Goal: Task Accomplishment & Management: Manage account settings

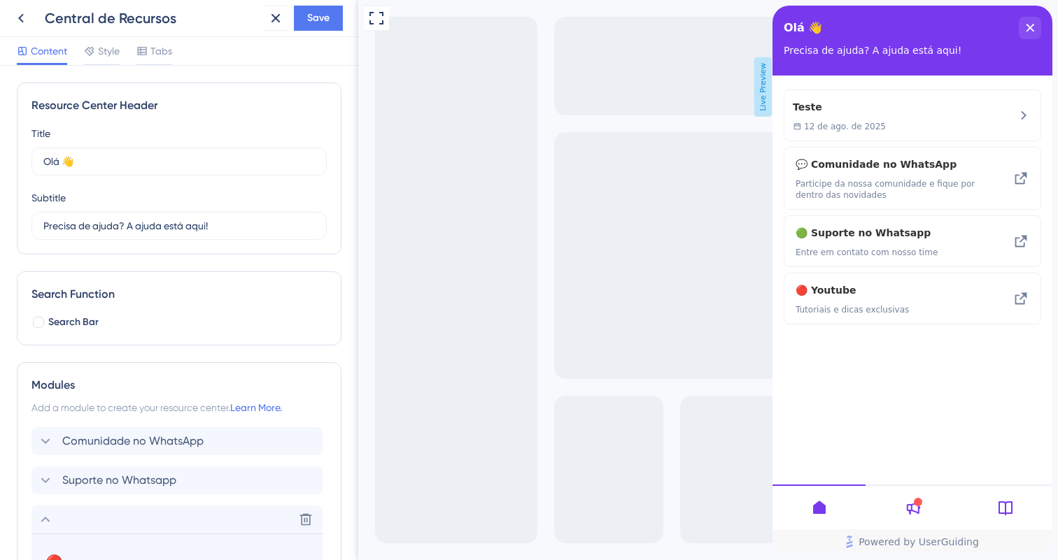
scroll to position [329, 0]
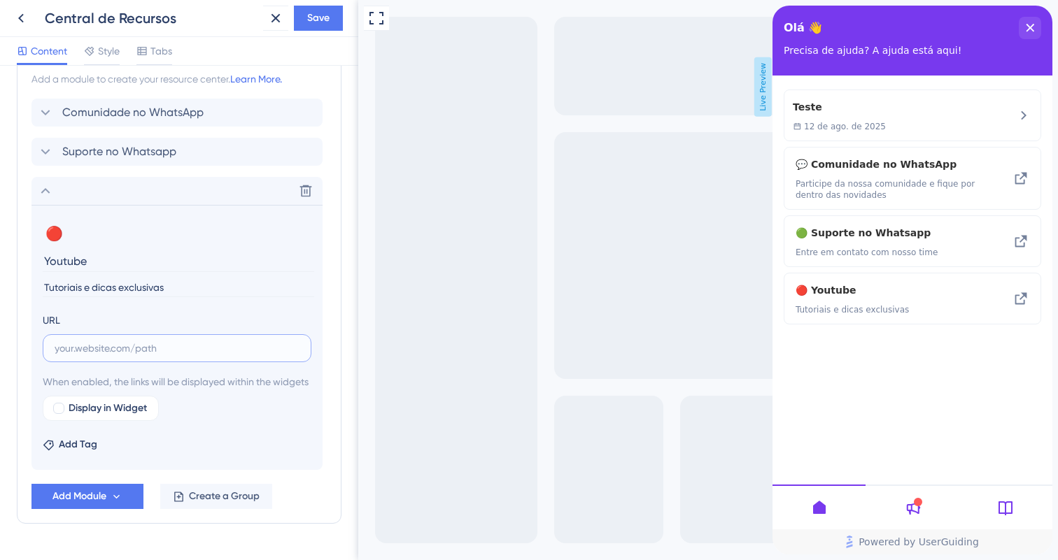
click at [211, 351] on input "text" at bounding box center [177, 348] width 245 height 15
paste input "[DOMAIN_NAME][URL][DOMAIN_NAME]"
type input "[DOMAIN_NAME][URL][DOMAIN_NAME]"
click at [105, 505] on span "Add Module" at bounding box center [79, 496] width 54 height 17
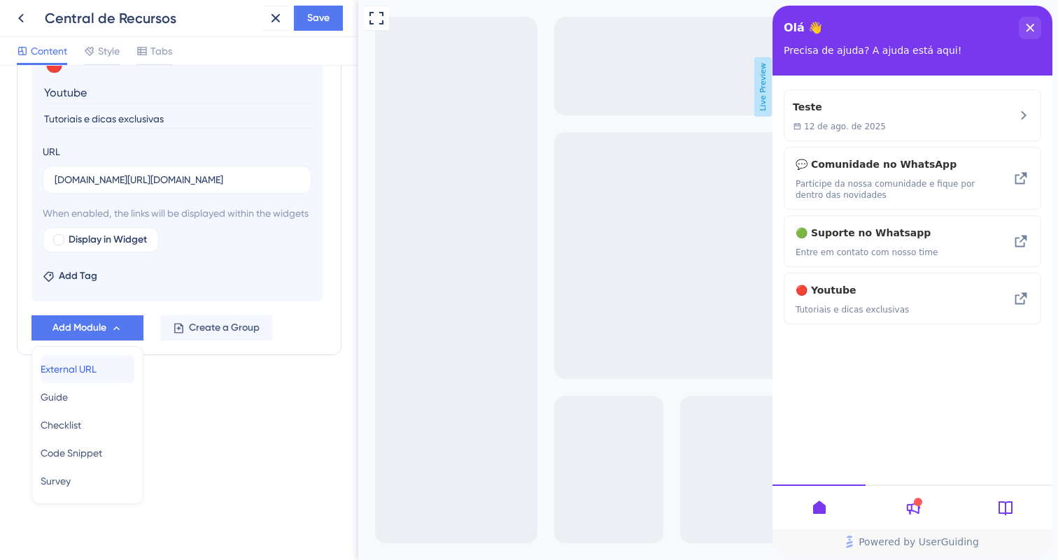
click at [85, 376] on span "External URL" at bounding box center [69, 369] width 56 height 17
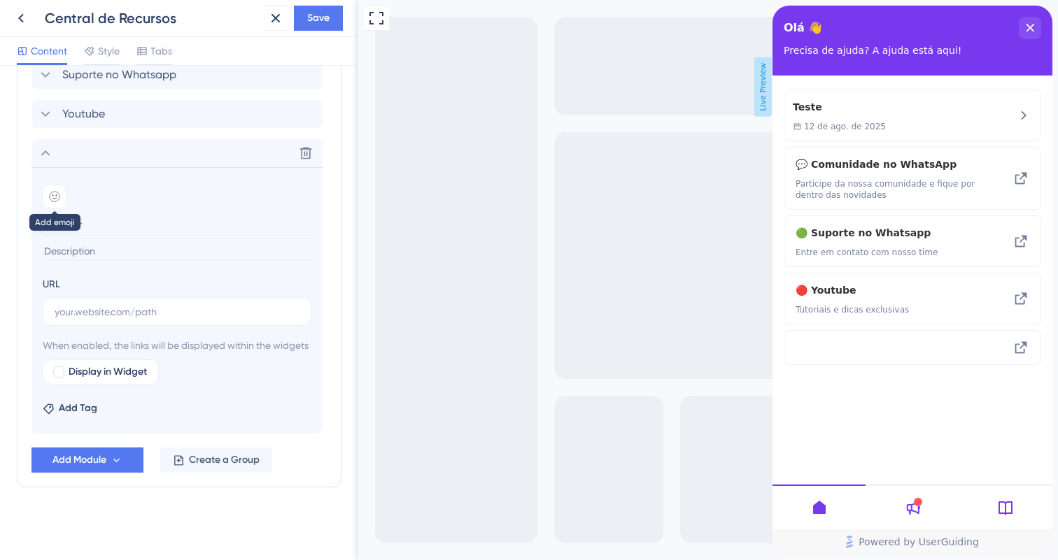
click at [65, 185] on div at bounding box center [55, 197] width 24 height 24
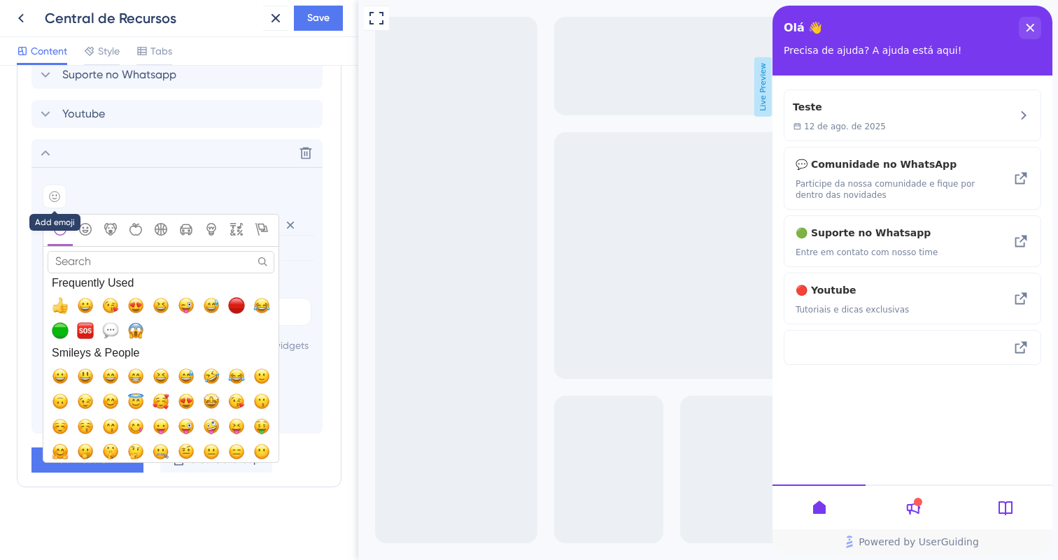
click at [57, 191] on icon at bounding box center [54, 196] width 11 height 11
click at [106, 251] on input "Search" at bounding box center [161, 262] width 227 height 22
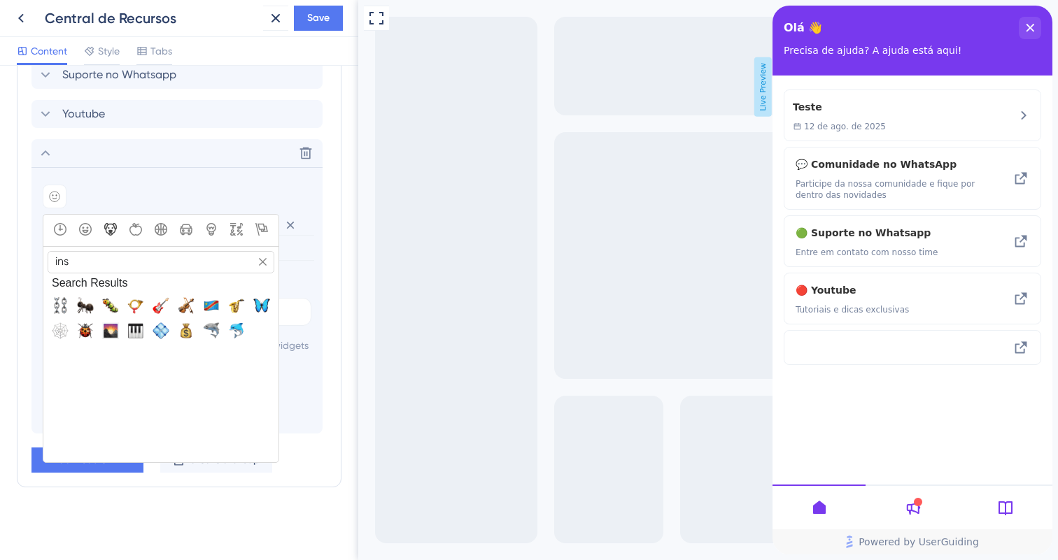
type input "inst"
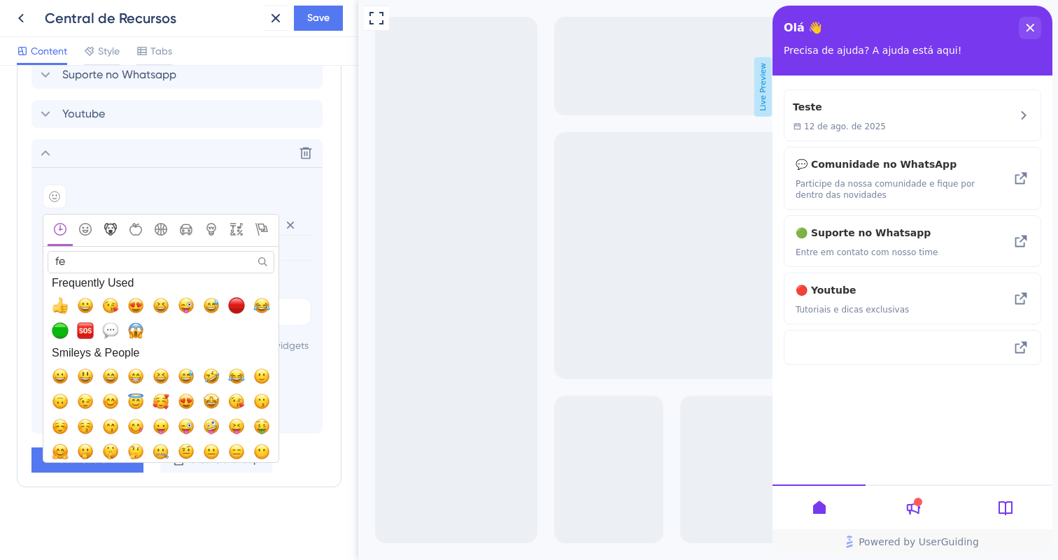
type input "fee"
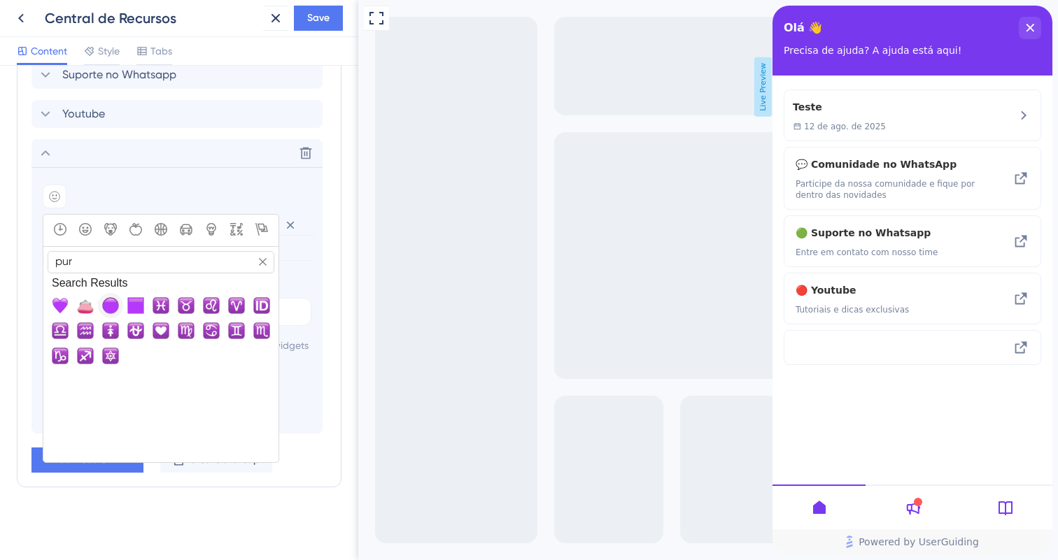
type input "pur"
click at [113, 297] on span "🟣, large_purple_circle" at bounding box center [110, 305] width 17 height 17
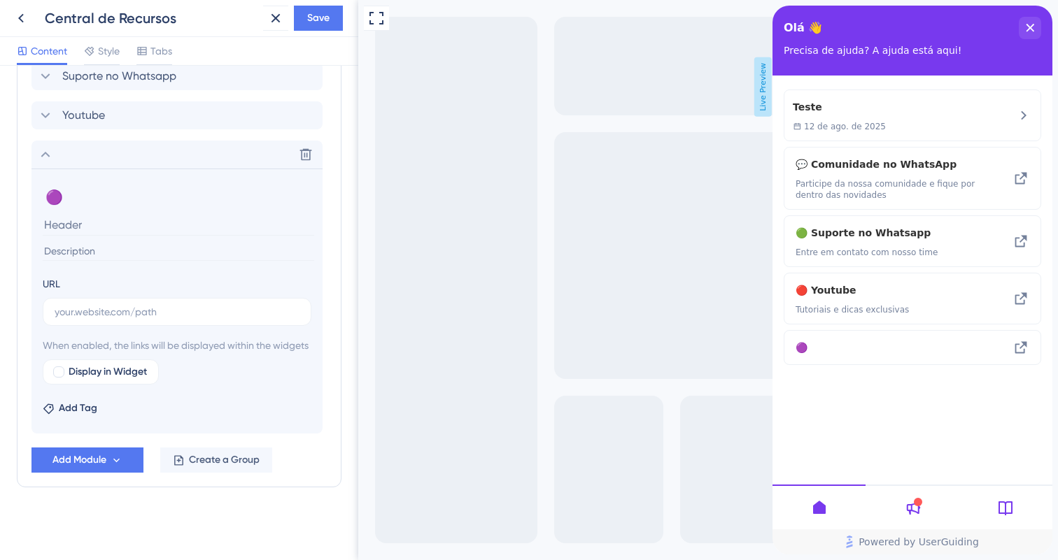
scroll to position [421, 0]
click at [111, 304] on input "text" at bounding box center [177, 311] width 245 height 15
paste input "[DOMAIN_NAME][URL][DOMAIN_NAME]"
type input "[DOMAIN_NAME][URL][DOMAIN_NAME]"
click at [127, 214] on input at bounding box center [178, 225] width 271 height 22
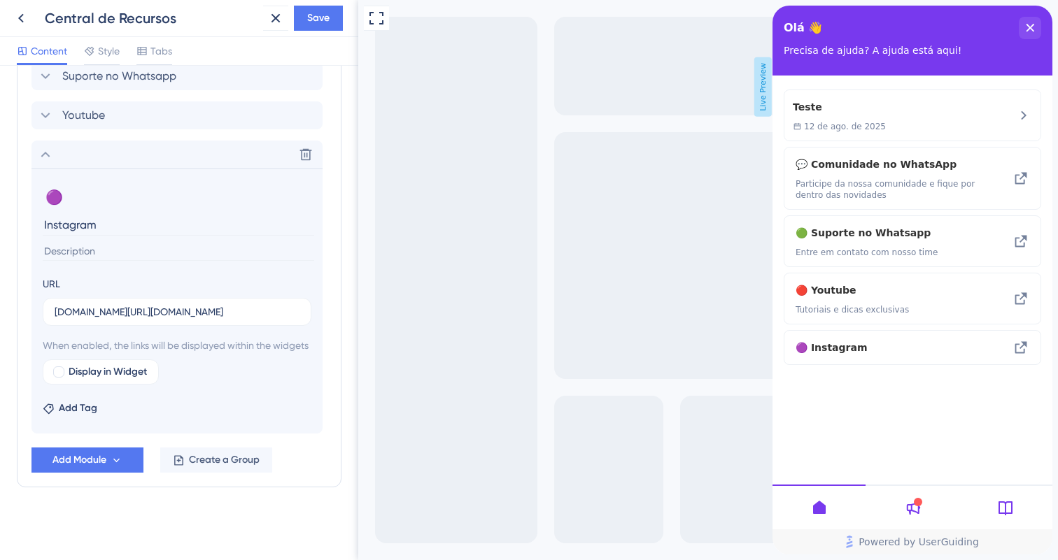
type input "Instagram"
click at [123, 242] on input at bounding box center [178, 251] width 271 height 19
click at [115, 242] on input "Acompanhe nossas" at bounding box center [178, 251] width 271 height 19
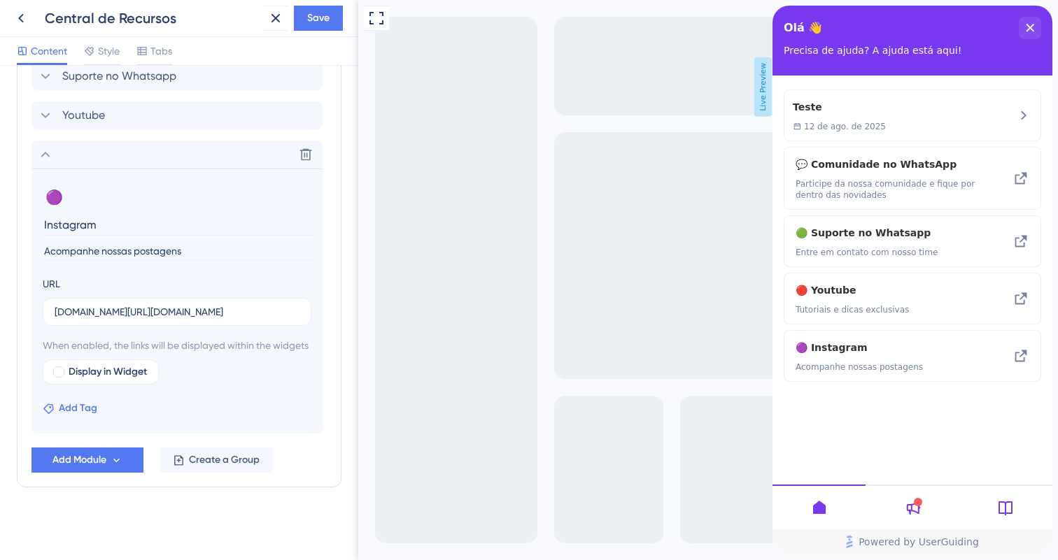
type input "Acompanhe nossas postagens"
click at [74, 413] on span "Add Tag" at bounding box center [78, 408] width 38 height 17
click at [86, 442] on input at bounding box center [110, 444] width 92 height 11
type input "Insta"
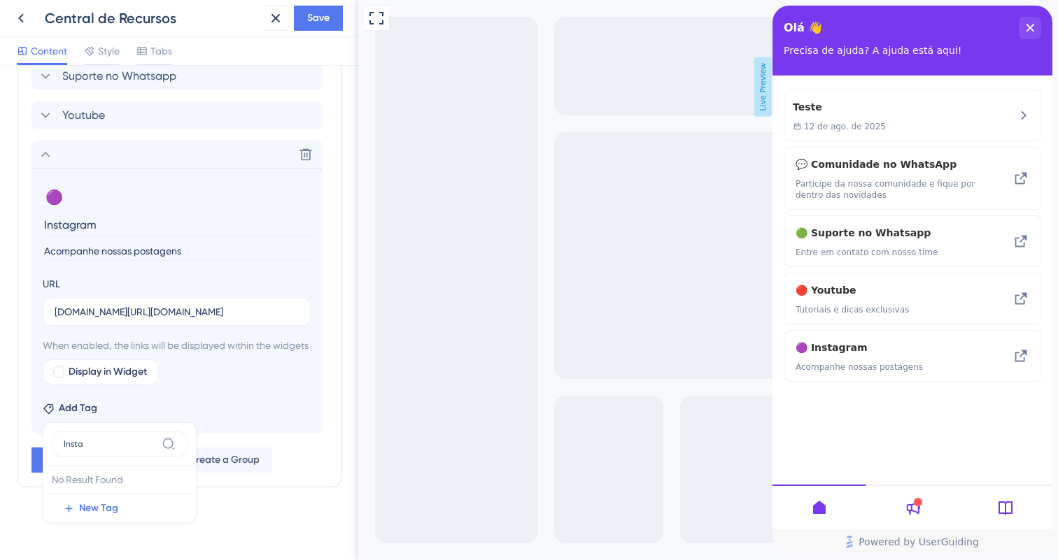
click at [150, 413] on div "Add Tag Insta No Result Found No Result Found New Tag" at bounding box center [177, 406] width 269 height 22
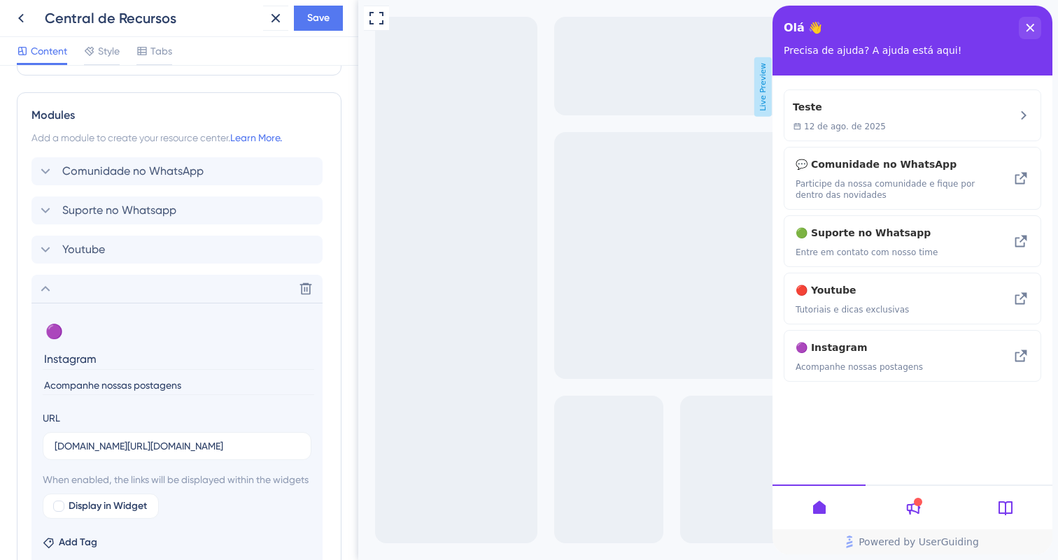
scroll to position [262, 0]
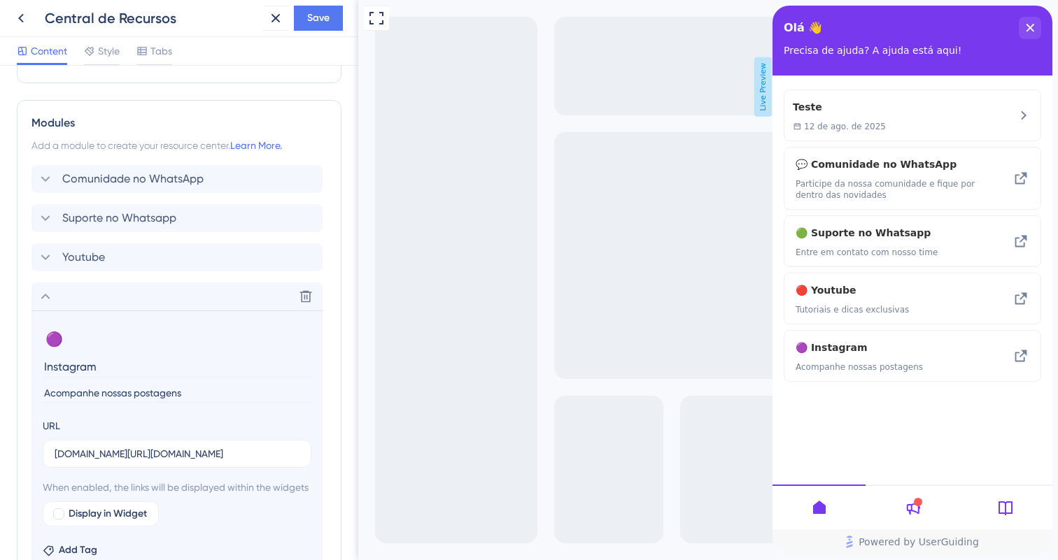
click at [194, 272] on div "Comunidade no WhatsApp Suporte no Whatsapp Youtube Delete 🟣 Change emoji Remove…" at bounding box center [178, 370] width 295 height 411
click at [197, 260] on div "Youtube Delete" at bounding box center [176, 257] width 291 height 28
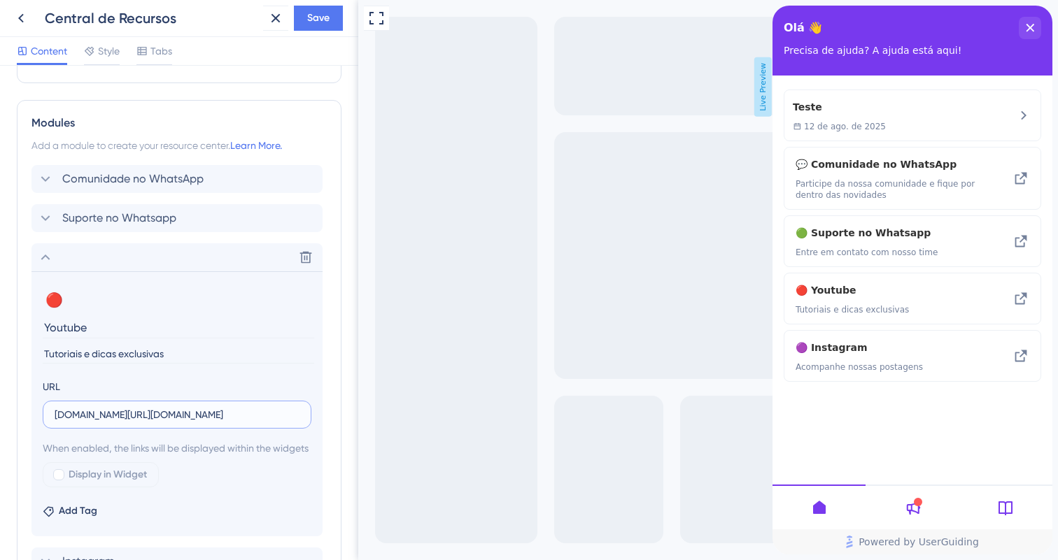
click at [234, 419] on input "[DOMAIN_NAME][URL][DOMAIN_NAME]" at bounding box center [177, 414] width 245 height 15
paste input "https://www.youtube.com/@manybot-"
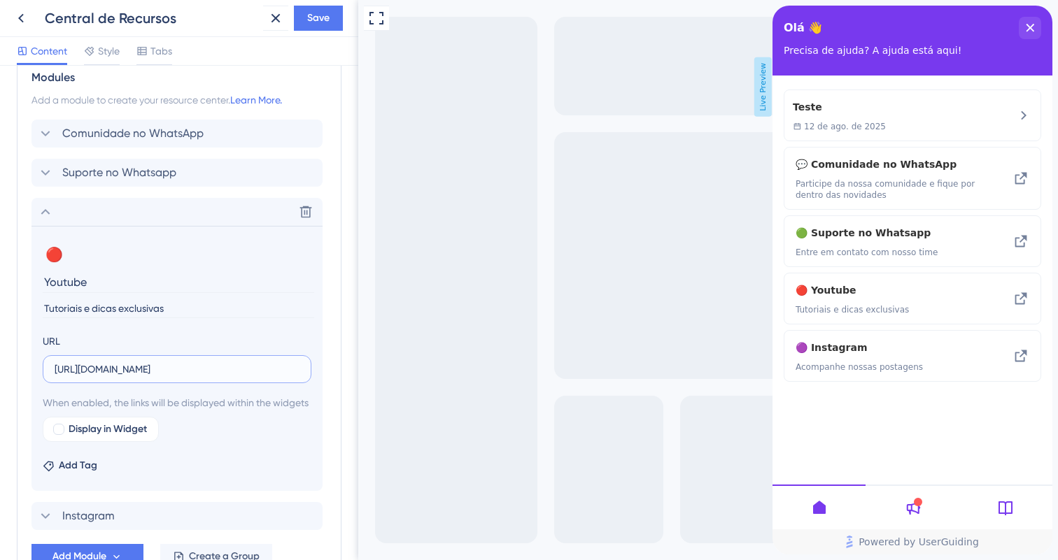
scroll to position [421, 0]
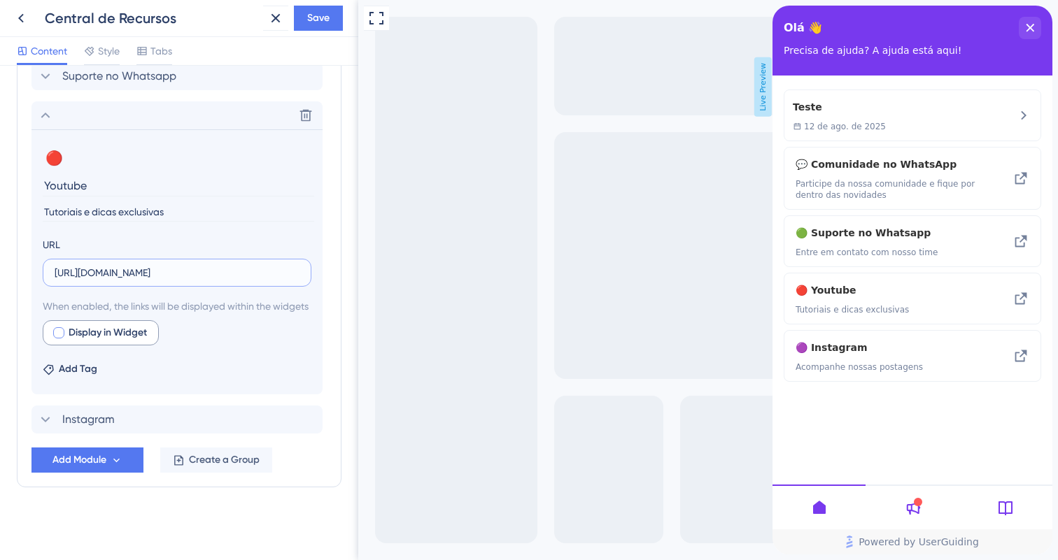
type input "https://www.youtube.com/@manybot-ai"
click at [108, 332] on span "Display in Widget" at bounding box center [108, 333] width 78 height 17
click at [70, 424] on span "Instagram" at bounding box center [88, 419] width 52 height 17
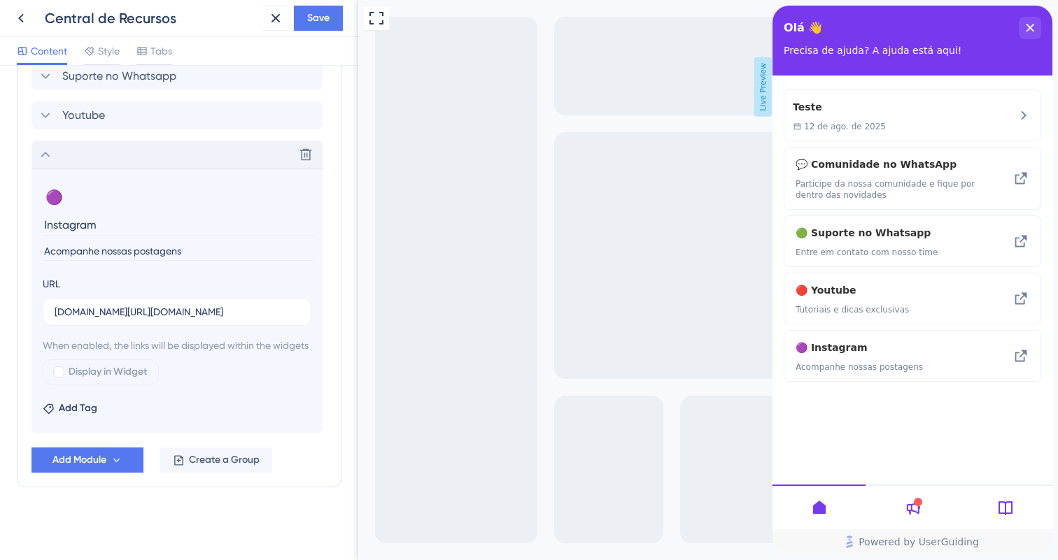
click at [59, 373] on div at bounding box center [58, 372] width 11 height 11
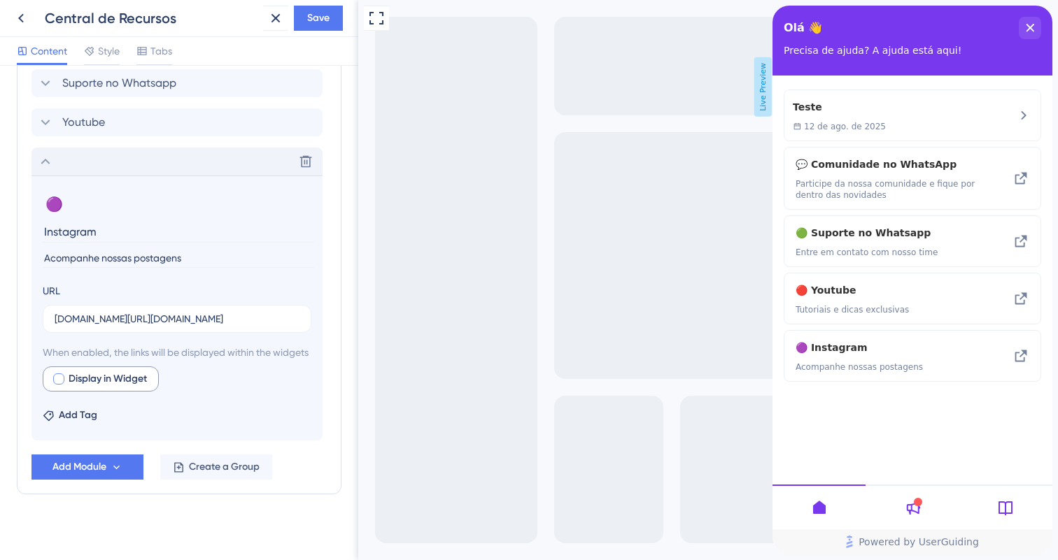
click at [79, 388] on span "Display in Widget" at bounding box center [108, 379] width 78 height 17
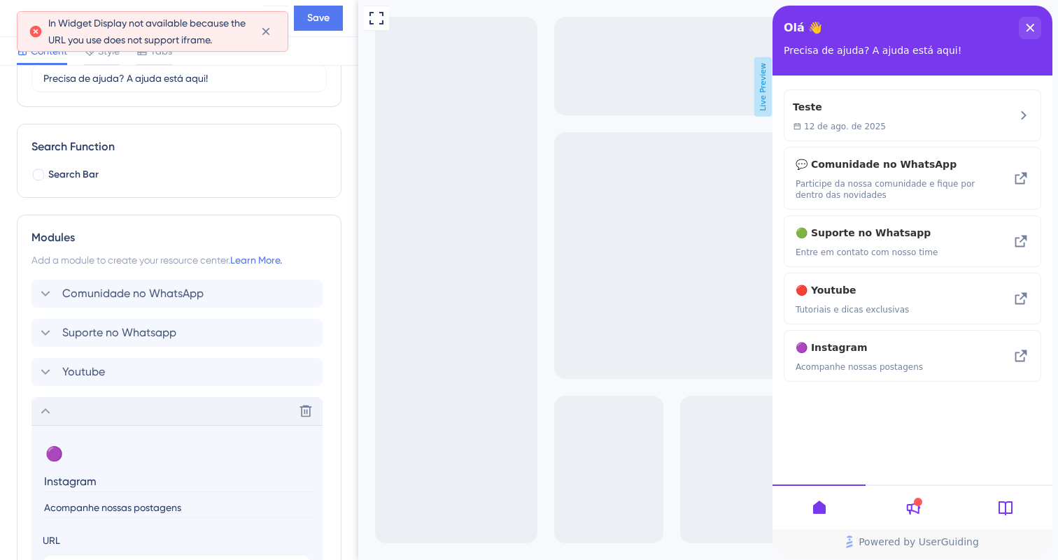
scroll to position [0, 0]
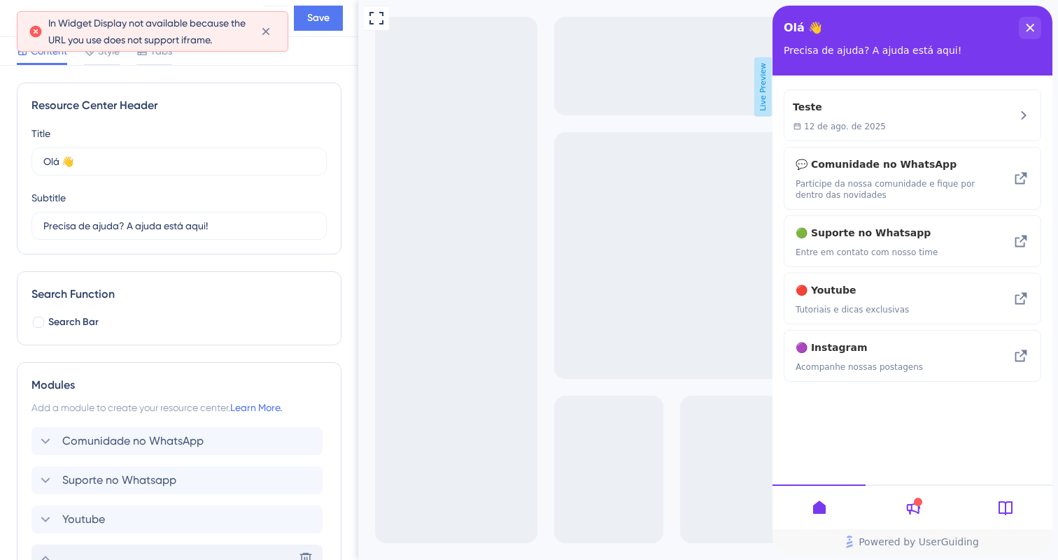
click at [323, 2] on div "Central de Recursos Save" at bounding box center [179, 18] width 358 height 37
click at [322, 19] on span "Save" at bounding box center [318, 18] width 22 height 17
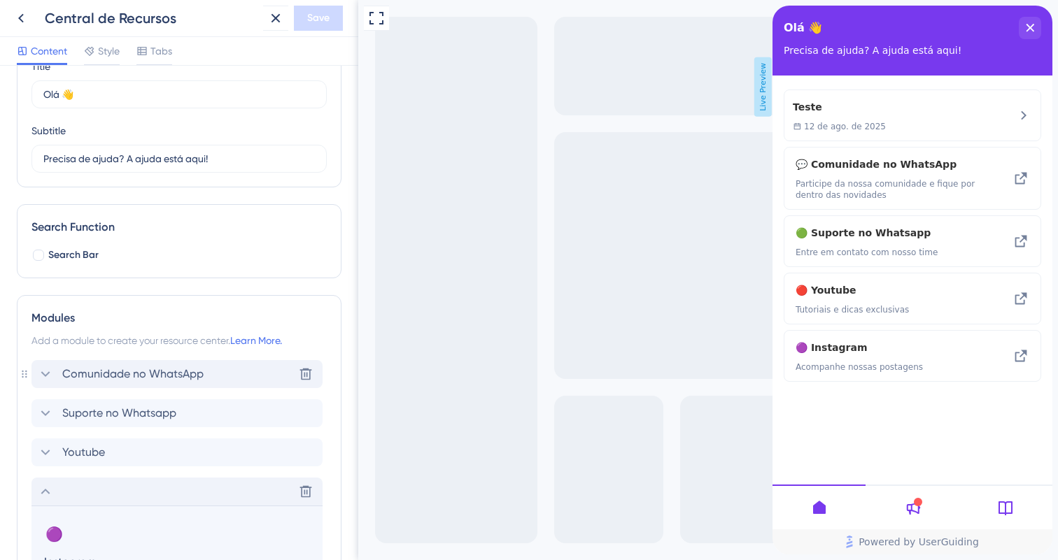
scroll to position [113, 0]
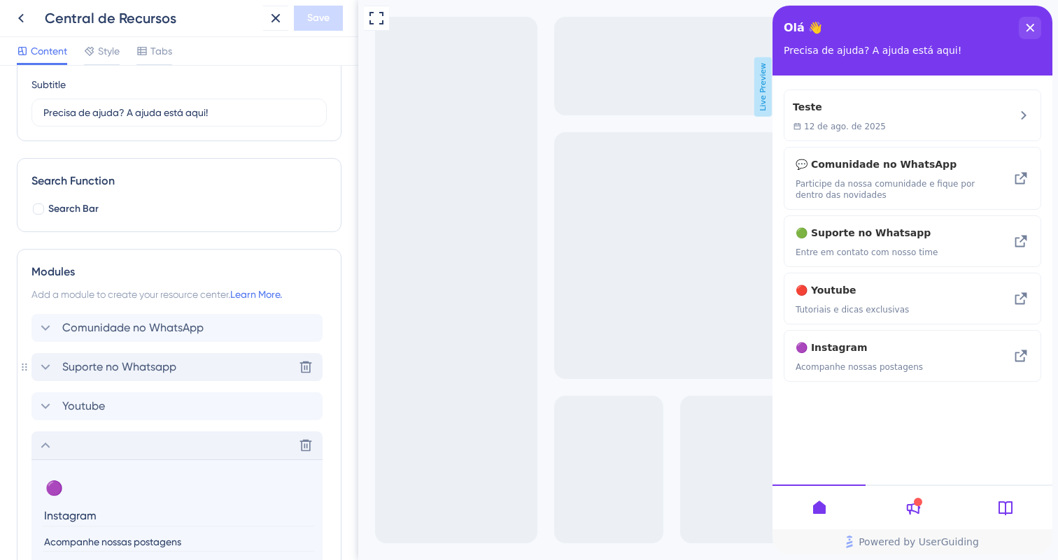
click at [174, 372] on span "Suporte no Whatsapp" at bounding box center [119, 367] width 114 height 17
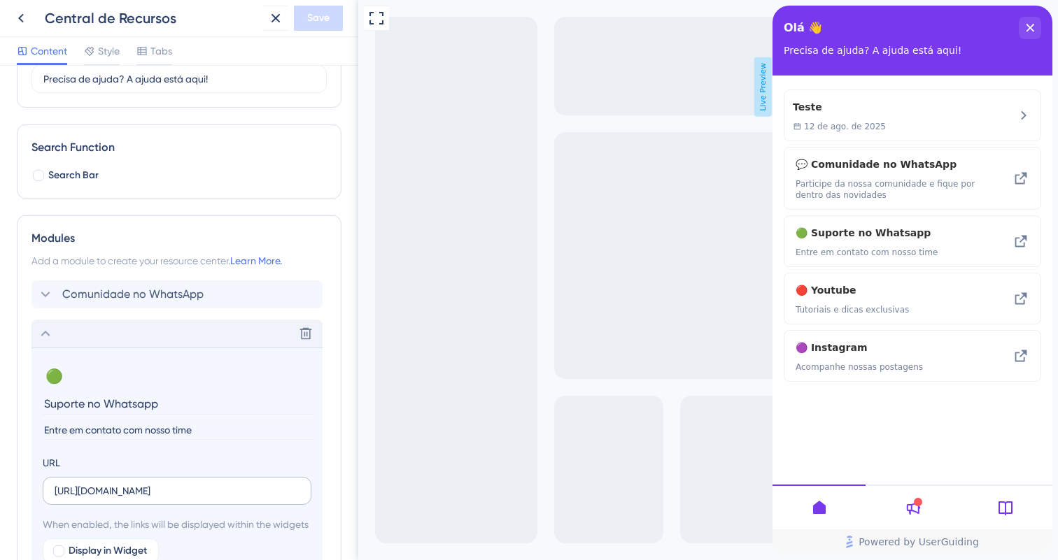
scroll to position [148, 0]
click at [199, 486] on input "[URL][DOMAIN_NAME]" at bounding box center [177, 490] width 245 height 15
click at [234, 489] on input "[URL][DOMAIN_NAME]" at bounding box center [177, 490] width 245 height 15
click at [184, 418] on section "🟢 Change emoji Remove emoji Suporte no Whatsapp Entre em contato com nosso time" at bounding box center [177, 401] width 269 height 73
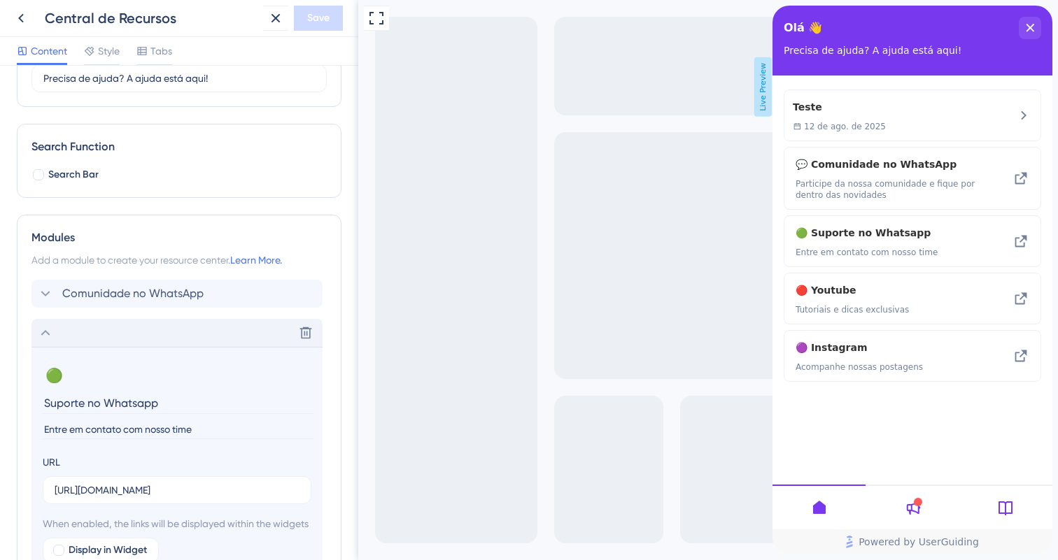
click at [204, 431] on input "Entre em contato com nosso time" at bounding box center [178, 430] width 271 height 19
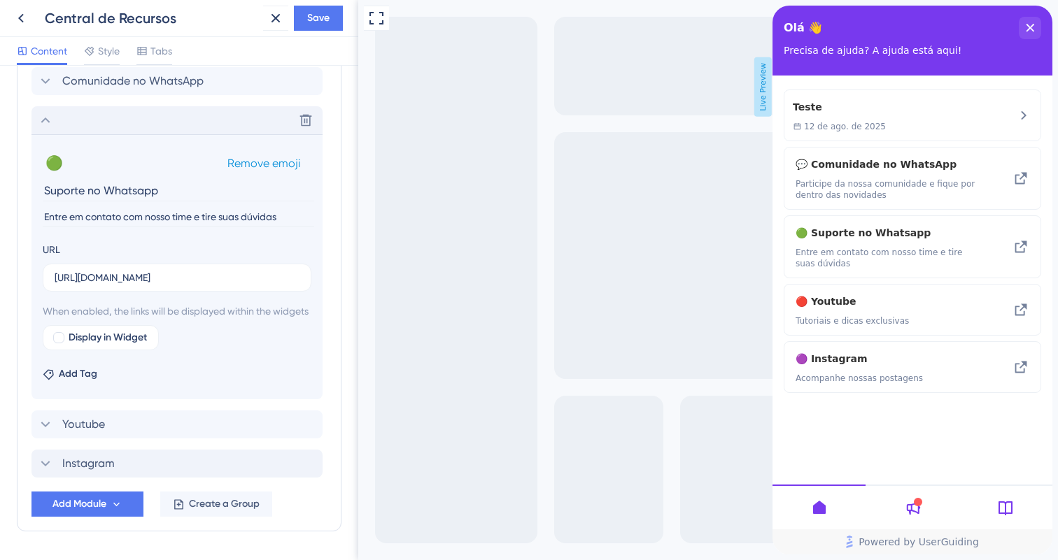
scroll to position [406, 0]
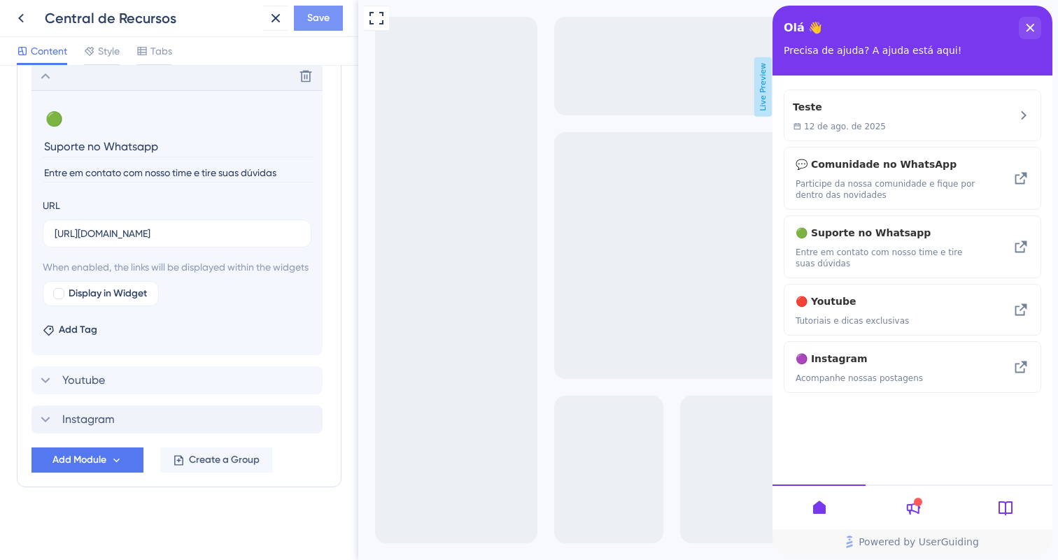
type input "Entre em contato com nosso time e tire suas dúvidas"
click at [320, 18] on span "Save" at bounding box center [318, 18] width 22 height 17
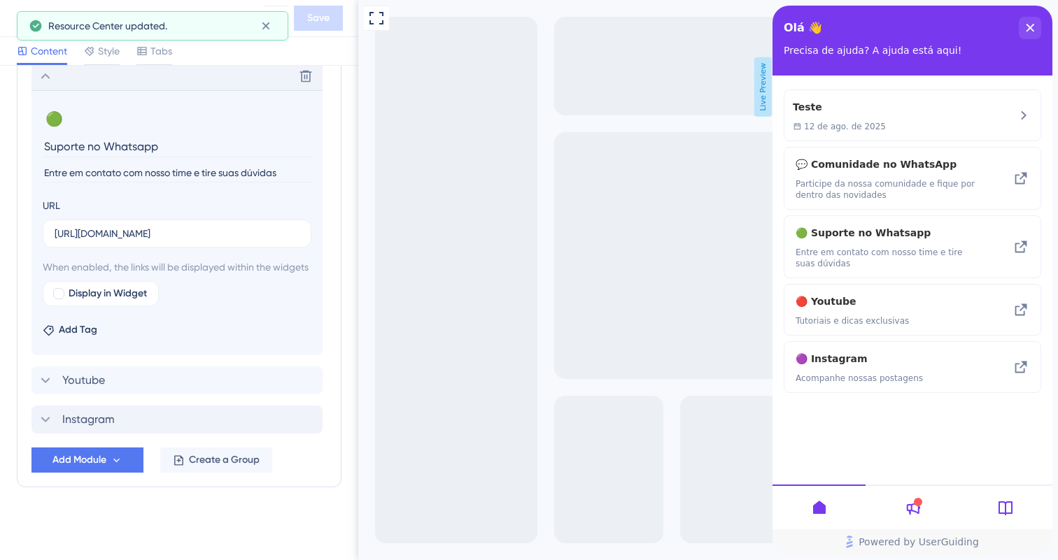
click at [926, 495] on div at bounding box center [912, 507] width 93 height 45
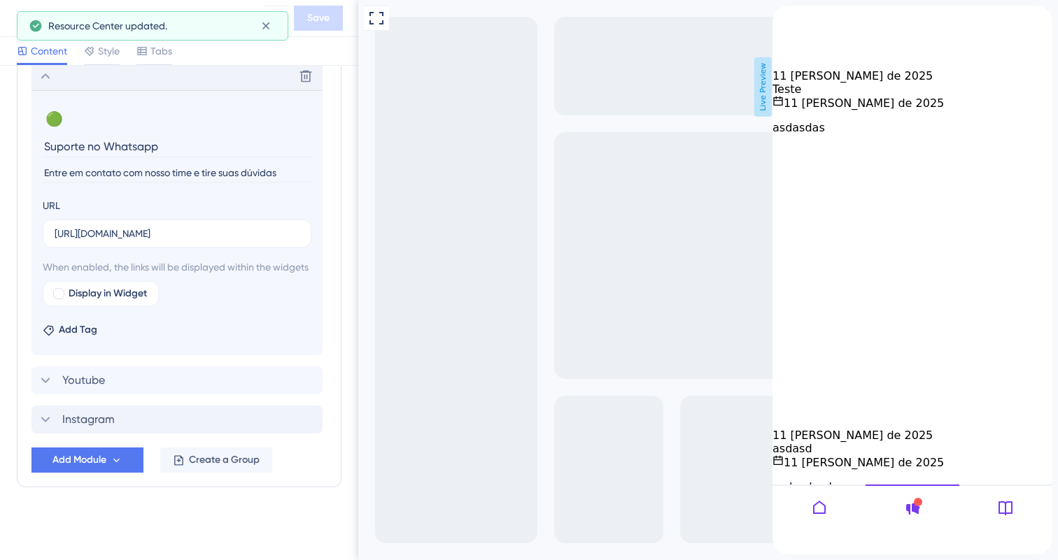
click at [838, 512] on div at bounding box center [818, 507] width 93 height 45
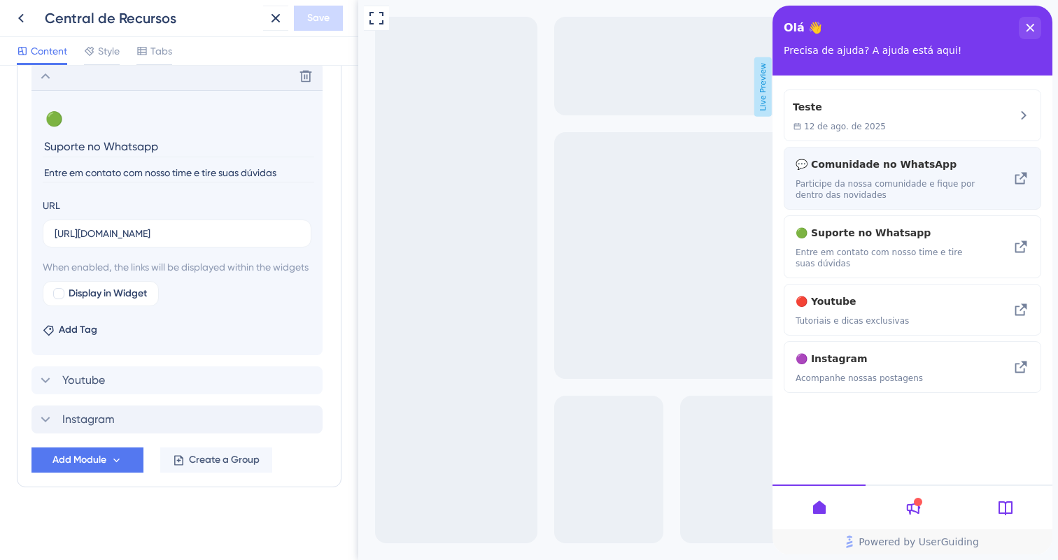
click at [842, 190] on span "Participe da nossa comunidade e fique por dentro das novidades" at bounding box center [889, 189] width 187 height 22
click at [1008, 182] on div "💬 Comunidade no WhatsApp Participe da nossa comunidade e fique por dentro das n…" at bounding box center [912, 178] width 257 height 63
click at [1021, 175] on icon at bounding box center [1020, 178] width 17 height 17
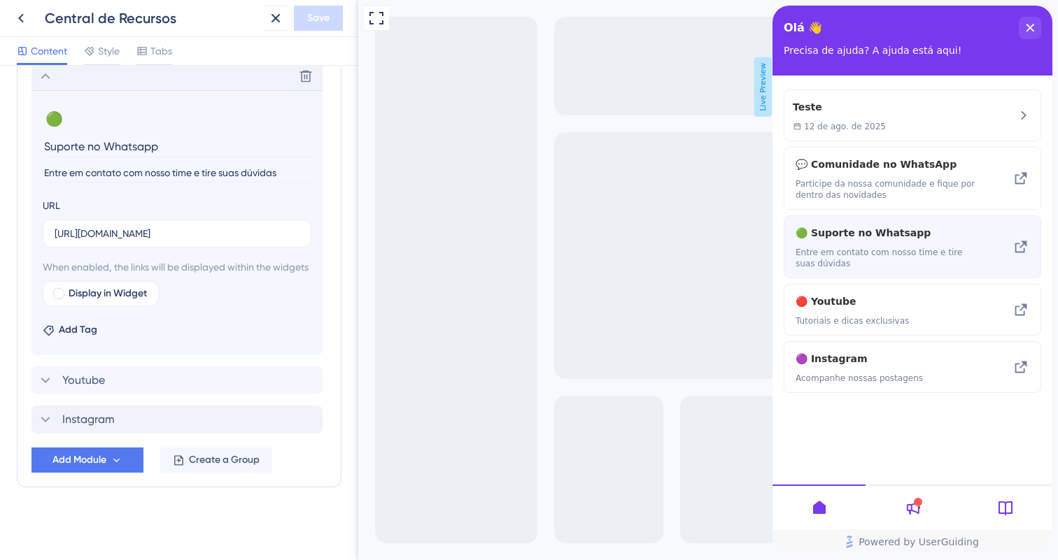
click at [991, 250] on div "🟢 Suporte no Whatsapp Entre em contato com nosso time e tire suas dúvidas" at bounding box center [912, 247] width 257 height 63
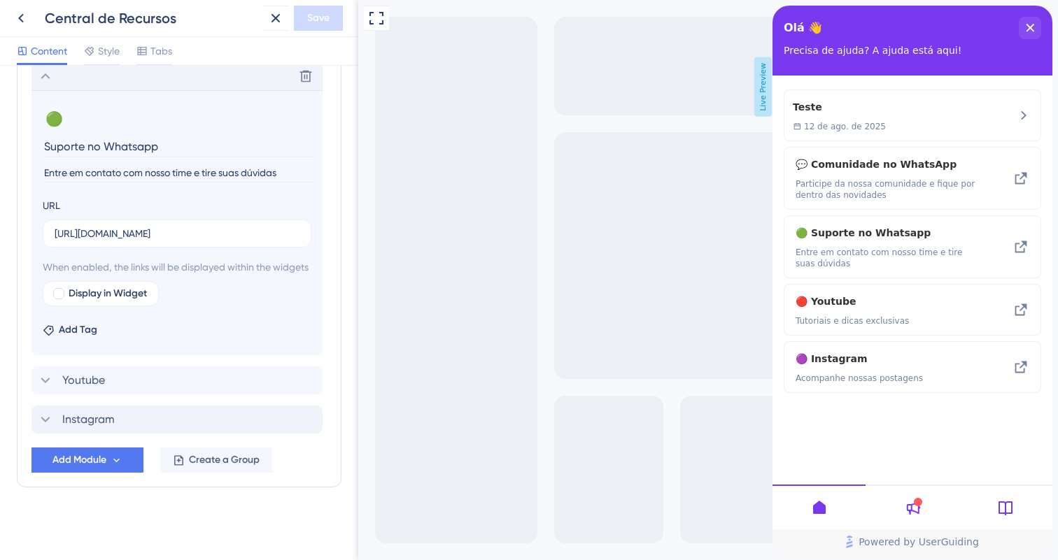
scroll to position [0, 0]
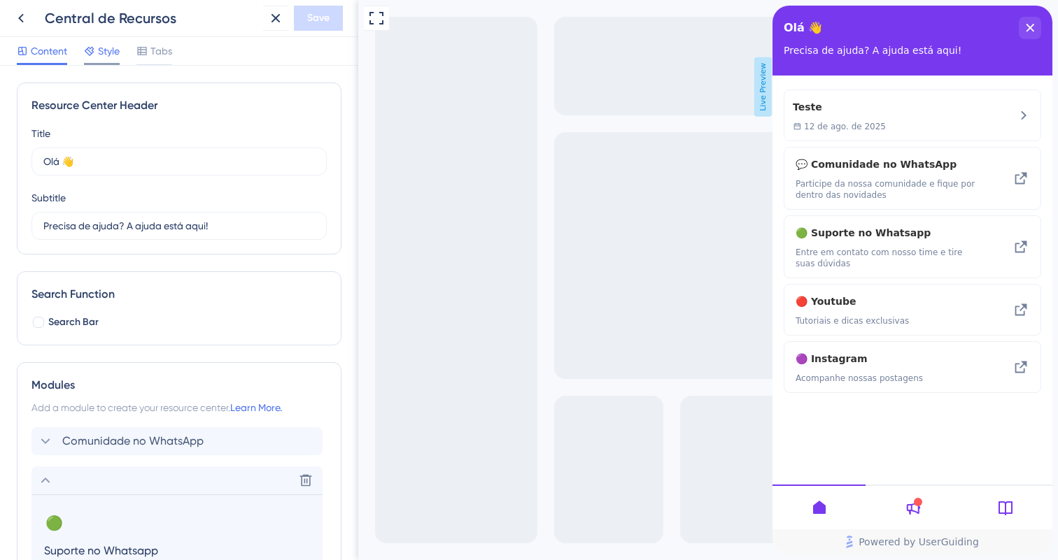
click at [104, 44] on span "Style" at bounding box center [109, 51] width 22 height 17
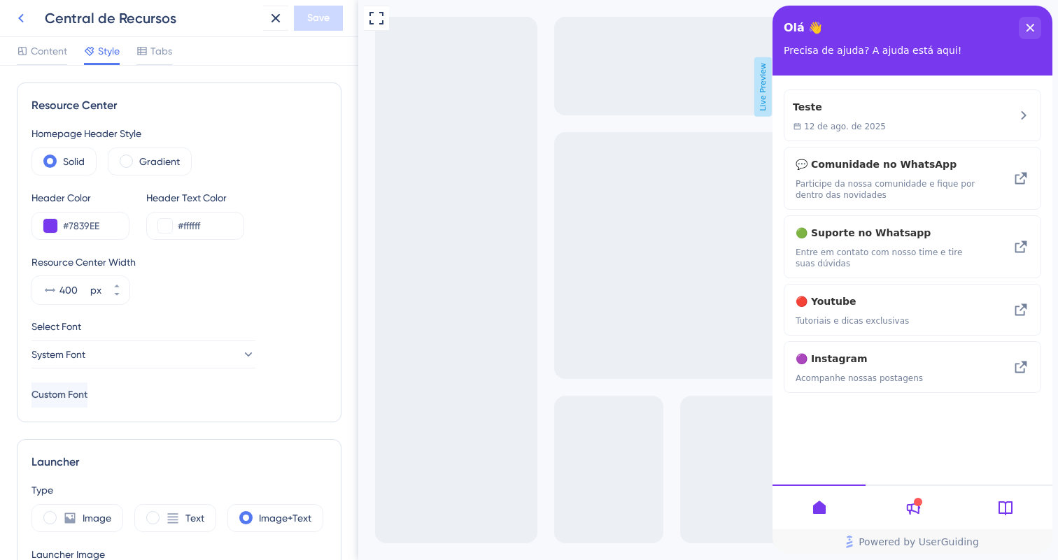
click at [22, 16] on icon at bounding box center [21, 18] width 17 height 17
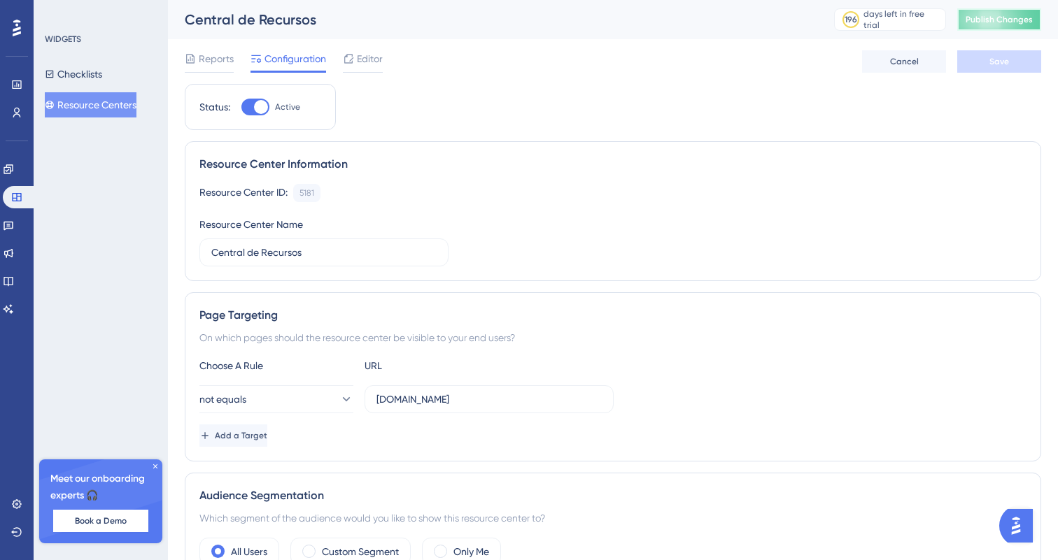
click at [996, 20] on span "Publish Changes" at bounding box center [999, 19] width 67 height 11
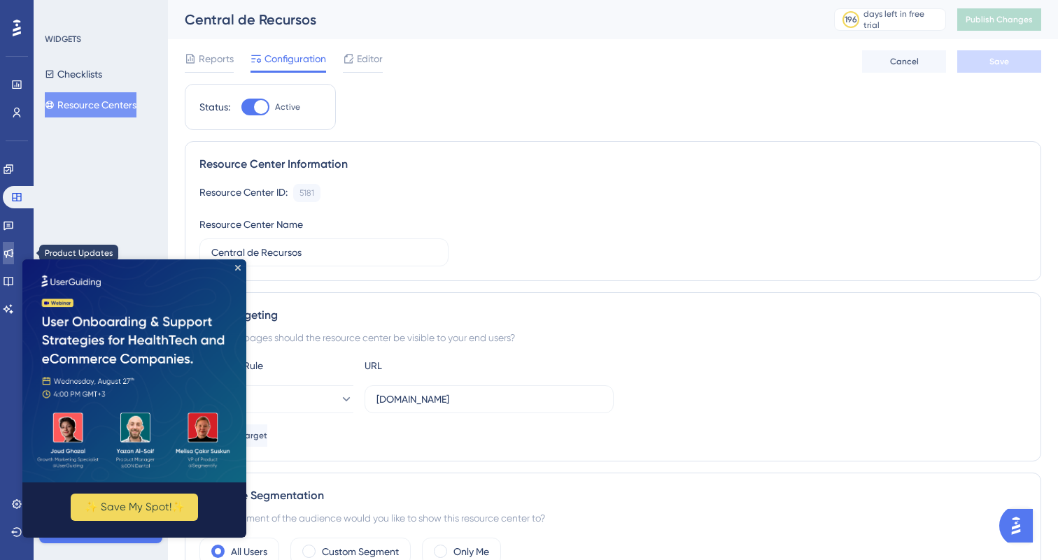
click at [14, 252] on icon at bounding box center [8, 253] width 11 height 11
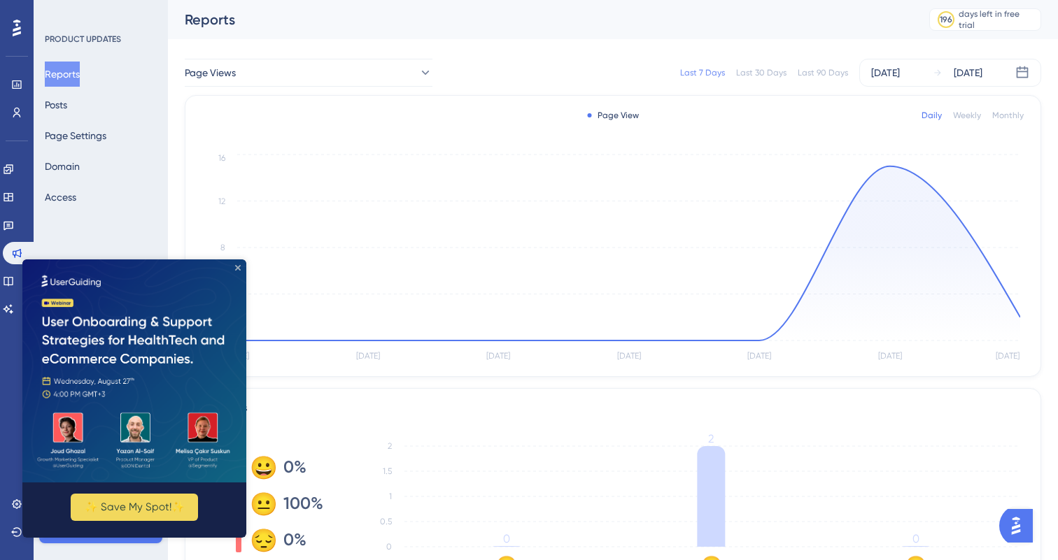
click at [239, 269] on icon "Close Preview" at bounding box center [238, 267] width 6 height 6
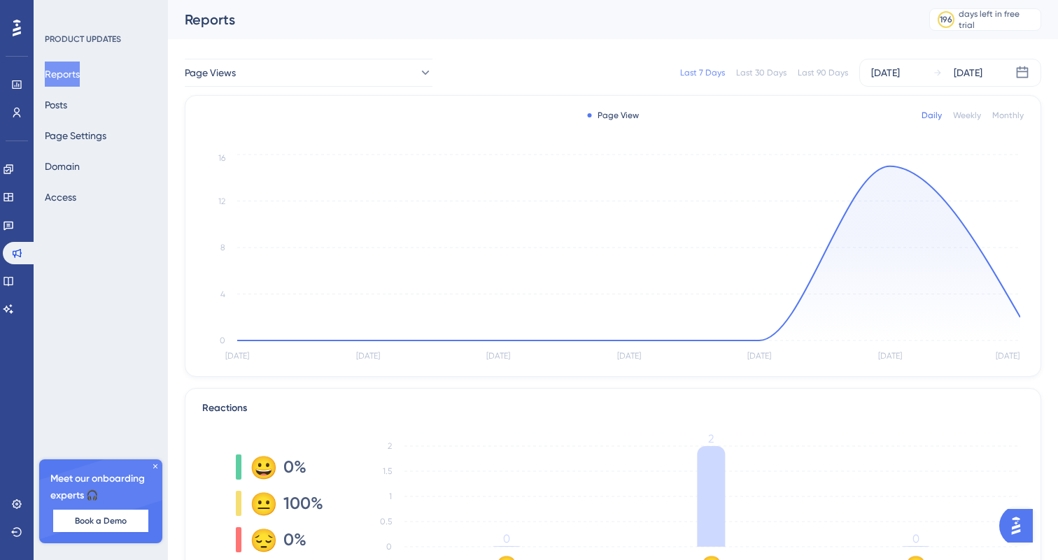
click at [96, 114] on div "Reports Posts Page Settings Domain Access" at bounding box center [101, 136] width 113 height 148
click at [67, 108] on button "Posts" at bounding box center [56, 104] width 22 height 25
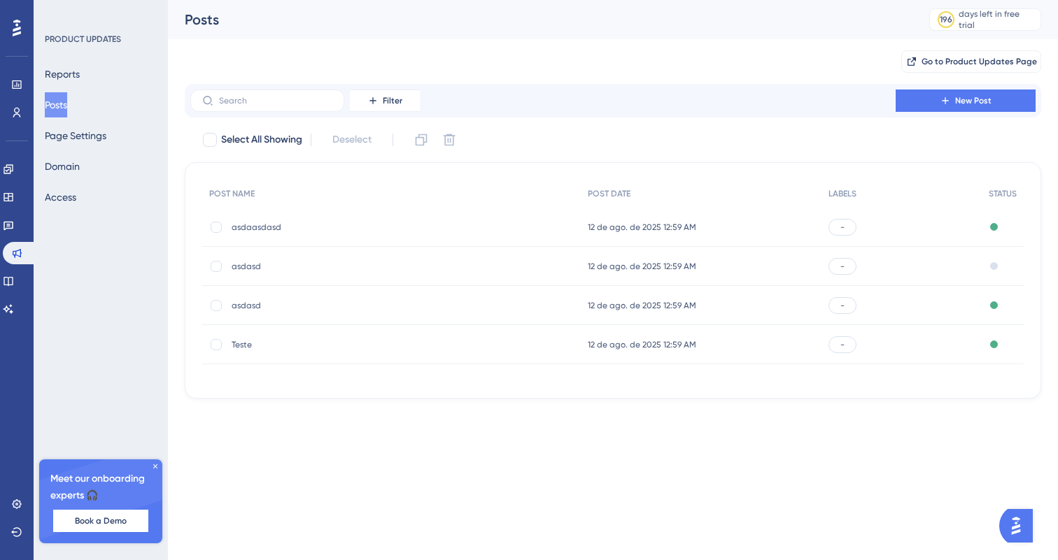
click at [292, 346] on span "Teste" at bounding box center [344, 344] width 224 height 11
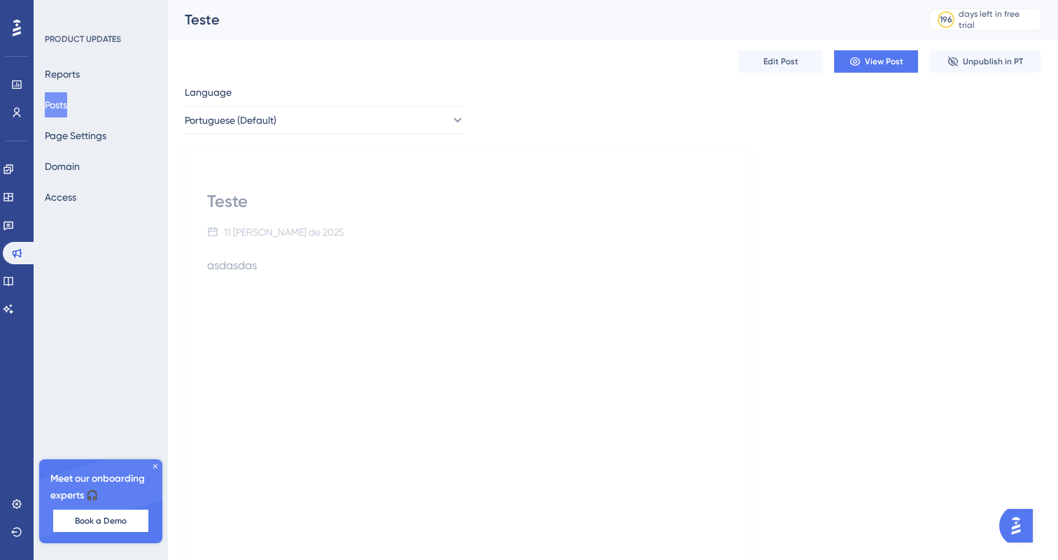
click at [261, 216] on div "Teste 11 de agosto de 2025 asdasdas" at bounding box center [467, 368] width 565 height 445
click at [275, 198] on div "Teste" at bounding box center [467, 201] width 521 height 22
click at [789, 54] on button "Edit Post" at bounding box center [781, 61] width 84 height 22
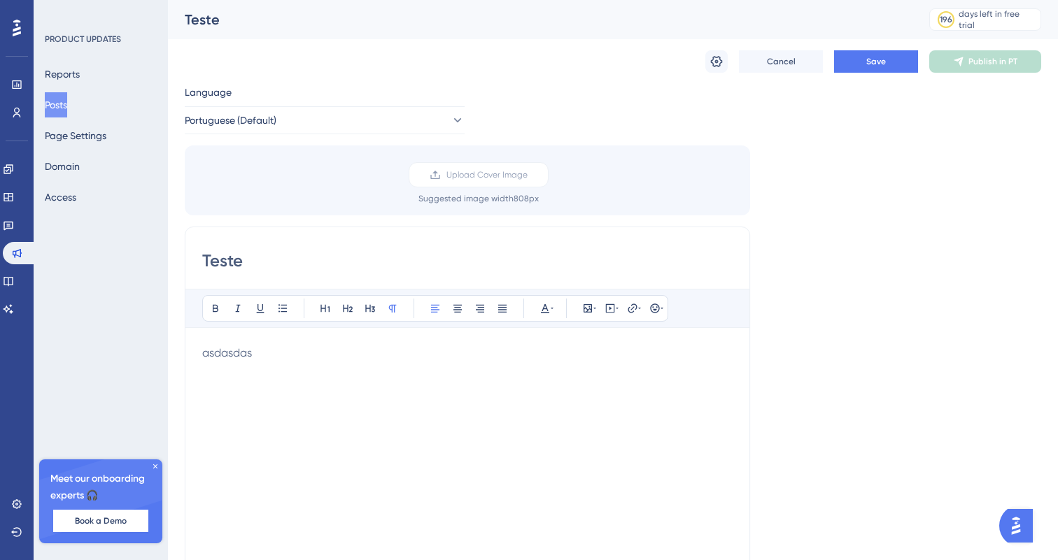
click at [241, 256] on input "Teste" at bounding box center [467, 261] width 530 height 22
type input "batata"
click at [857, 64] on button "Save" at bounding box center [876, 61] width 84 height 22
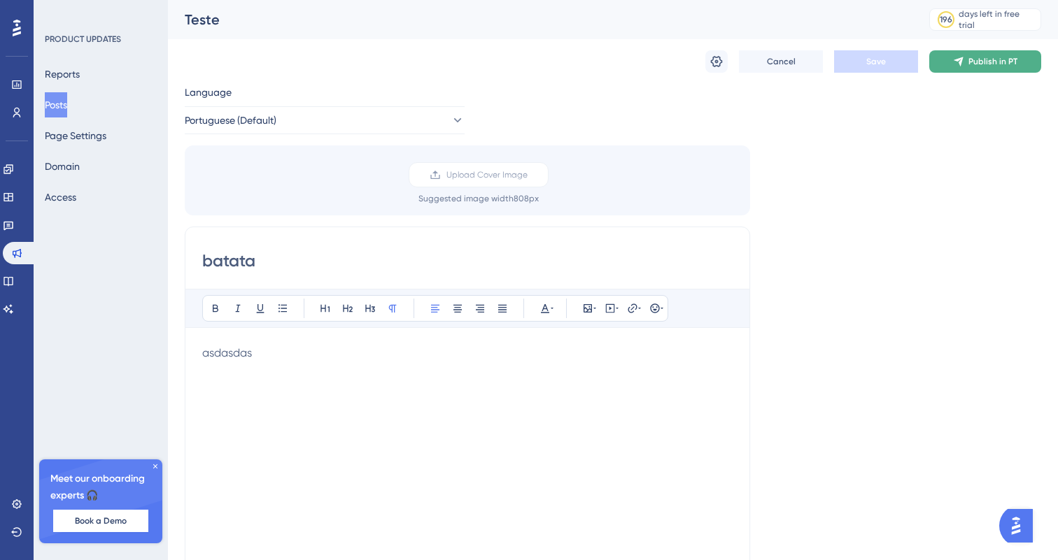
click at [954, 50] on button "Publish in PT" at bounding box center [985, 61] width 112 height 22
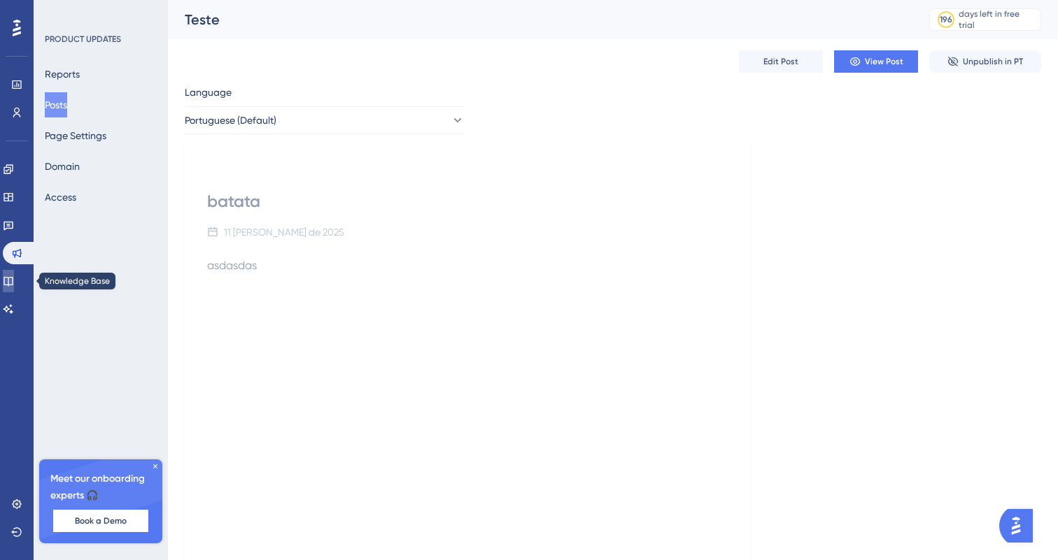
click at [13, 280] on icon at bounding box center [7, 281] width 9 height 9
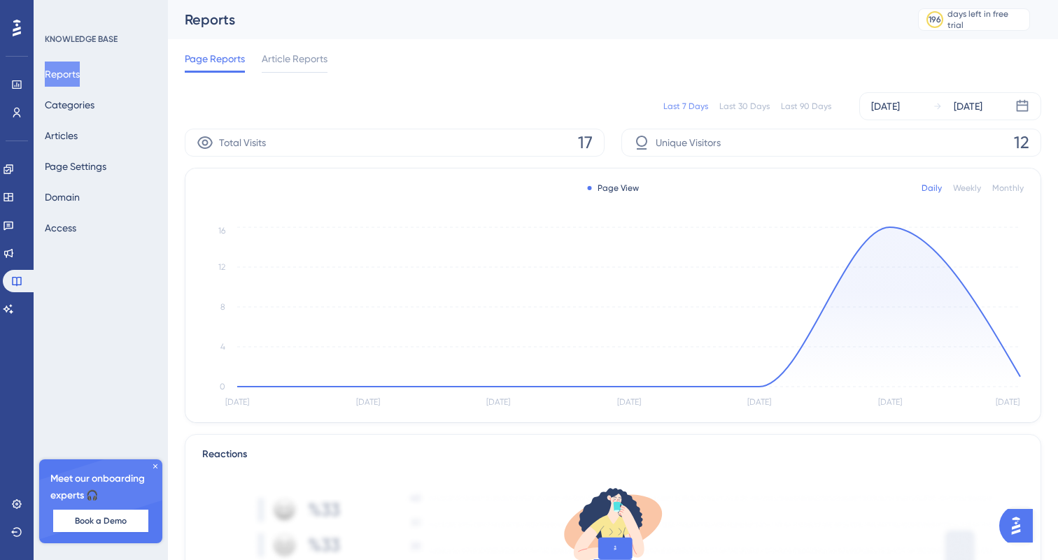
click at [17, 182] on div "Engagement Widgets Feedback Product Updates Knowledge Base AI Assistant" at bounding box center [17, 239] width 28 height 162
click at [14, 193] on icon at bounding box center [8, 197] width 11 height 11
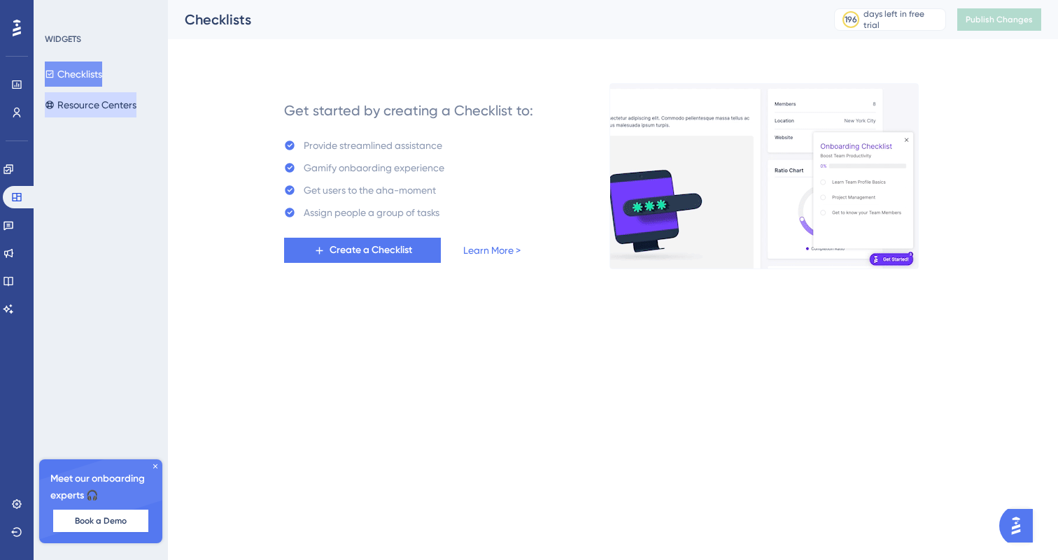
click at [98, 98] on button "Resource Centers" at bounding box center [91, 104] width 92 height 25
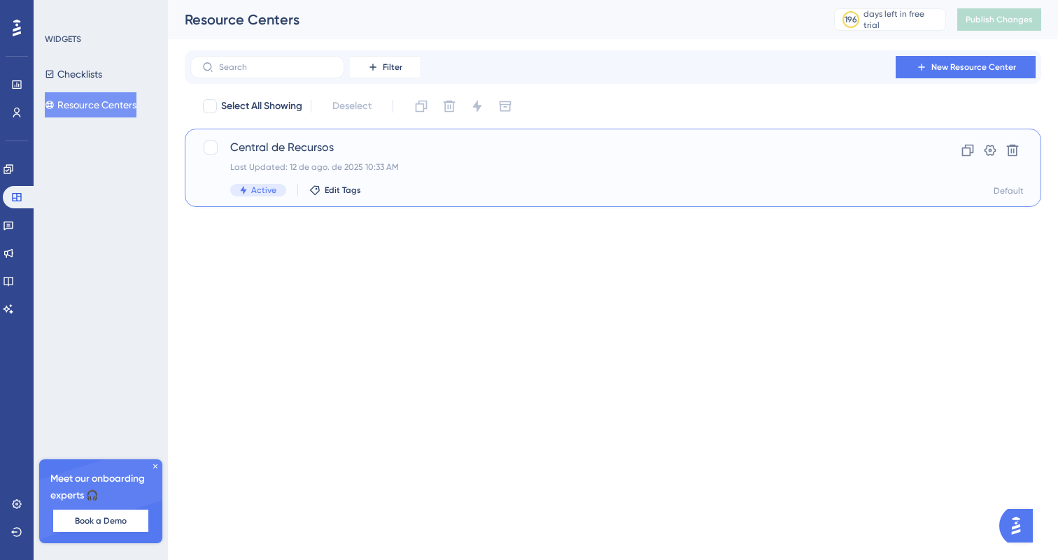
click at [305, 150] on span "Central de Recursos" at bounding box center [557, 147] width 654 height 17
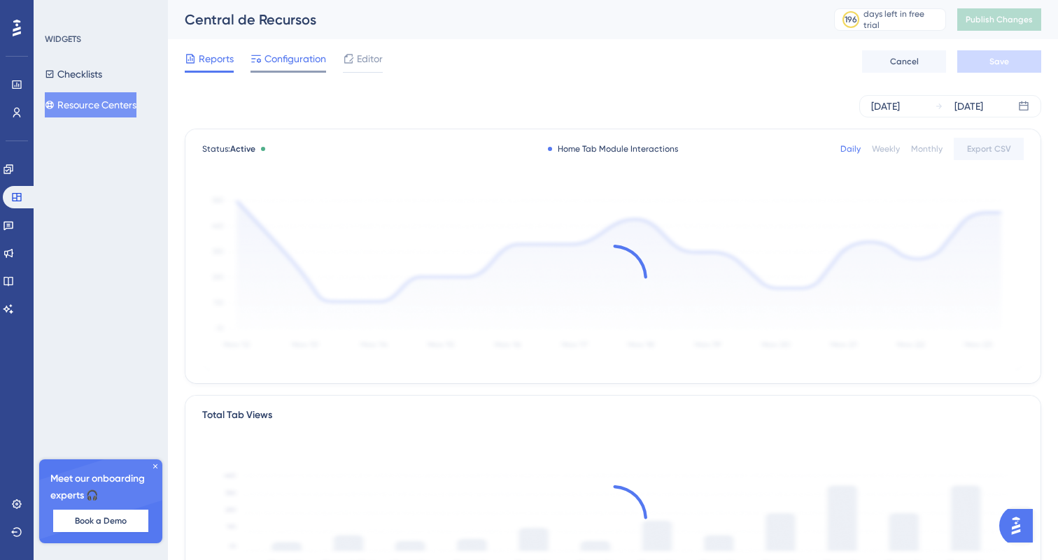
click at [290, 64] on span "Configuration" at bounding box center [295, 58] width 62 height 17
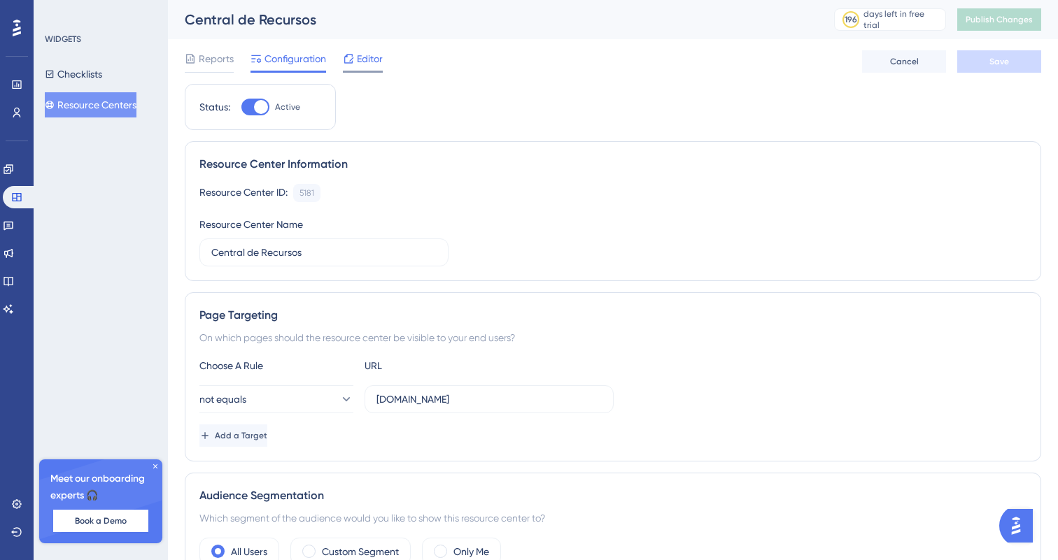
click at [365, 64] on span "Editor" at bounding box center [370, 58] width 26 height 17
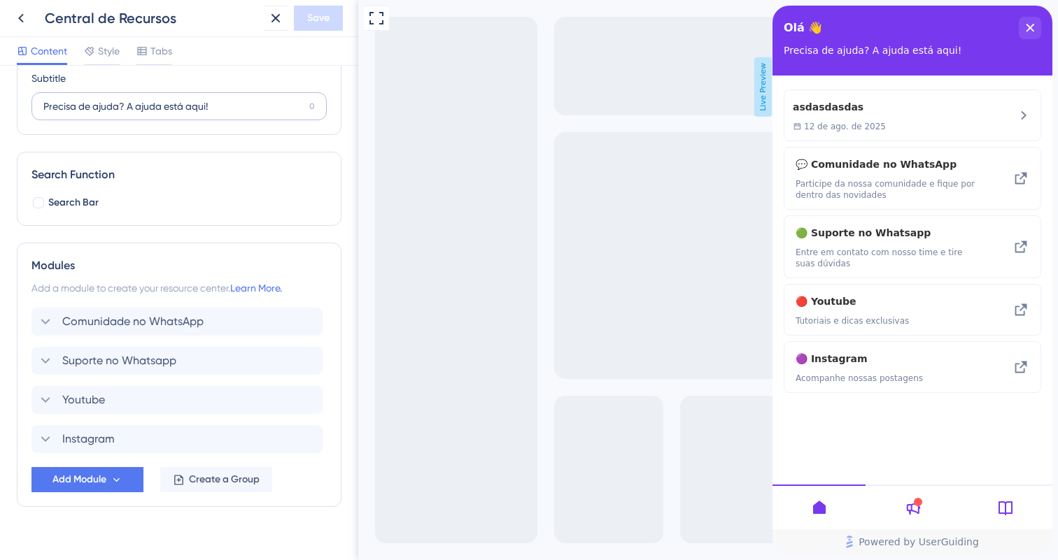
scroll to position [118, 0]
click at [164, 395] on div "Youtube" at bounding box center [176, 402] width 291 height 28
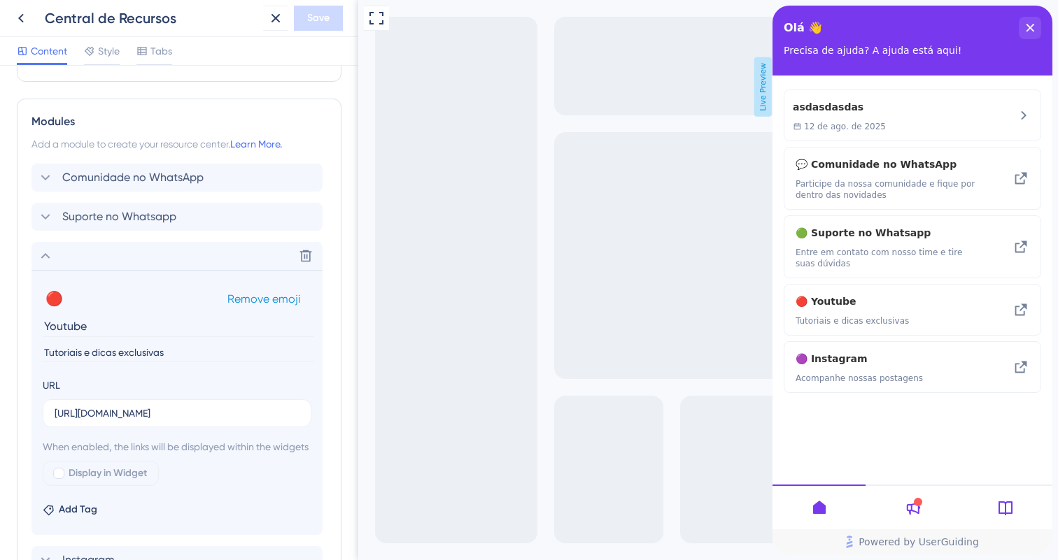
scroll to position [396, 0]
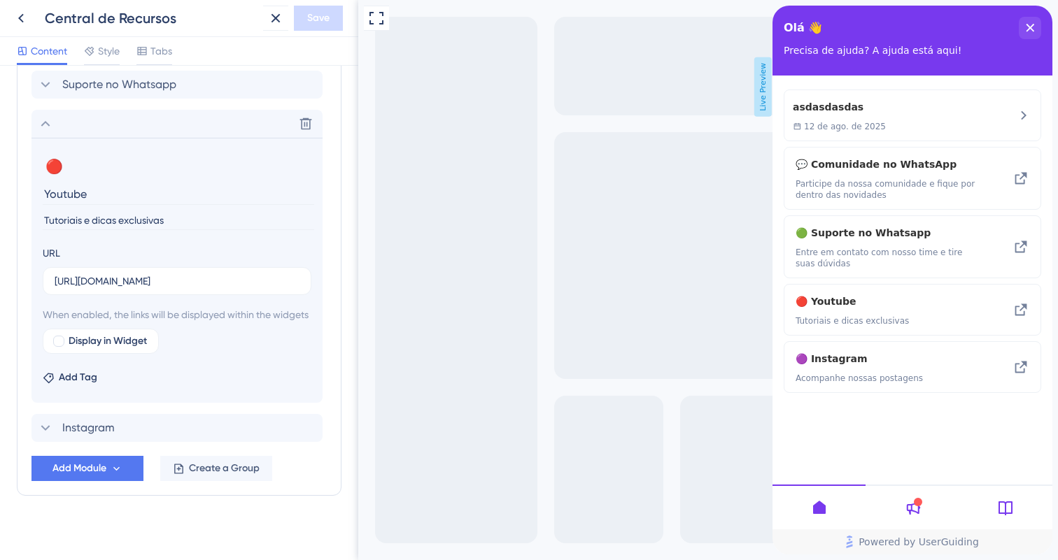
click at [45, 223] on input "Tutoriais e dicas exclusivas" at bounding box center [178, 220] width 271 height 19
type input "Lives, tutoriais e dicas exclusivas"
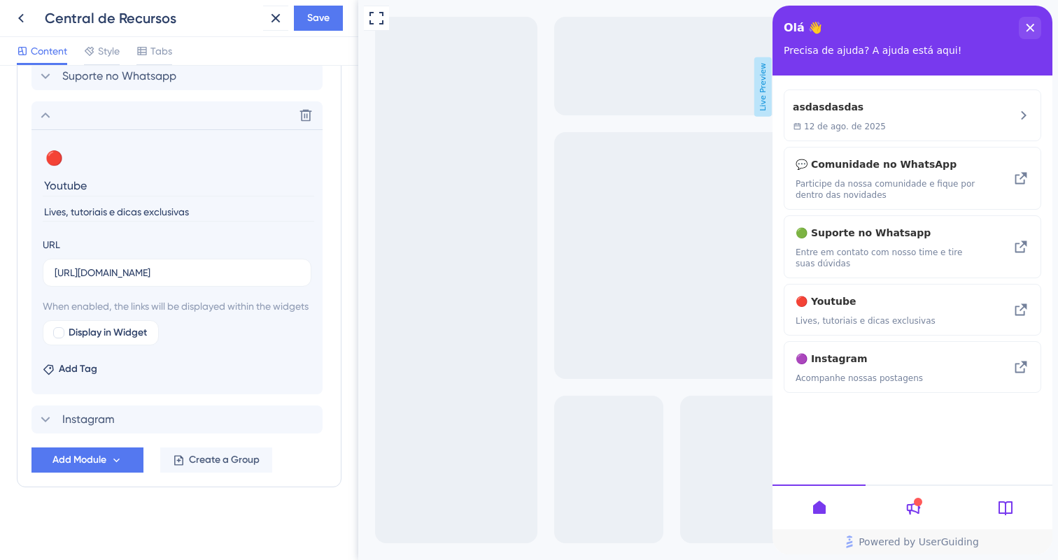
scroll to position [239, 0]
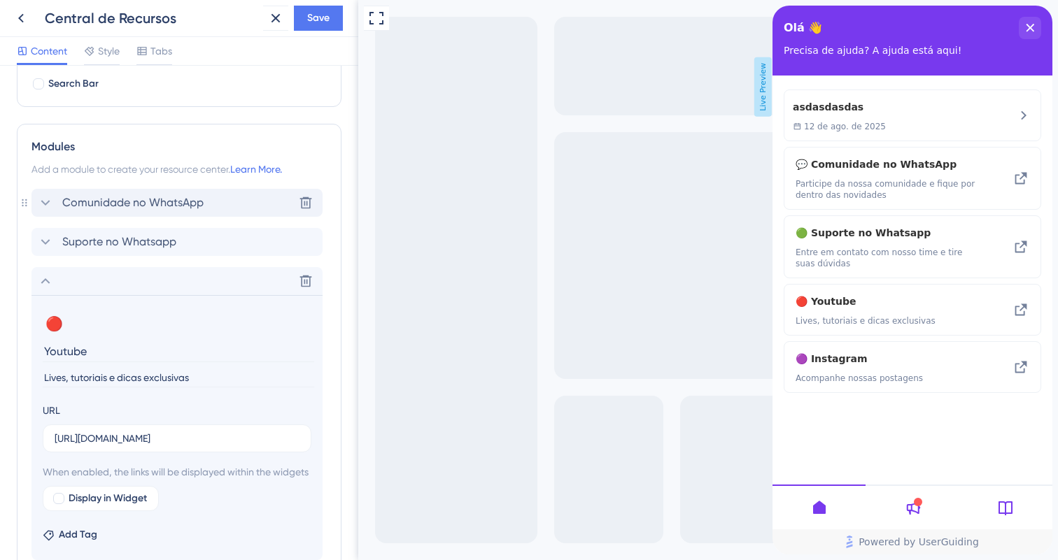
click at [175, 216] on div "Comunidade no WhatsApp Delete" at bounding box center [176, 203] width 291 height 28
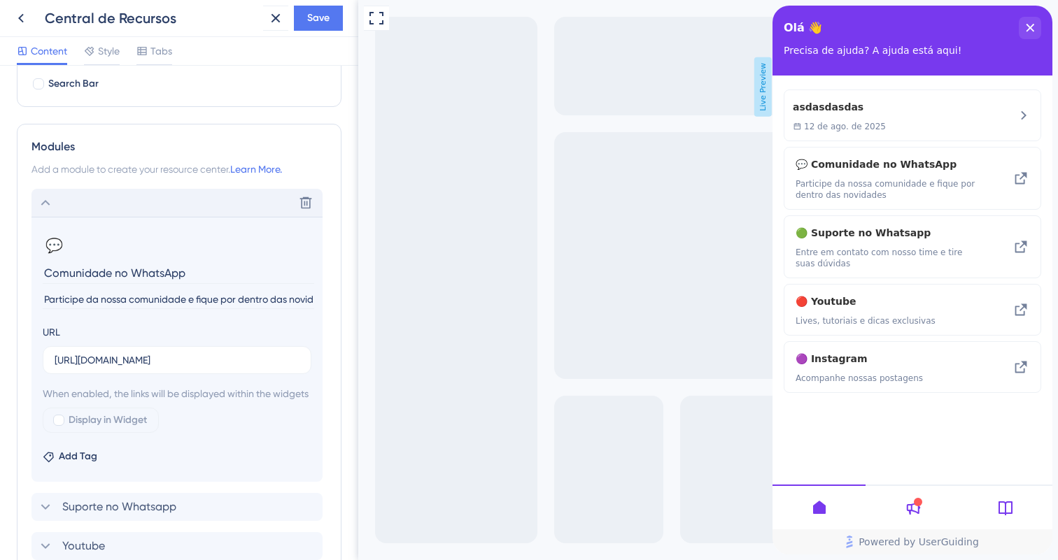
click at [175, 216] on div "Delete" at bounding box center [176, 203] width 291 height 28
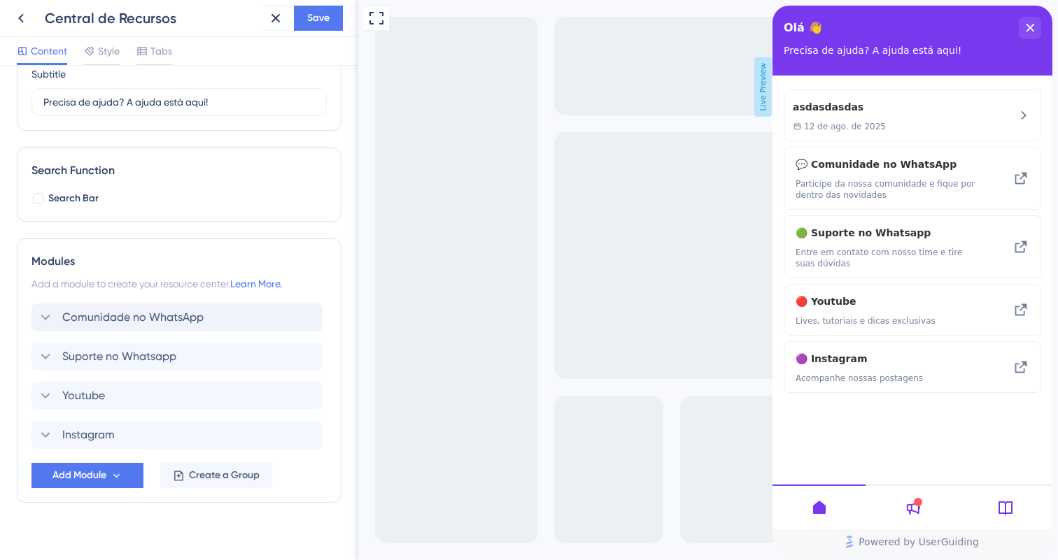
scroll to position [139, 0]
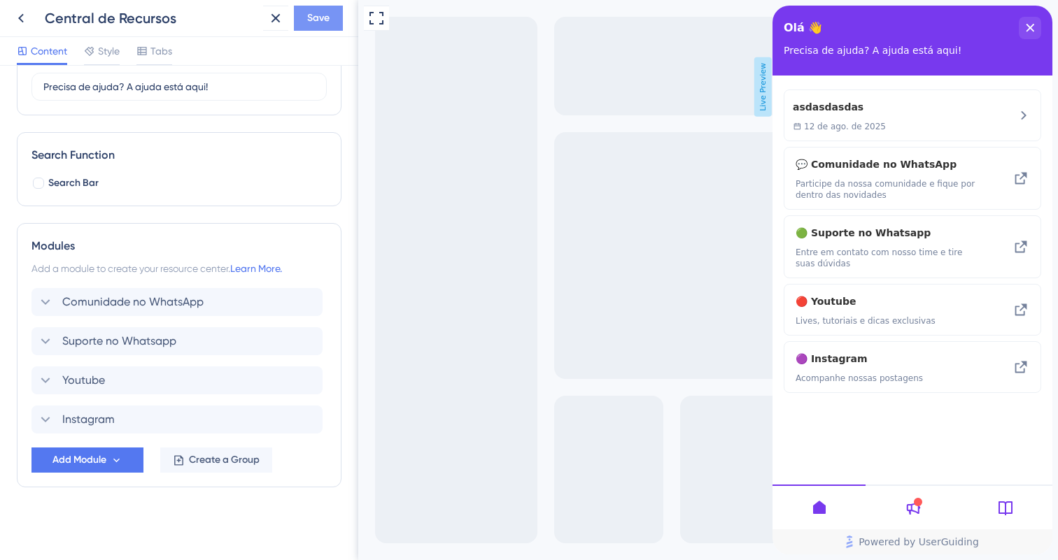
click at [330, 22] on button "Save" at bounding box center [318, 18] width 49 height 25
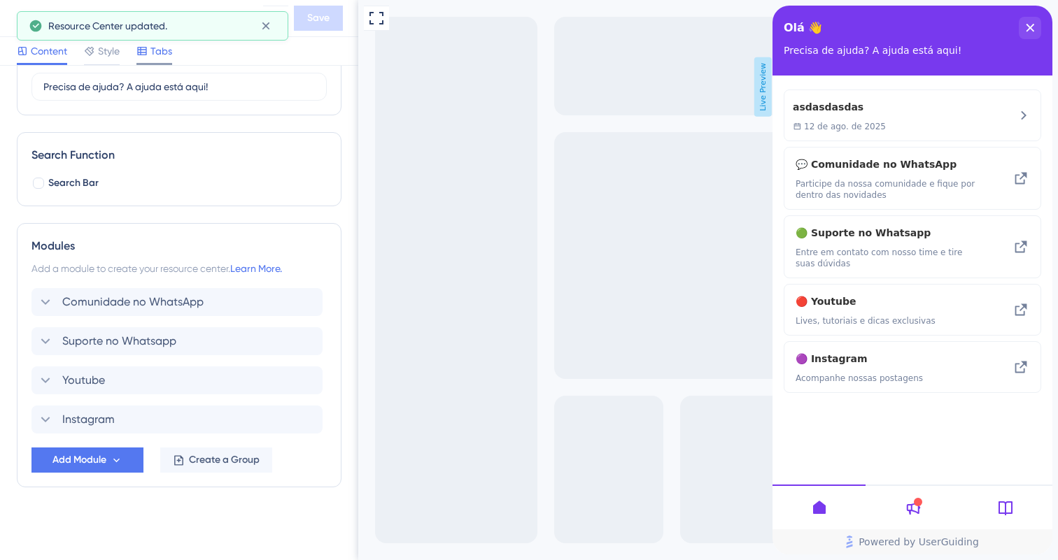
click at [162, 57] on span "Tabs" at bounding box center [161, 51] width 22 height 17
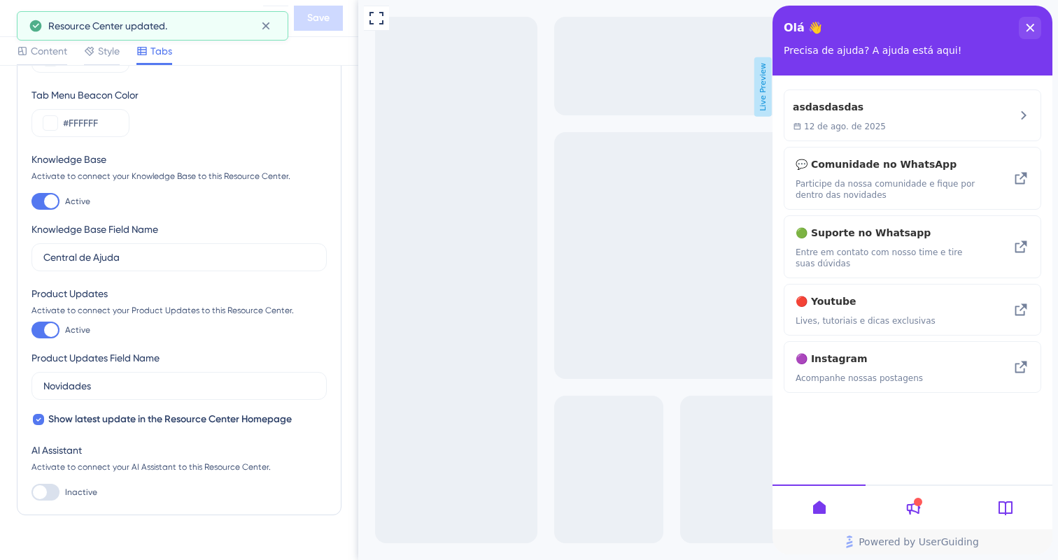
click at [52, 214] on div "Knowledge Base Activate to connect your Knowledge Base to this Resource Center.…" at bounding box center [178, 211] width 295 height 120
click at [51, 198] on div at bounding box center [51, 202] width 14 height 14
click at [31, 202] on input "Active" at bounding box center [31, 202] width 1 height 1
checkbox input "false"
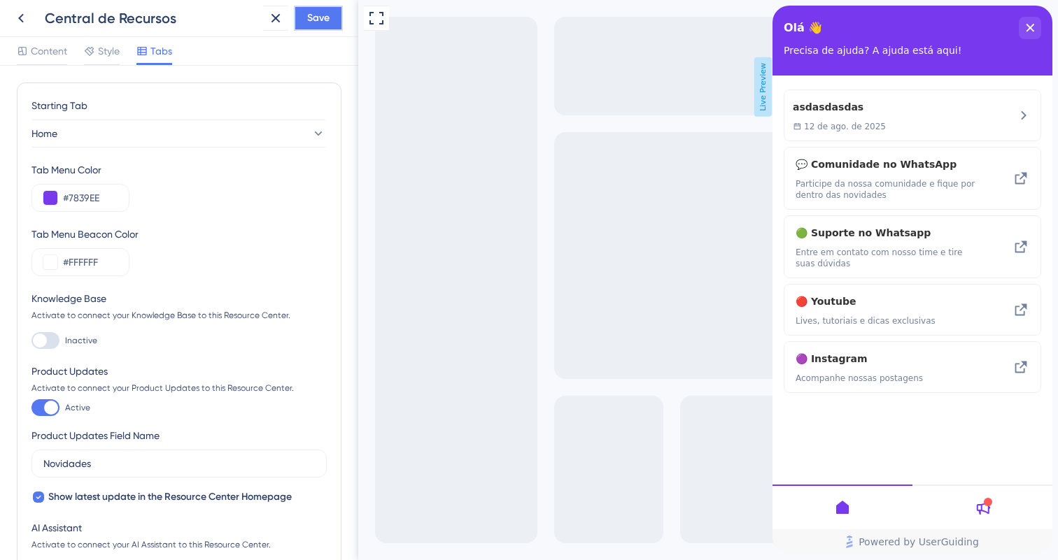
click at [303, 25] on button "Save" at bounding box center [318, 18] width 49 height 25
click at [27, 20] on icon at bounding box center [21, 18] width 17 height 17
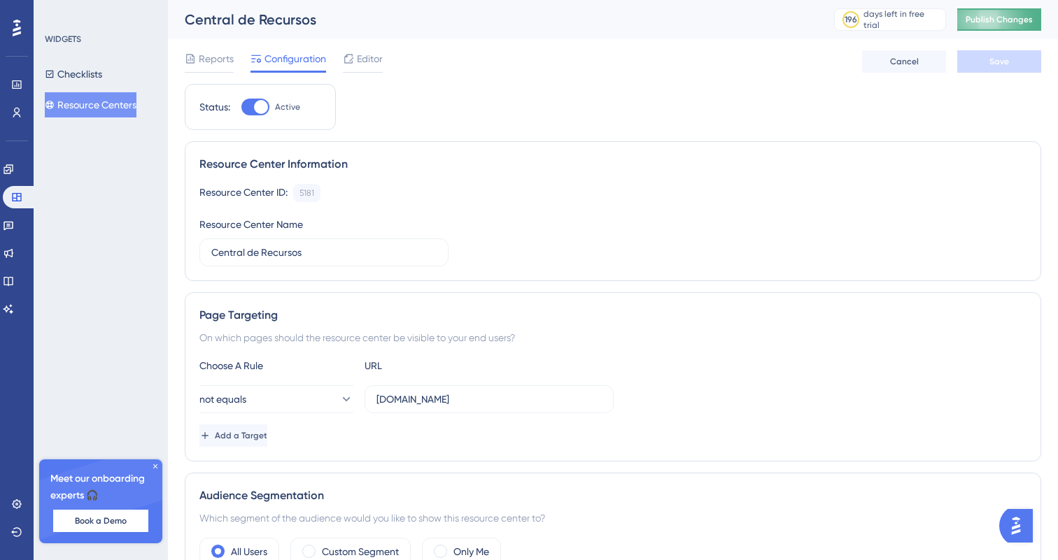
click at [981, 14] on span "Publish Changes" at bounding box center [999, 19] width 67 height 11
click at [14, 254] on icon at bounding box center [8, 253] width 11 height 11
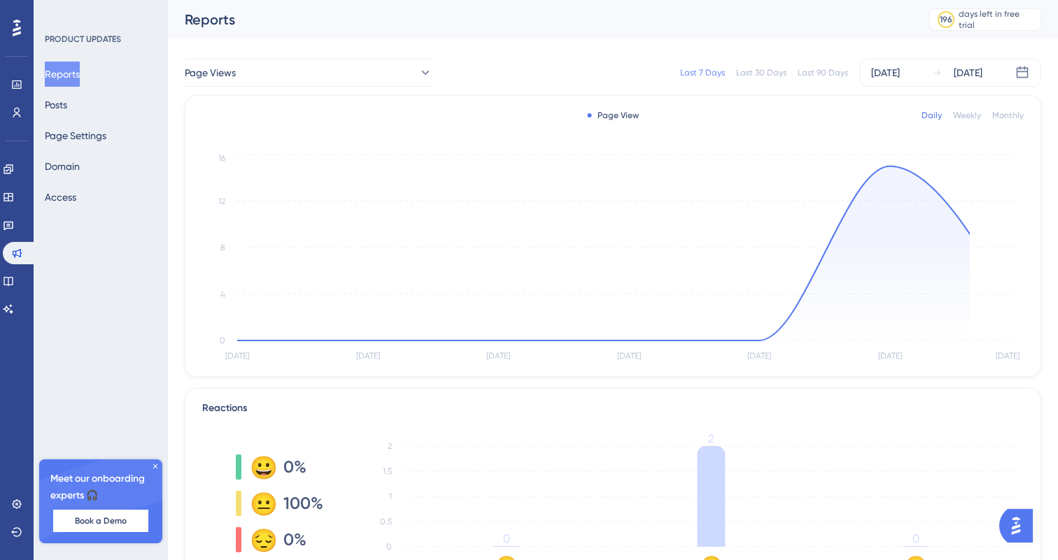
click at [83, 113] on div "Reports Posts Page Settings Domain Access" at bounding box center [101, 136] width 113 height 148
click at [67, 107] on button "Posts" at bounding box center [56, 104] width 22 height 25
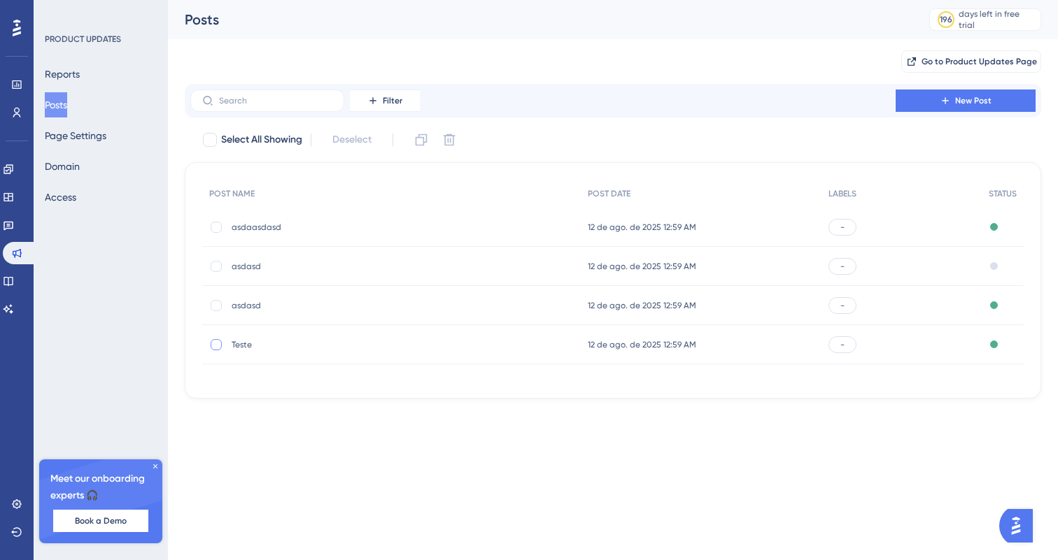
click at [209, 351] on label at bounding box center [217, 345] width 17 height 14
click at [213, 346] on div at bounding box center [216, 344] width 11 height 11
checkbox input "false"
click at [213, 315] on div "asdasd asdasd" at bounding box center [391, 305] width 379 height 39
click at [221, 130] on div "Select All Showing Deselect" at bounding box center [622, 140] width 840 height 22
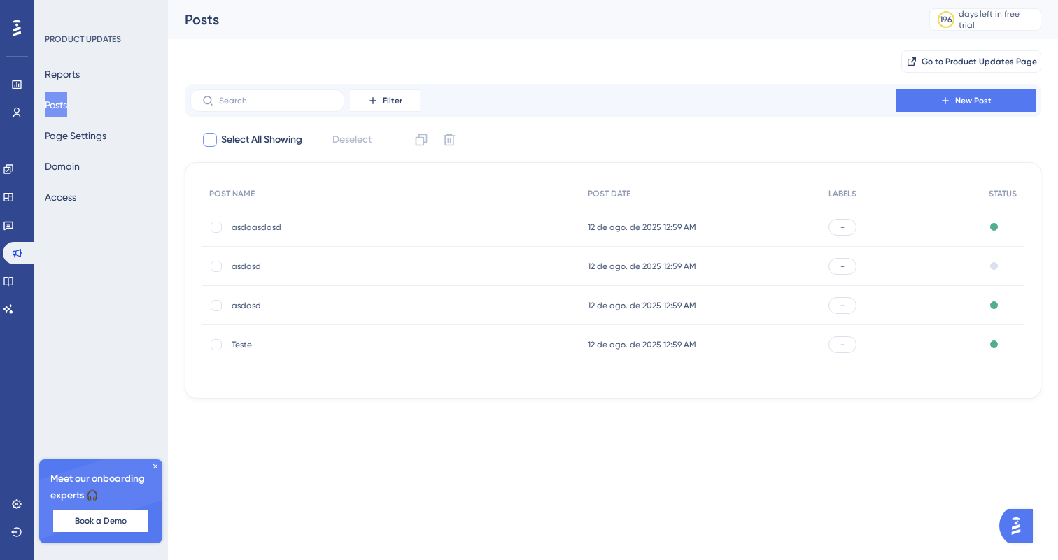
click at [216, 135] on div at bounding box center [210, 140] width 14 height 14
checkbox input "true"
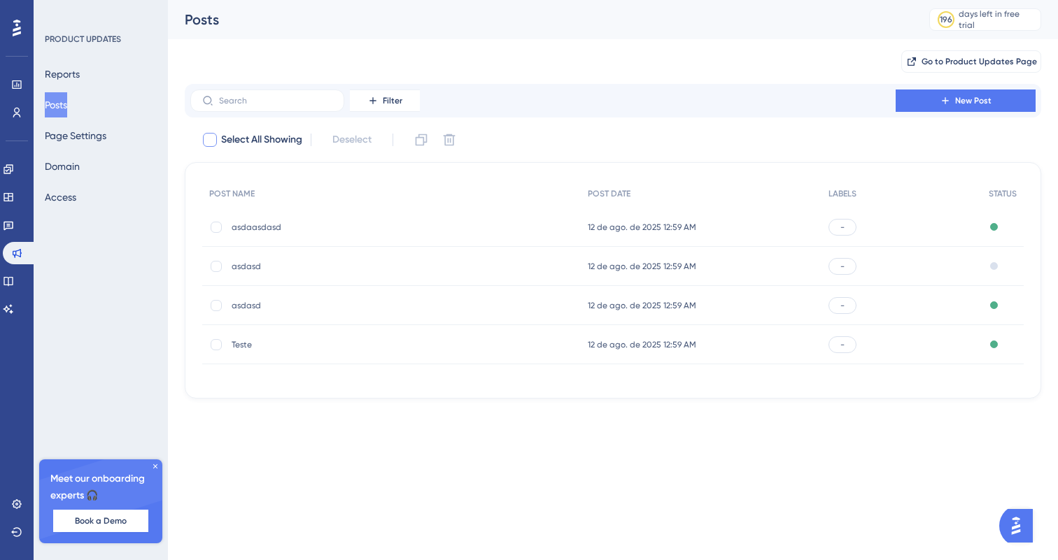
checkbox input "true"
click at [463, 144] on div "Select All Showing Deselect (4) Clone Delete" at bounding box center [622, 140] width 840 height 22
click at [454, 139] on icon at bounding box center [450, 140] width 12 height 12
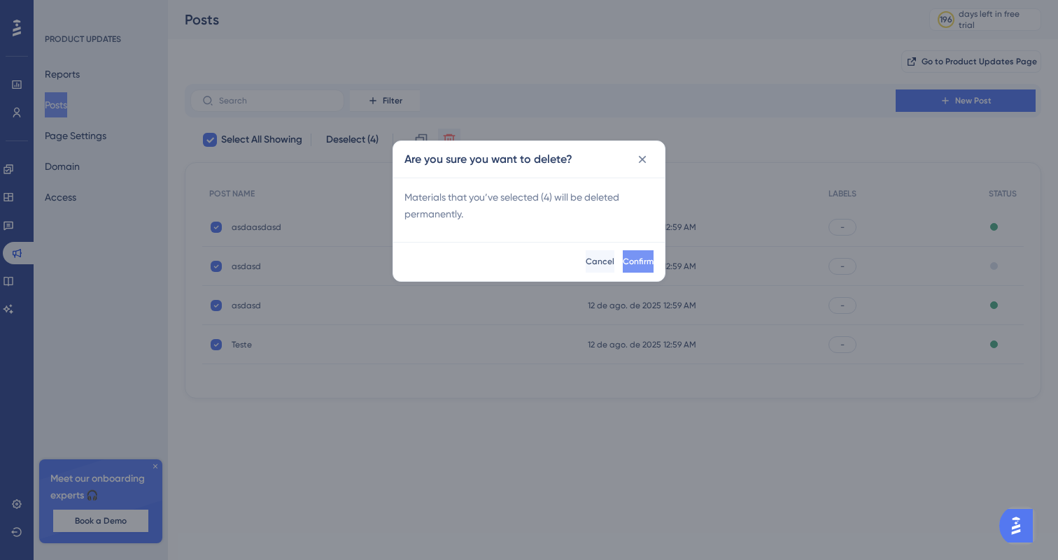
click at [623, 253] on button "Confirm" at bounding box center [638, 261] width 31 height 22
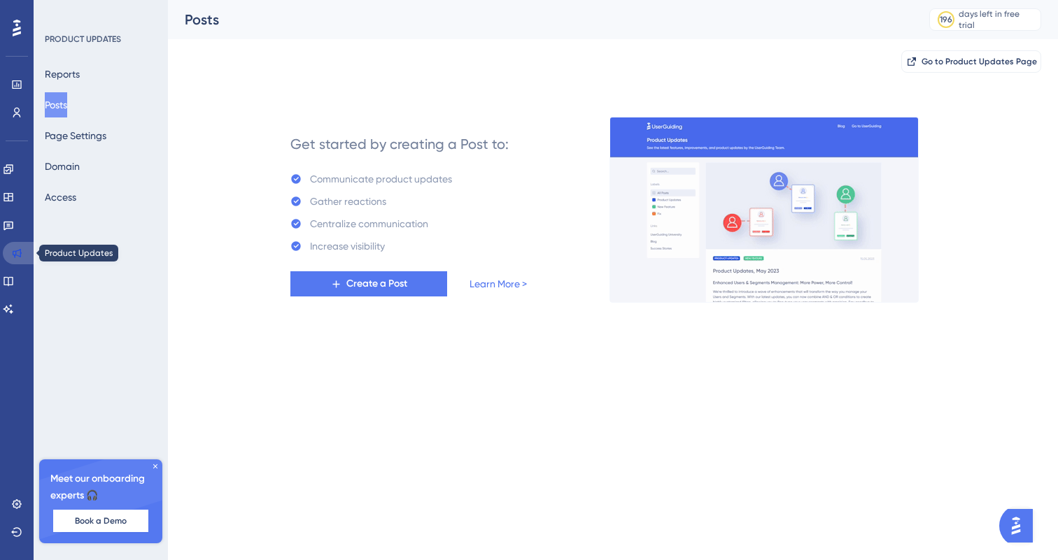
click at [17, 257] on icon at bounding box center [16, 253] width 11 height 11
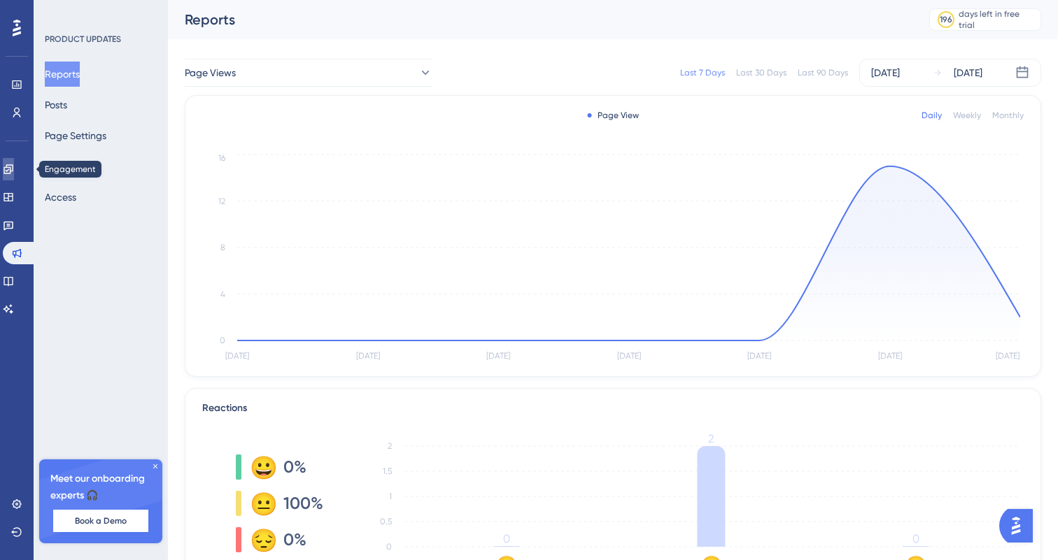
click at [14, 178] on link at bounding box center [8, 169] width 11 height 22
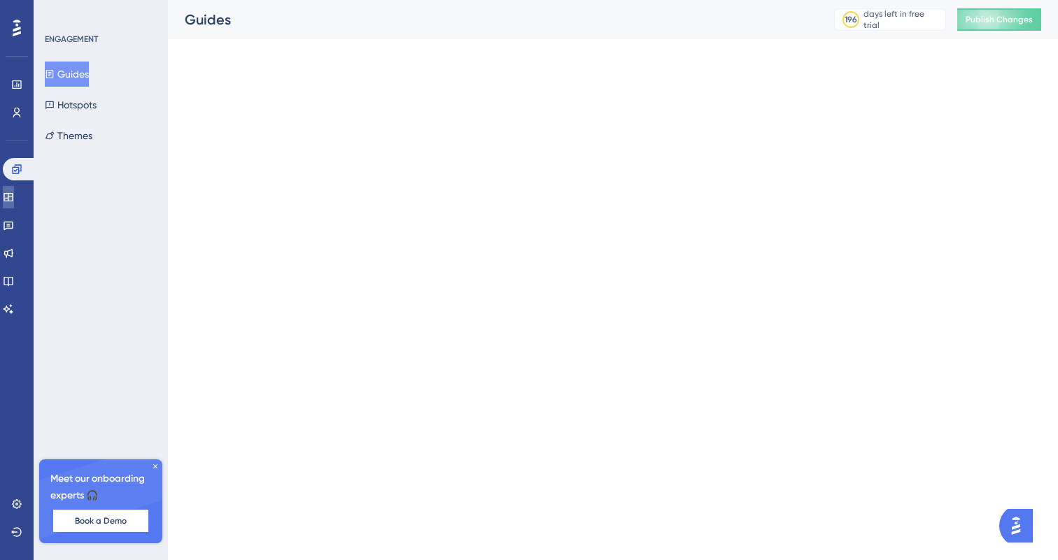
click at [14, 195] on icon at bounding box center [8, 197] width 11 height 11
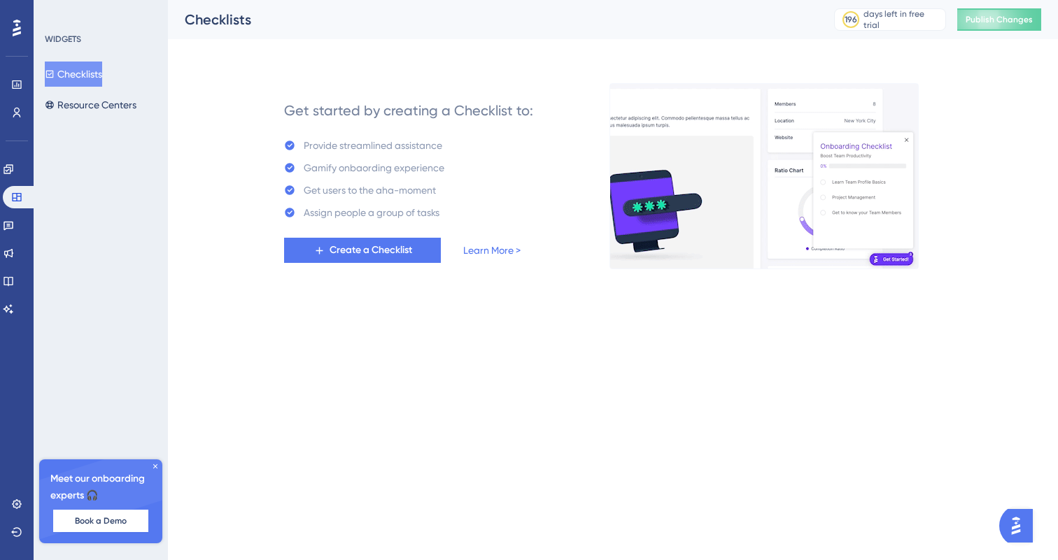
click at [101, 118] on div "WIDGETS Checklists Resource Centers Meet our onboarding experts 🎧 Book a Demo U…" at bounding box center [101, 280] width 134 height 560
click at [109, 101] on button "Resource Centers" at bounding box center [91, 104] width 92 height 25
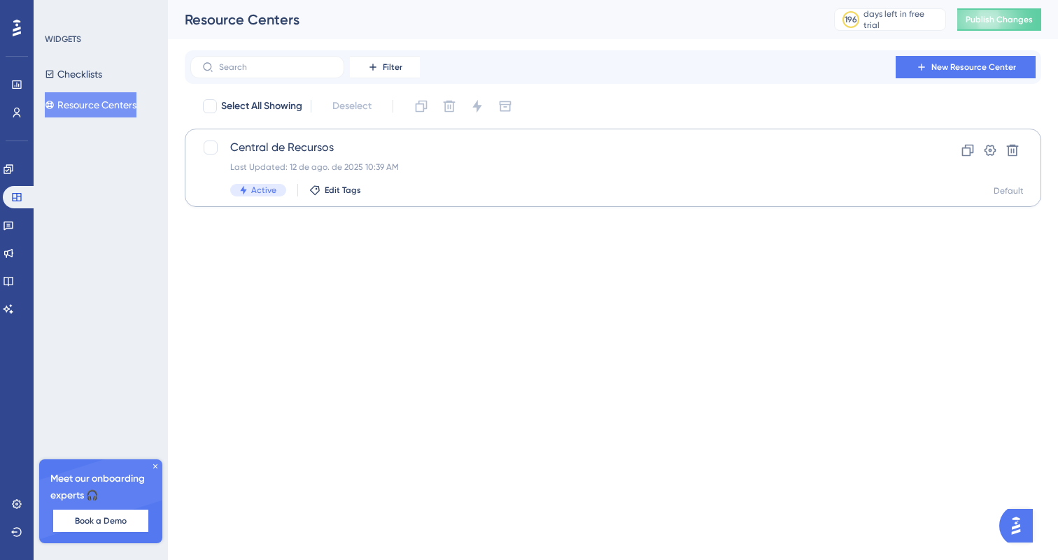
click at [278, 154] on span "Central de Recursos" at bounding box center [557, 147] width 654 height 17
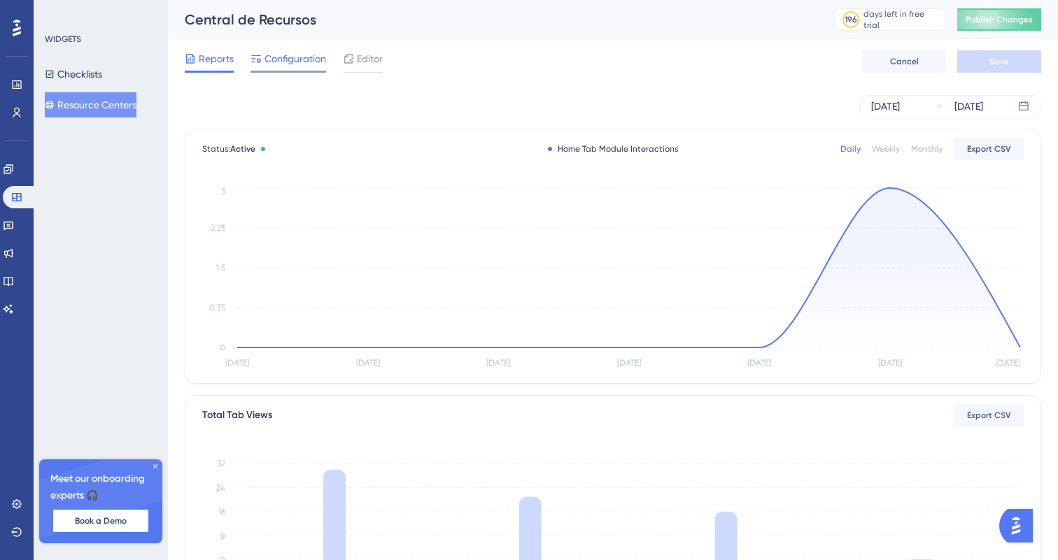
click at [274, 56] on span "Configuration" at bounding box center [295, 58] width 62 height 17
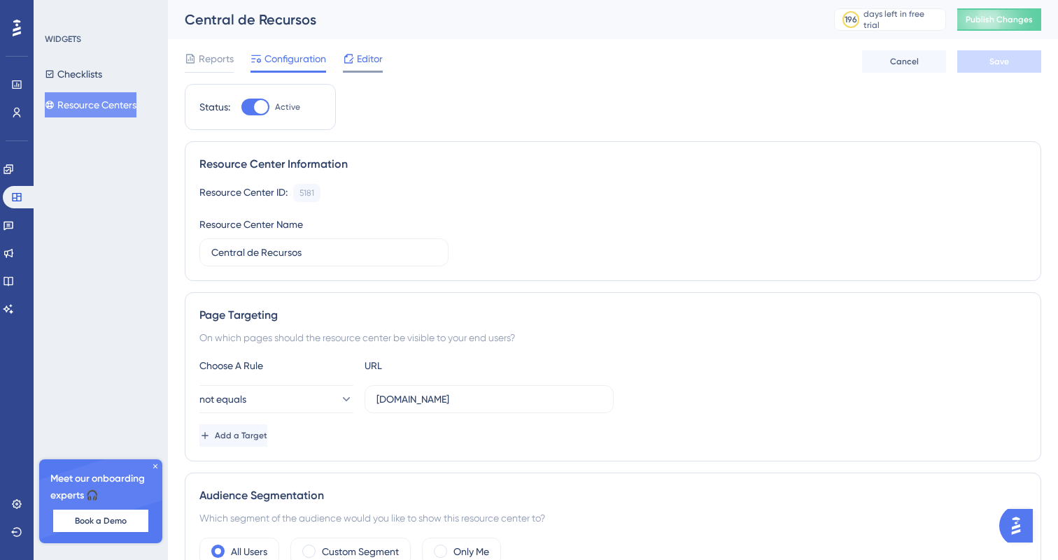
click at [350, 55] on icon at bounding box center [348, 58] width 11 height 11
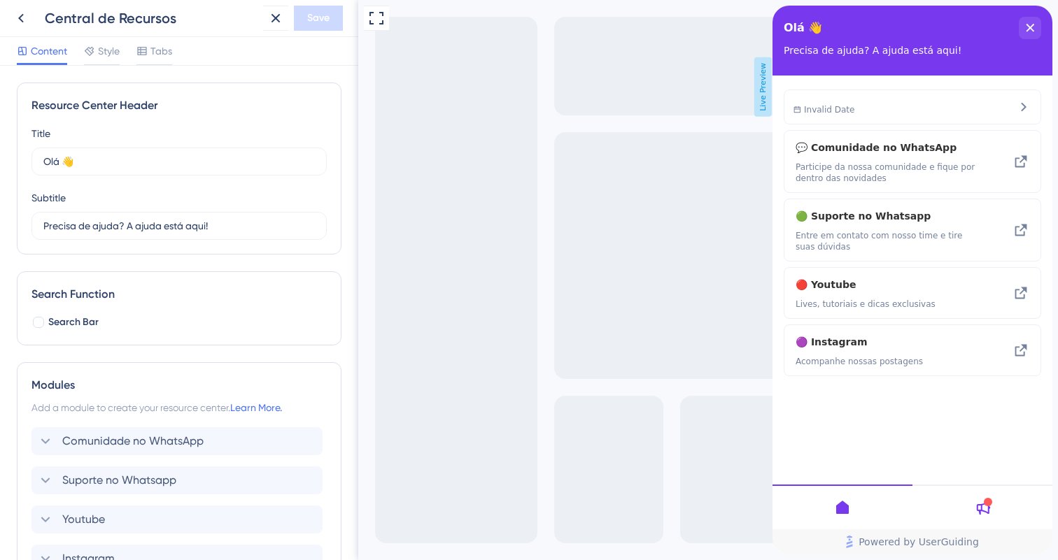
click at [115, 65] on div "Content Style Tabs" at bounding box center [179, 51] width 358 height 29
click at [108, 55] on span "Style" at bounding box center [109, 51] width 22 height 17
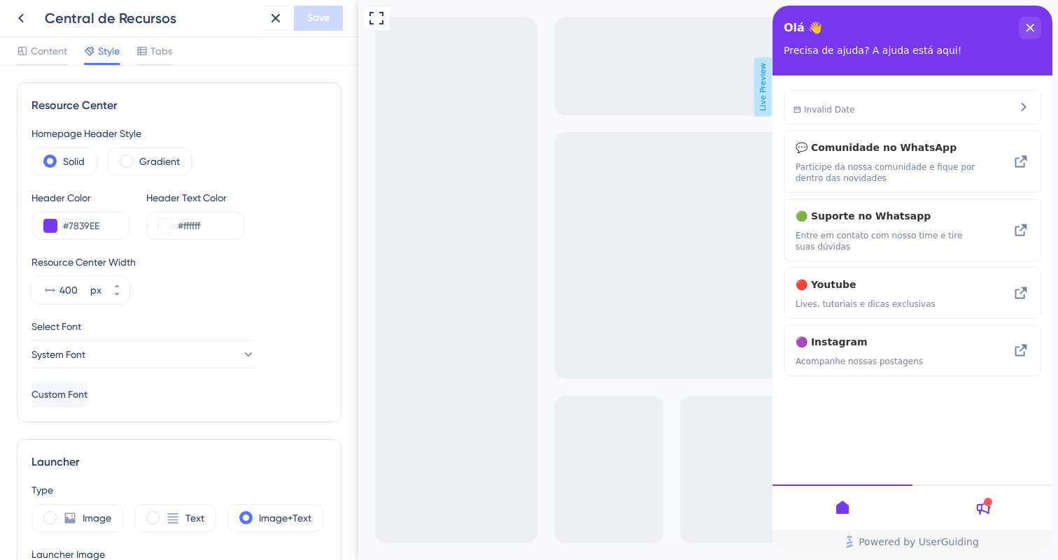
click at [174, 59] on div "Content Style Tabs" at bounding box center [179, 51] width 358 height 29
click at [159, 52] on span "Tabs" at bounding box center [161, 51] width 22 height 17
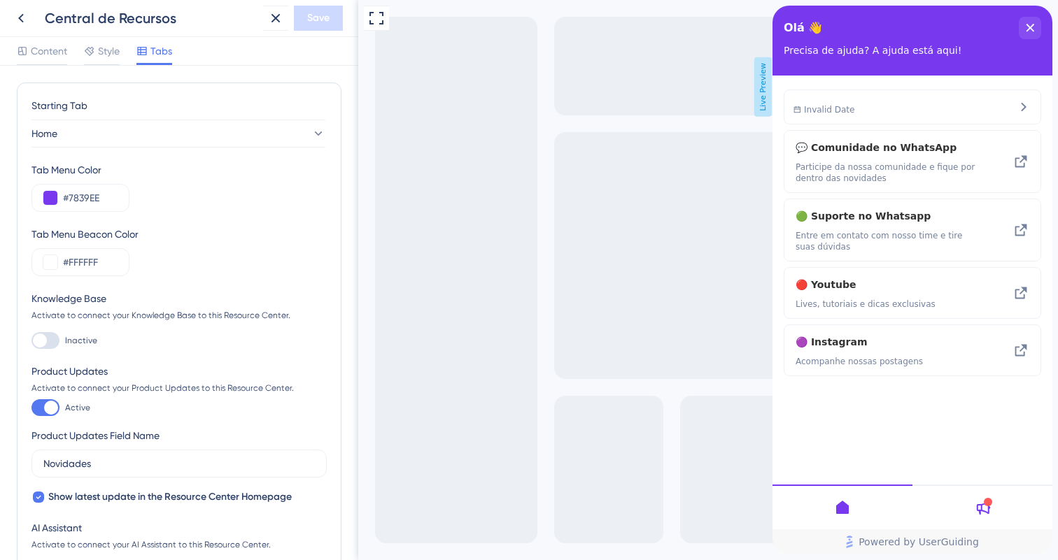
click at [126, 45] on div "Content Style Tabs" at bounding box center [94, 54] width 155 height 22
click at [114, 48] on span "Style" at bounding box center [109, 51] width 22 height 17
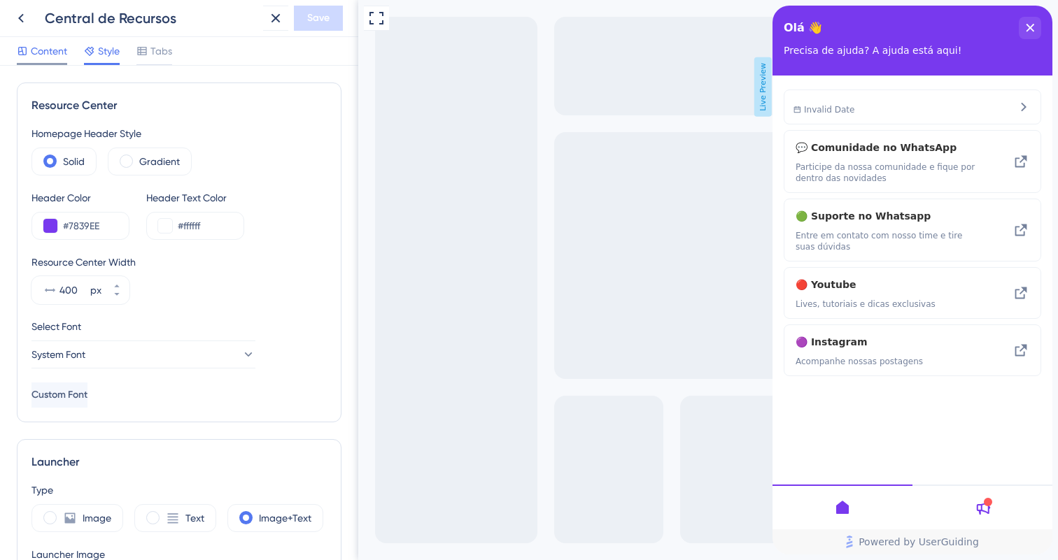
click at [51, 57] on span "Content" at bounding box center [49, 51] width 36 height 17
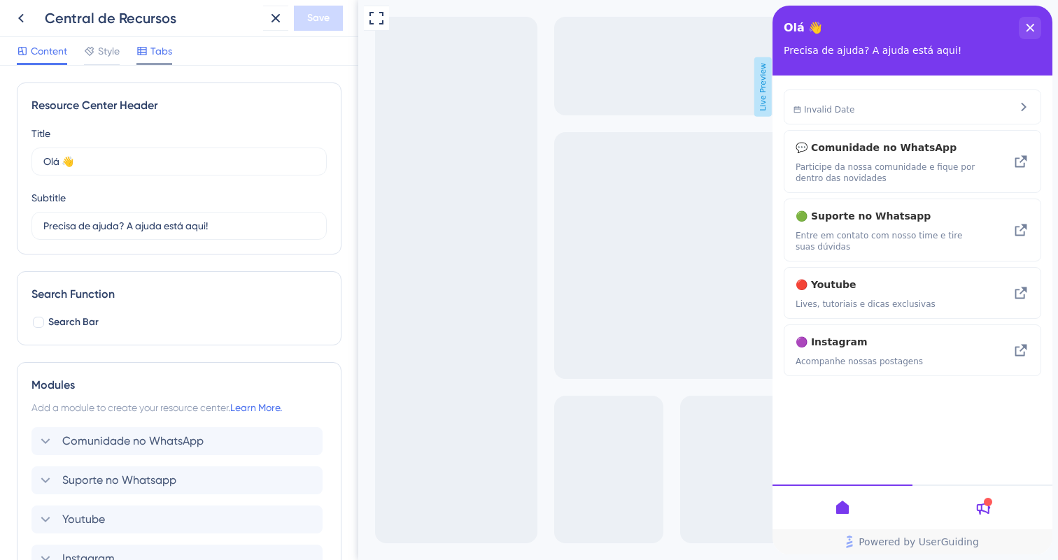
click at [142, 54] on icon at bounding box center [141, 51] width 9 height 8
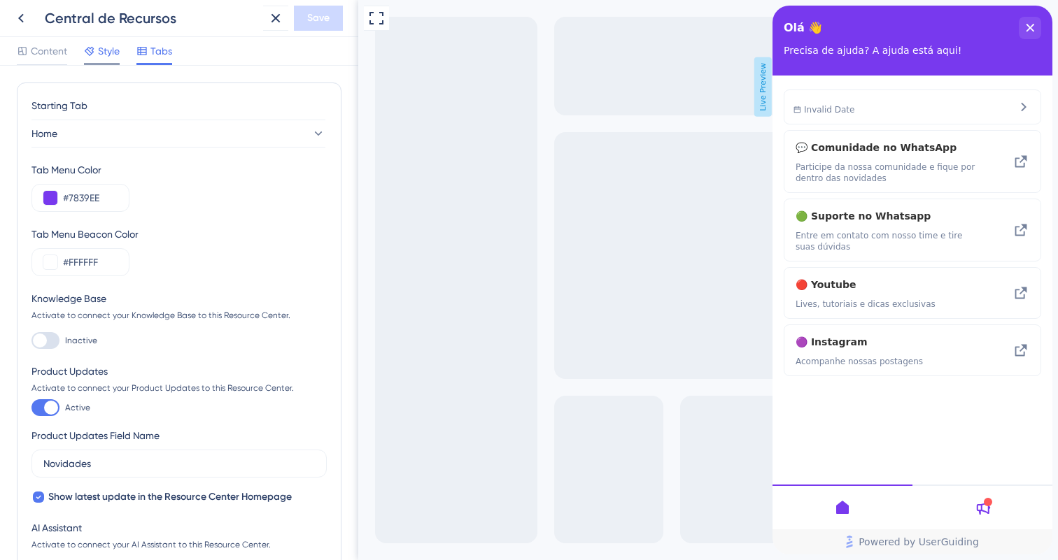
click at [110, 55] on span "Style" at bounding box center [109, 51] width 22 height 17
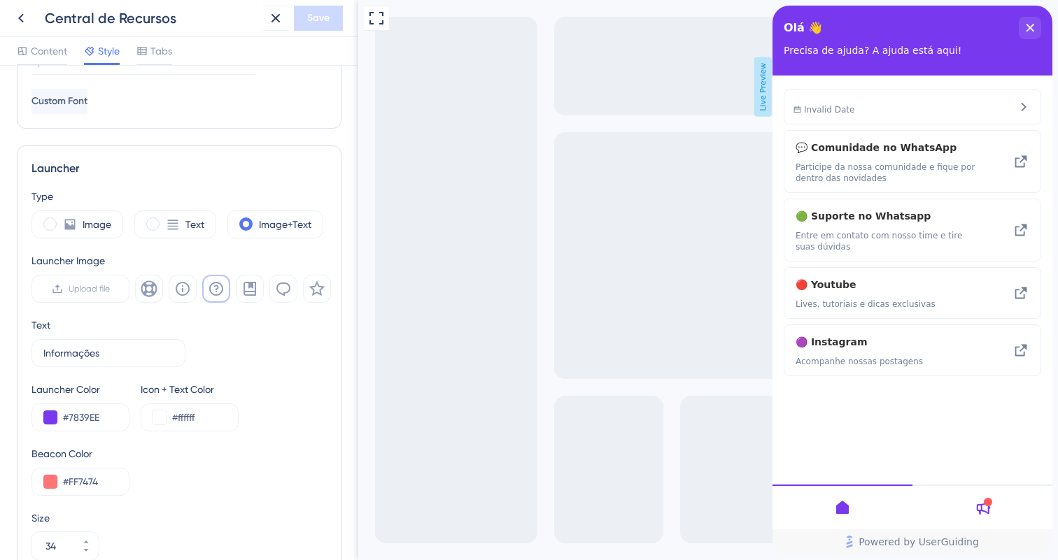
scroll to position [340, 0]
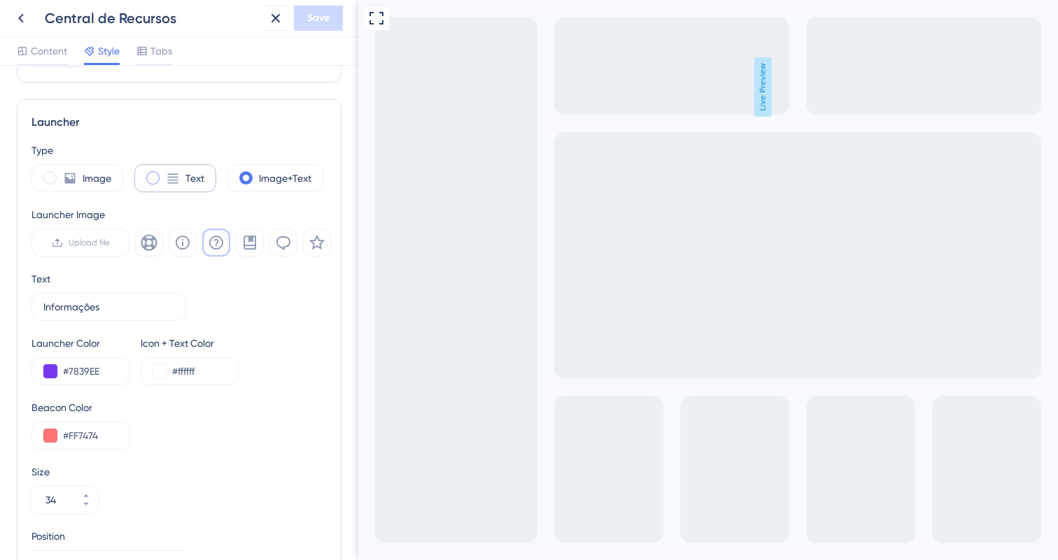
click at [171, 176] on icon at bounding box center [173, 178] width 14 height 14
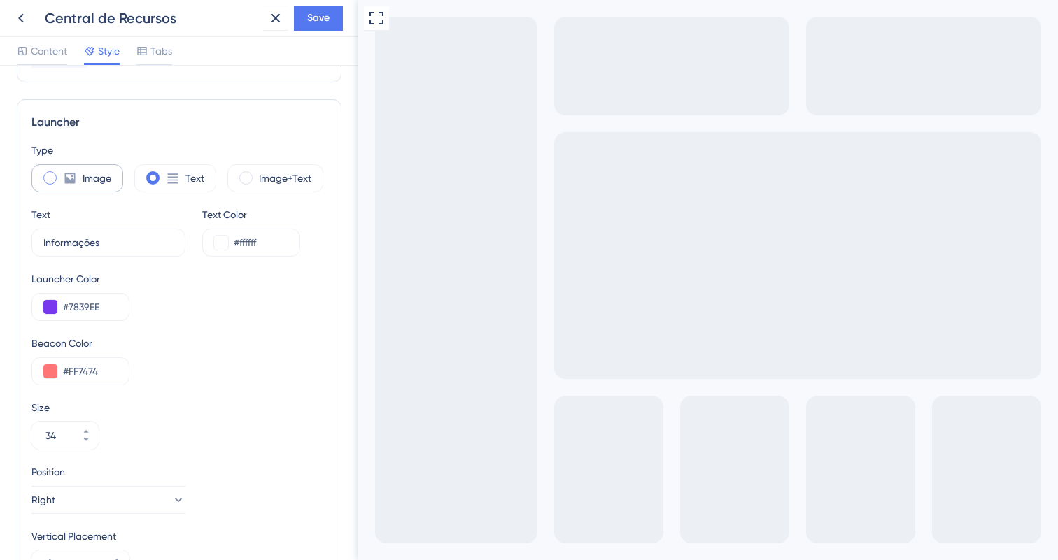
click at [78, 178] on div "Image" at bounding box center [77, 178] width 92 height 28
click at [156, 177] on span at bounding box center [152, 177] width 13 height 13
click at [164, 174] on input "radio" at bounding box center [164, 174] width 0 height 0
type input "34"
click at [262, 175] on label "Image+Text" at bounding box center [285, 178] width 52 height 17
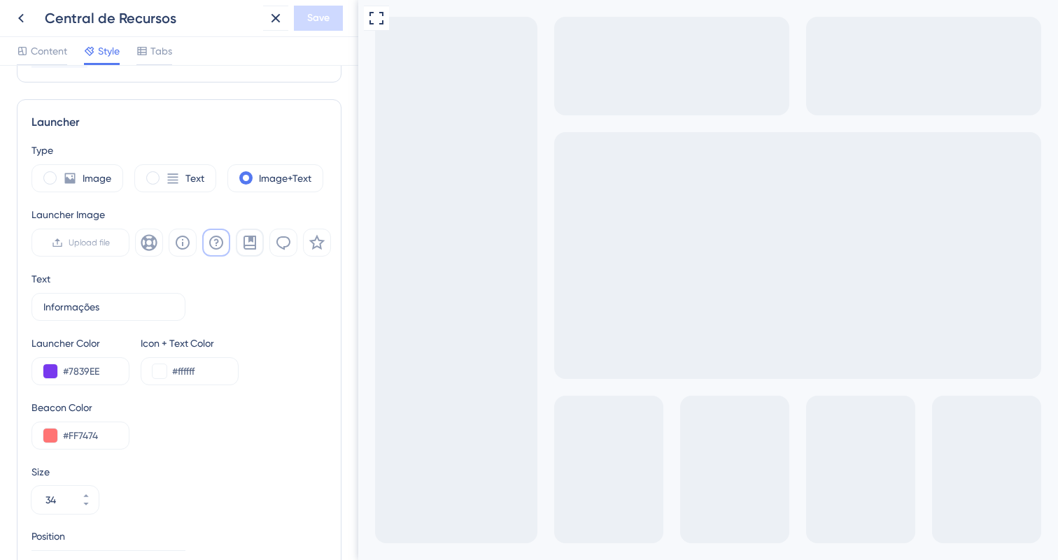
click at [253, 246] on icon at bounding box center [249, 242] width 17 height 17
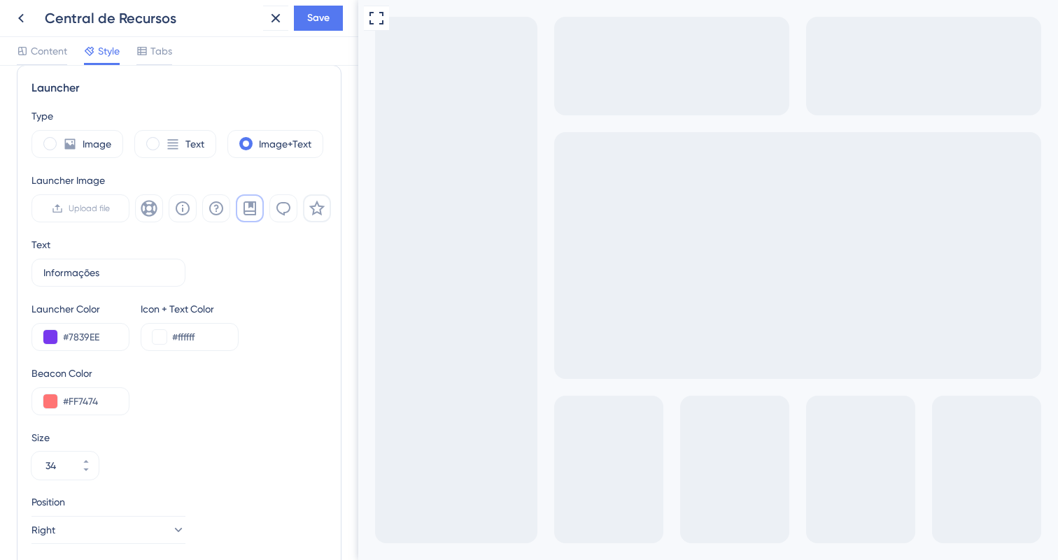
scroll to position [292, 0]
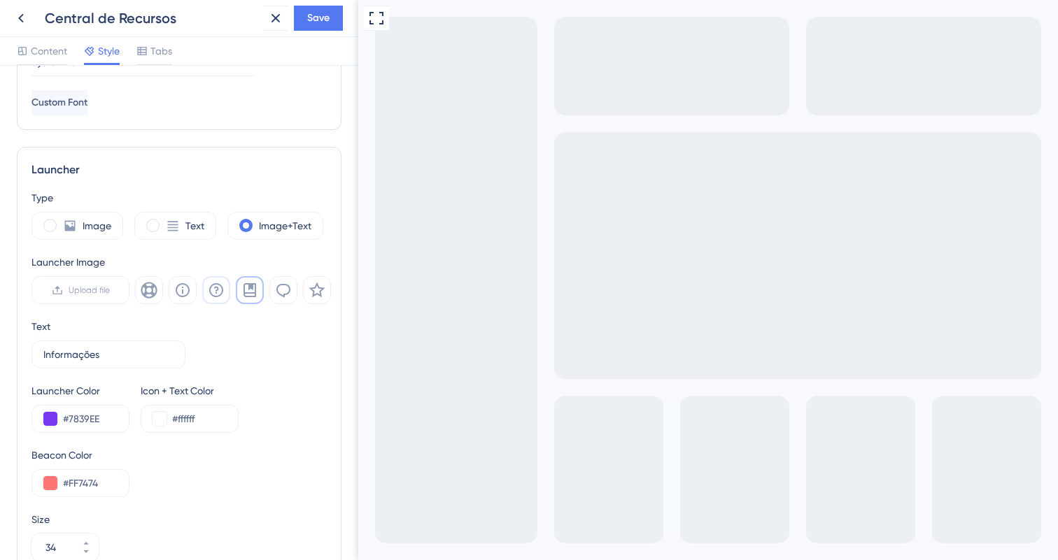
click at [212, 287] on icon at bounding box center [216, 290] width 17 height 17
click at [176, 290] on icon at bounding box center [183, 290] width 14 height 14
click at [245, 292] on icon at bounding box center [249, 290] width 17 height 17
click at [321, 3] on div "Central de Recursos Save" at bounding box center [179, 18] width 358 height 37
click at [321, 16] on span "Save" at bounding box center [318, 18] width 22 height 17
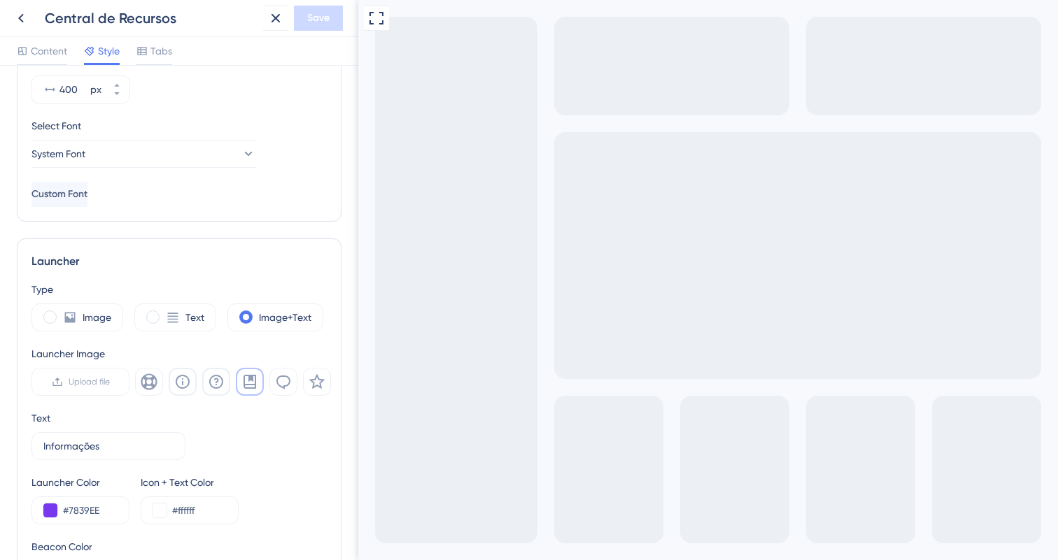
scroll to position [0, 0]
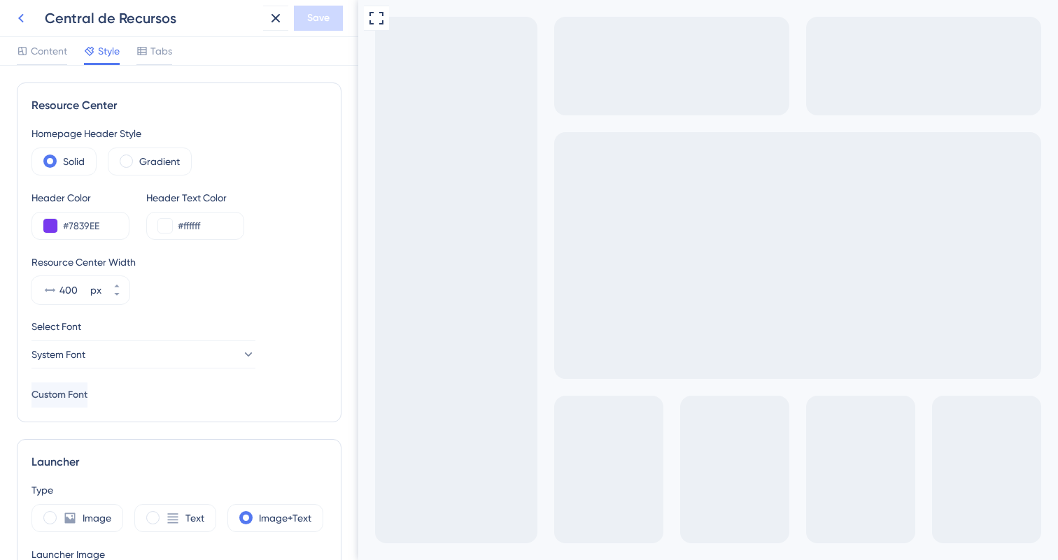
click at [27, 24] on icon at bounding box center [21, 18] width 17 height 17
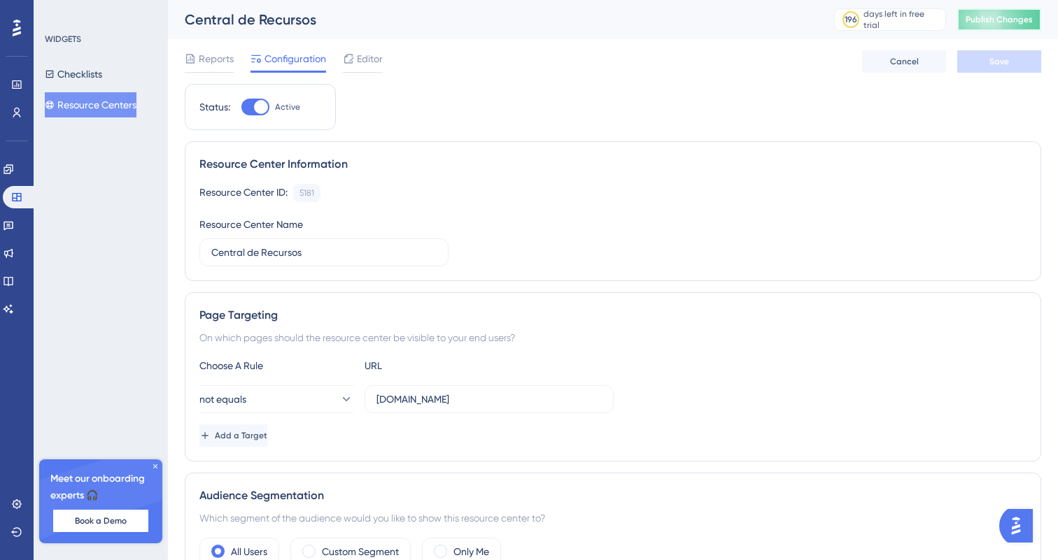
click at [970, 23] on span "Publish Changes" at bounding box center [999, 19] width 67 height 11
click at [19, 505] on icon at bounding box center [16, 504] width 11 height 11
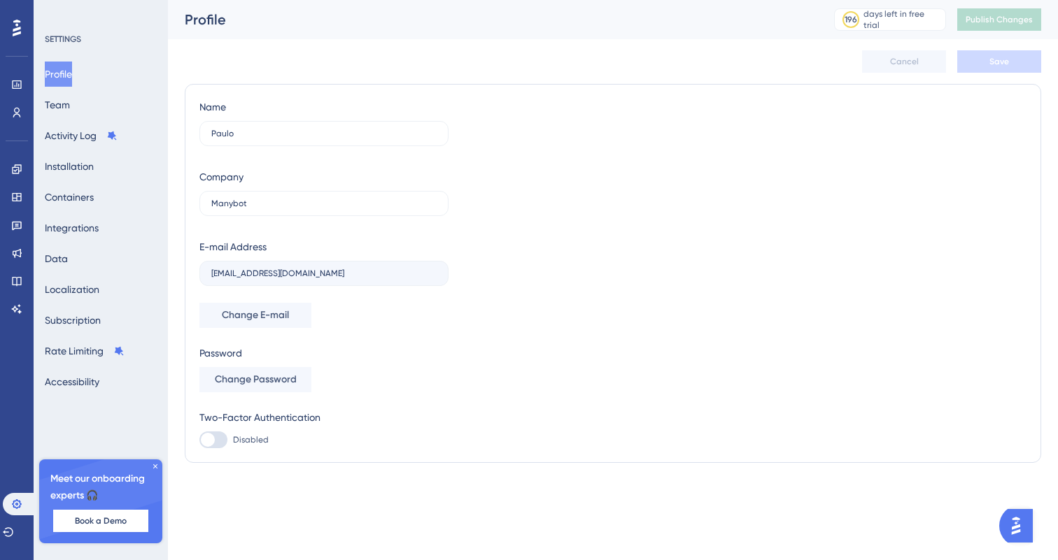
click at [220, 439] on div at bounding box center [213, 440] width 28 height 17
click at [199, 440] on input "Disabled" at bounding box center [199, 440] width 1 height 1
checkbox input "false"
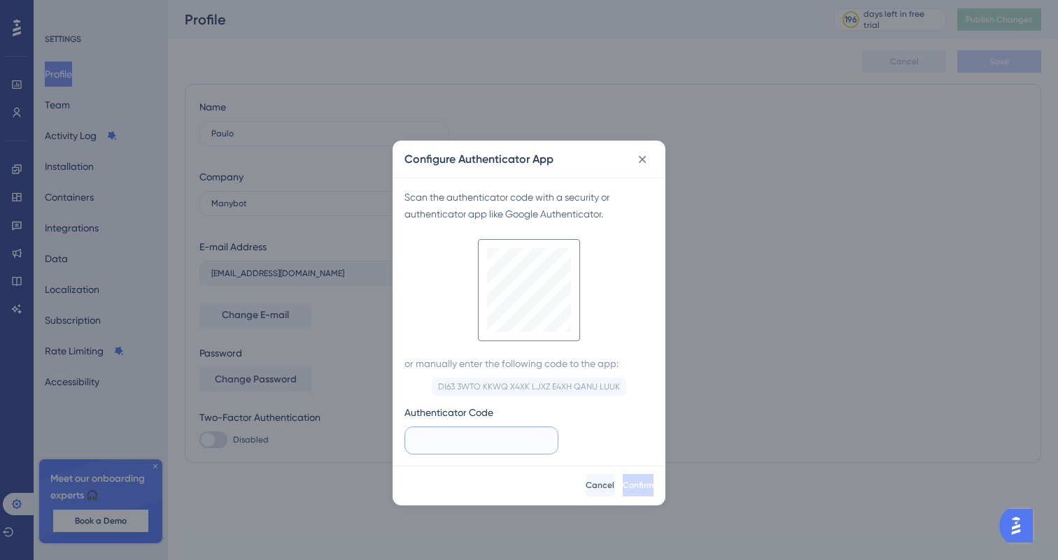
click at [449, 444] on input "text" at bounding box center [481, 440] width 130 height 15
type input "008 053"
click at [623, 483] on button "Confirm" at bounding box center [638, 485] width 31 height 22
checkbox input "true"
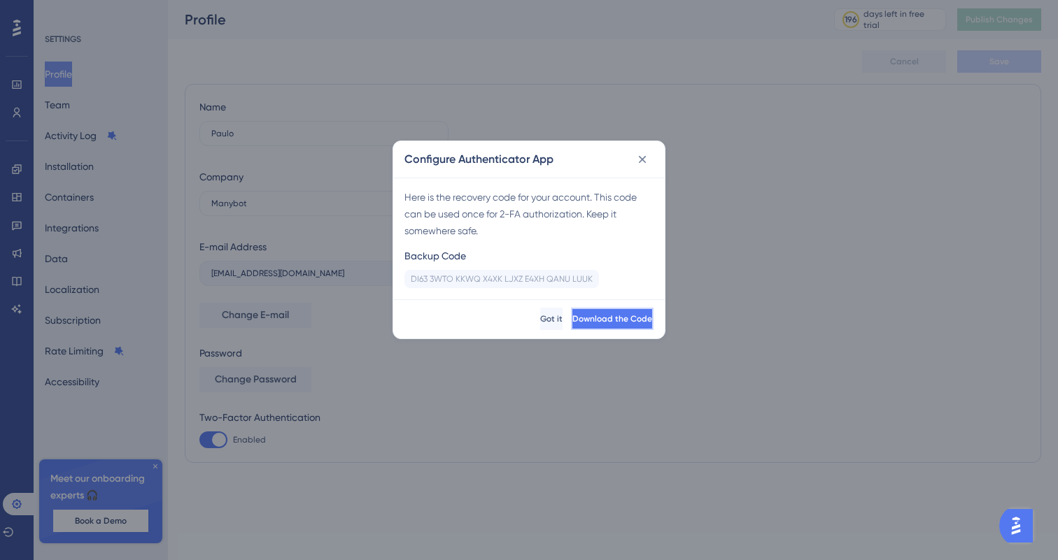
click at [572, 318] on span "Download the Code" at bounding box center [612, 318] width 80 height 11
click at [543, 315] on span "Got it" at bounding box center [554, 318] width 22 height 11
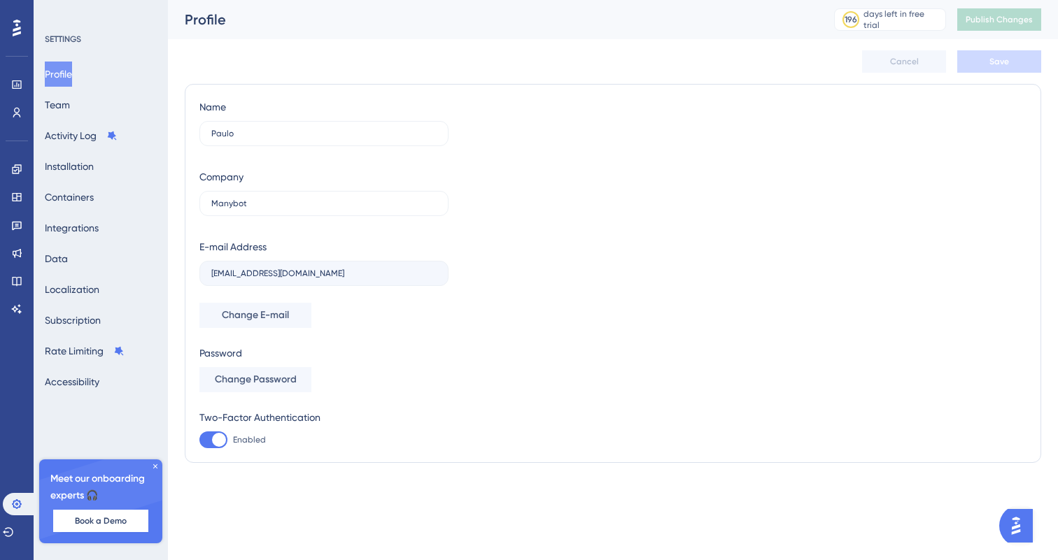
click at [89, 395] on div "SETTINGS Profile Team Activity Log Installation Containers Integrations Data Lo…" at bounding box center [101, 280] width 134 height 560
click at [89, 385] on button "Accessibility" at bounding box center [72, 381] width 55 height 25
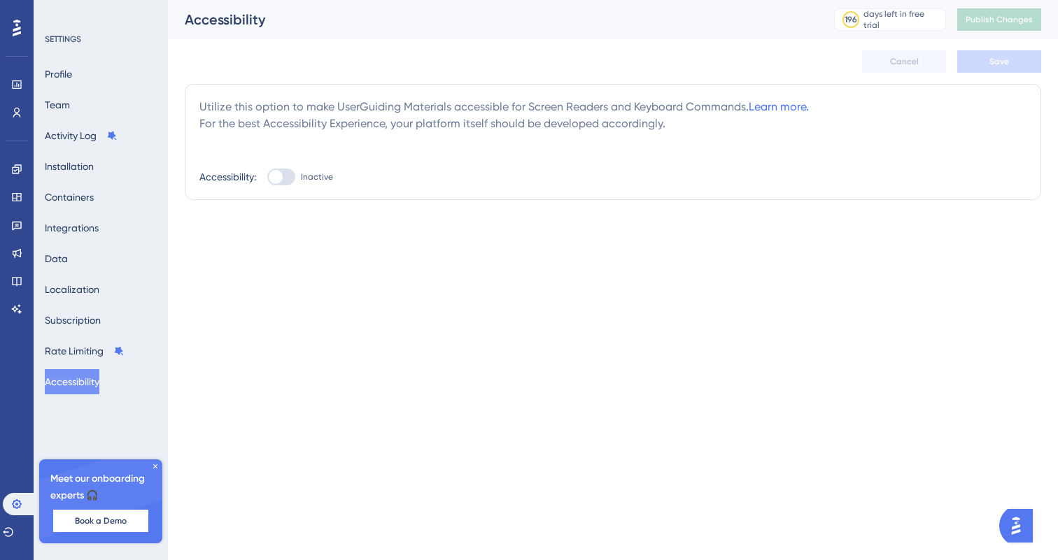
click at [265, 175] on div "Accessibility: Inactive" at bounding box center [612, 177] width 827 height 17
click at [276, 176] on div at bounding box center [276, 177] width 14 height 14
click at [267, 177] on input "Inactive" at bounding box center [267, 177] width 1 height 1
checkbox input "true"
click at [1021, 57] on button "Save" at bounding box center [999, 61] width 84 height 22
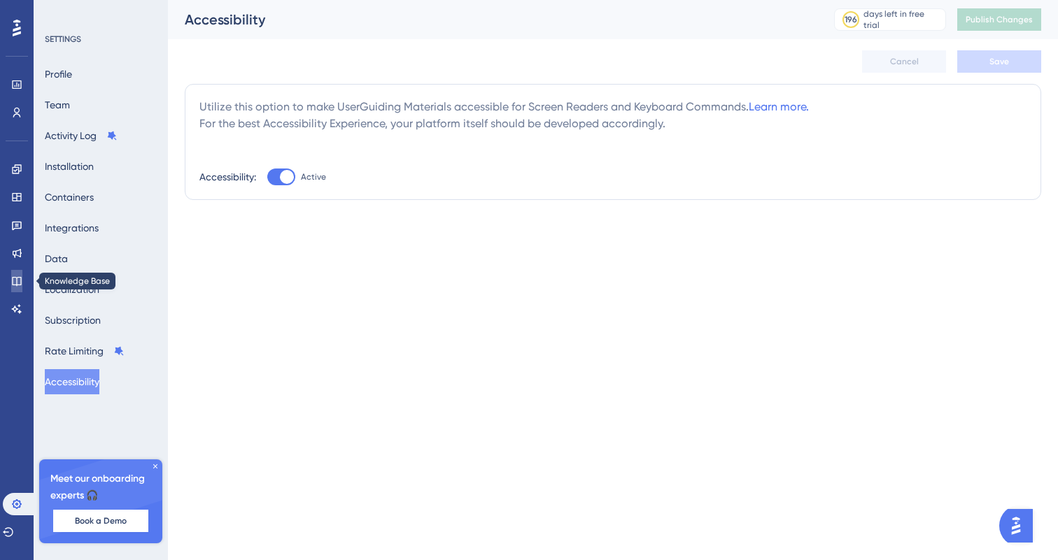
click at [20, 283] on icon at bounding box center [16, 281] width 9 height 9
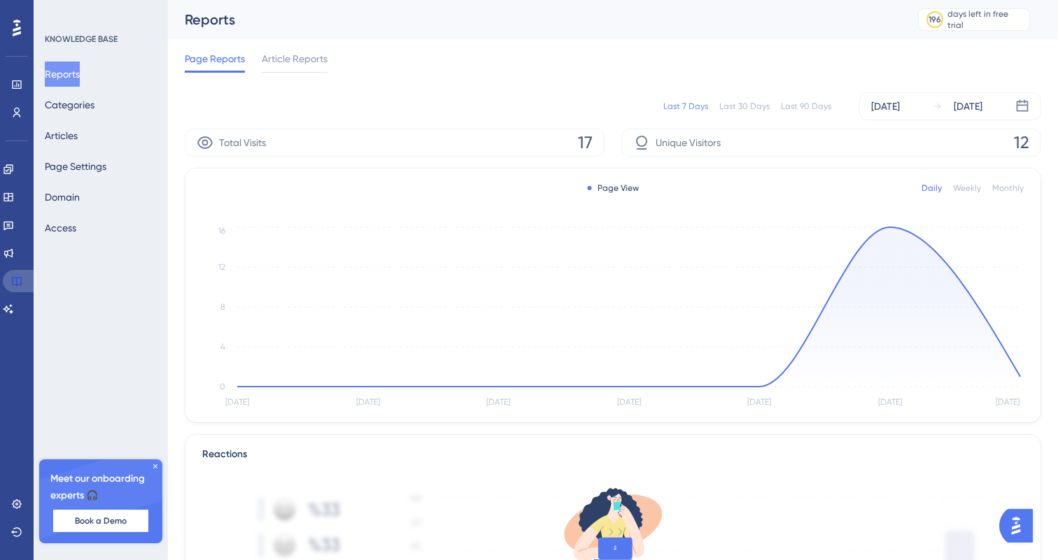
click at [17, 273] on link at bounding box center [20, 281] width 34 height 22
click at [14, 254] on icon at bounding box center [8, 253] width 11 height 11
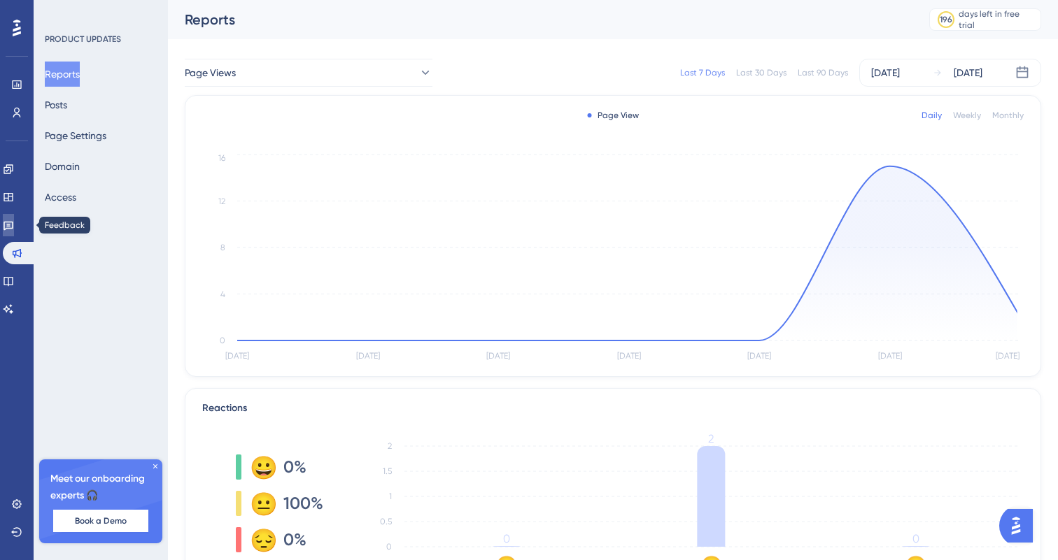
click at [13, 226] on icon at bounding box center [8, 226] width 10 height 9
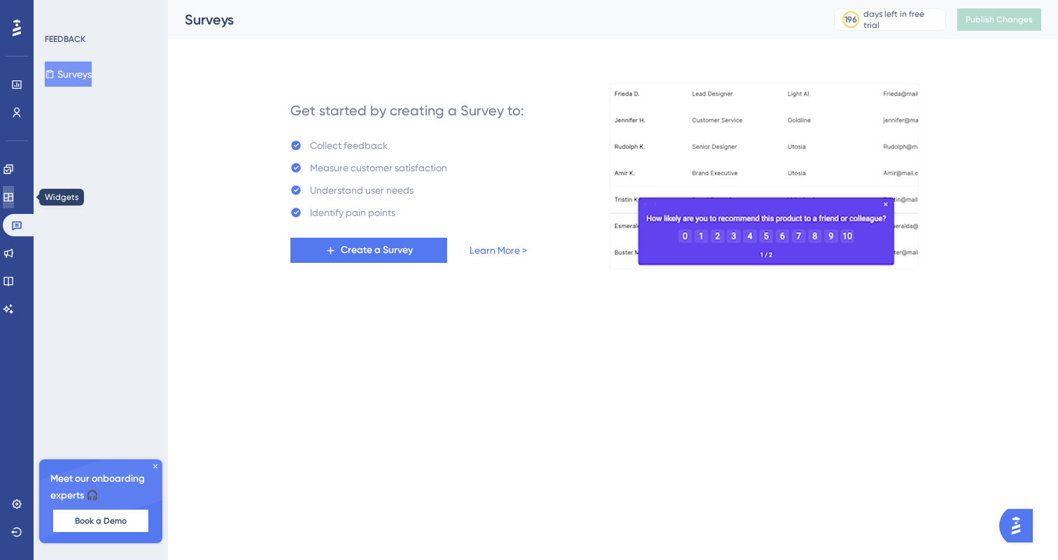
click at [13, 193] on icon at bounding box center [7, 197] width 9 height 8
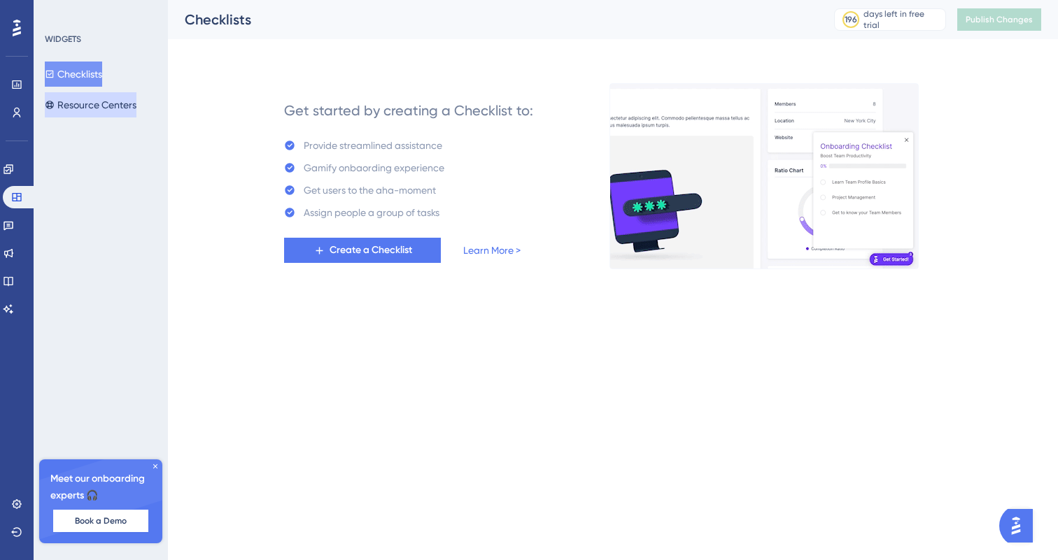
click at [103, 113] on button "Resource Centers" at bounding box center [91, 104] width 92 height 25
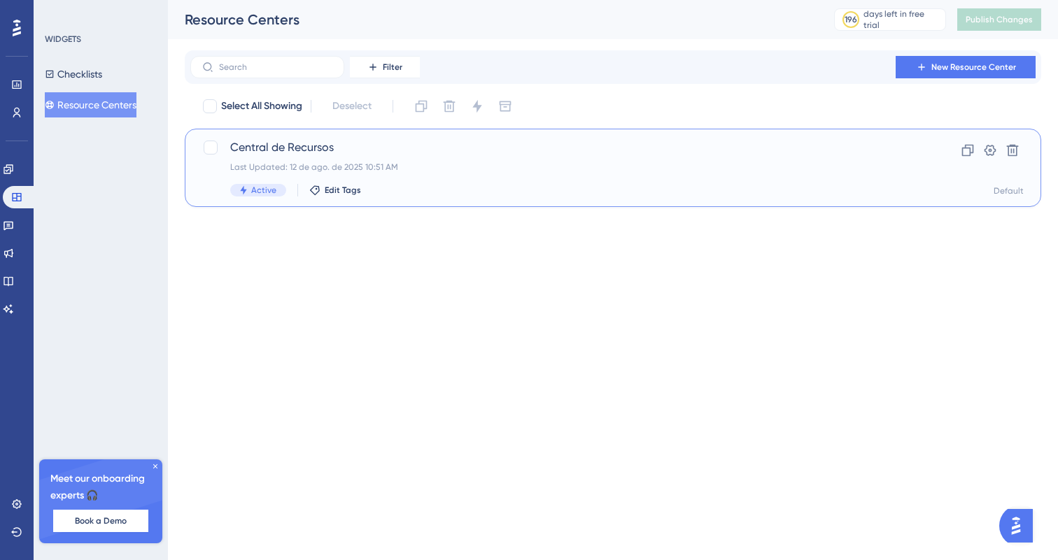
click at [374, 191] on div "Active Edit Tags" at bounding box center [557, 190] width 654 height 13
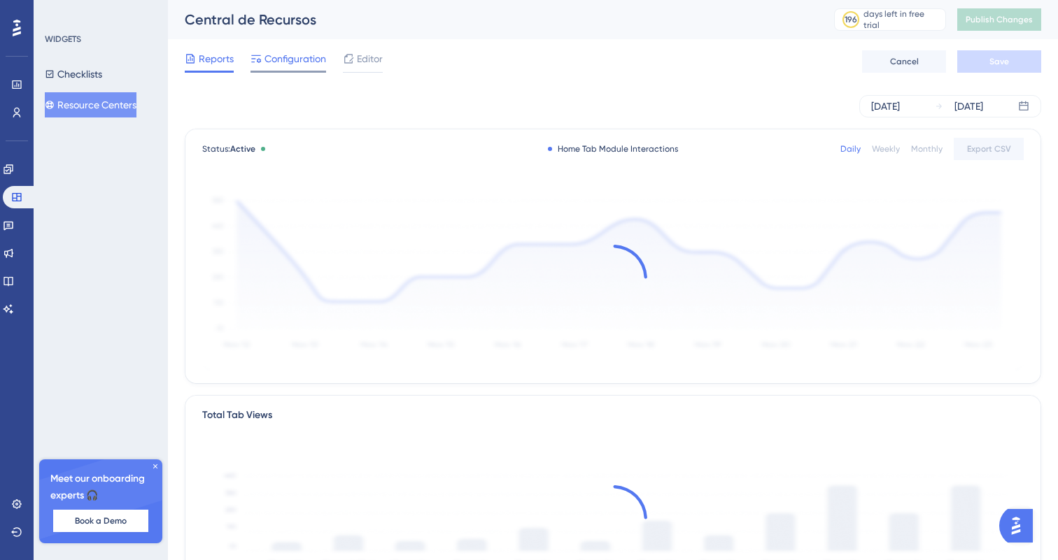
click at [290, 64] on span "Configuration" at bounding box center [295, 58] width 62 height 17
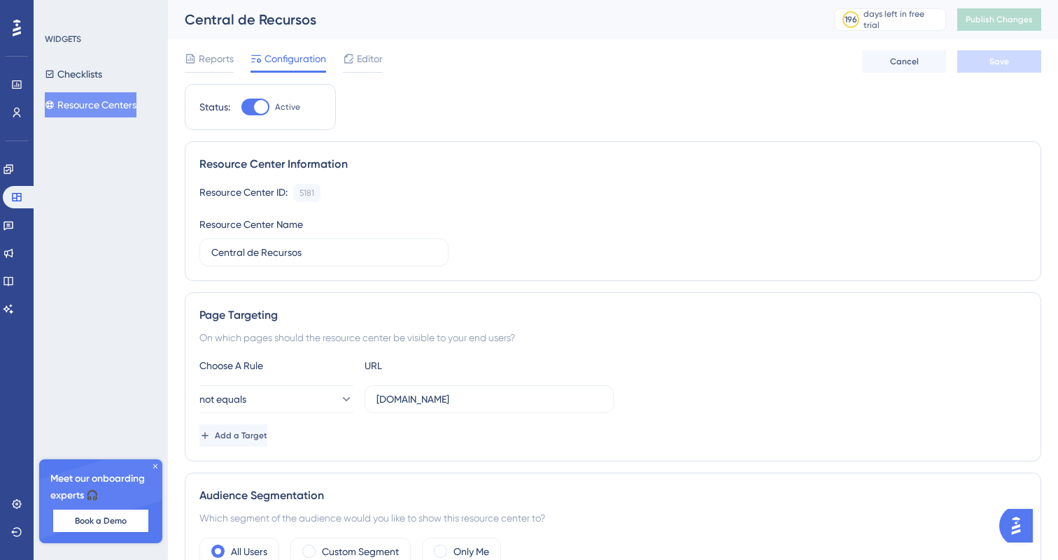
click at [265, 104] on div at bounding box center [261, 107] width 14 height 14
click at [241, 107] on input "Active" at bounding box center [241, 107] width 1 height 1
click at [1016, 52] on button "Save" at bounding box center [999, 61] width 84 height 22
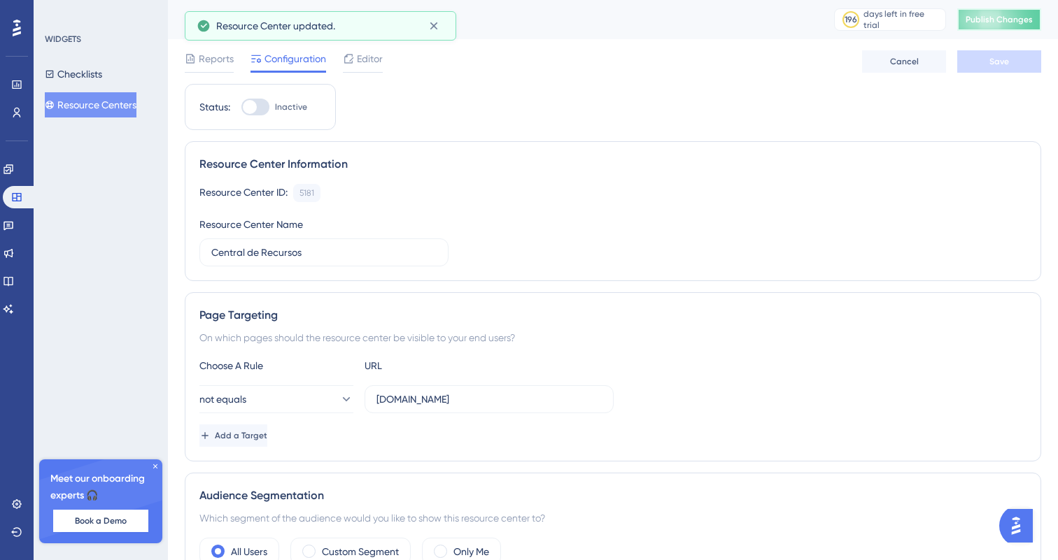
click at [1009, 24] on span "Publish Changes" at bounding box center [999, 19] width 67 height 11
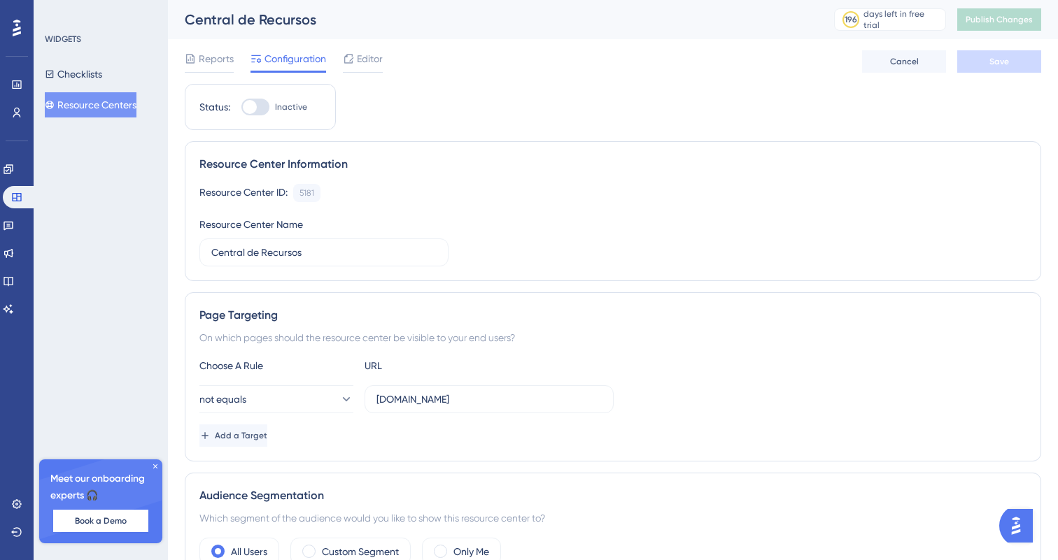
click at [273, 102] on label "Inactive" at bounding box center [274, 107] width 66 height 17
click at [241, 107] on input "Inactive" at bounding box center [241, 107] width 1 height 1
checkbox input "true"
click at [1000, 66] on span "Save" at bounding box center [999, 61] width 20 height 11
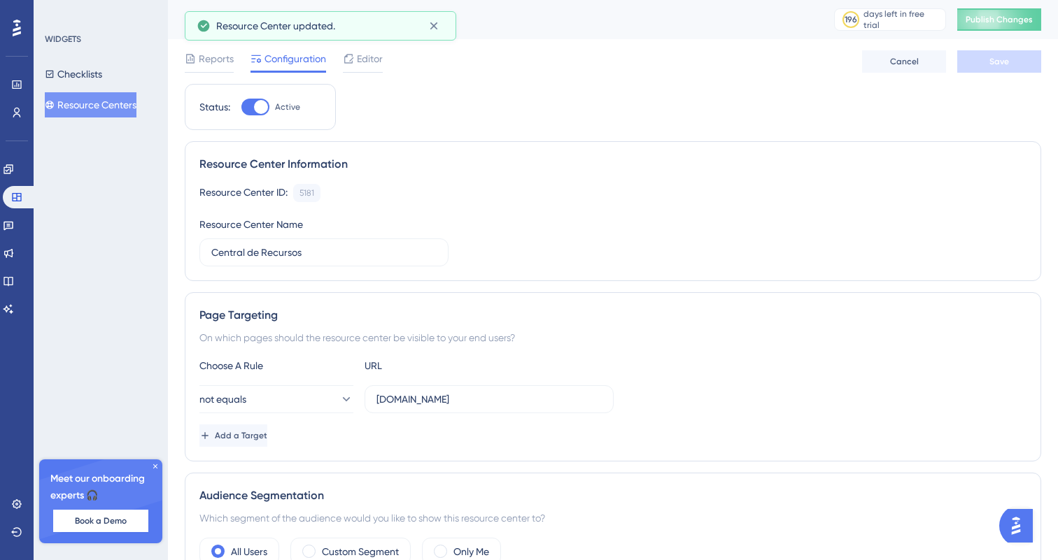
click at [994, 34] on div "Central de Recursos 196 days left in free trial Click to see upgrade options Pu…" at bounding box center [613, 19] width 890 height 39
click at [1000, 18] on span "Publish Changes" at bounding box center [999, 19] width 67 height 11
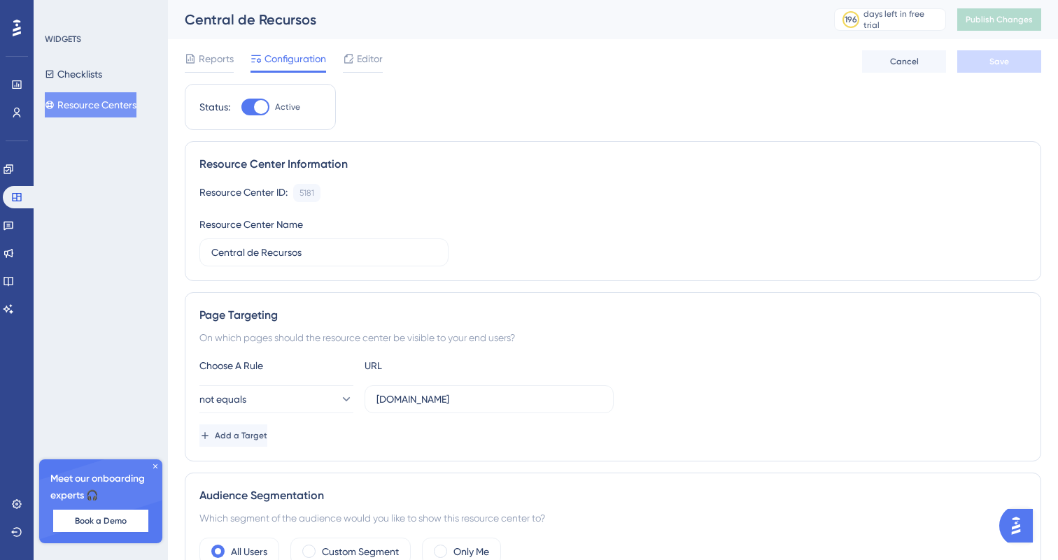
click at [553, 69] on div "Reports Configuration Editor Cancel Save" at bounding box center [613, 61] width 856 height 45
click at [379, 54] on span "Editor" at bounding box center [370, 58] width 26 height 17
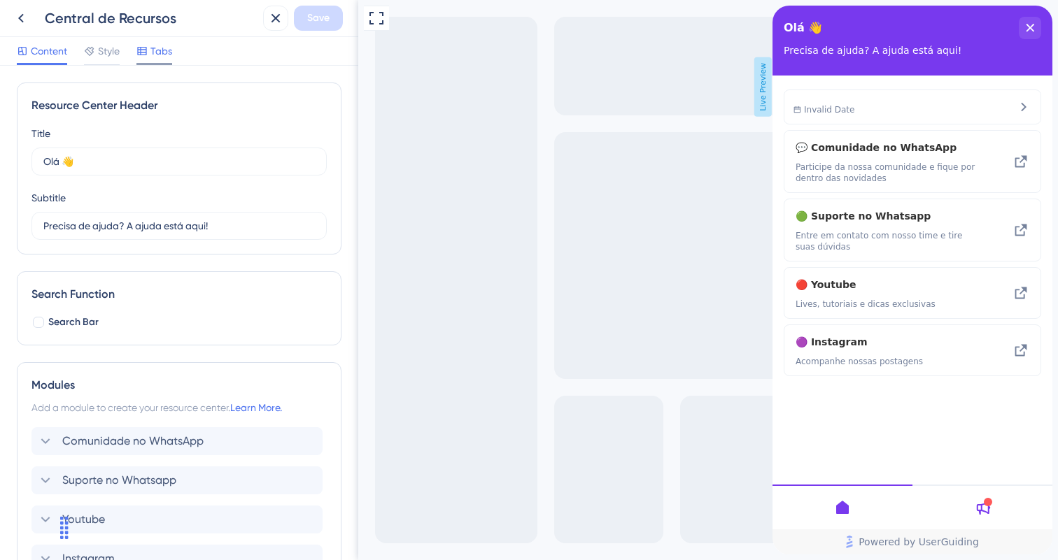
click at [146, 52] on icon at bounding box center [141, 51] width 9 height 8
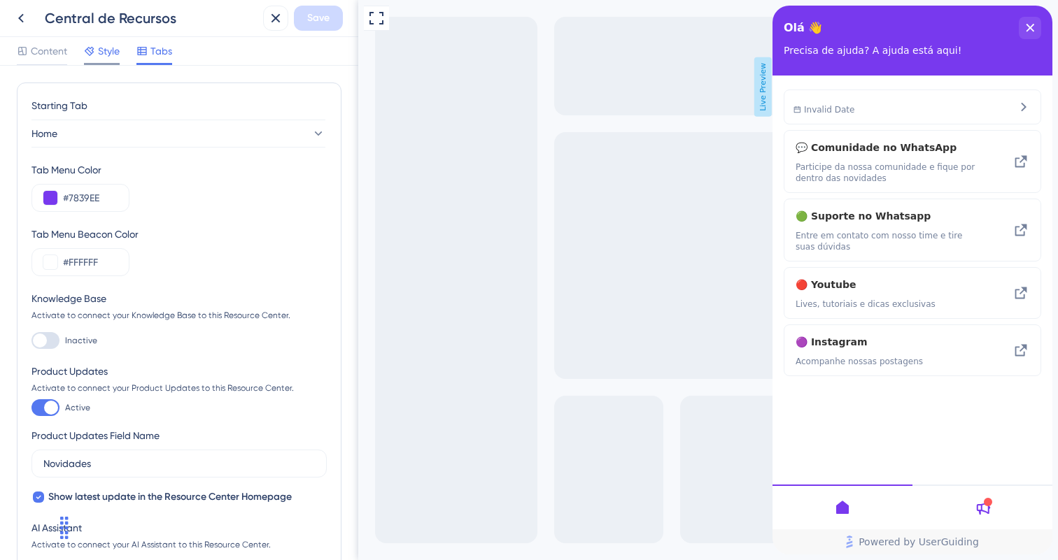
click at [102, 57] on span "Style" at bounding box center [109, 51] width 22 height 17
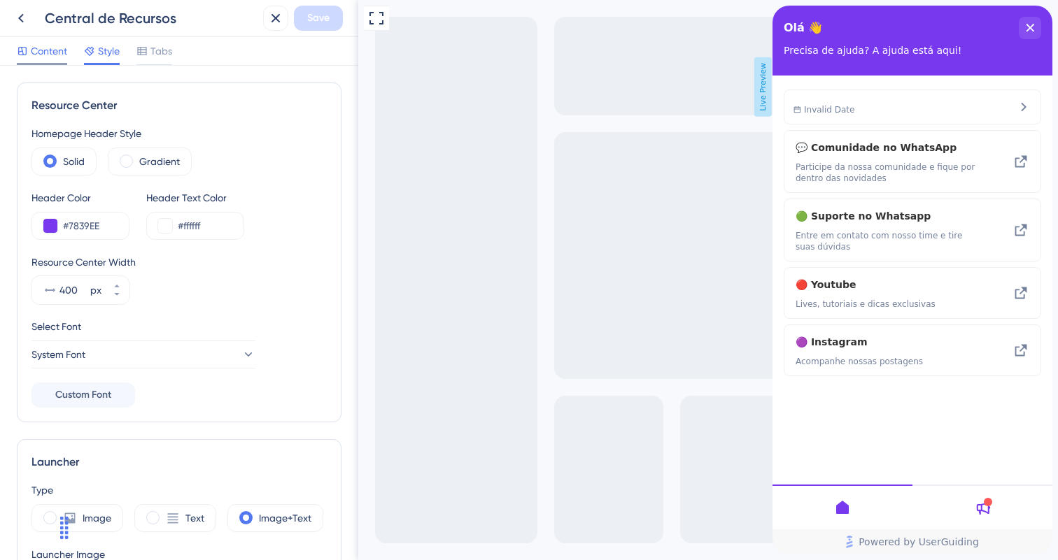
click at [36, 54] on span "Content" at bounding box center [49, 51] width 36 height 17
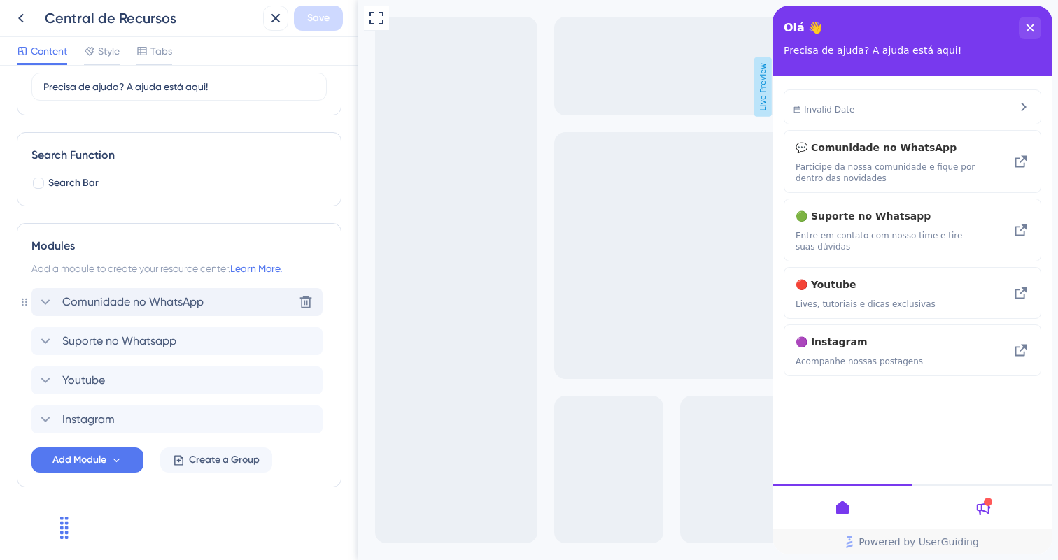
click at [190, 299] on span "Comunidade no WhatsApp" at bounding box center [132, 302] width 141 height 17
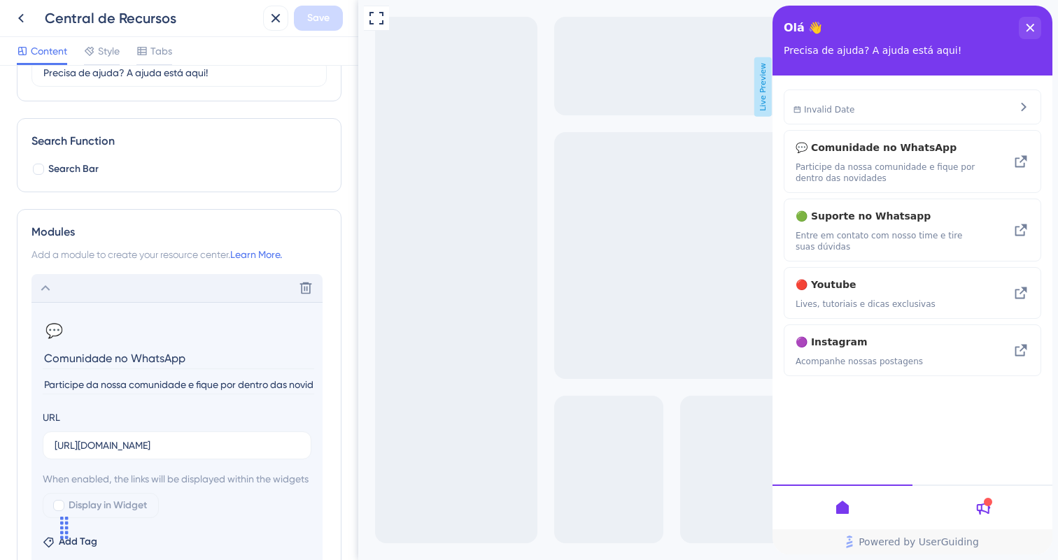
scroll to position [175, 0]
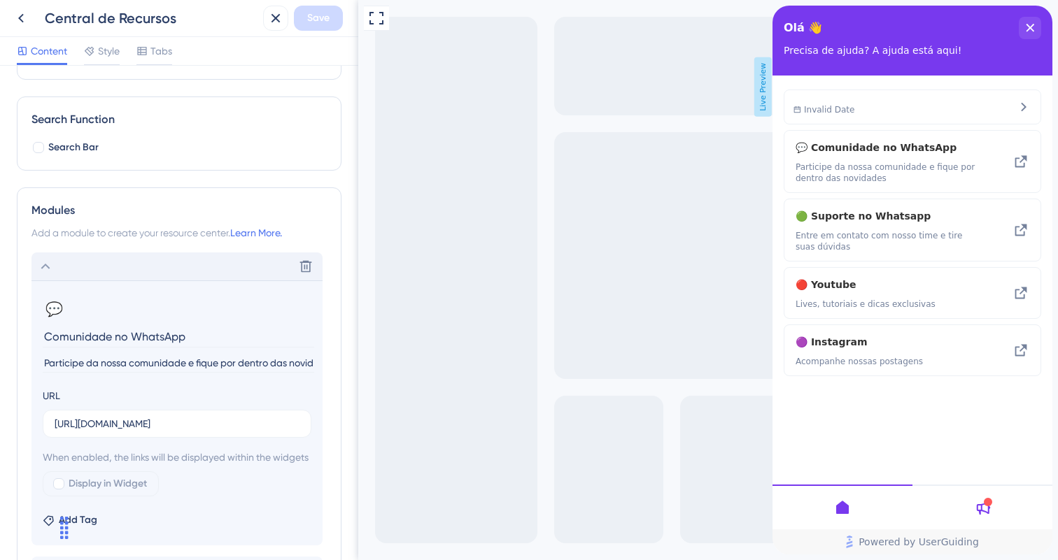
click at [55, 306] on button "💬" at bounding box center [54, 309] width 22 height 22
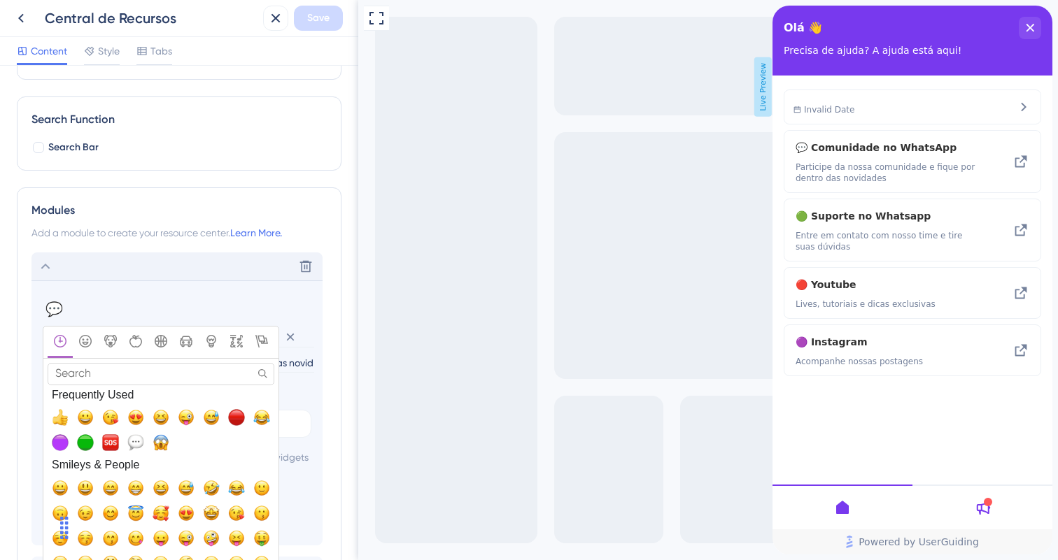
click at [150, 372] on input "Search" at bounding box center [161, 374] width 227 height 22
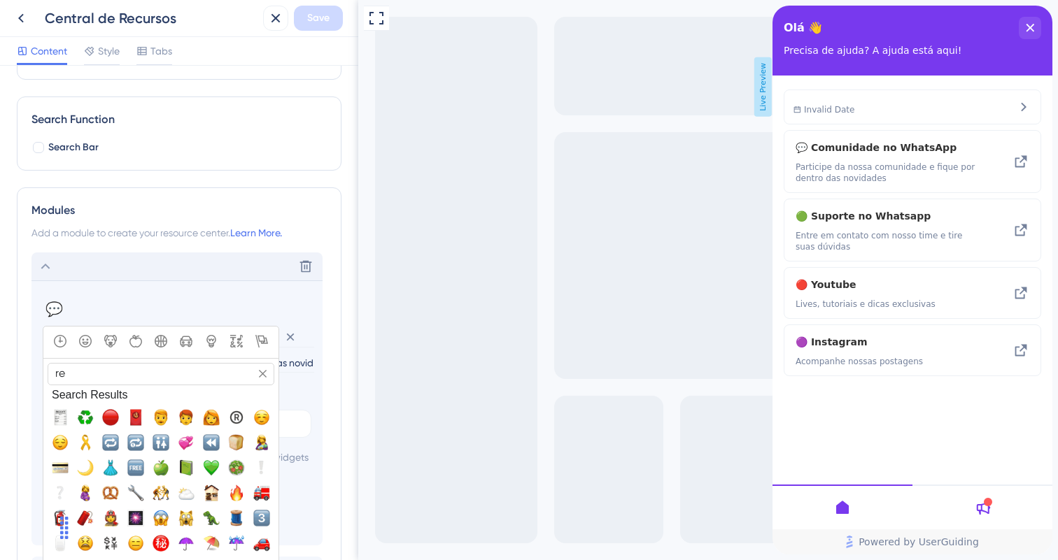
type input "r"
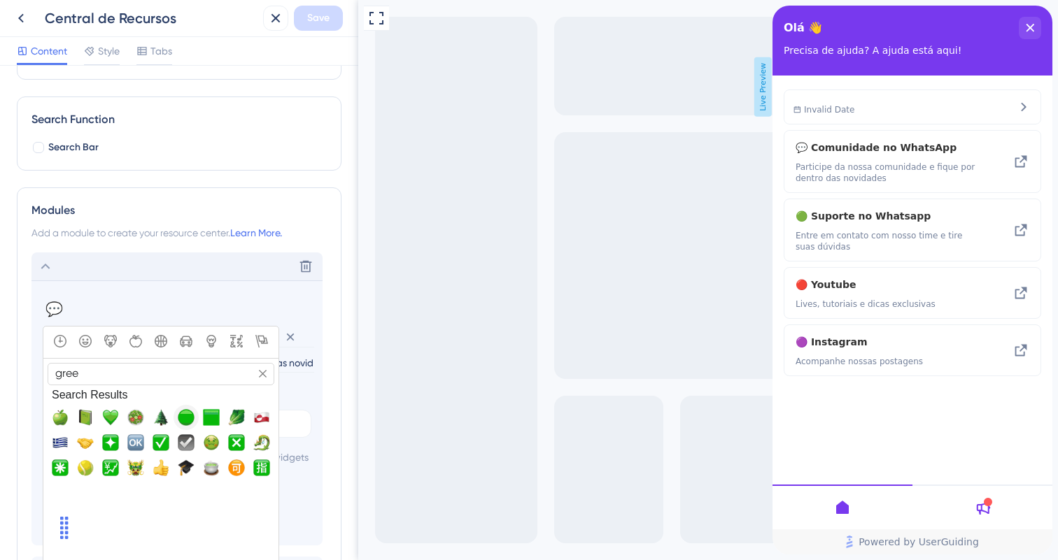
type input "gree"
click at [191, 421] on span "🟢, large_green_circle" at bounding box center [186, 417] width 17 height 17
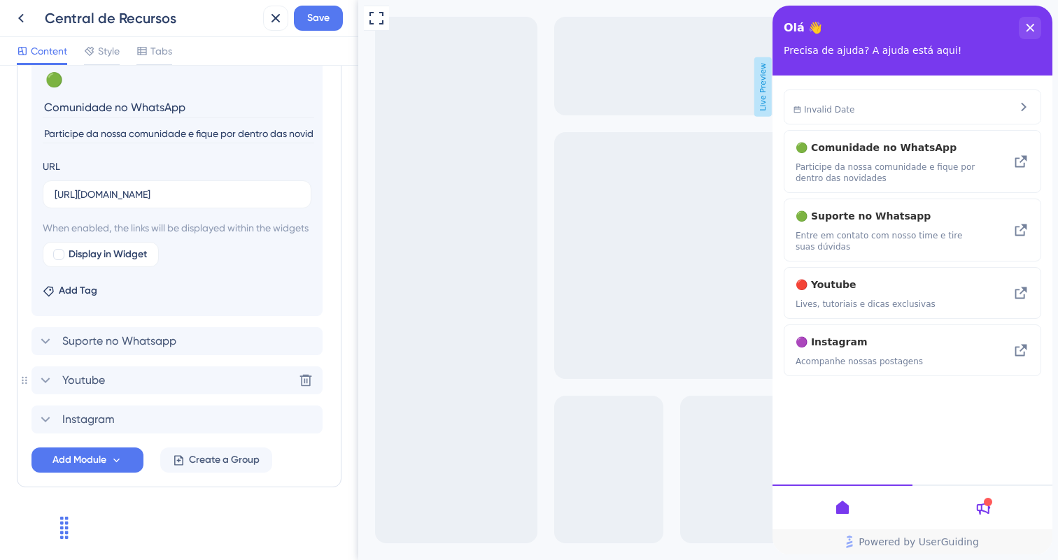
scroll to position [406, 0]
click at [164, 355] on div "Suporte no Whatsapp" at bounding box center [176, 341] width 291 height 28
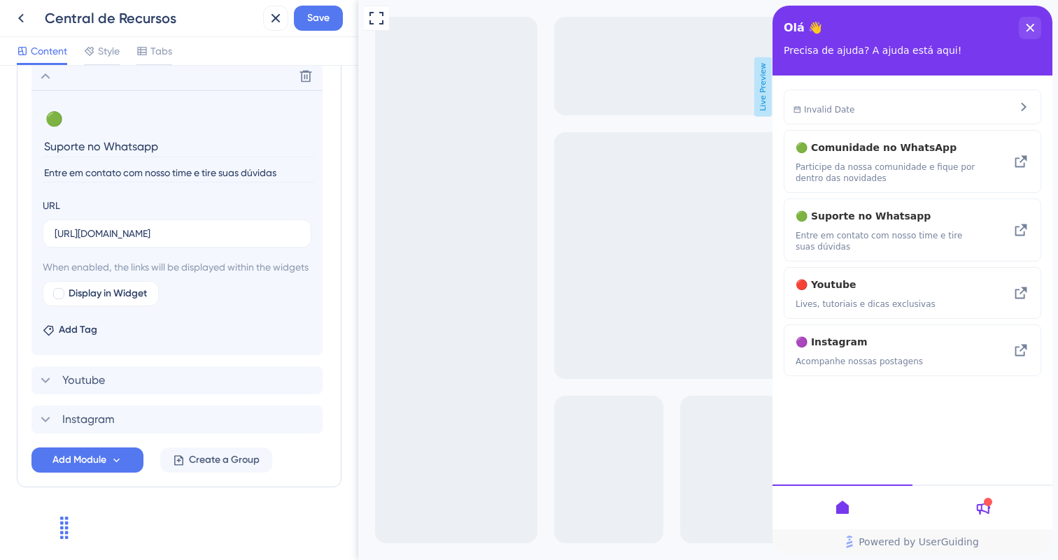
click at [102, 149] on input "Suporte no Whatsapp" at bounding box center [178, 147] width 271 height 22
click at [62, 115] on button "🟢" at bounding box center [54, 119] width 22 height 22
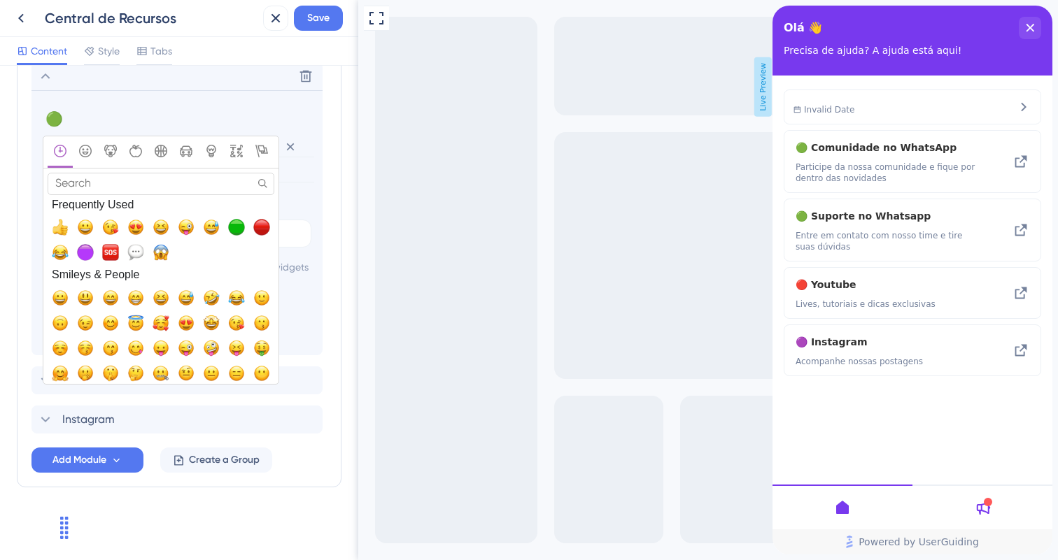
click at [209, 183] on input "Search" at bounding box center [161, 184] width 227 height 22
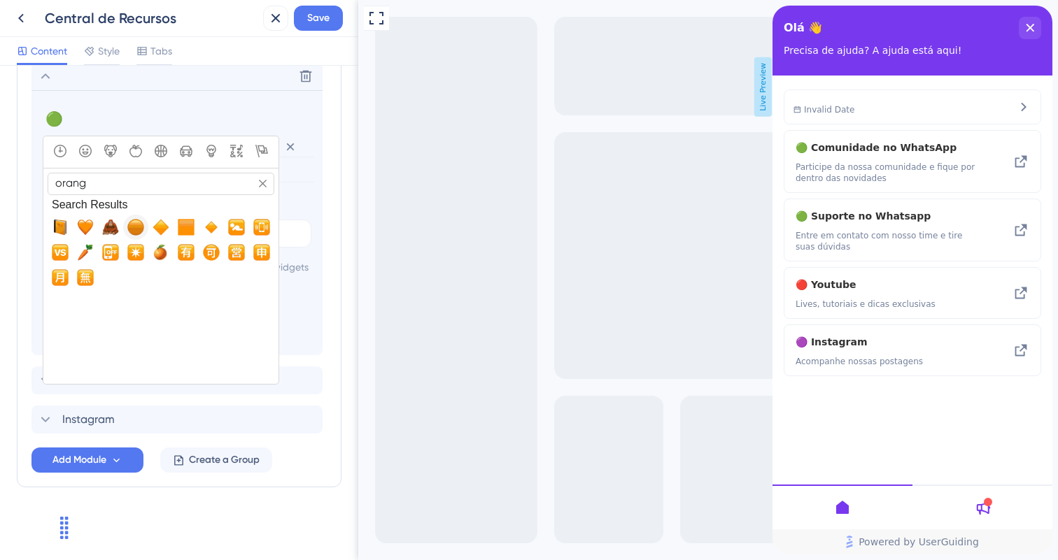
type input "orang"
click at [137, 223] on span "🟠, large_orange_circle" at bounding box center [135, 227] width 17 height 17
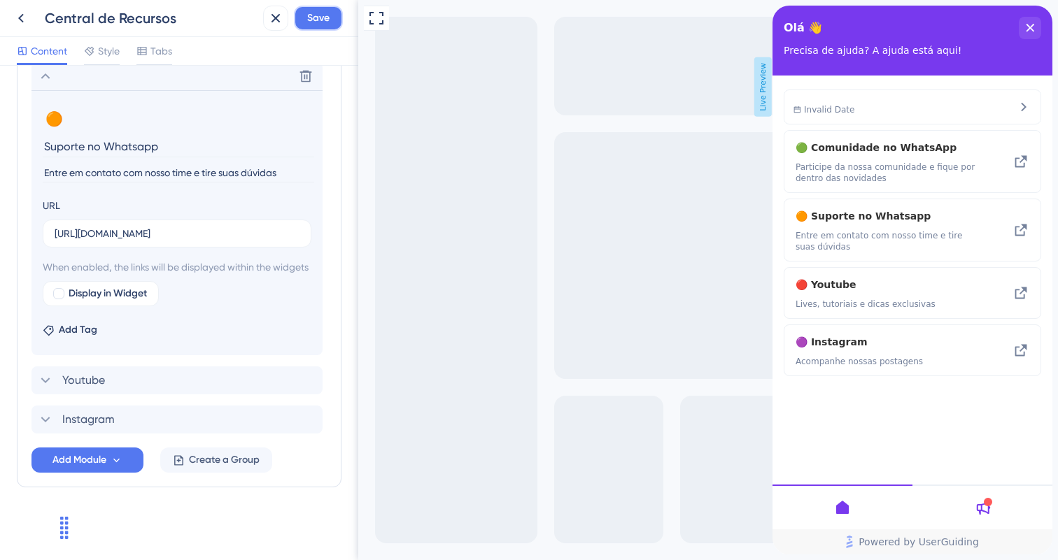
click at [302, 17] on button "Save" at bounding box center [318, 18] width 49 height 25
click at [804, 110] on span "Invalid Date" at bounding box center [829, 109] width 50 height 11
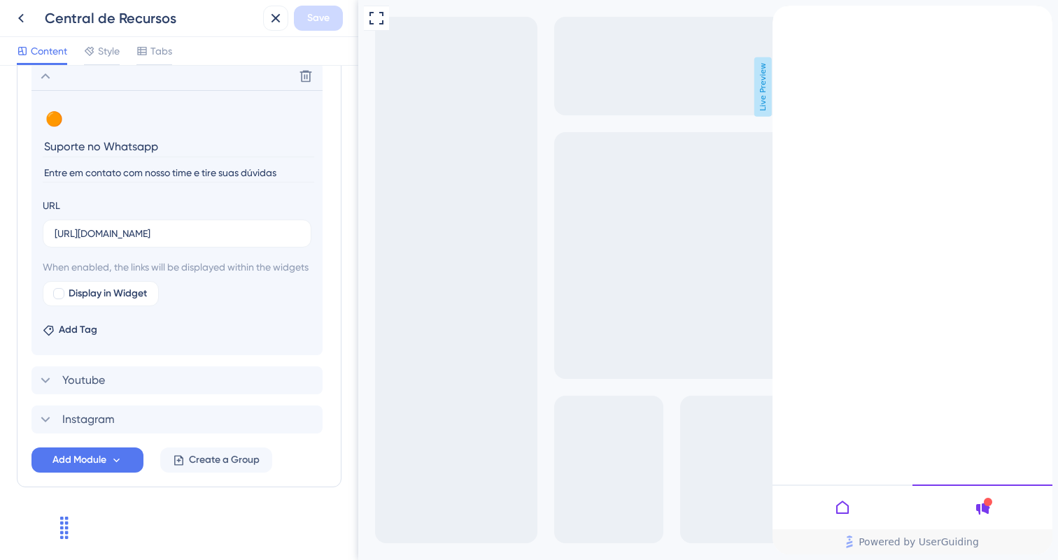
click at [784, 17] on icon "back to header" at bounding box center [777, 11] width 11 height 11
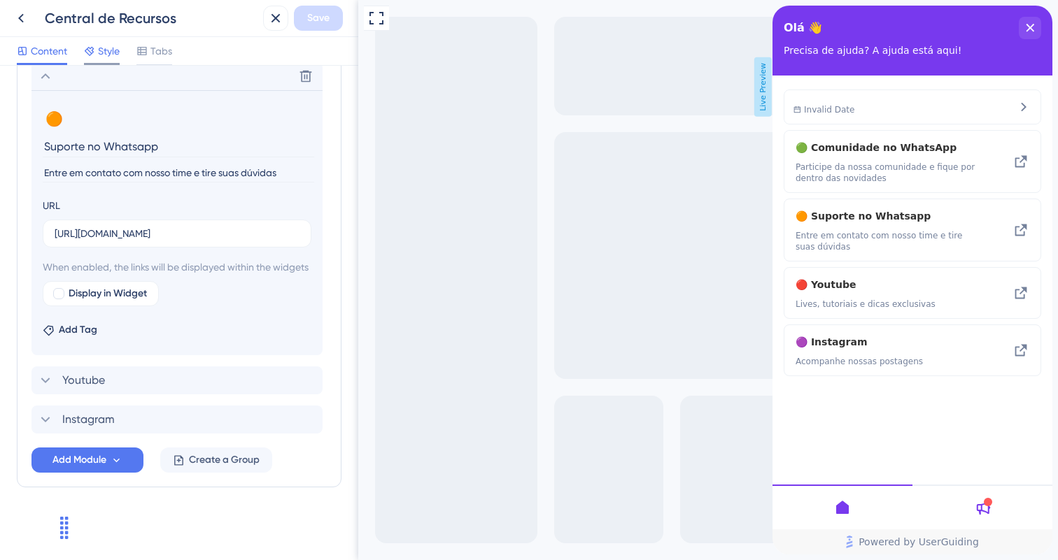
scroll to position [0, 0]
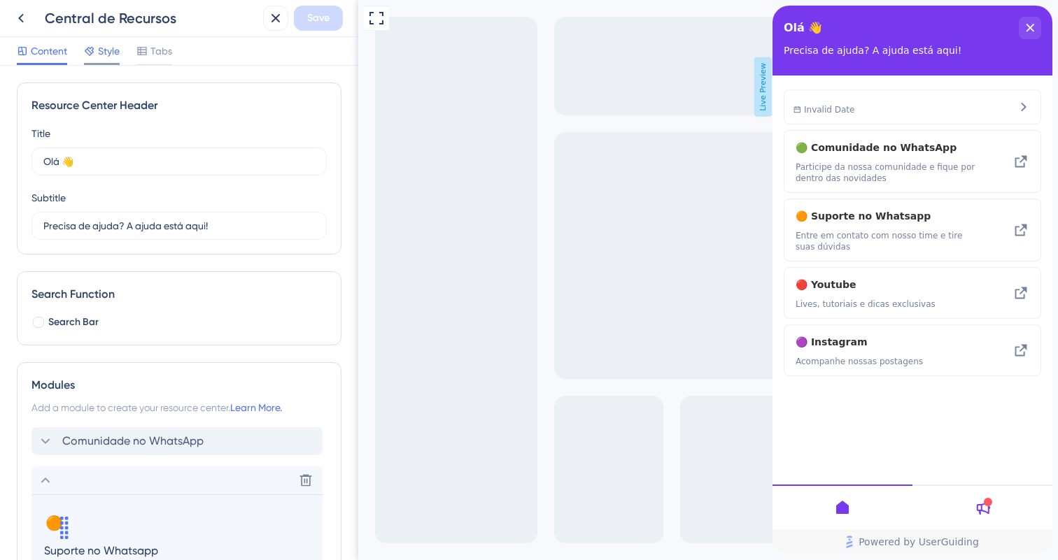
click at [118, 55] on span "Style" at bounding box center [109, 51] width 22 height 17
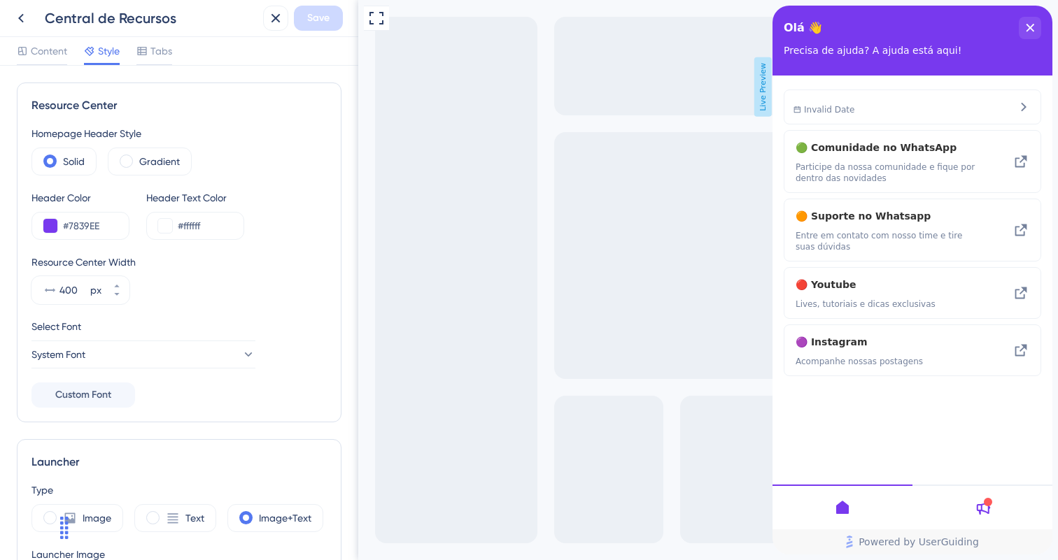
click at [135, 49] on div "Content Style Tabs" at bounding box center [94, 54] width 155 height 22
click at [148, 52] on icon at bounding box center [141, 50] width 11 height 11
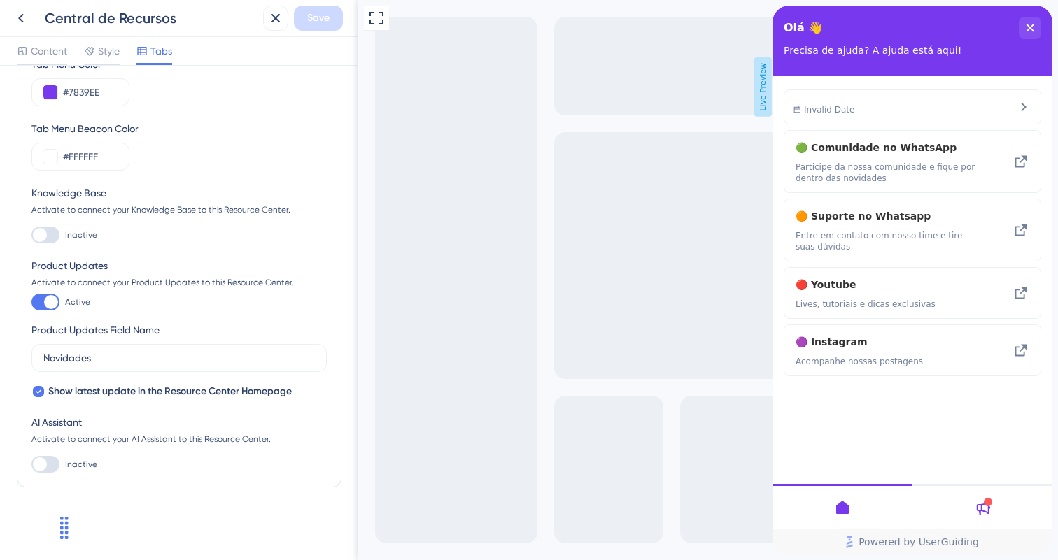
click at [51, 297] on div at bounding box center [51, 302] width 14 height 14
click at [31, 302] on input "Active" at bounding box center [31, 302] width 1 height 1
checkbox input "false"
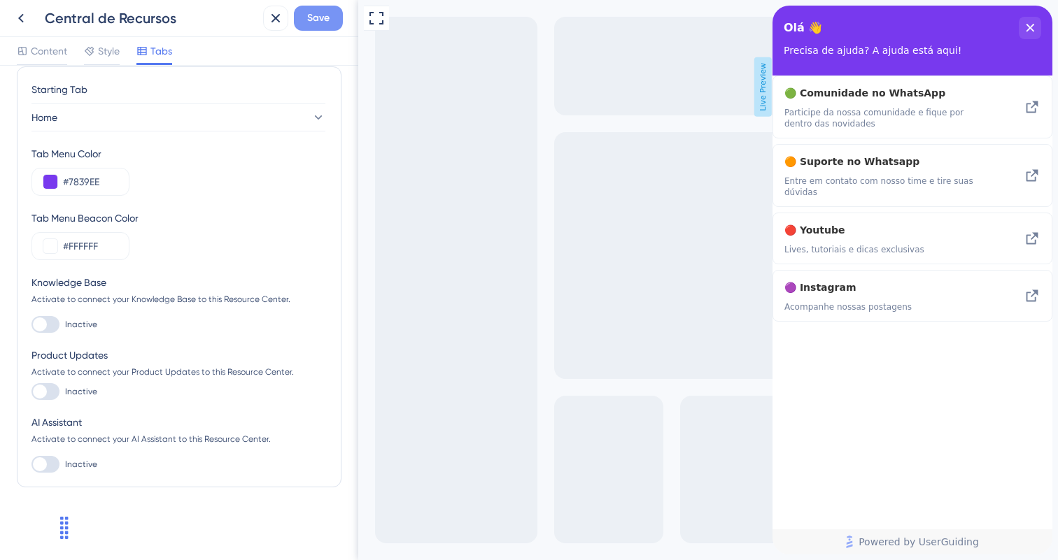
click at [313, 11] on span "Save" at bounding box center [318, 18] width 22 height 17
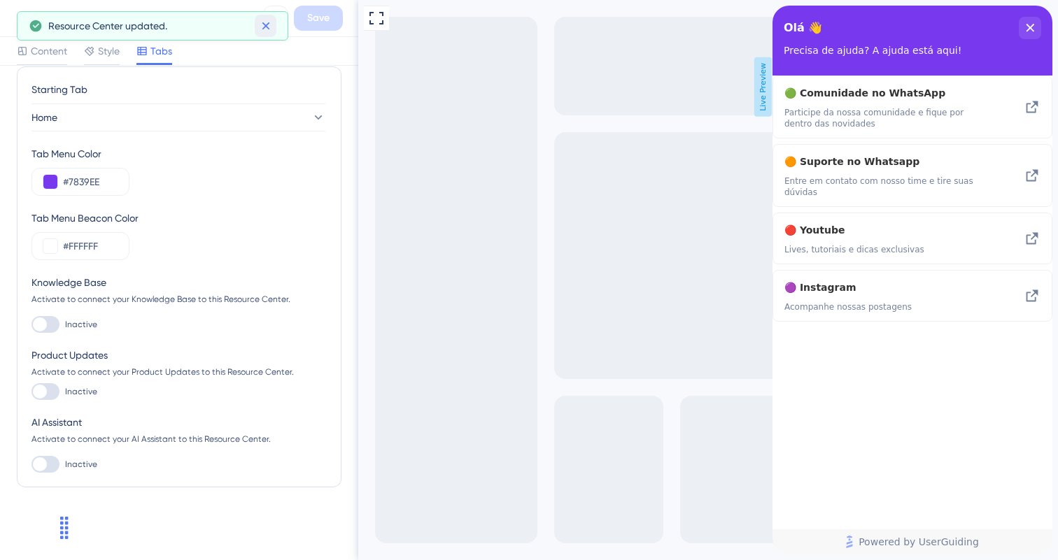
click at [257, 26] on button at bounding box center [266, 26] width 22 height 22
click at [20, 20] on icon at bounding box center [21, 18] width 6 height 9
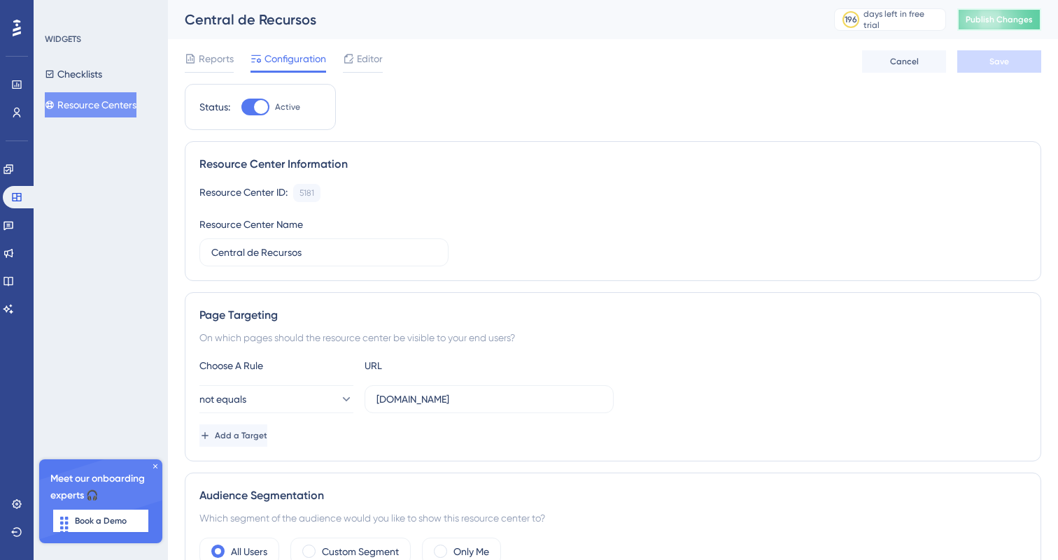
click at [1012, 18] on span "Publish Changes" at bounding box center [999, 19] width 67 height 11
click at [347, 65] on div at bounding box center [348, 58] width 11 height 17
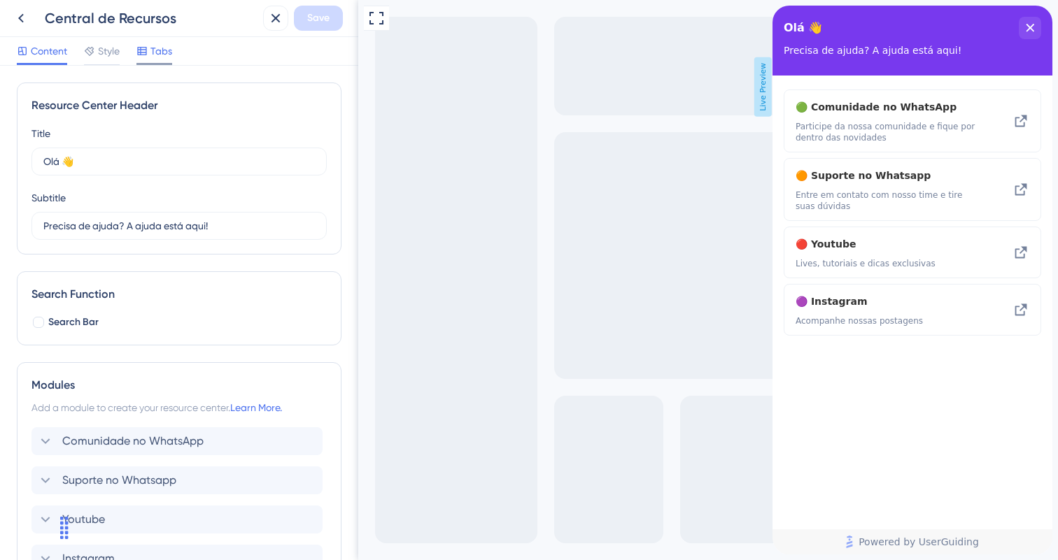
click at [151, 59] on span "Tabs" at bounding box center [161, 51] width 22 height 17
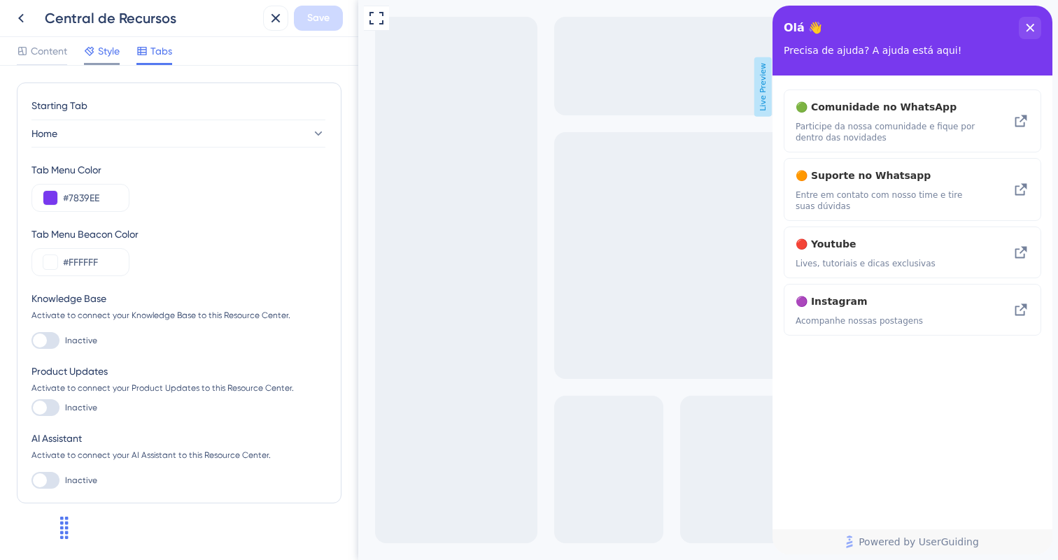
click at [111, 49] on span "Style" at bounding box center [109, 51] width 22 height 17
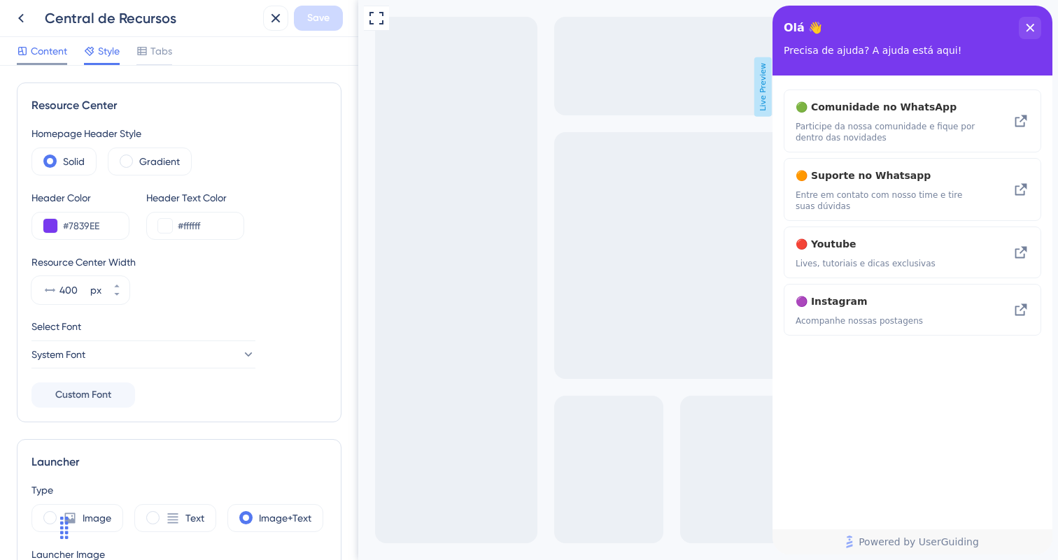
click at [22, 58] on div at bounding box center [22, 51] width 11 height 17
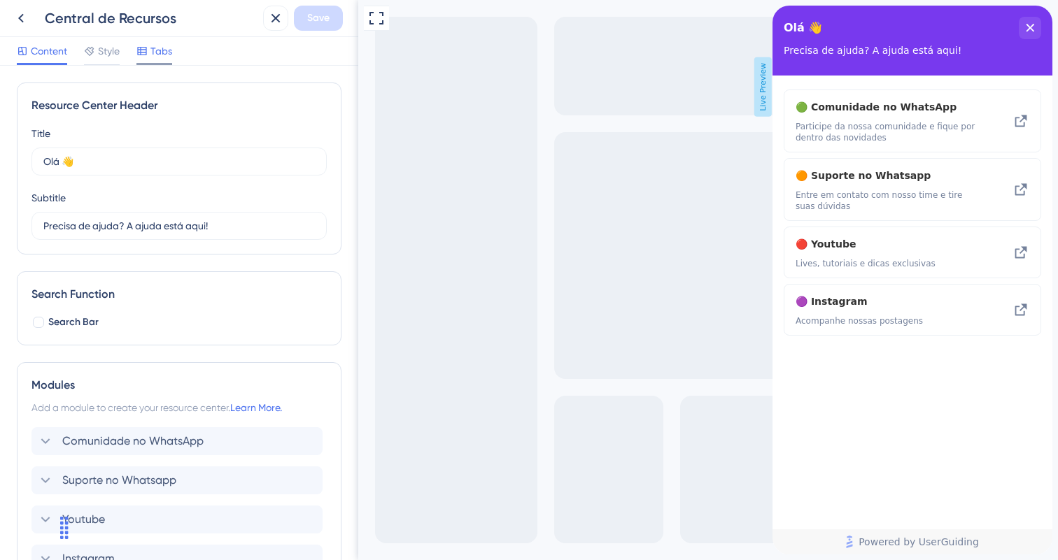
click at [153, 52] on span "Tabs" at bounding box center [161, 51] width 22 height 17
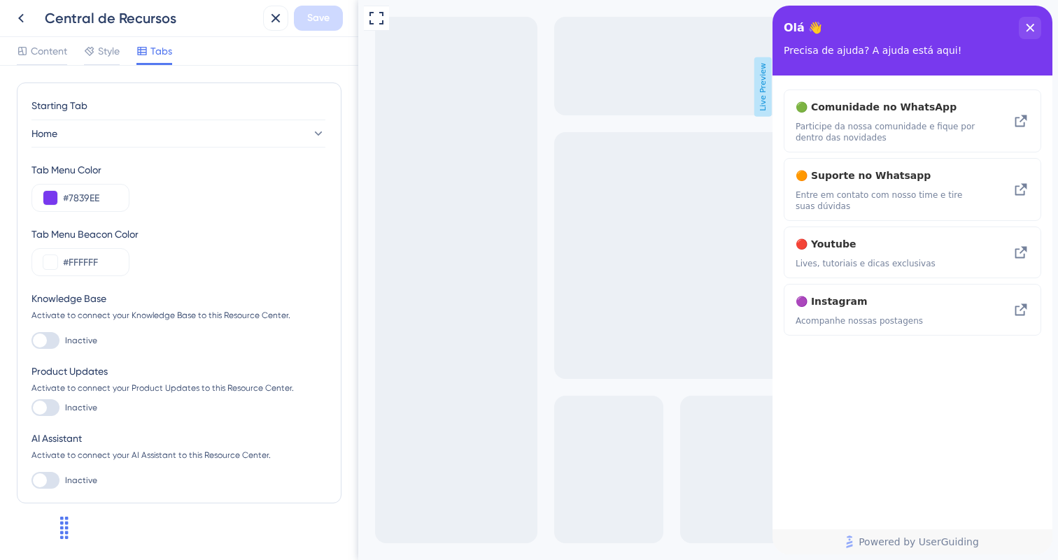
click at [54, 405] on div at bounding box center [45, 408] width 28 height 17
click at [31, 408] on input "Inactive" at bounding box center [31, 408] width 1 height 1
checkbox input "true"
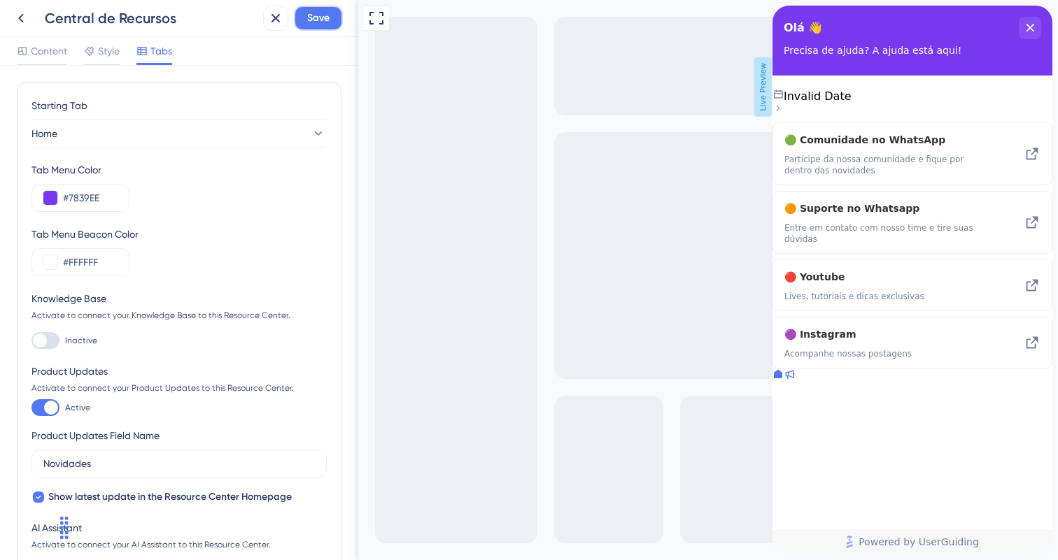
click at [318, 29] on button "Save" at bounding box center [318, 18] width 49 height 25
click at [22, 29] on button at bounding box center [20, 18] width 25 height 25
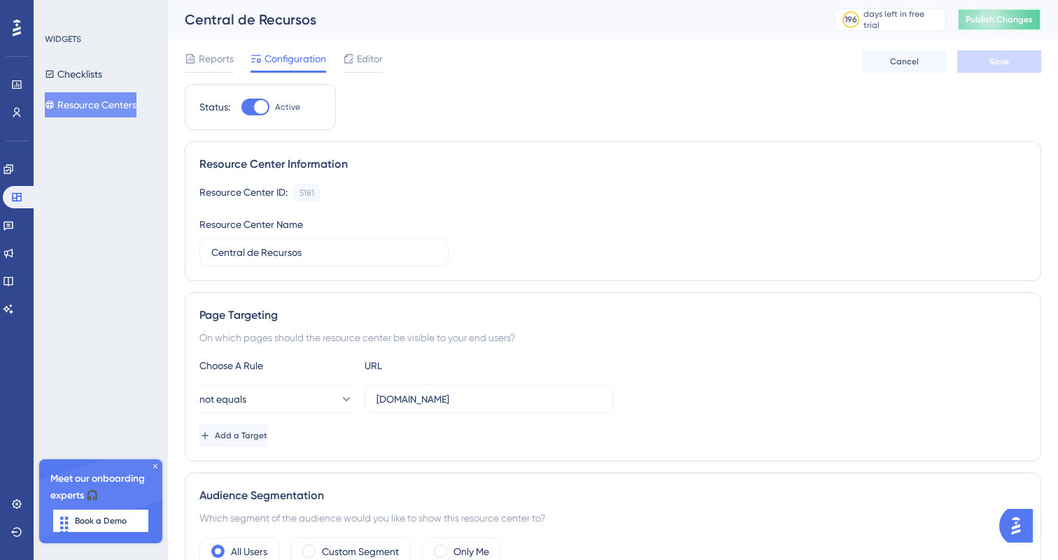
click at [980, 18] on span "Publish Changes" at bounding box center [999, 19] width 67 height 11
click at [352, 62] on icon at bounding box center [348, 58] width 9 height 9
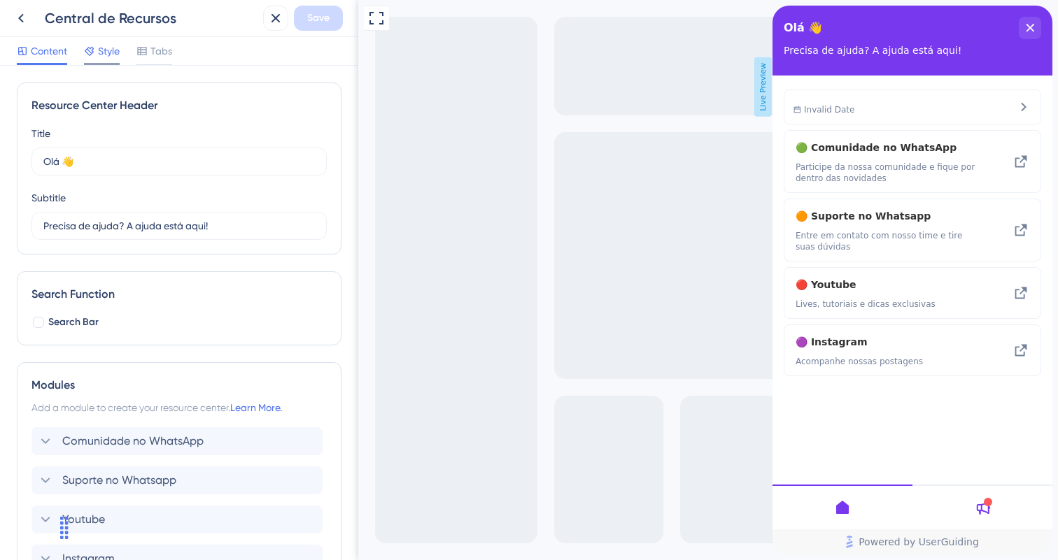
click at [110, 75] on div "Resource Center Header Title Olá 👋 22 Olá 👋 Subtitle Precisa de ajuda? A ajuda …" at bounding box center [179, 313] width 358 height 495
click at [110, 62] on div "Style" at bounding box center [102, 54] width 36 height 22
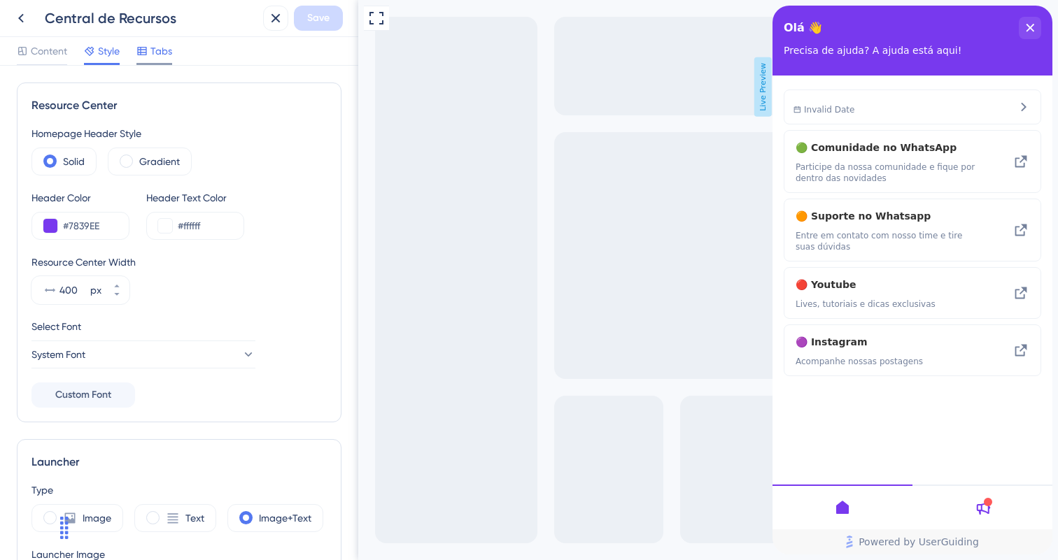
click at [155, 59] on span "Tabs" at bounding box center [161, 51] width 22 height 17
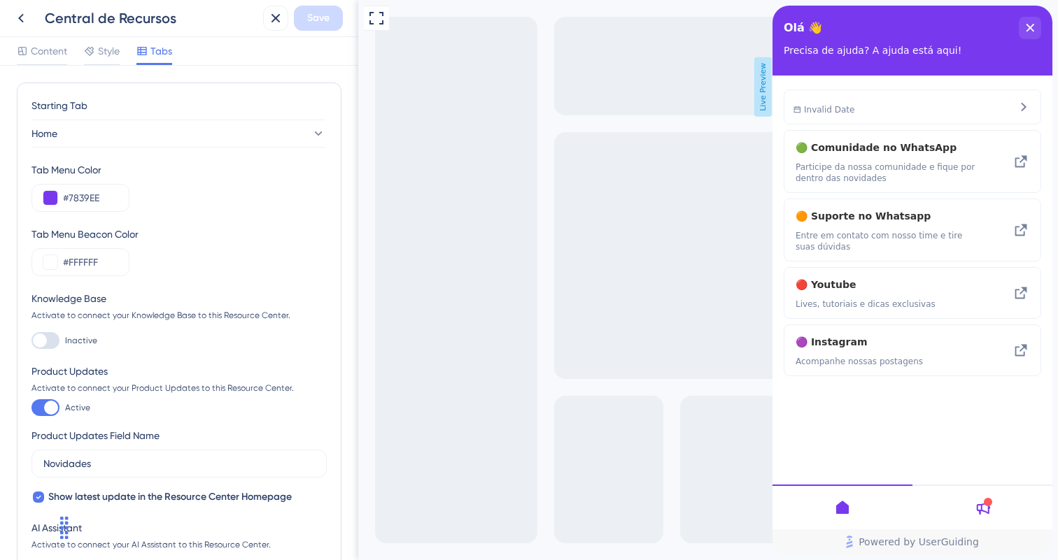
click at [38, 403] on div at bounding box center [45, 408] width 28 height 17
click at [31, 408] on input "Active" at bounding box center [31, 408] width 1 height 1
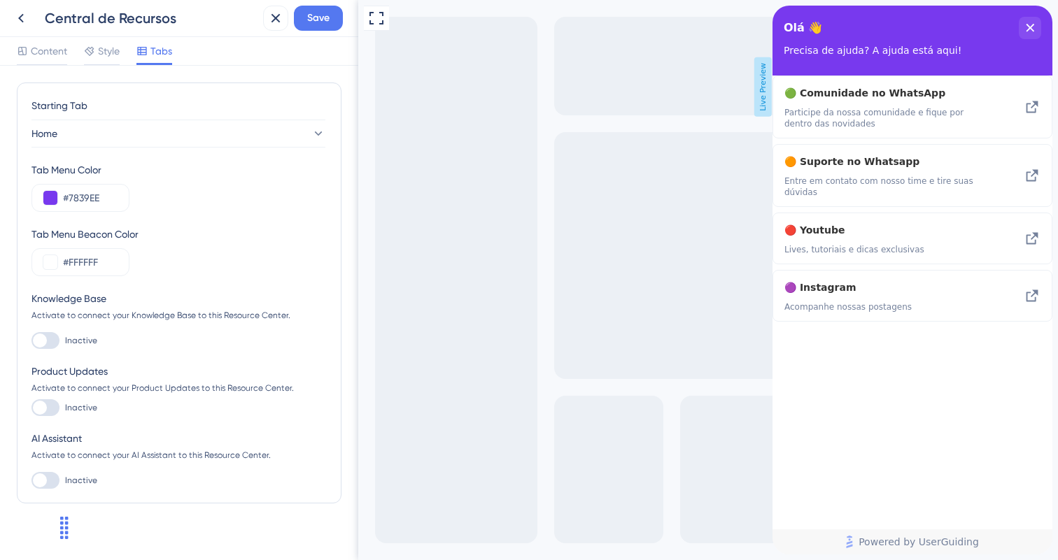
click at [38, 403] on div at bounding box center [40, 408] width 14 height 14
click at [31, 408] on input "Inactive" at bounding box center [31, 408] width 1 height 1
checkbox input "true"
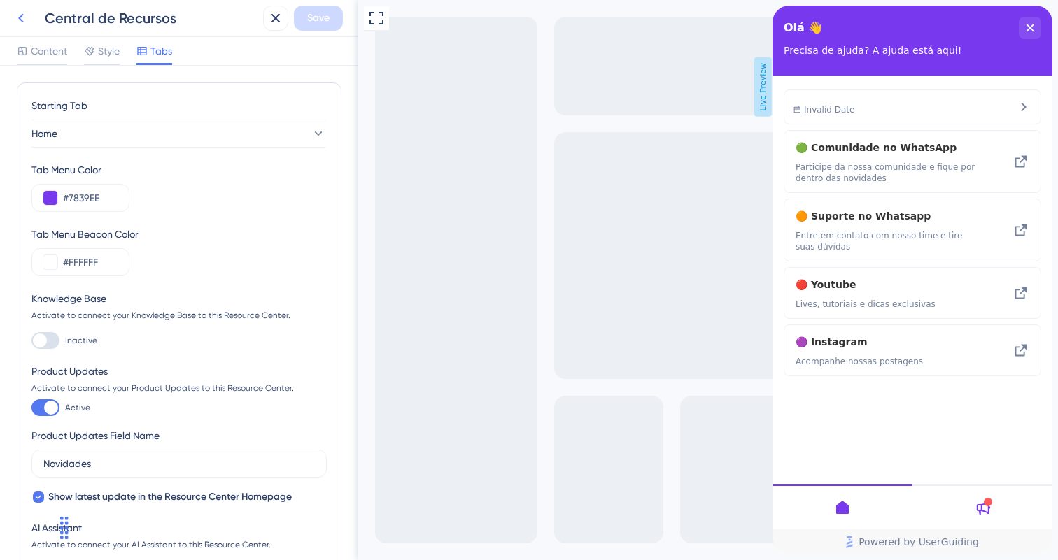
click at [25, 13] on icon at bounding box center [21, 18] width 17 height 17
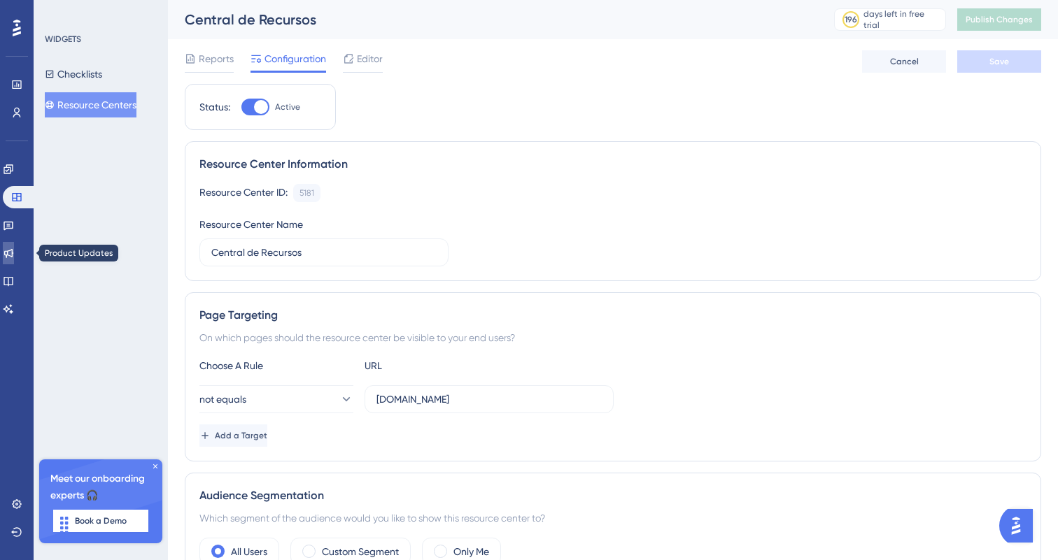
click at [14, 251] on icon at bounding box center [8, 253] width 11 height 11
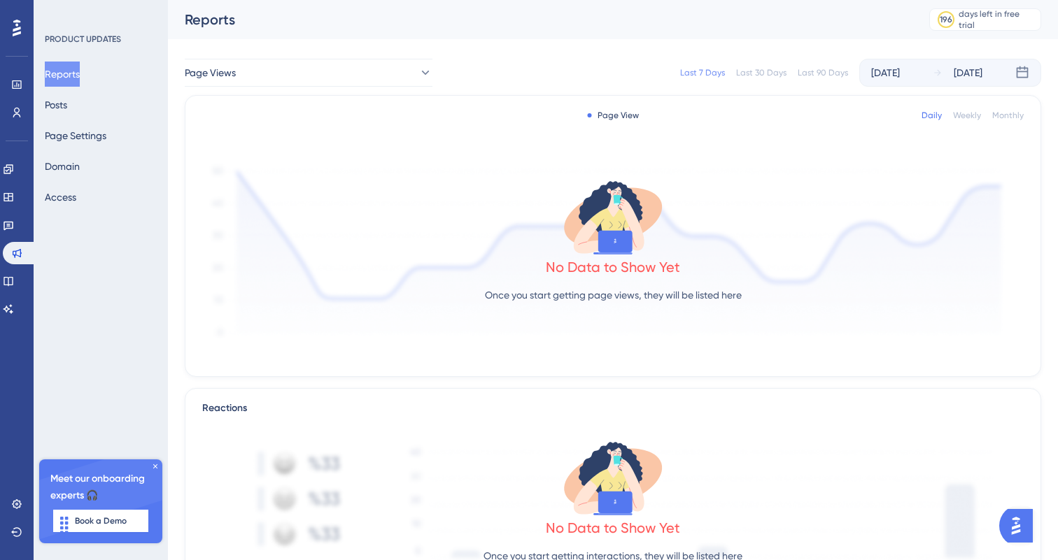
click at [83, 115] on div "Reports Posts Page Settings Domain Access" at bounding box center [101, 136] width 113 height 148
click at [67, 114] on button "Posts" at bounding box center [56, 104] width 22 height 25
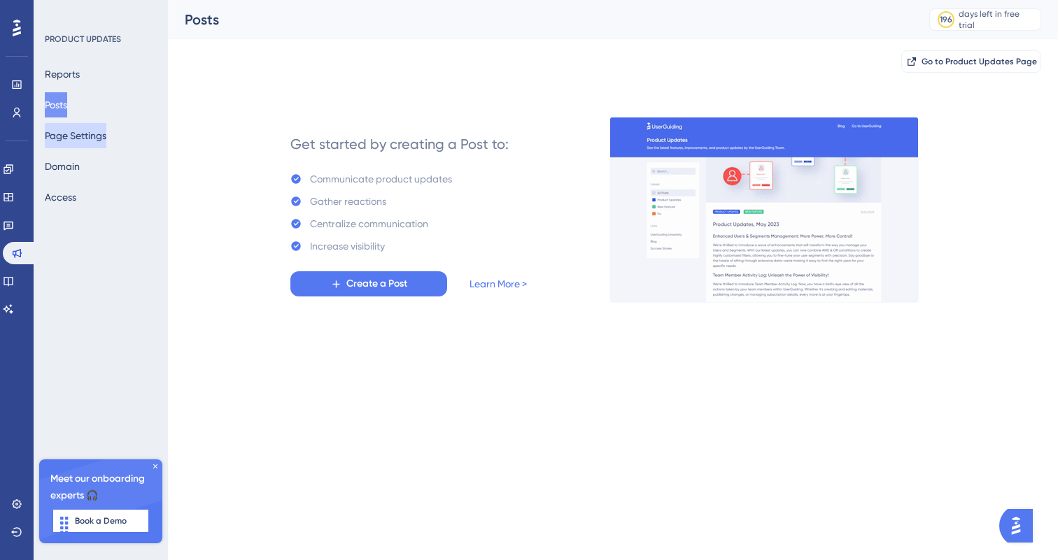
click at [82, 127] on button "Page Settings" at bounding box center [76, 135] width 62 height 25
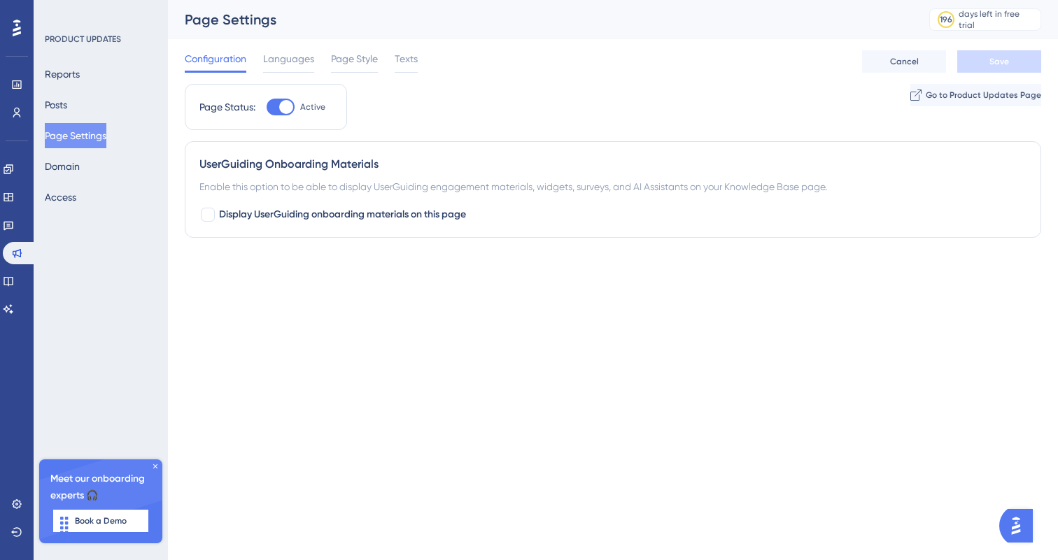
click at [283, 37] on div "Page Settings 196 days left in free trial Click to see upgrade options" at bounding box center [613, 19] width 890 height 39
click at [283, 52] on span "Languages" at bounding box center [288, 58] width 51 height 17
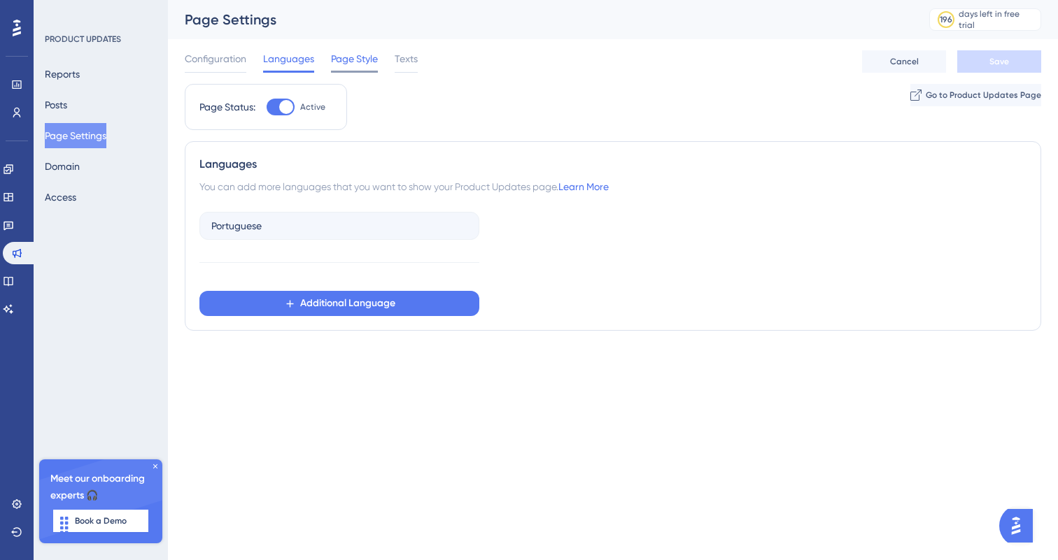
click at [353, 59] on span "Page Style" at bounding box center [354, 58] width 47 height 17
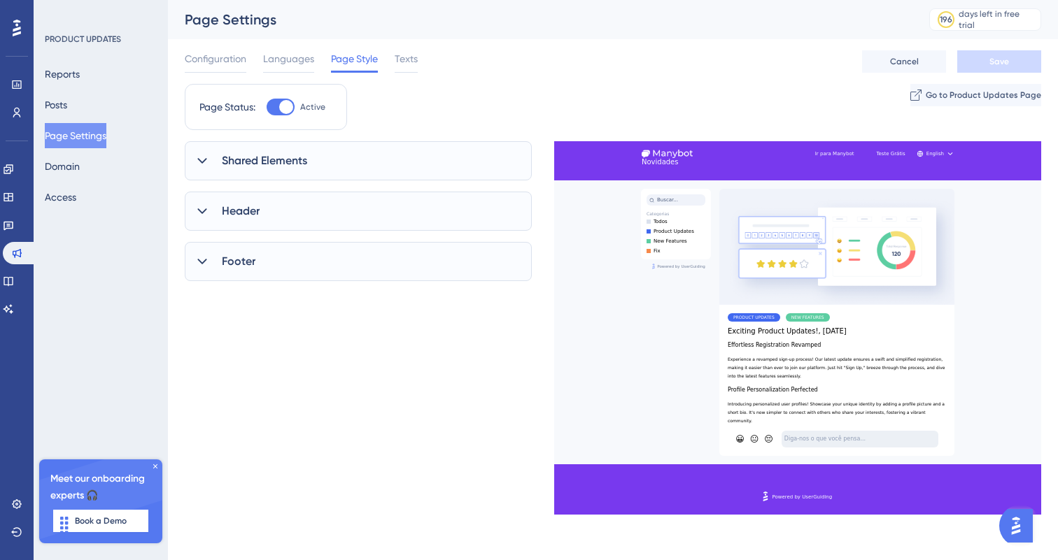
click at [407, 169] on div "Shared Elements" at bounding box center [358, 160] width 347 height 39
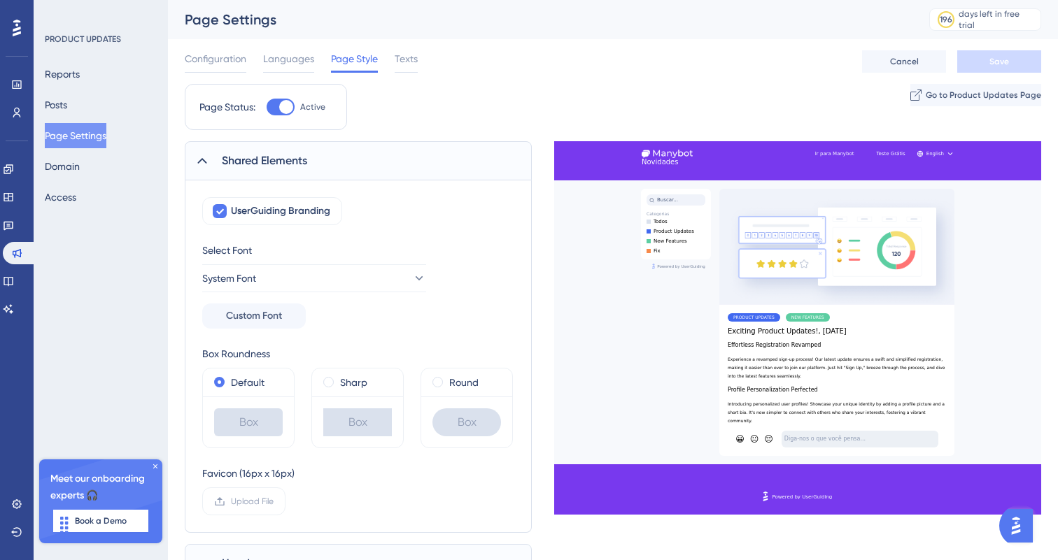
click at [407, 169] on div "Shared Elements" at bounding box center [358, 160] width 347 height 39
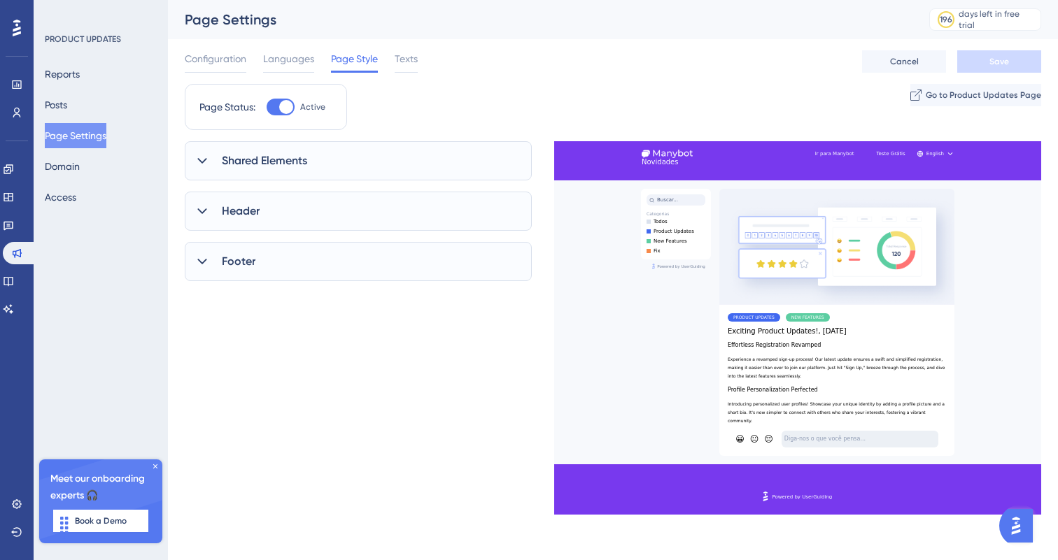
click at [407, 169] on div "Shared Elements" at bounding box center [358, 160] width 347 height 39
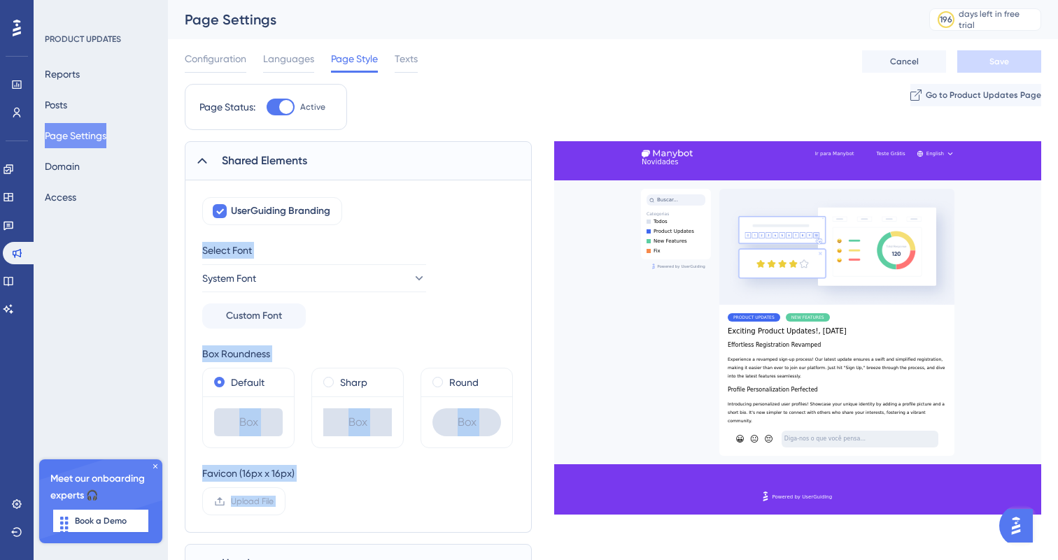
click at [407, 169] on div "Shared Elements" at bounding box center [358, 160] width 347 height 39
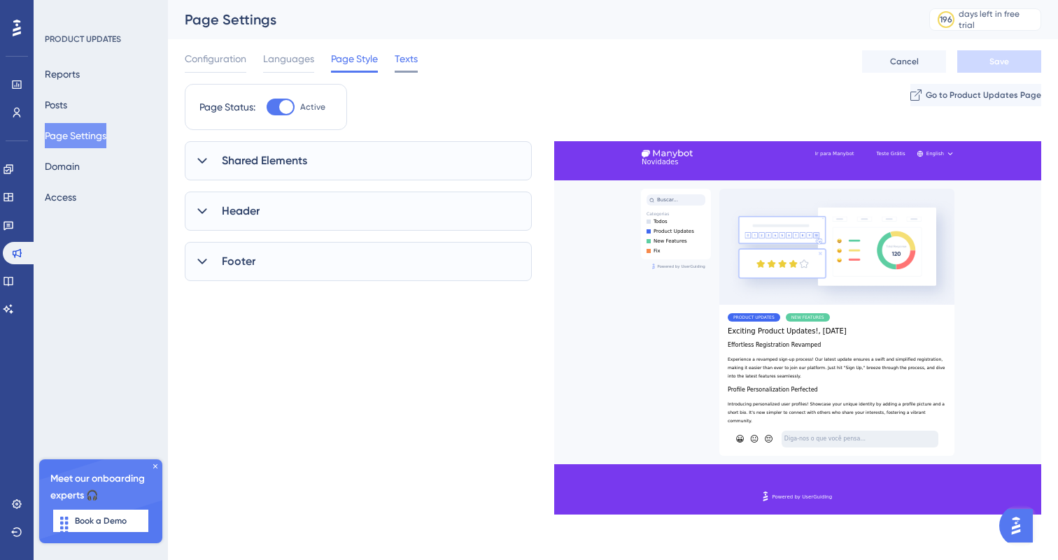
click at [407, 66] on span "Texts" at bounding box center [406, 58] width 23 height 17
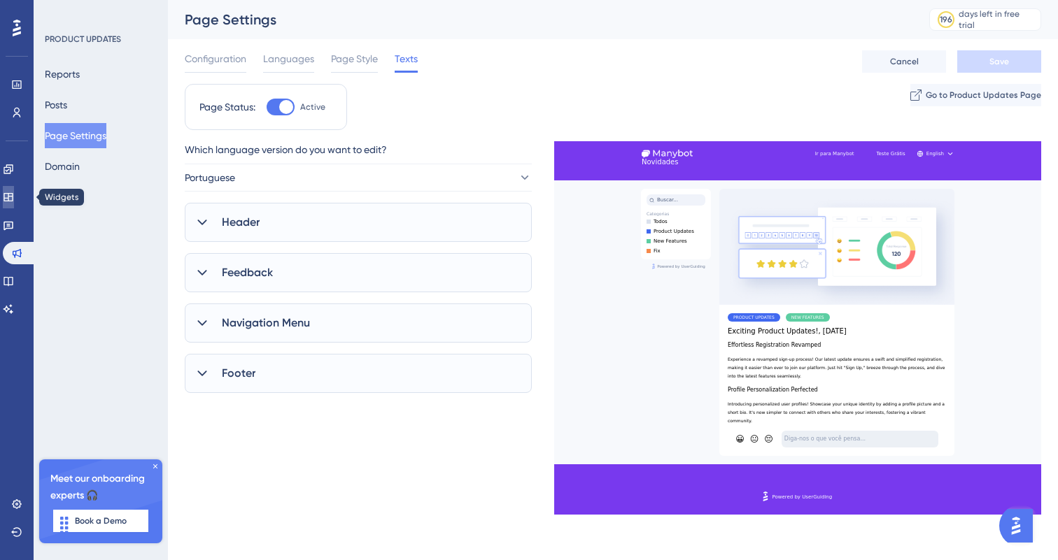
click at [13, 202] on icon at bounding box center [8, 197] width 11 height 11
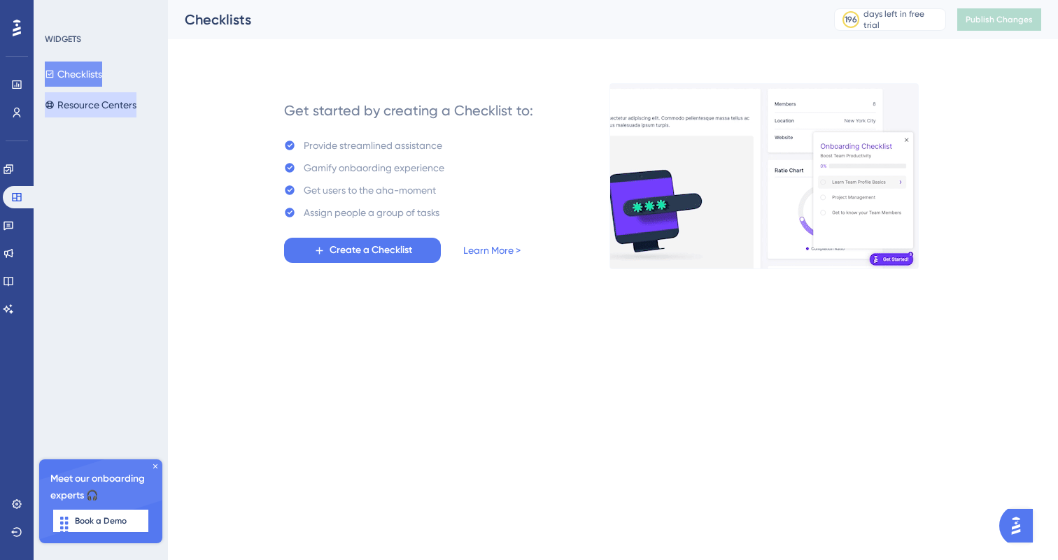
click at [131, 108] on button "Resource Centers" at bounding box center [91, 104] width 92 height 25
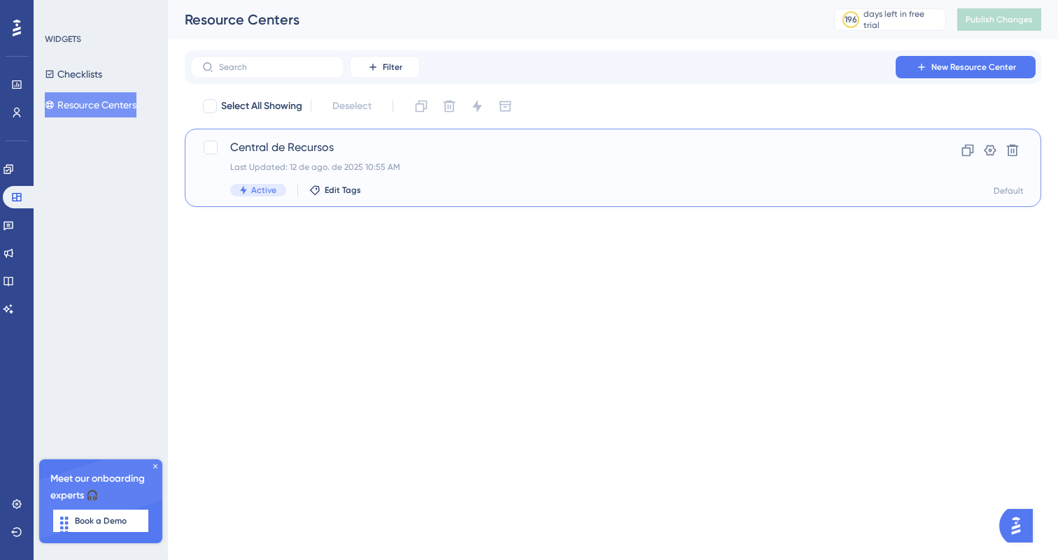
click at [314, 155] on span "Central de Recursos" at bounding box center [557, 147] width 654 height 17
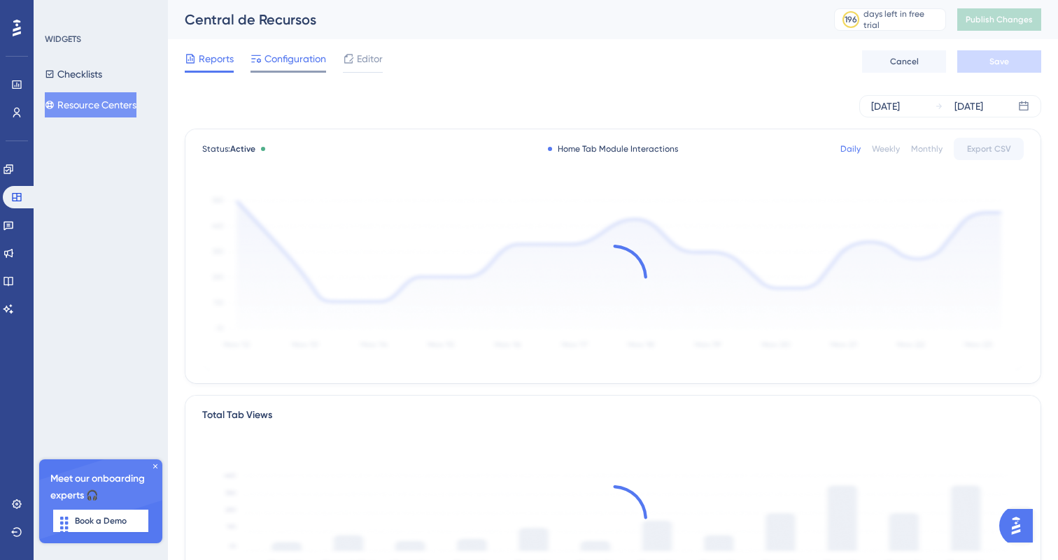
click at [292, 64] on span "Configuration" at bounding box center [295, 58] width 62 height 17
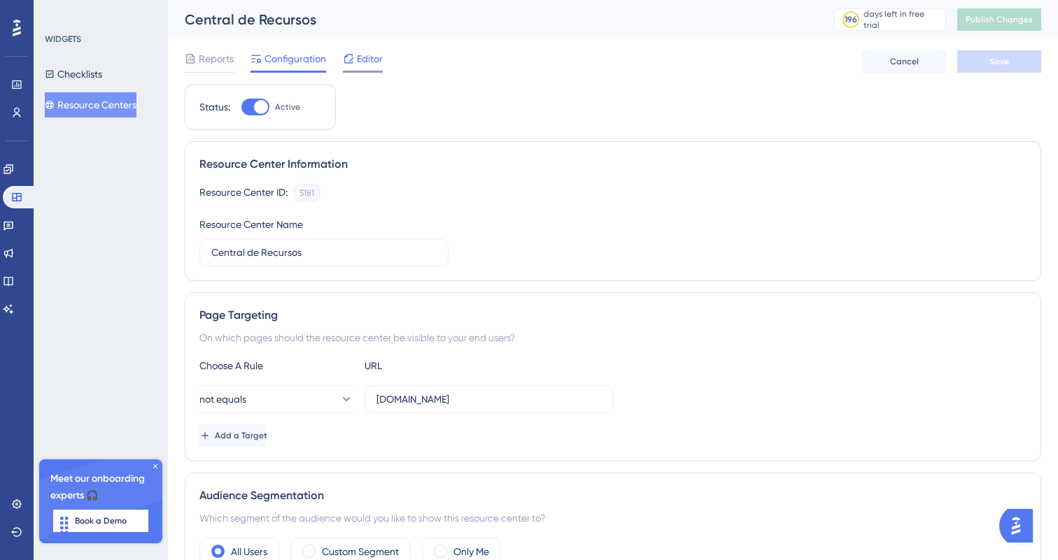
click at [372, 68] on div "Editor" at bounding box center [363, 61] width 40 height 22
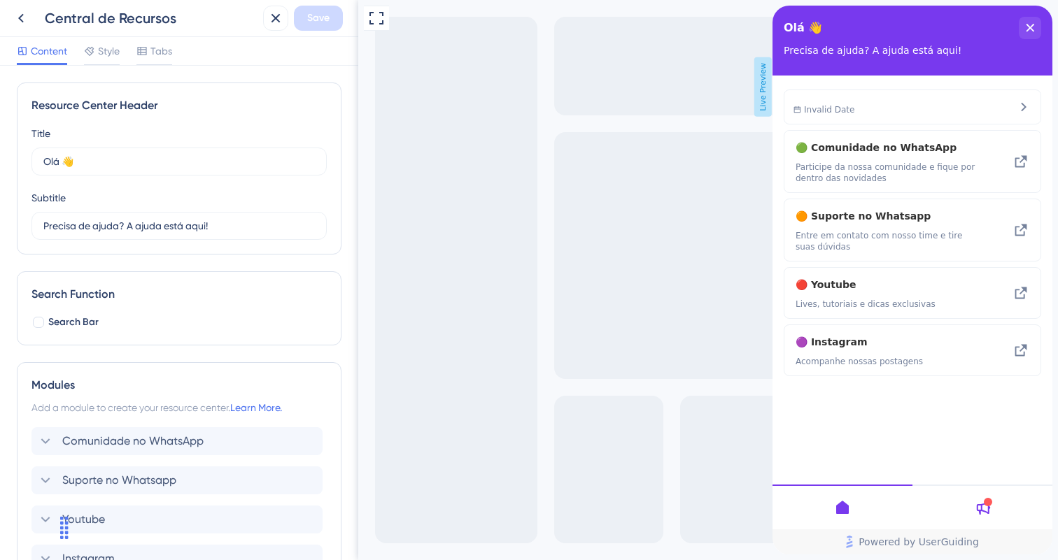
click at [102, 39] on div "Content Style Tabs" at bounding box center [179, 51] width 358 height 29
click at [108, 50] on span "Style" at bounding box center [109, 51] width 22 height 17
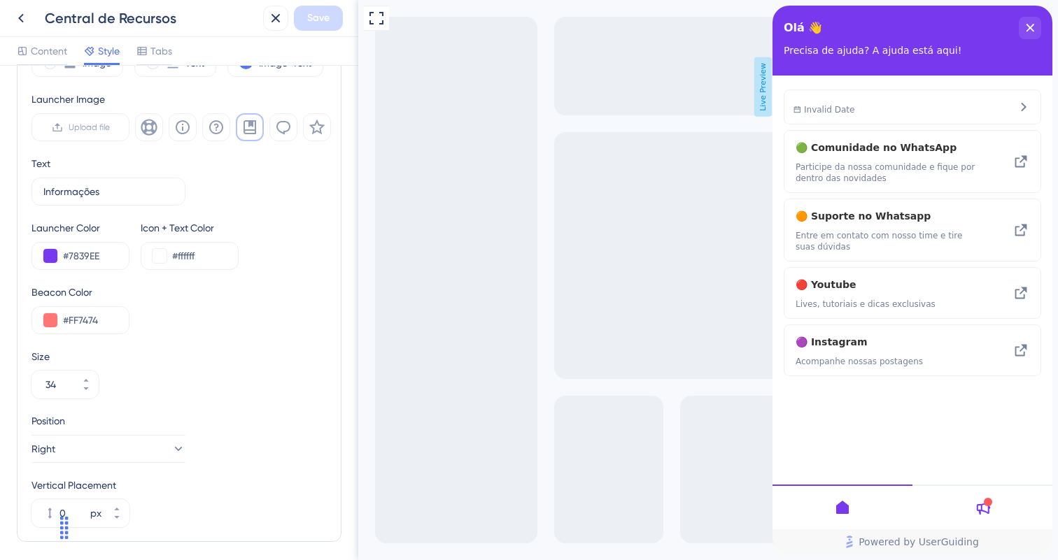
scroll to position [510, 0]
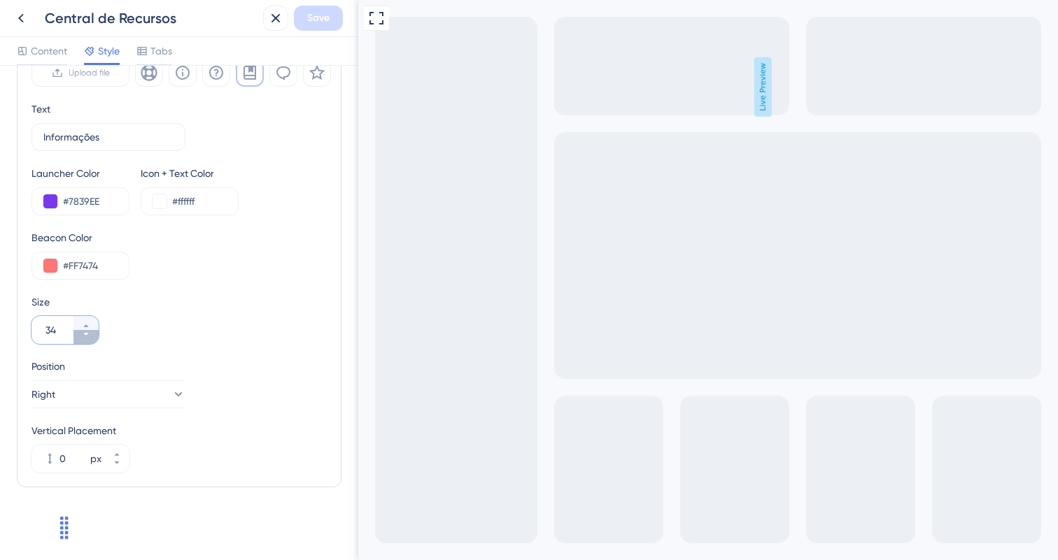
click at [87, 337] on icon at bounding box center [86, 334] width 8 height 8
click at [88, 323] on icon at bounding box center [86, 326] width 8 height 8
type input "34"
click at [122, 407] on button "Right" at bounding box center [108, 395] width 154 height 28
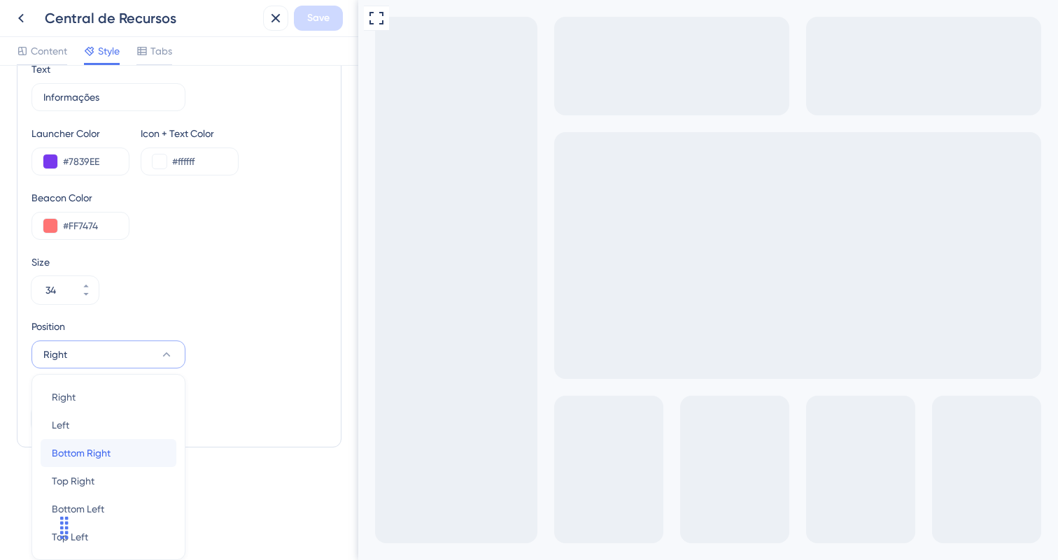
click at [130, 446] on div "Bottom Right Bottom Right" at bounding box center [108, 453] width 113 height 28
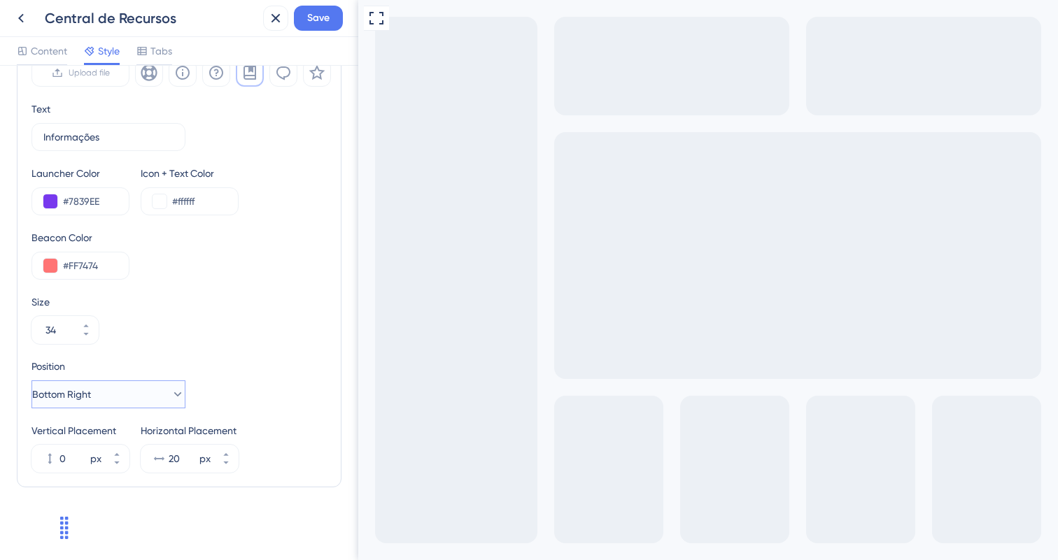
click at [105, 388] on button "Bottom Right" at bounding box center [108, 395] width 154 height 28
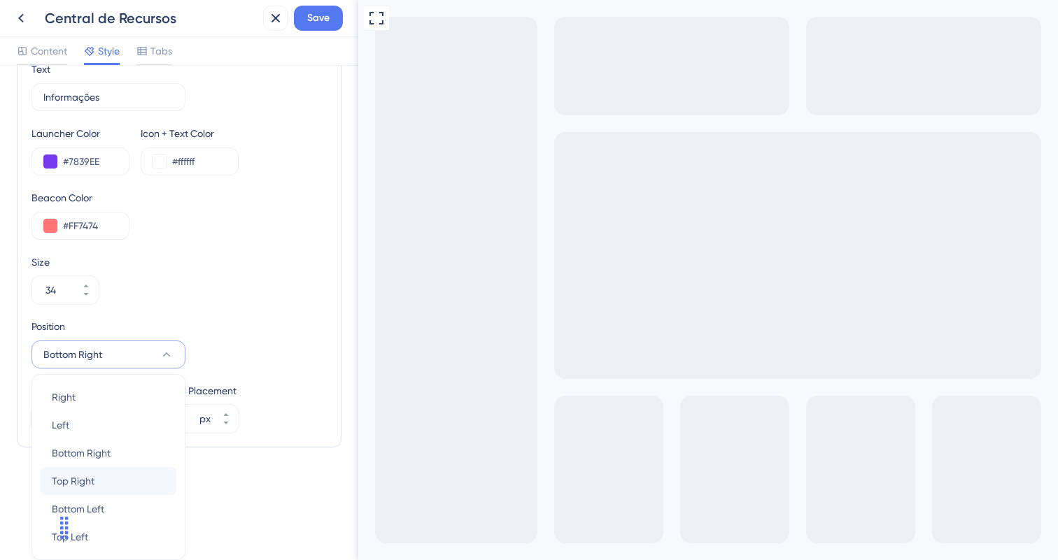
click at [146, 480] on div "Top Right Top Right" at bounding box center [108, 481] width 113 height 28
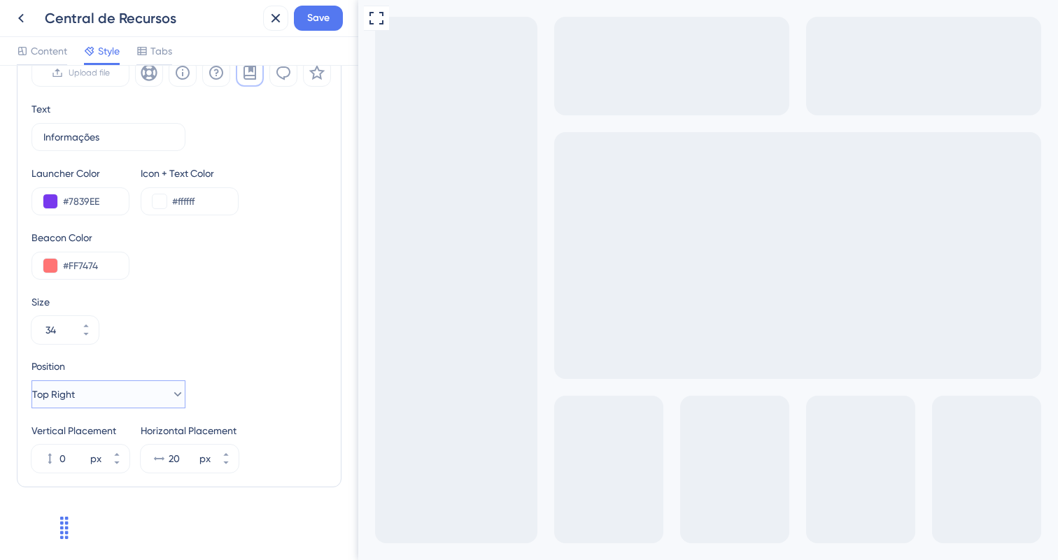
click at [146, 395] on button "Top Right" at bounding box center [108, 395] width 154 height 28
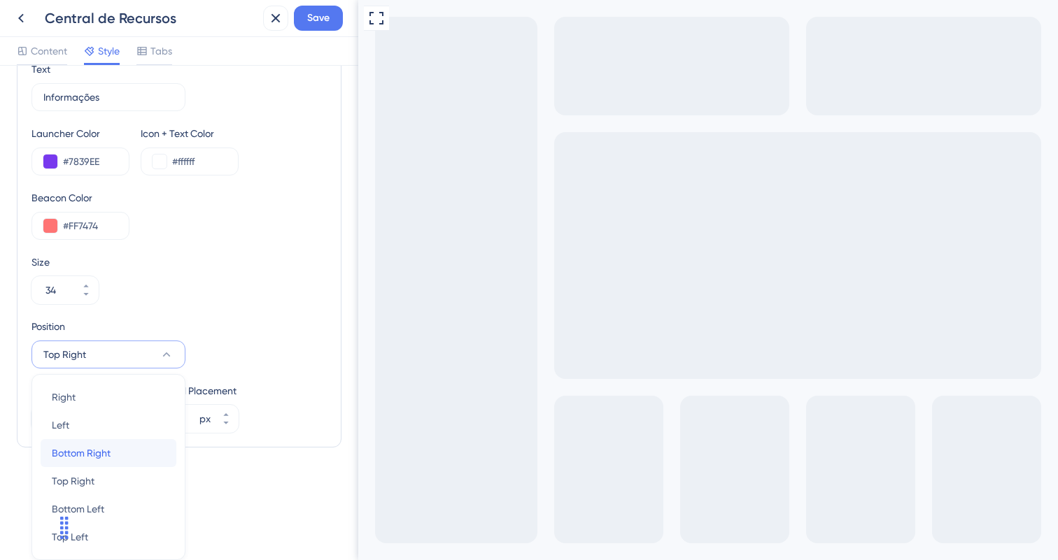
click at [134, 446] on div "Bottom Right Bottom Right" at bounding box center [108, 453] width 113 height 28
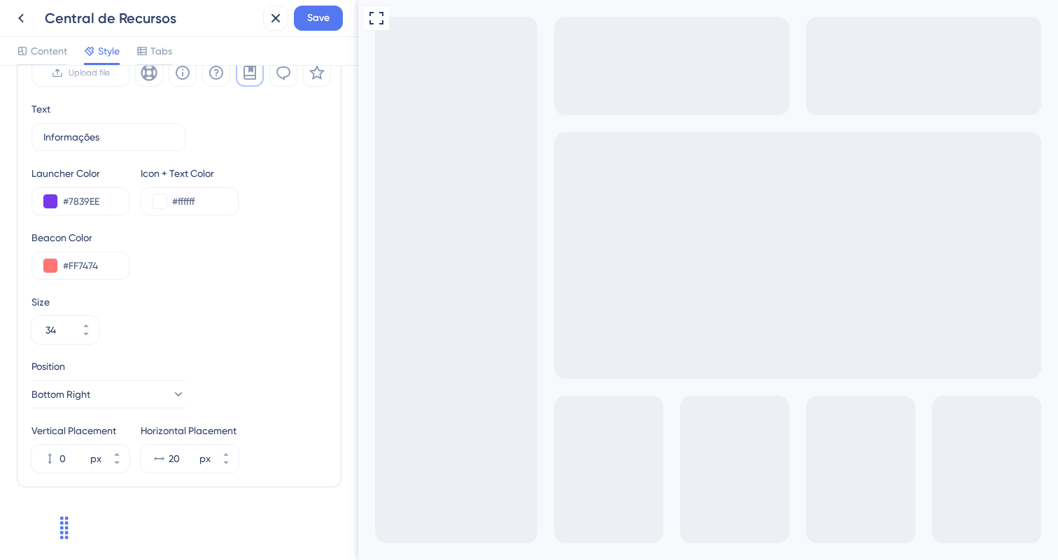
click at [312, 31] on div "Central de Recursos Save" at bounding box center [179, 18] width 358 height 37
click at [314, 19] on span "Save" at bounding box center [318, 18] width 22 height 17
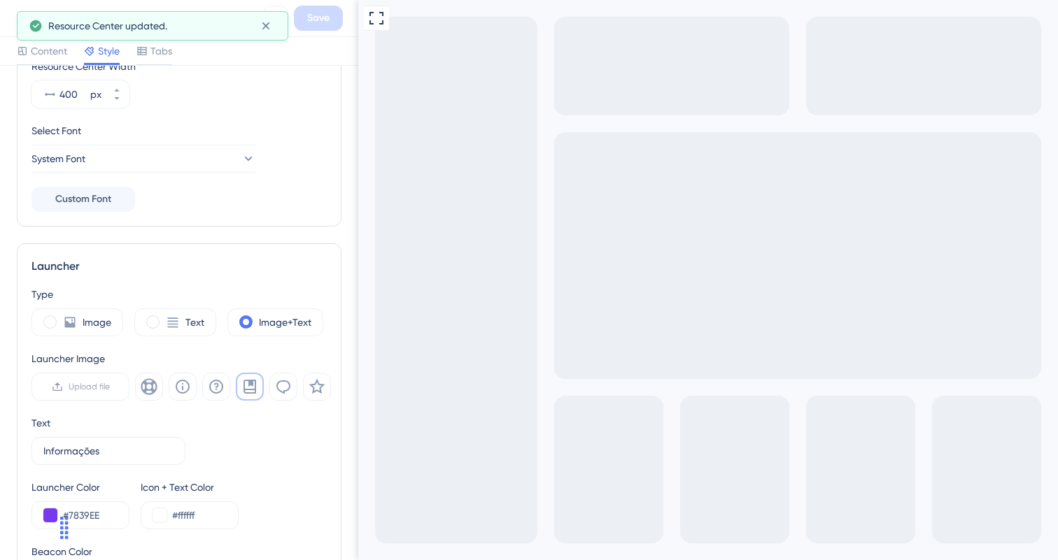
scroll to position [0, 0]
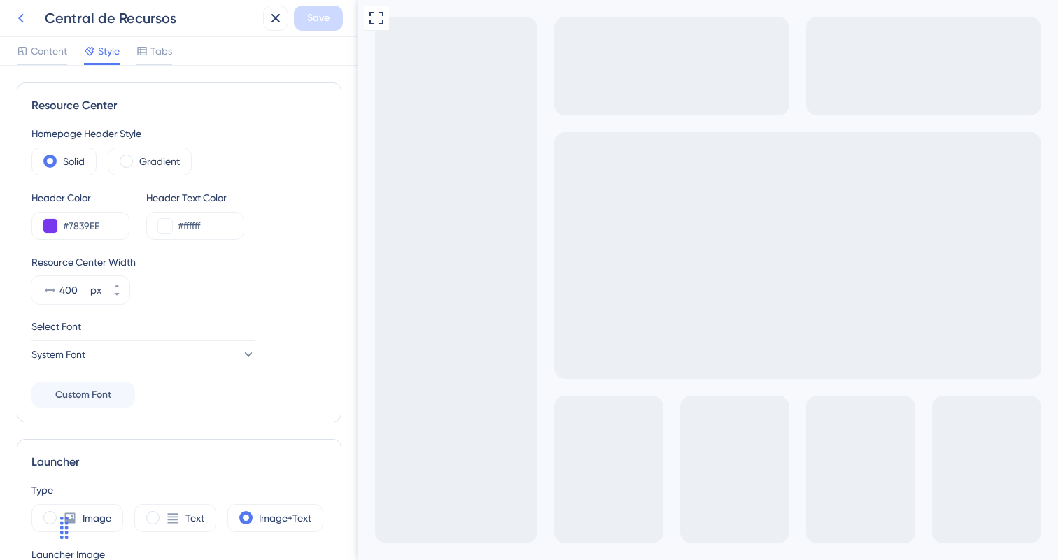
click at [28, 20] on icon at bounding box center [21, 18] width 17 height 17
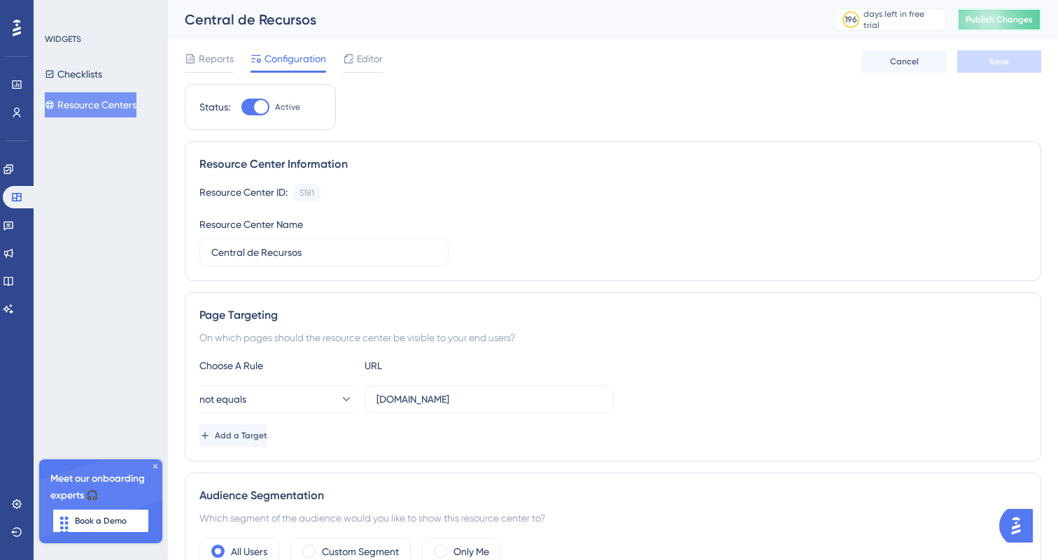
click at [987, 13] on button "Publish Changes" at bounding box center [999, 19] width 84 height 22
click at [14, 253] on icon at bounding box center [8, 253] width 11 height 11
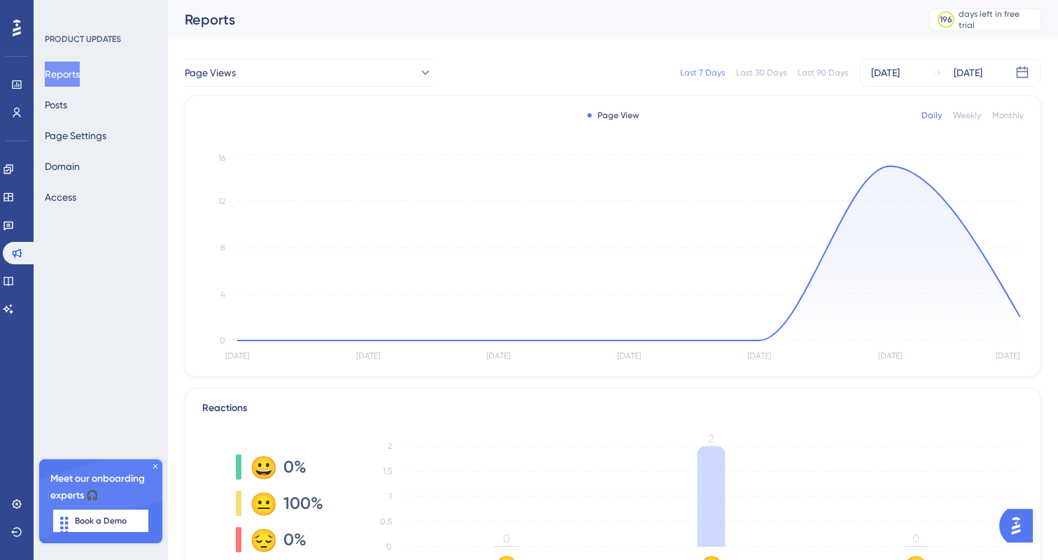
click at [88, 106] on div "Reports Posts Page Settings Domain Access" at bounding box center [101, 136] width 113 height 148
click at [67, 104] on button "Posts" at bounding box center [56, 104] width 22 height 25
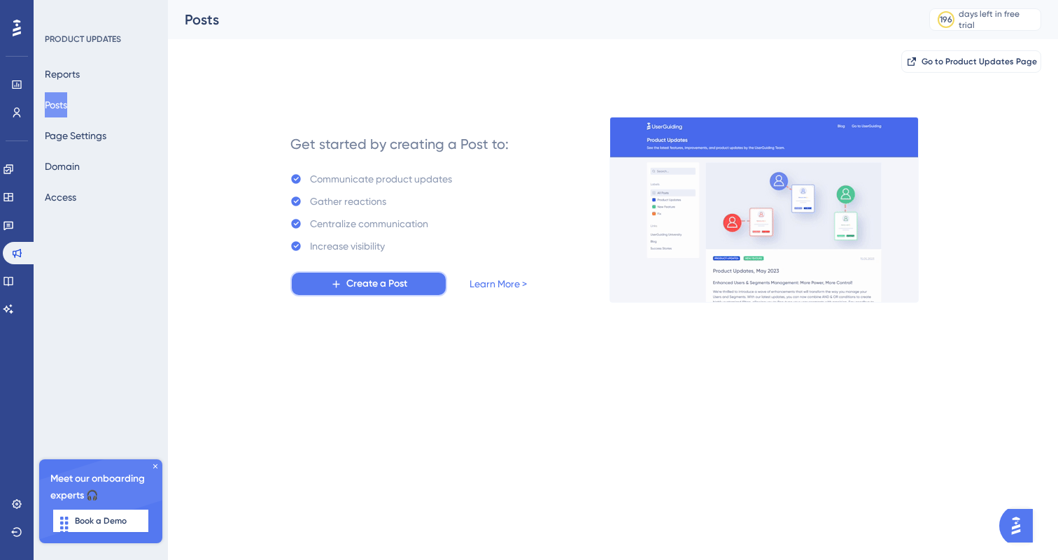
click at [353, 291] on span "Create a Post" at bounding box center [376, 284] width 61 height 17
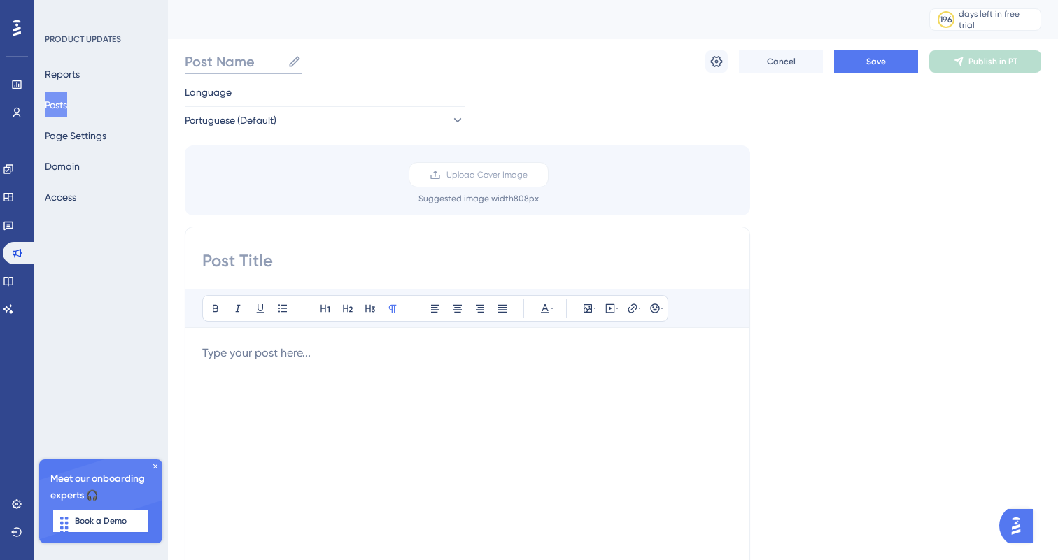
click at [243, 64] on input "Post Name" at bounding box center [233, 62] width 97 height 20
type input "Teste"
click at [246, 255] on input at bounding box center [467, 261] width 530 height 22
type input "Teste"
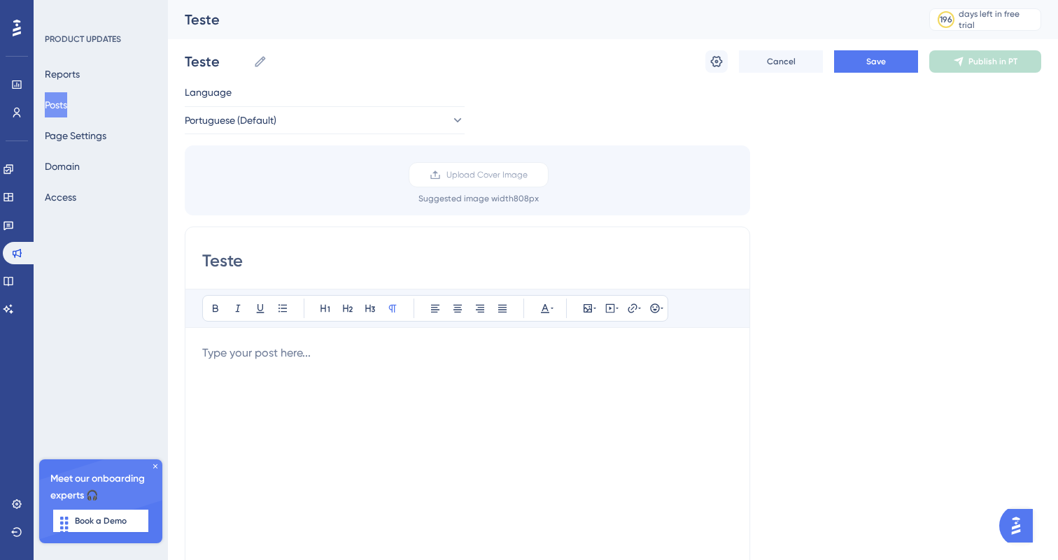
click at [244, 351] on p at bounding box center [467, 353] width 530 height 17
click at [865, 74] on div "Teste Teste Cancel Save Publish in PT" at bounding box center [613, 61] width 856 height 45
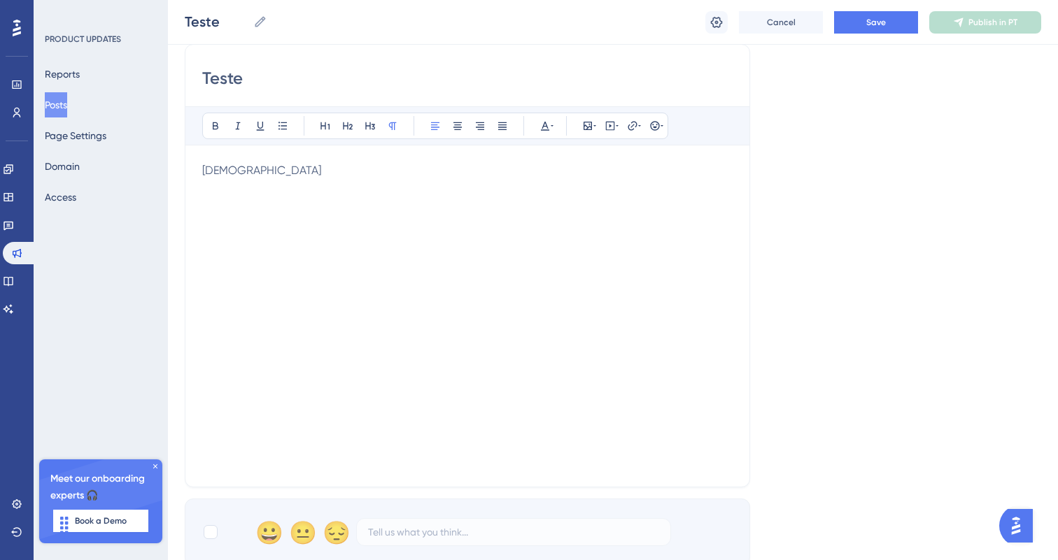
scroll to position [503, 0]
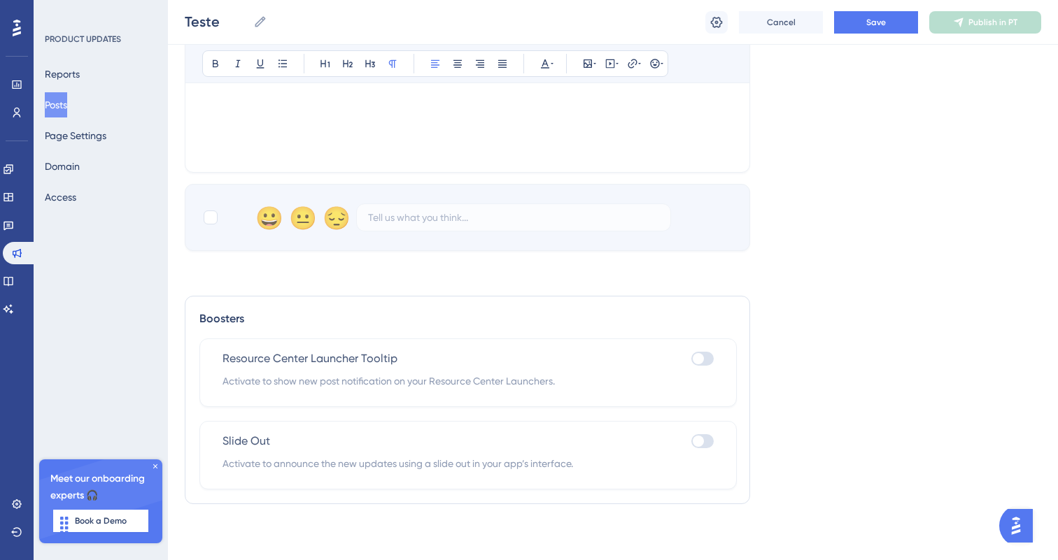
click at [707, 443] on div at bounding box center [702, 442] width 22 height 14
click at [691, 442] on input "checkbox" at bounding box center [691, 442] width 1 height 1
checkbox input "true"
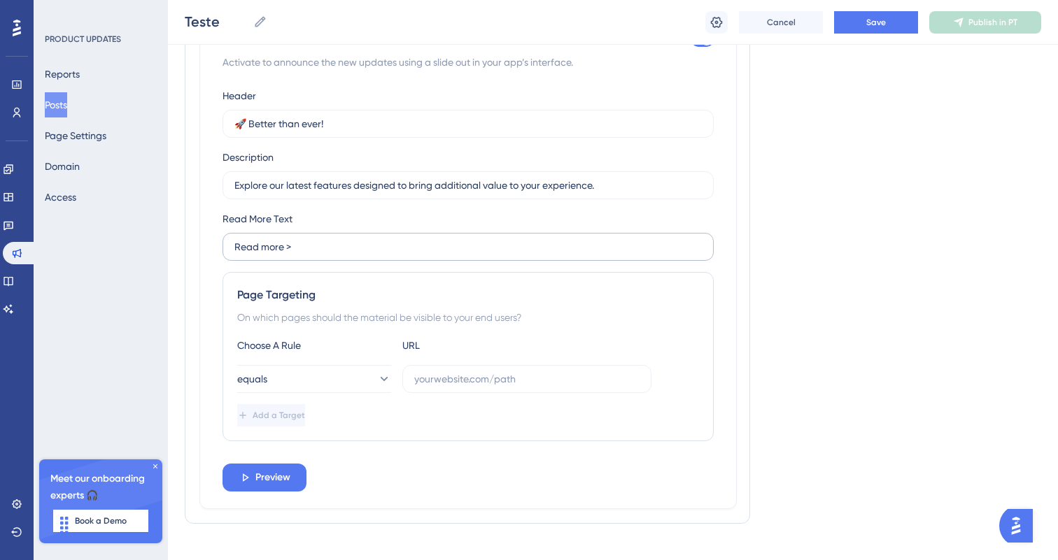
scroll to position [924, 0]
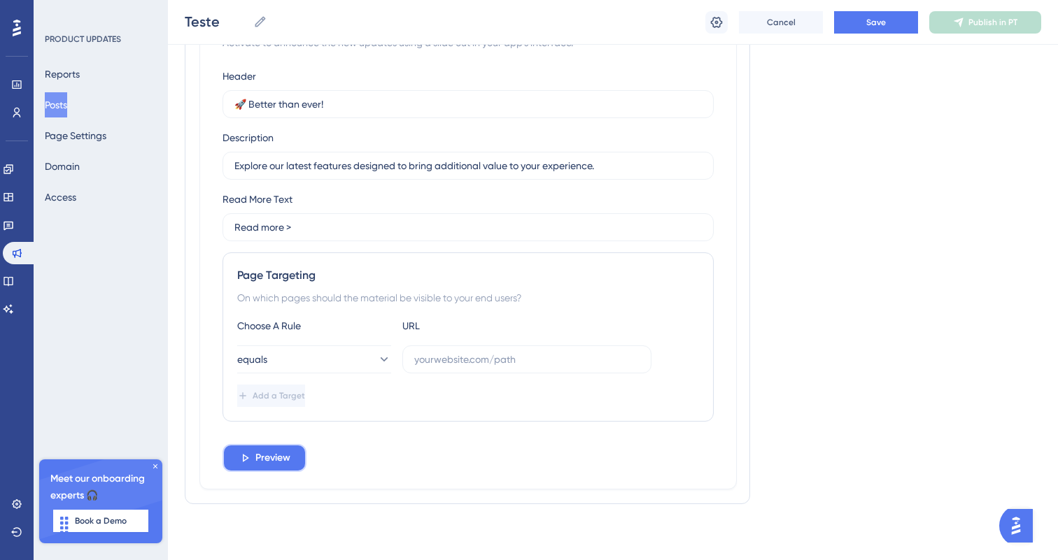
click at [284, 453] on span "Preview" at bounding box center [272, 458] width 35 height 17
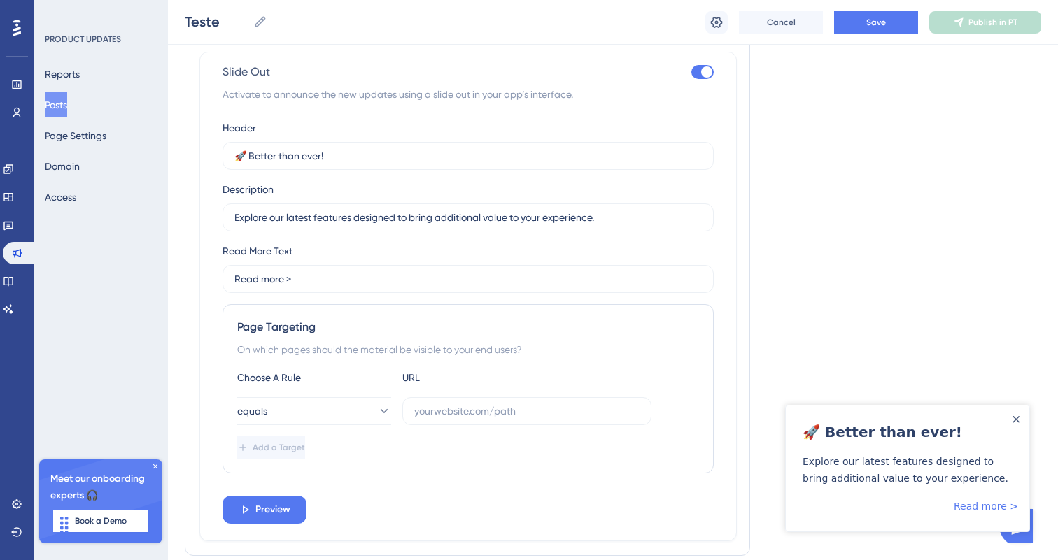
scroll to position [872, 0]
click at [557, 293] on label "Read more >" at bounding box center [468, 280] width 491 height 28
click at [557, 288] on input "Read more >" at bounding box center [467, 279] width 467 height 15
click at [380, 414] on button "equals" at bounding box center [314, 412] width 154 height 28
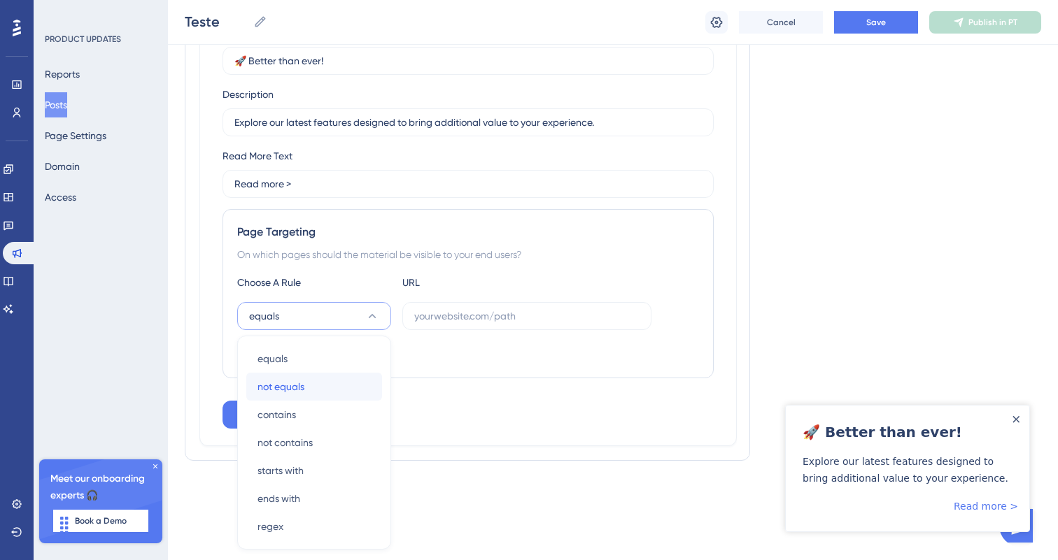
click at [299, 398] on div "not equals not equals" at bounding box center [313, 387] width 113 height 28
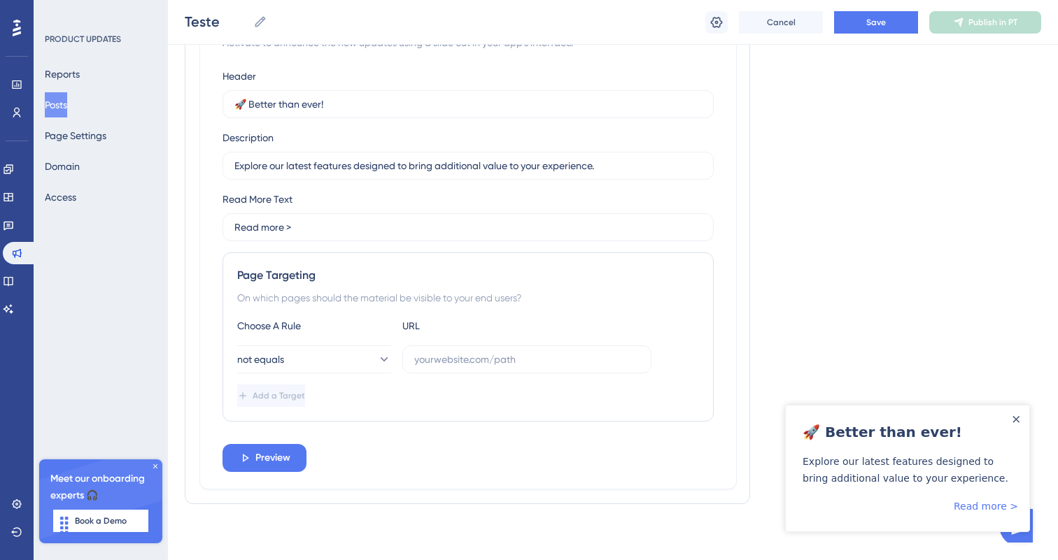
scroll to position [924, 0]
click at [469, 357] on input "text" at bounding box center [526, 359] width 225 height 15
click at [469, 357] on input "[URL][DOMAIN_NAME]" at bounding box center [526, 359] width 225 height 15
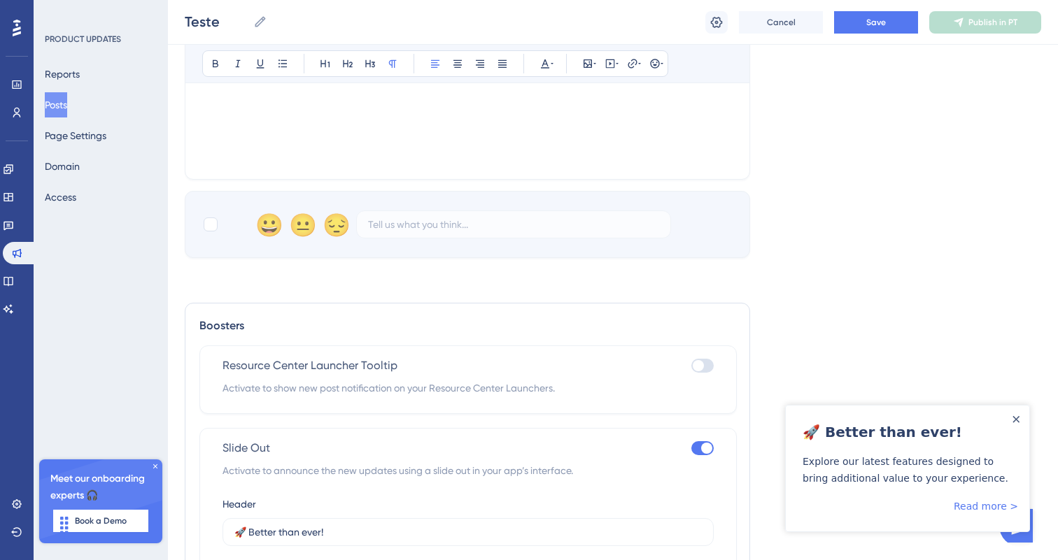
scroll to position [465, 0]
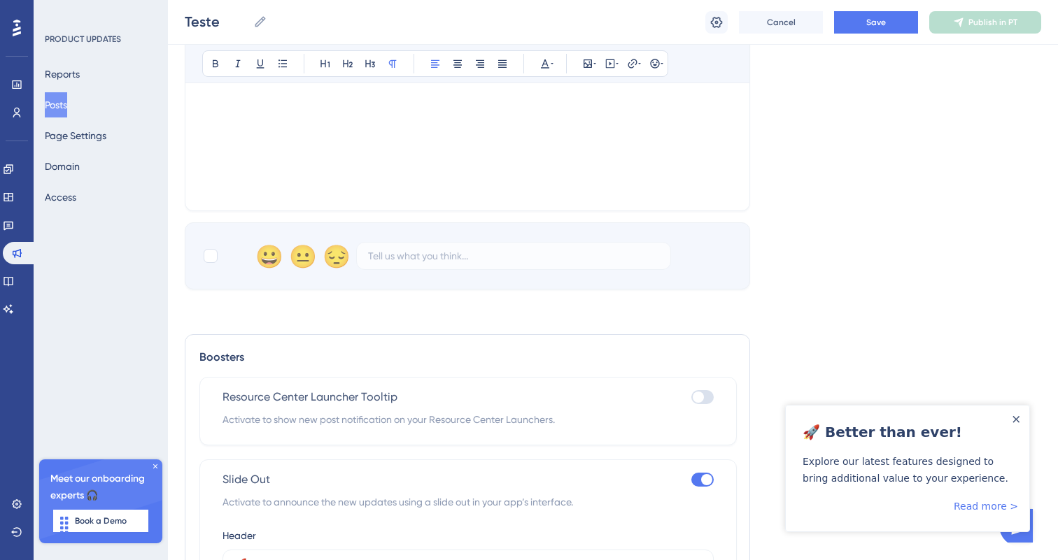
type input "[URL][DOMAIN_NAME]"
click at [692, 379] on div "Resource Center Launcher Tooltip Activate to show new post notification on your…" at bounding box center [467, 411] width 537 height 69
click at [702, 397] on div at bounding box center [698, 397] width 11 height 11
click at [691, 397] on input "checkbox" at bounding box center [691, 397] width 1 height 1
checkbox input "true"
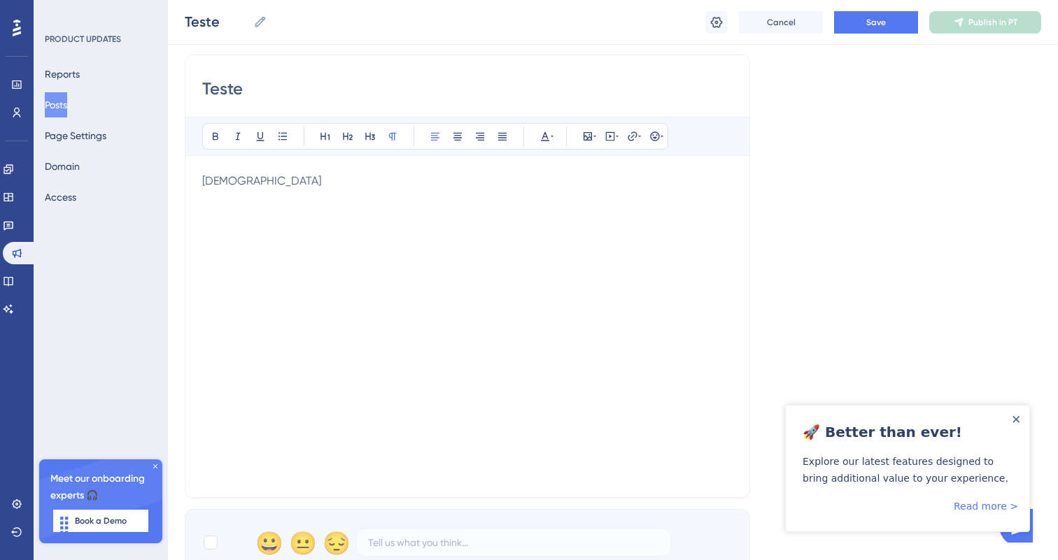
scroll to position [0, 0]
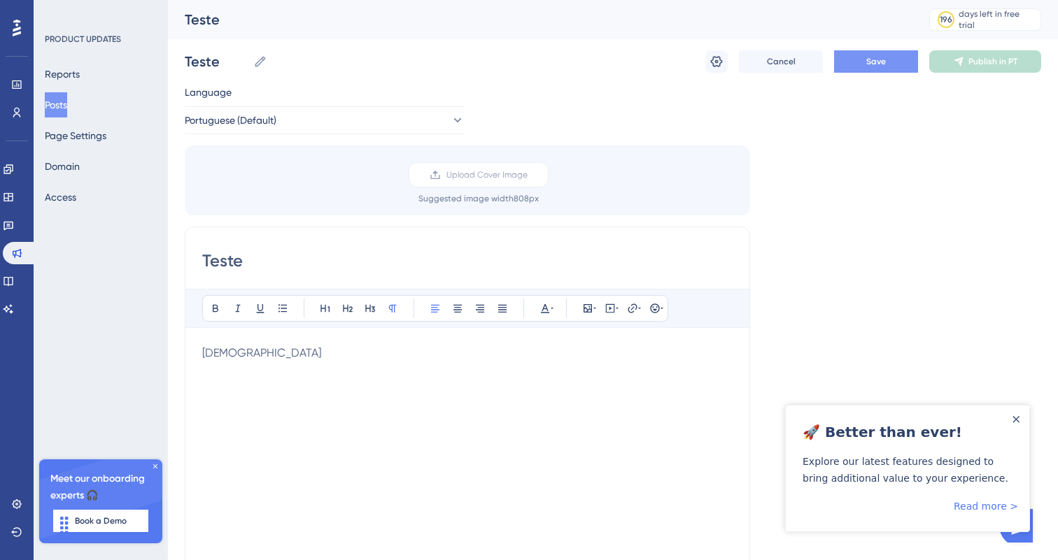
click at [859, 58] on button "Save" at bounding box center [876, 61] width 84 height 22
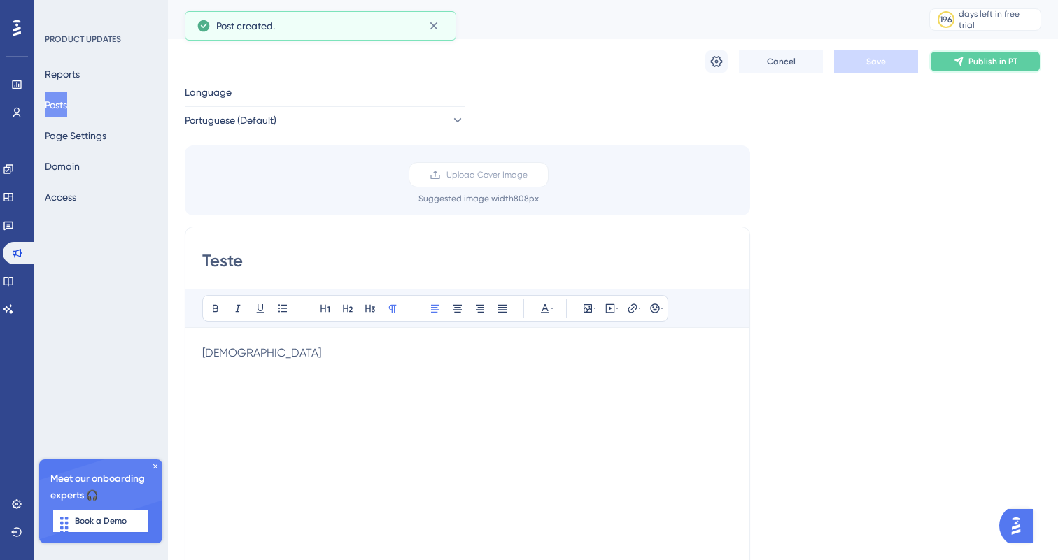
click at [982, 61] on span "Publish in PT" at bounding box center [992, 61] width 49 height 11
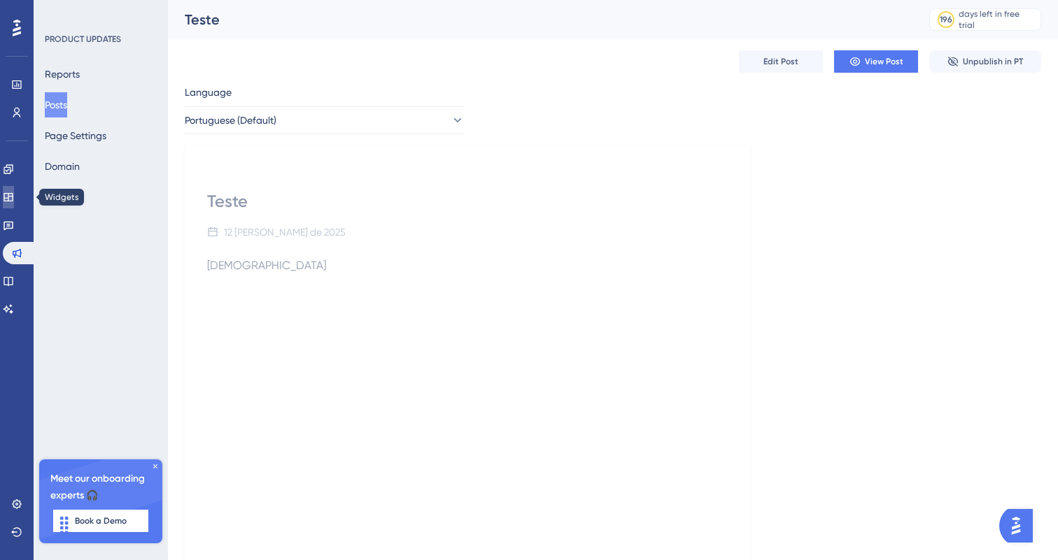
click at [14, 206] on link at bounding box center [8, 197] width 11 height 22
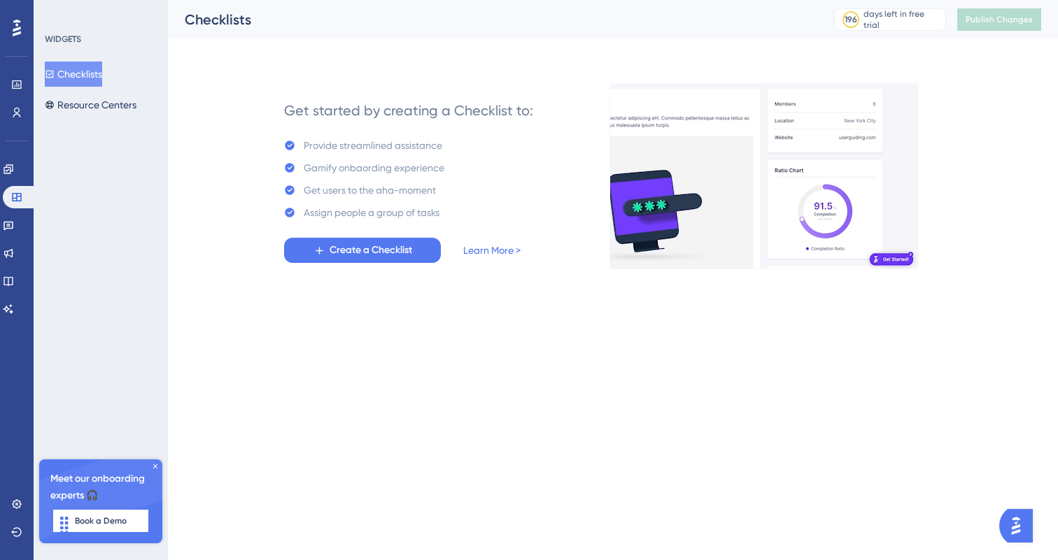
click at [129, 120] on div "WIDGETS Checklists Resource Centers Meet our onboarding experts 🎧 Book a Demo U…" at bounding box center [101, 280] width 134 height 560
click at [111, 104] on button "Resource Centers" at bounding box center [91, 104] width 92 height 25
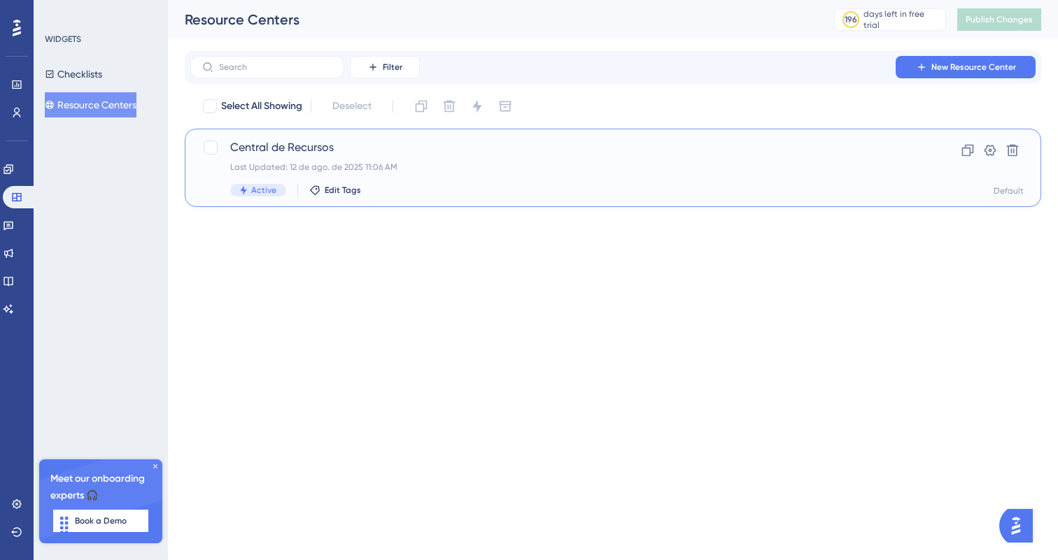
click at [300, 158] on div "Central de Recursos Last Updated: 12 de ago. de 2025 11:06 AM Active Edit Tags" at bounding box center [557, 167] width 654 height 57
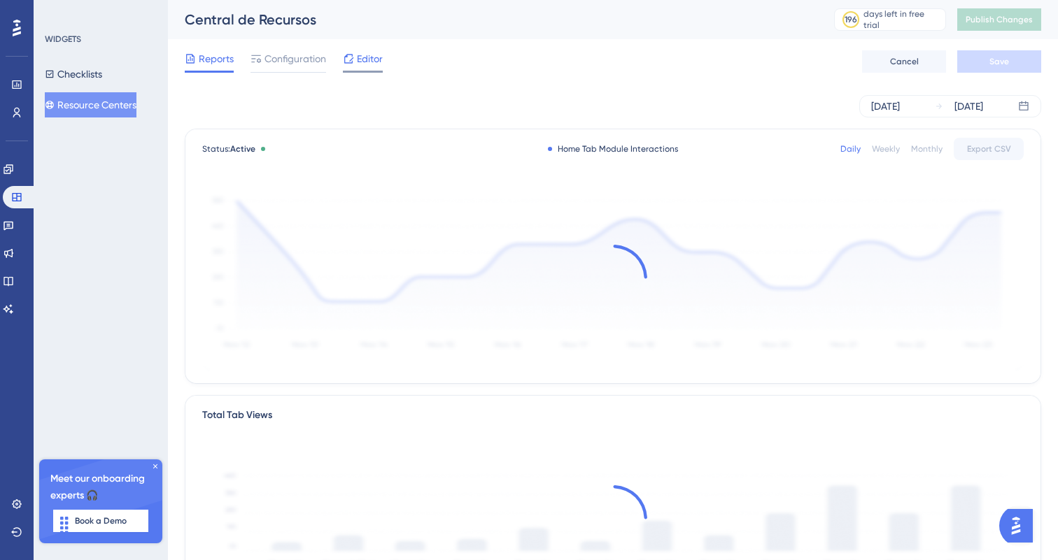
click at [369, 64] on span "Editor" at bounding box center [370, 58] width 26 height 17
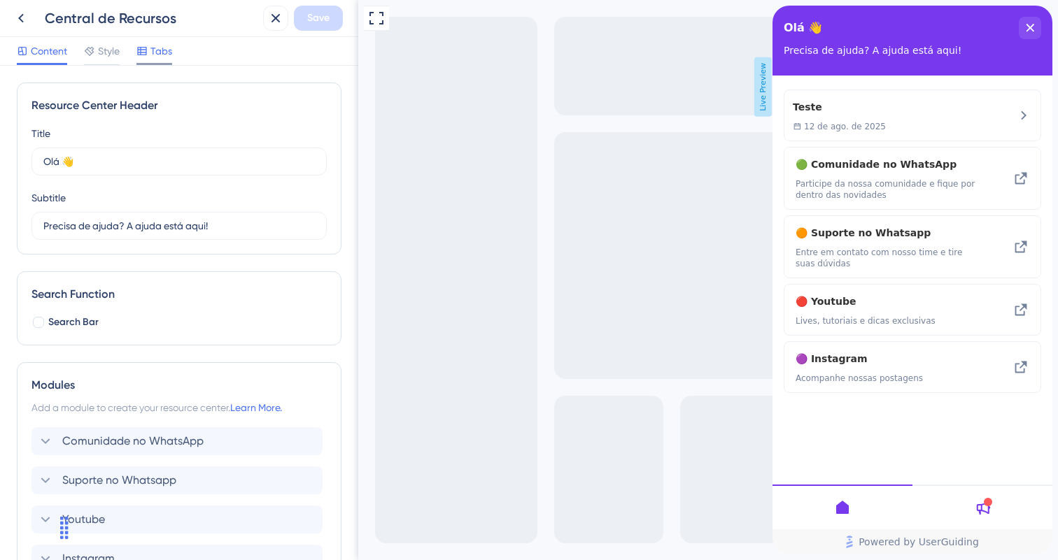
click at [146, 55] on icon at bounding box center [141, 51] width 9 height 8
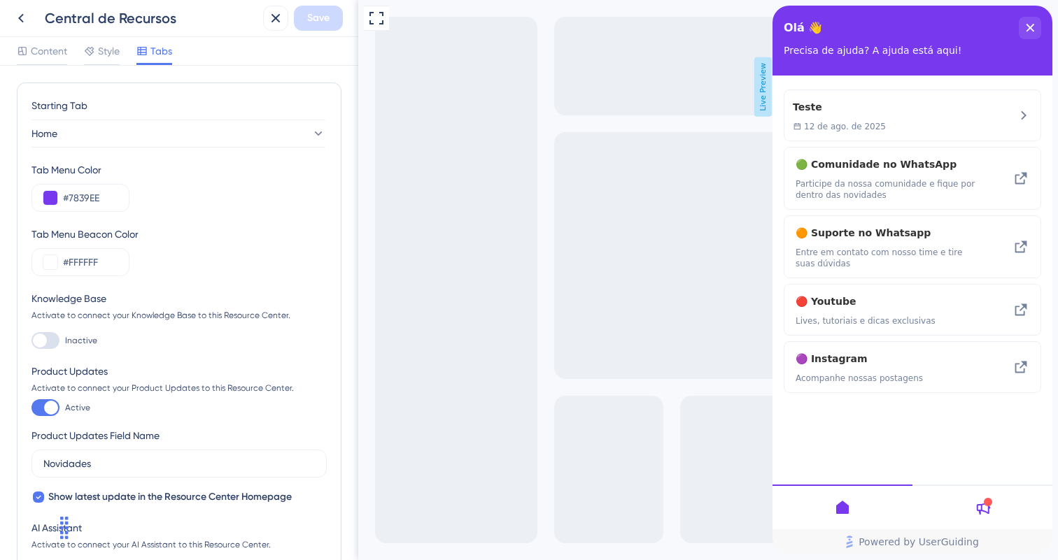
click at [106, 70] on div "Starting Tab Home Tab Menu Color #7839EE Tab Menu Beacon Color #FFFFFF Knowledg…" at bounding box center [179, 313] width 358 height 495
click at [106, 56] on span "Style" at bounding box center [109, 51] width 22 height 17
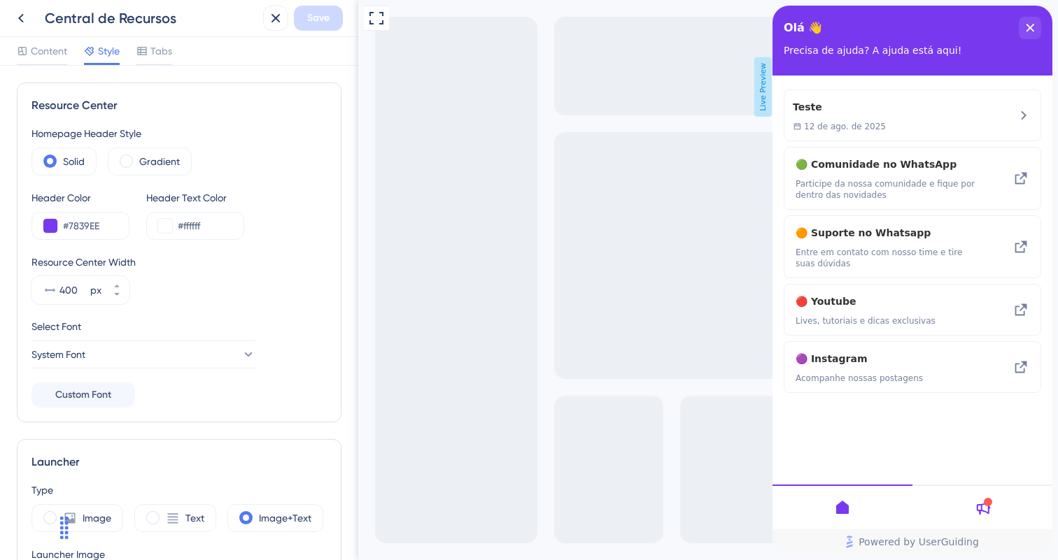
click at [106, 56] on span "Style" at bounding box center [109, 51] width 22 height 17
click at [313, 318] on div "Select Font" at bounding box center [178, 326] width 295 height 17
click at [113, 280] on button "400 px" at bounding box center [116, 283] width 25 height 14
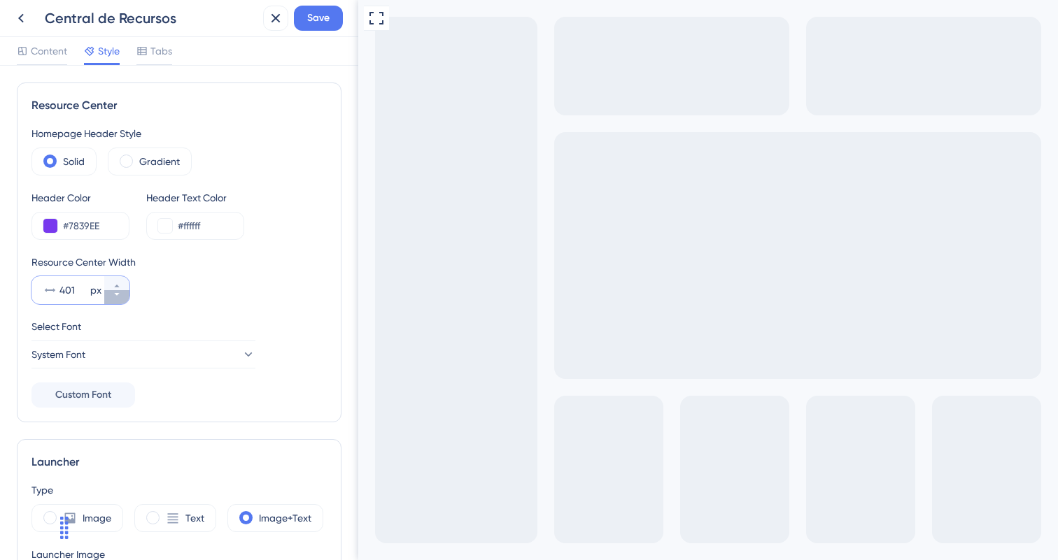
click at [121, 299] on button "401 px" at bounding box center [116, 297] width 25 height 14
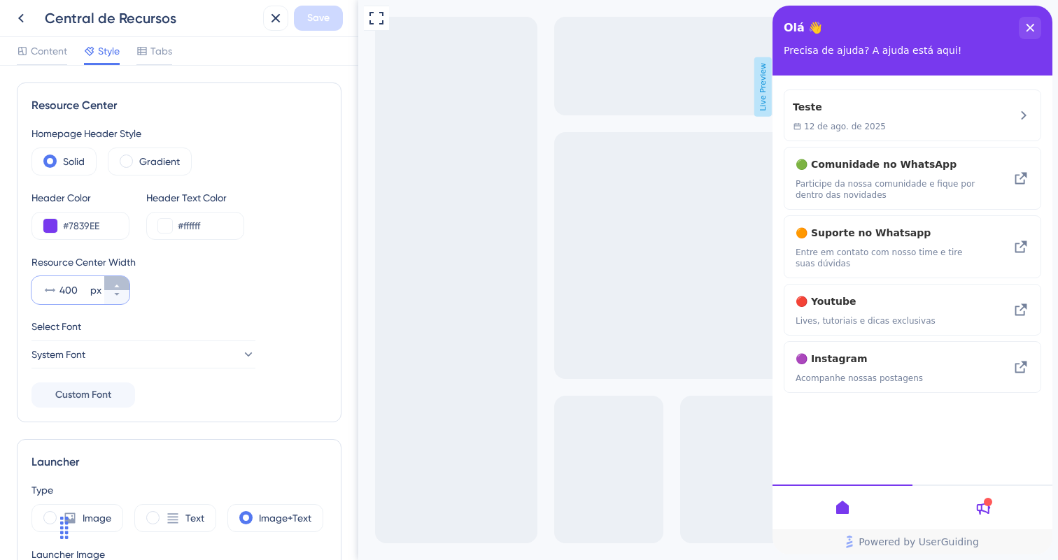
click at [126, 281] on button "400 px" at bounding box center [116, 283] width 25 height 14
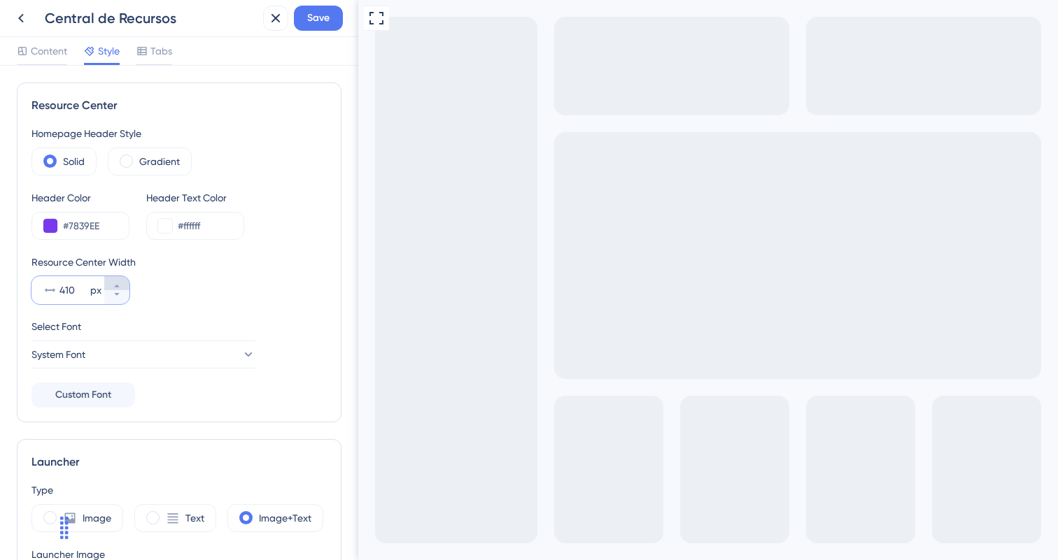
click at [126, 281] on button "410 px" at bounding box center [116, 283] width 25 height 14
click at [125, 297] on button "400 px" at bounding box center [116, 297] width 25 height 14
click at [125, 297] on button "399 px" at bounding box center [116, 297] width 25 height 14
click at [115, 276] on div "Resource Center Width 398 px" at bounding box center [178, 279] width 295 height 50
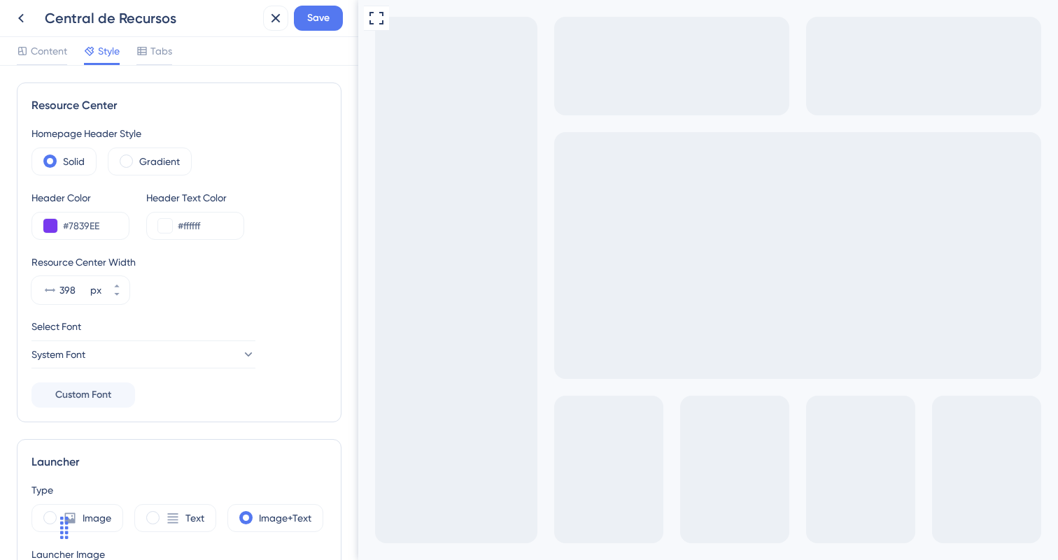
click at [115, 0] on div at bounding box center [140, 0] width 280 height 0
click at [232, 0] on div at bounding box center [529, 0] width 1058 height 0
click at [257, 197] on div "Header Color #7839EE Header Text Color #ffffff" at bounding box center [178, 215] width 295 height 50
click at [120, 281] on button "398 px" at bounding box center [116, 283] width 25 height 14
click at [120, 281] on button "399 px" at bounding box center [116, 283] width 25 height 14
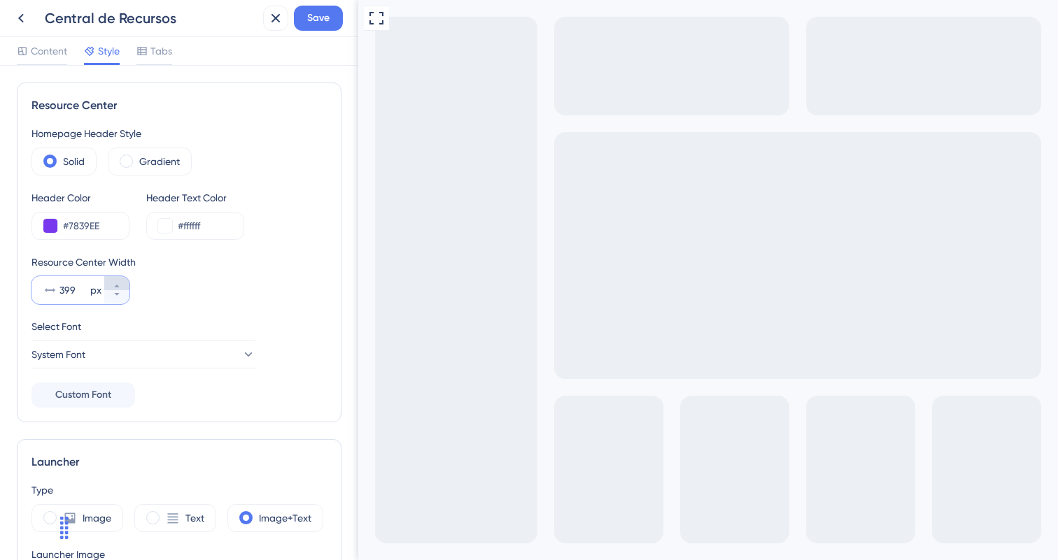
type input "400"
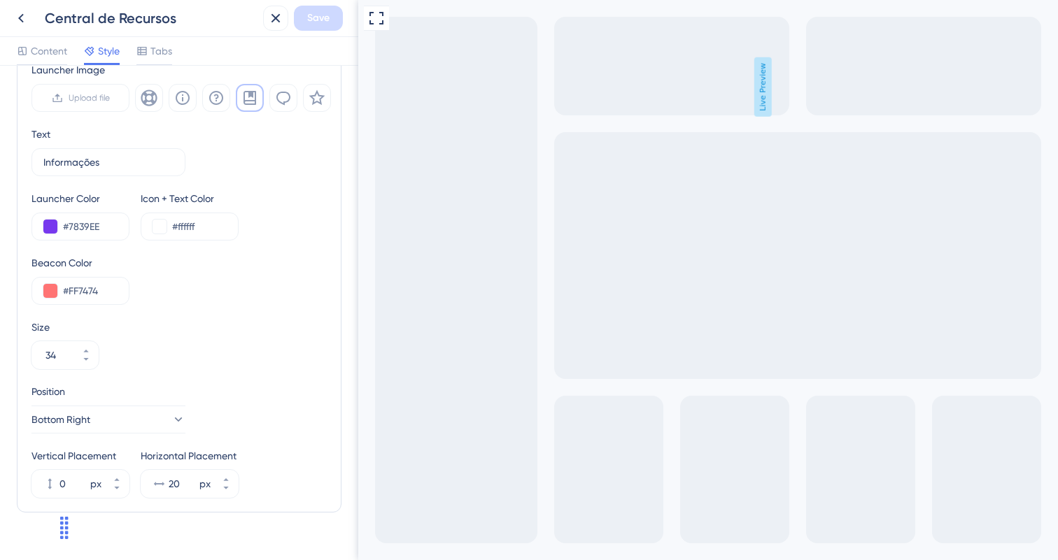
scroll to position [510, 0]
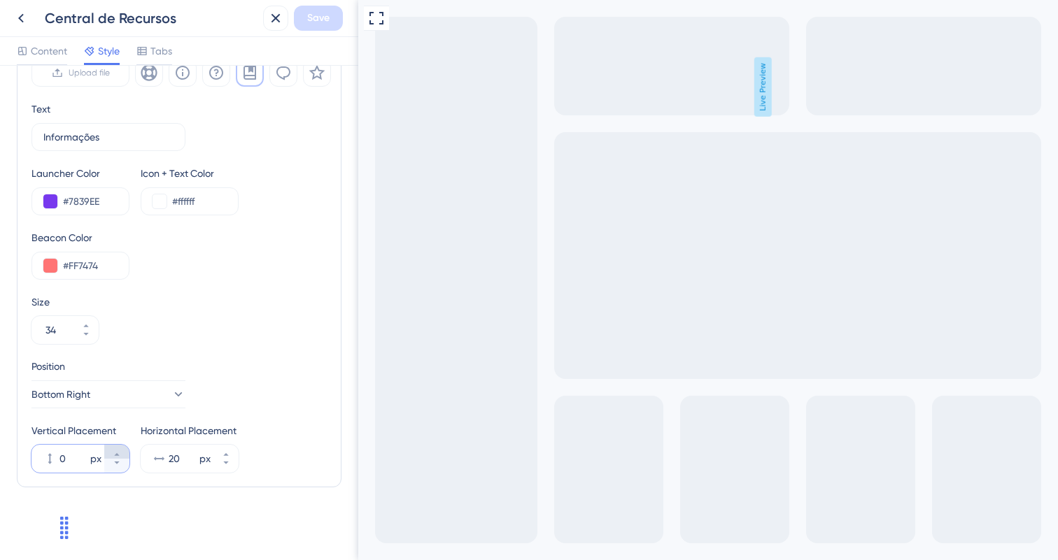
click at [124, 451] on button "0 px" at bounding box center [116, 452] width 25 height 14
click at [124, 451] on button "1 px" at bounding box center [116, 452] width 25 height 14
click at [124, 451] on button "2 px" at bounding box center [116, 452] width 25 height 14
click at [124, 451] on button "3 px" at bounding box center [116, 452] width 25 height 14
click at [124, 451] on button "4 px" at bounding box center [116, 452] width 25 height 14
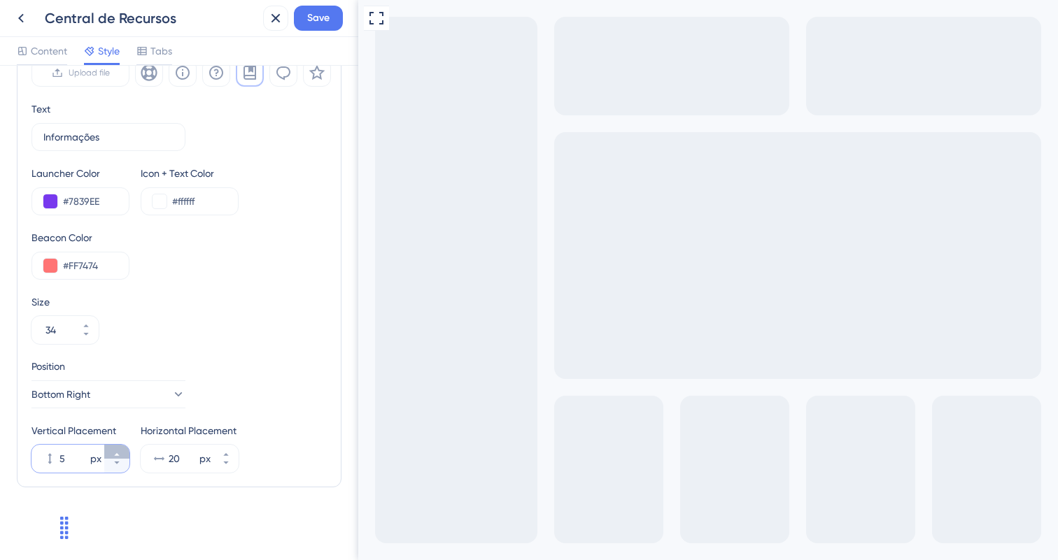
click at [124, 451] on button "5 px" at bounding box center [116, 452] width 25 height 14
click at [124, 451] on button "6 px" at bounding box center [116, 452] width 25 height 14
click at [124, 451] on button "7 px" at bounding box center [116, 452] width 25 height 14
click at [124, 451] on button "8 px" at bounding box center [116, 452] width 25 height 14
click at [124, 451] on button "9 px" at bounding box center [116, 452] width 25 height 14
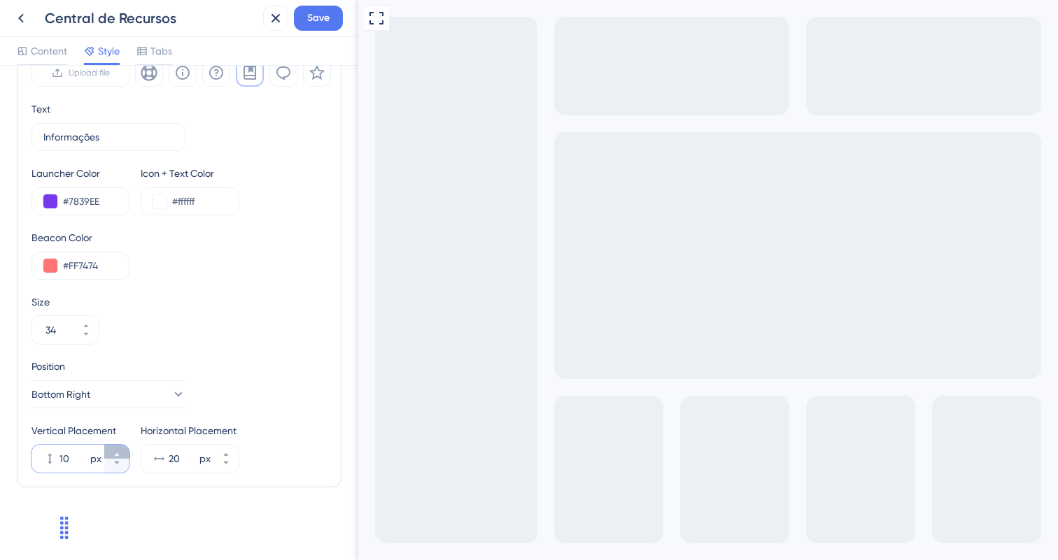
click at [124, 451] on button "10 px" at bounding box center [116, 452] width 25 height 14
click at [124, 451] on button "11 px" at bounding box center [116, 452] width 25 height 14
click at [124, 451] on button "12 px" at bounding box center [116, 452] width 25 height 14
click at [124, 451] on button "13 px" at bounding box center [116, 452] width 25 height 14
click at [124, 451] on button "14 px" at bounding box center [116, 452] width 25 height 14
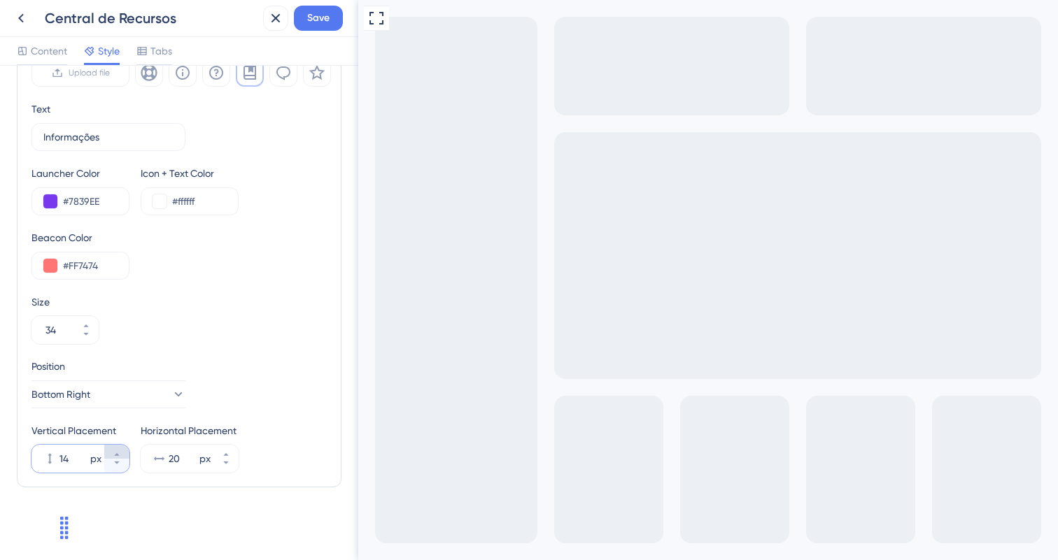
type input "15"
click at [225, 451] on icon at bounding box center [226, 455] width 8 height 8
click at [225, 464] on icon at bounding box center [226, 463] width 8 height 8
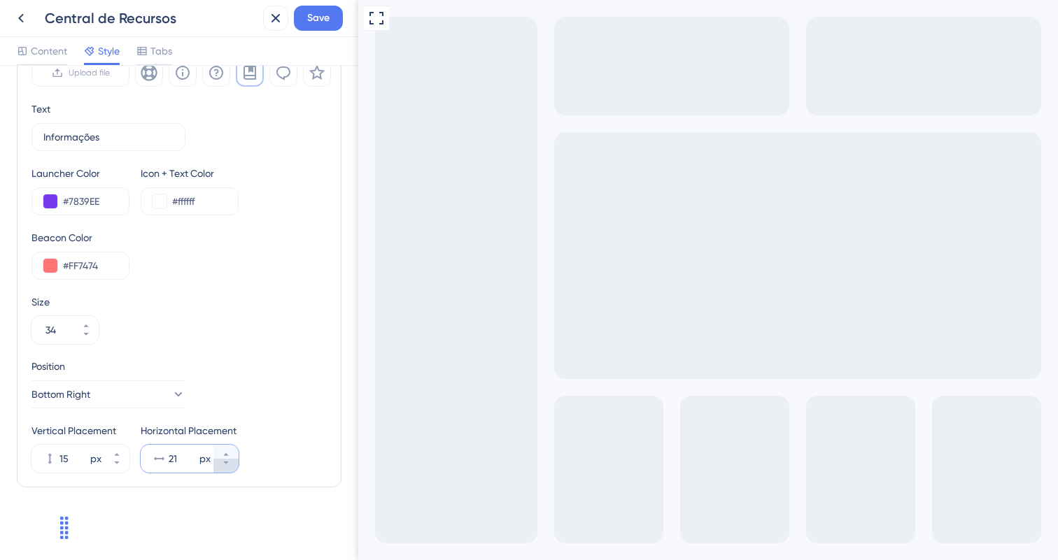
type input "20"
click at [176, 397] on button "Bottom Right" at bounding box center [108, 395] width 154 height 28
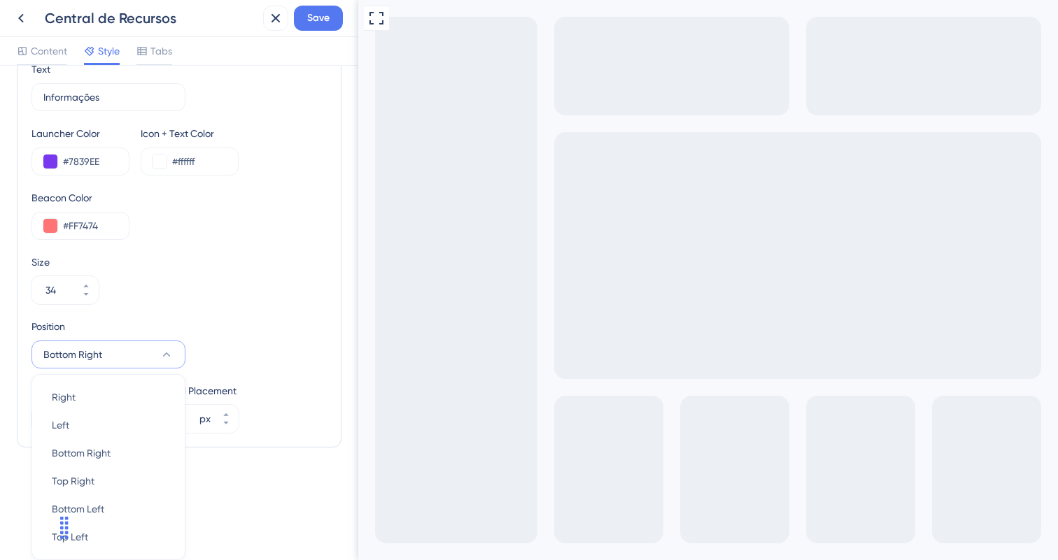
click at [220, 310] on div "Type Image Text Image+Text Launcher Image Upload file Text Informações 9 Launch…" at bounding box center [178, 182] width 295 height 501
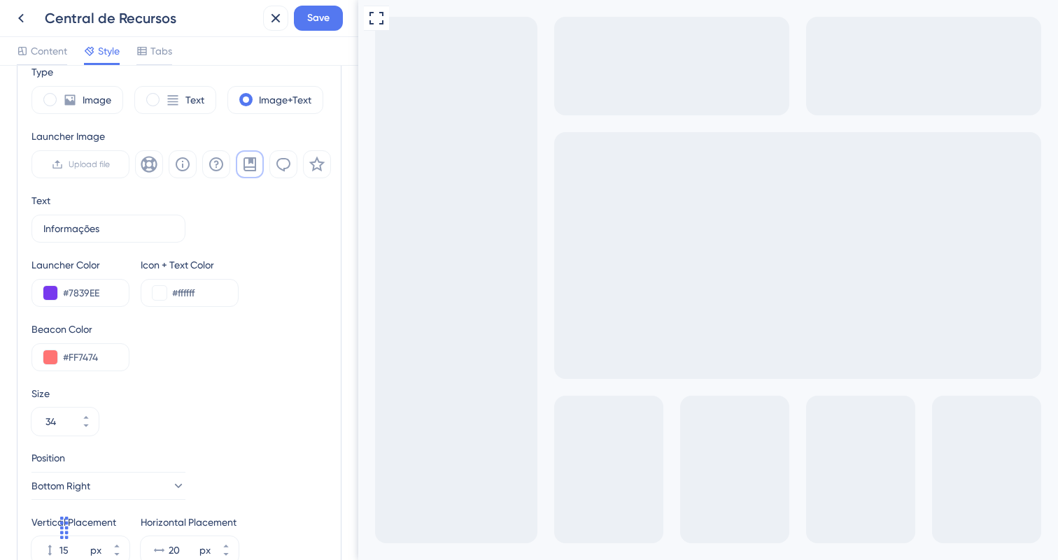
scroll to position [400, 0]
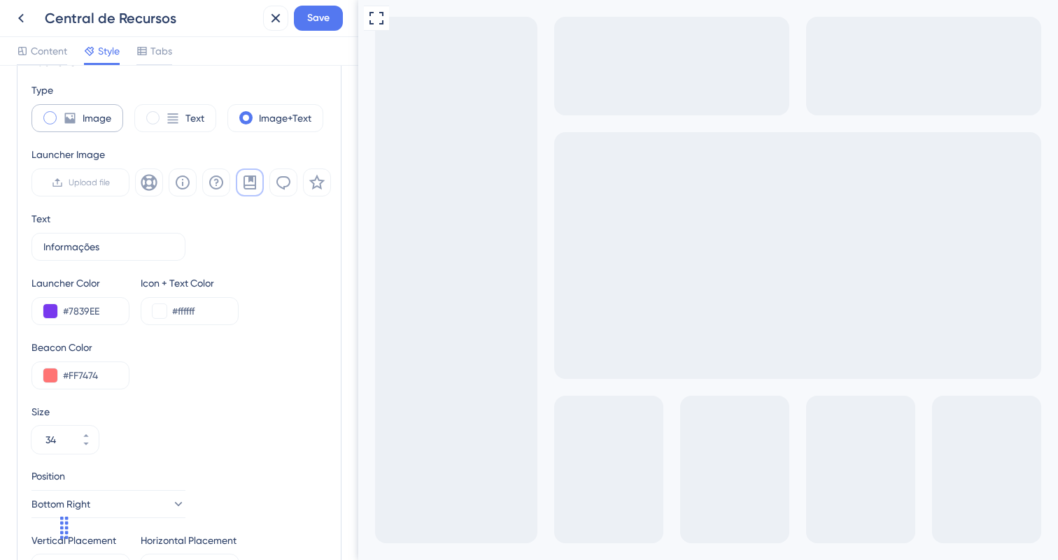
click at [73, 111] on icon at bounding box center [70, 118] width 14 height 14
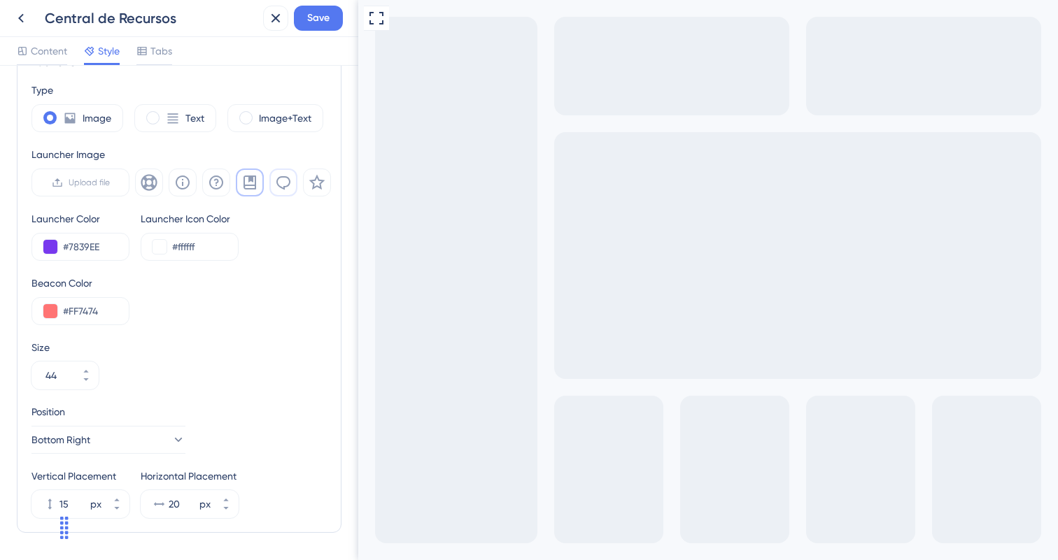
click at [281, 179] on icon at bounding box center [283, 182] width 17 height 17
click at [254, 181] on icon at bounding box center [249, 182] width 17 height 17
click at [255, 120] on div "Image+Text" at bounding box center [275, 118] width 96 height 28
type input "34"
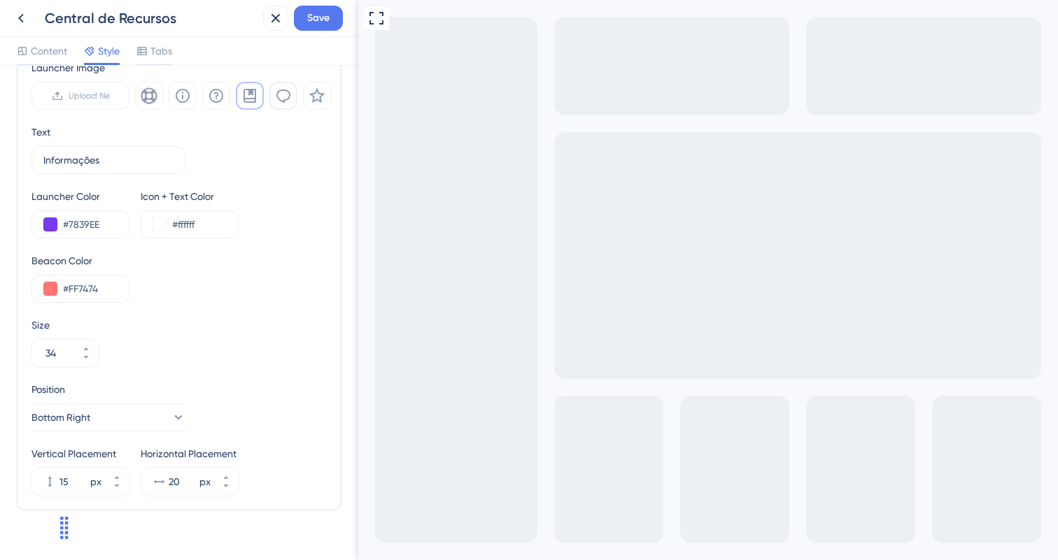
scroll to position [510, 0]
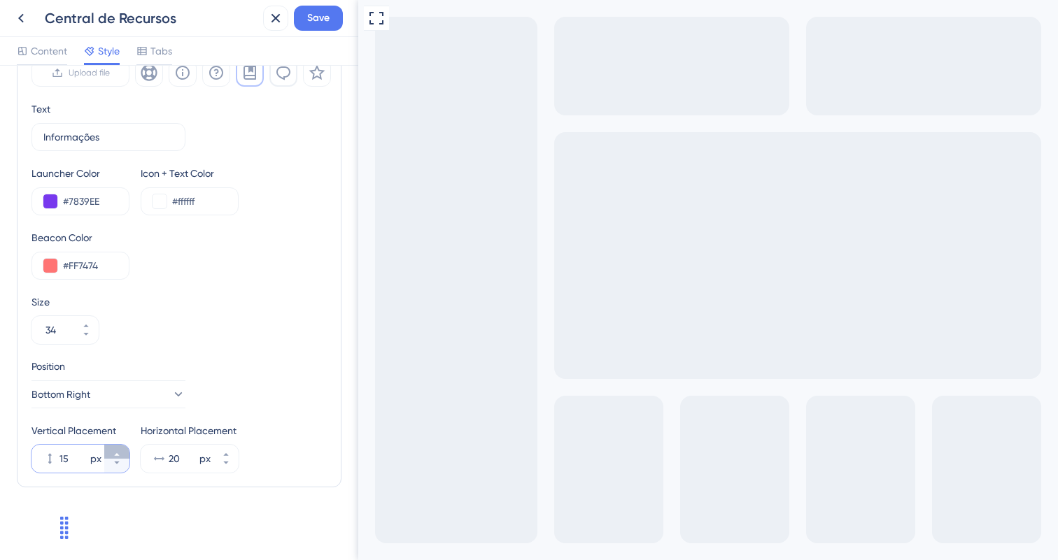
click at [118, 452] on icon at bounding box center [117, 455] width 8 height 8
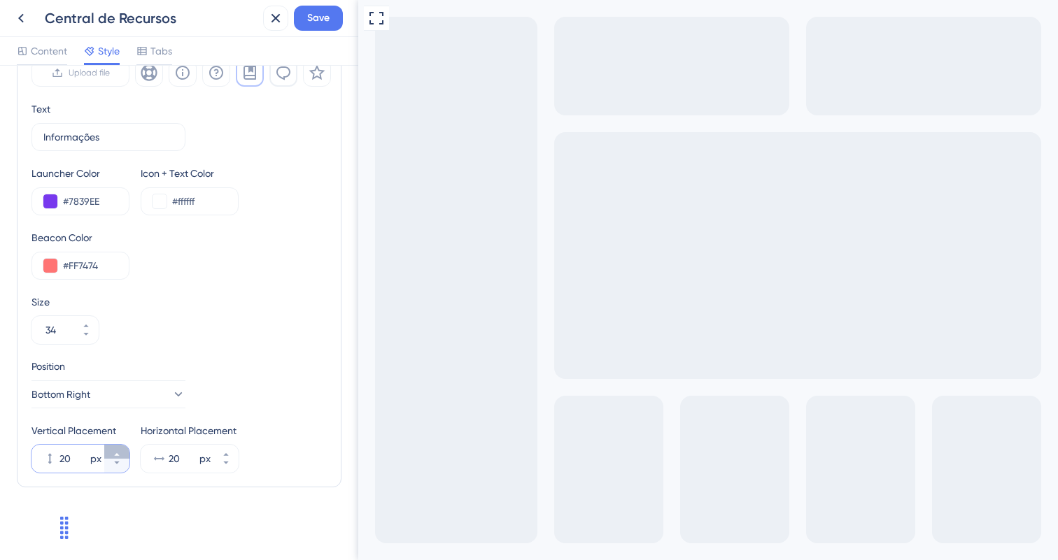
click at [118, 452] on icon at bounding box center [117, 455] width 8 height 8
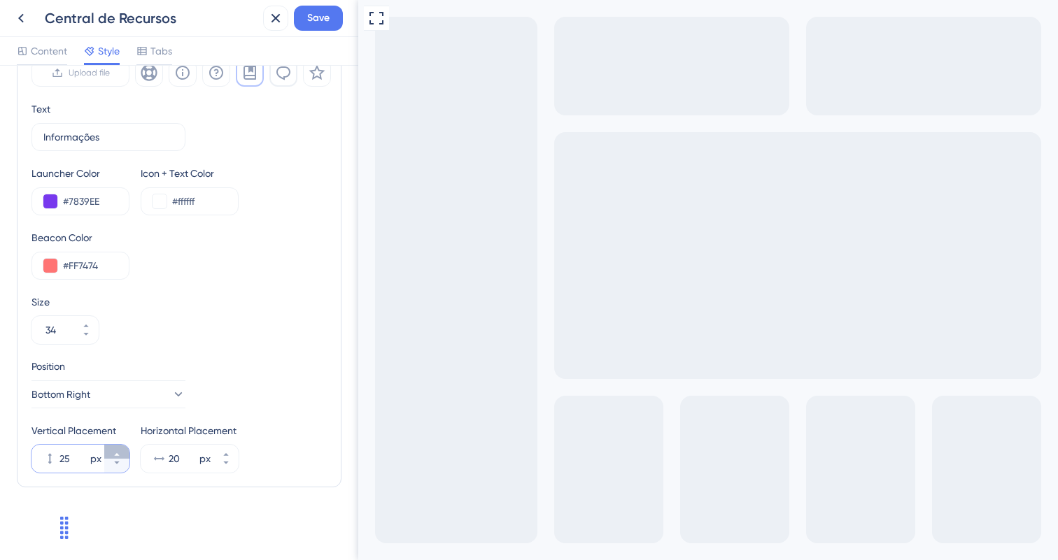
click at [118, 452] on icon at bounding box center [117, 455] width 8 height 8
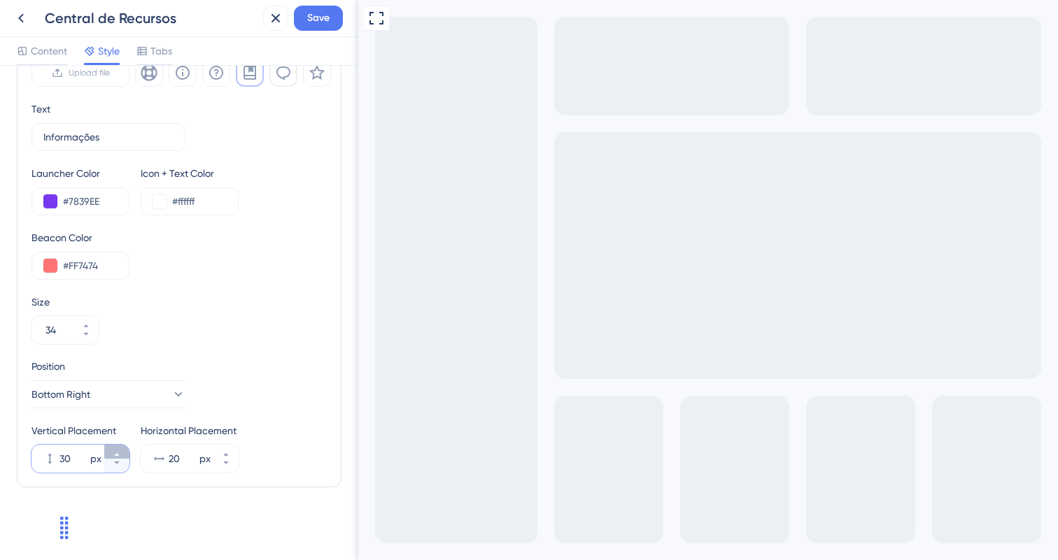
click at [118, 452] on icon at bounding box center [117, 455] width 8 height 8
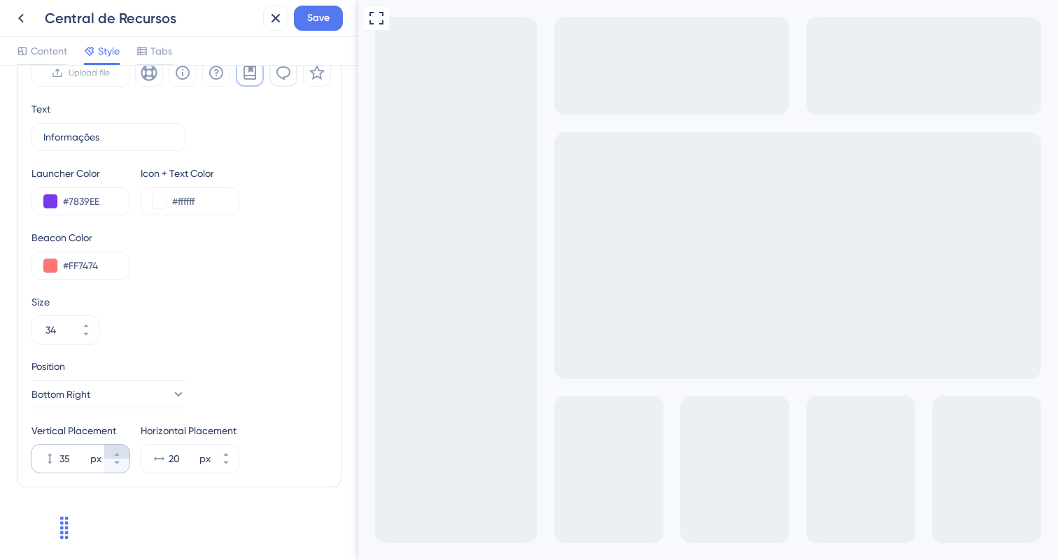
click at [118, 452] on icon at bounding box center [117, 455] width 8 height 8
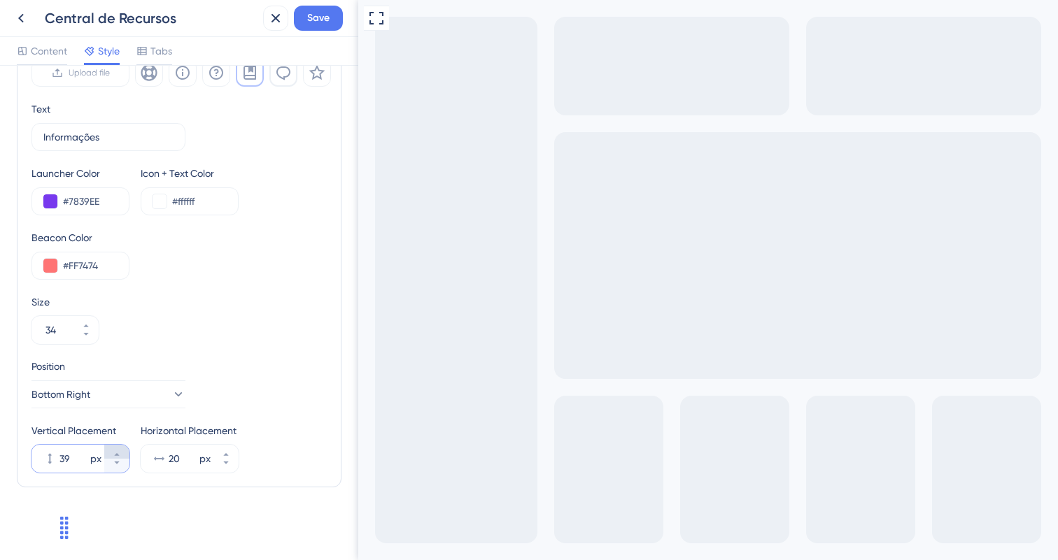
type input "40"
click at [227, 449] on button "20 px" at bounding box center [225, 452] width 25 height 14
click at [227, 449] on button "21 px" at bounding box center [225, 452] width 25 height 14
click at [227, 449] on button "22 px" at bounding box center [225, 452] width 25 height 14
click at [227, 449] on button "23 px" at bounding box center [225, 452] width 25 height 14
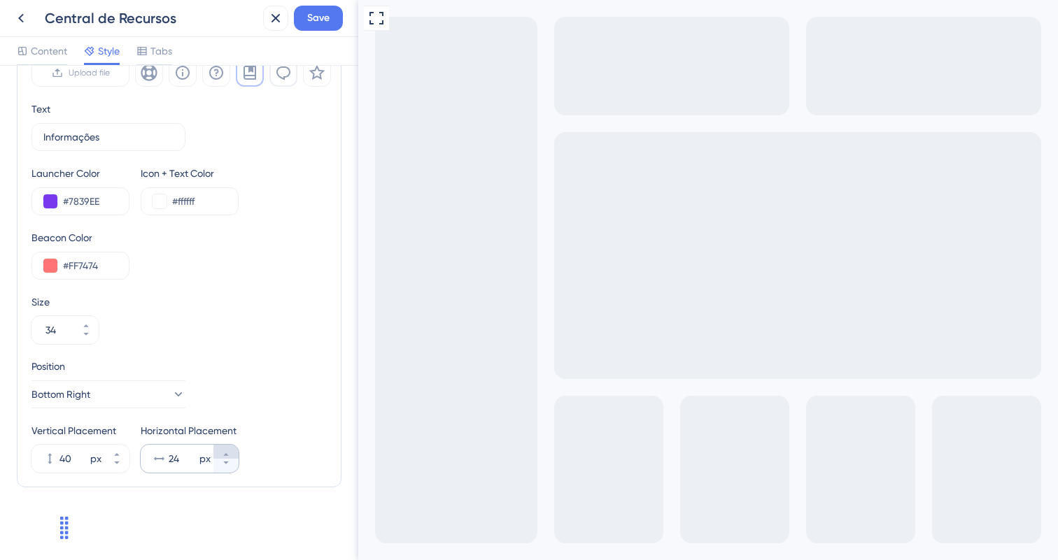
click at [227, 449] on button "24 px" at bounding box center [225, 452] width 25 height 14
click at [227, 449] on button "25 px" at bounding box center [225, 452] width 25 height 14
type input "26"
click at [309, 18] on span "Save" at bounding box center [318, 18] width 22 height 17
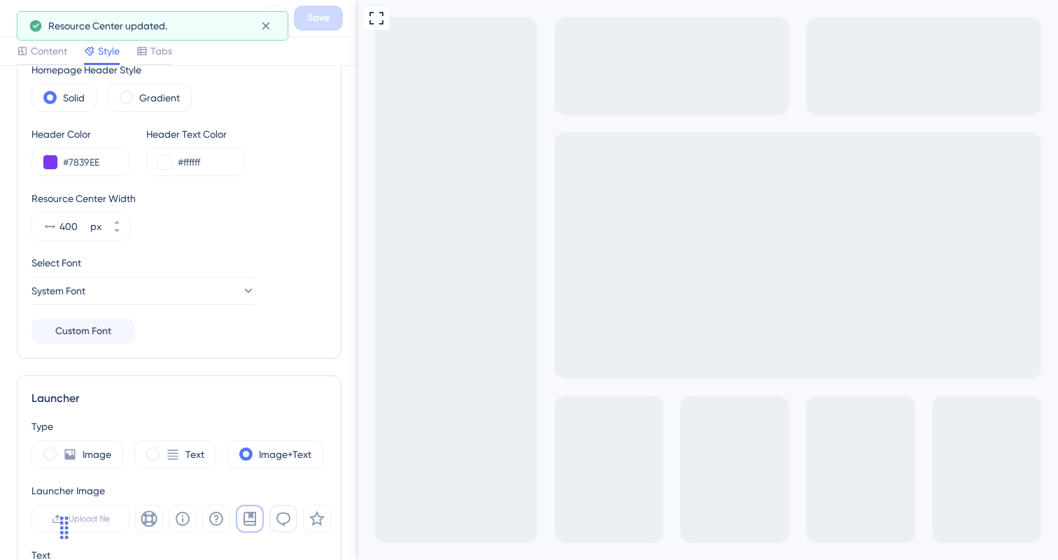
scroll to position [0, 0]
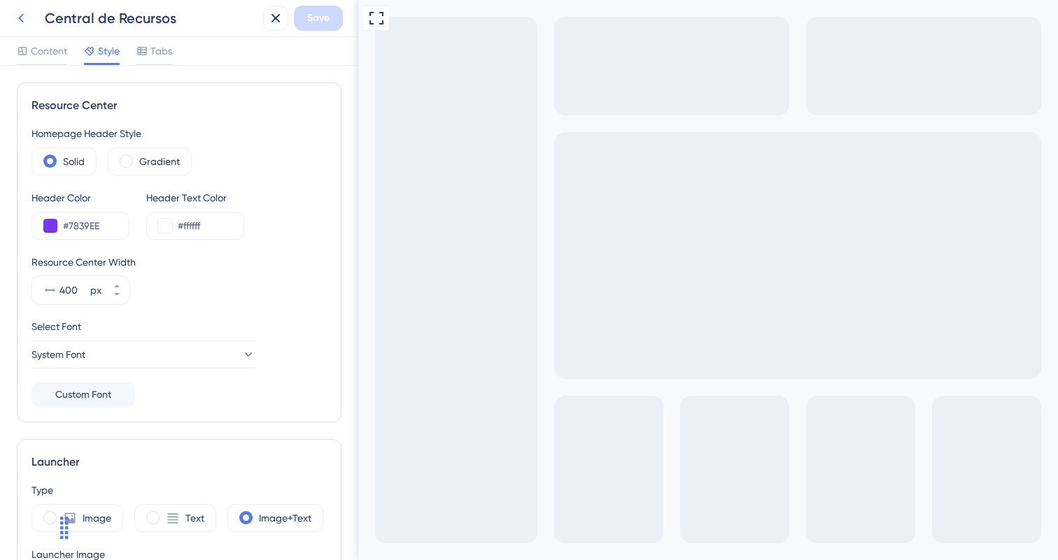
click at [27, 10] on icon at bounding box center [21, 18] width 17 height 17
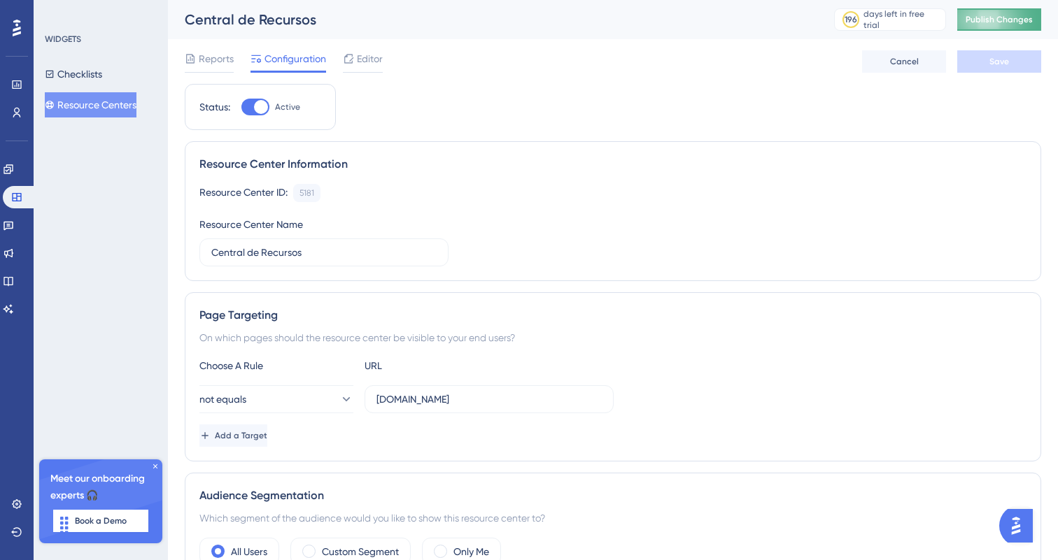
click at [994, 16] on span "Publish Changes" at bounding box center [999, 19] width 67 height 11
click at [360, 52] on span "Editor" at bounding box center [370, 58] width 26 height 17
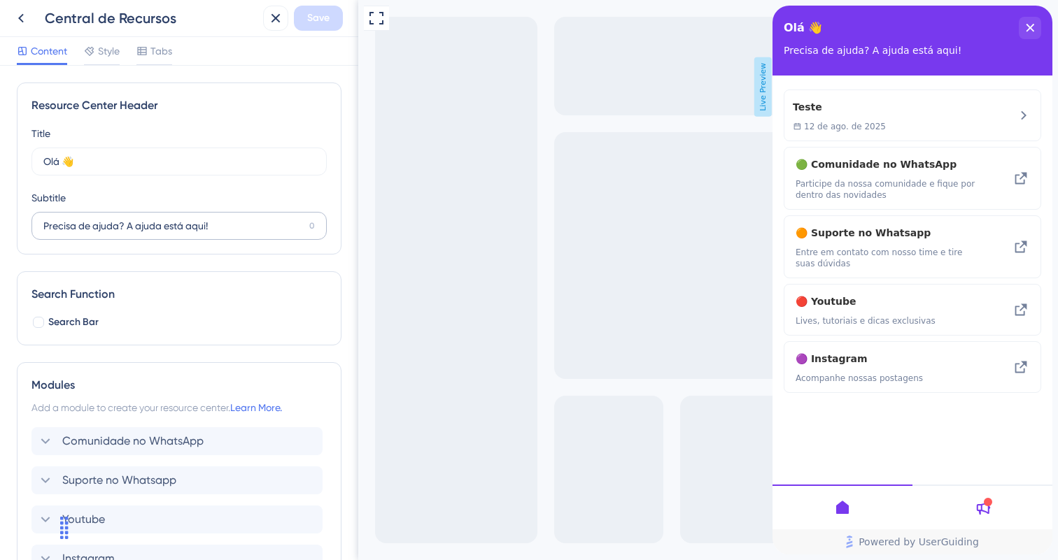
scroll to position [139, 0]
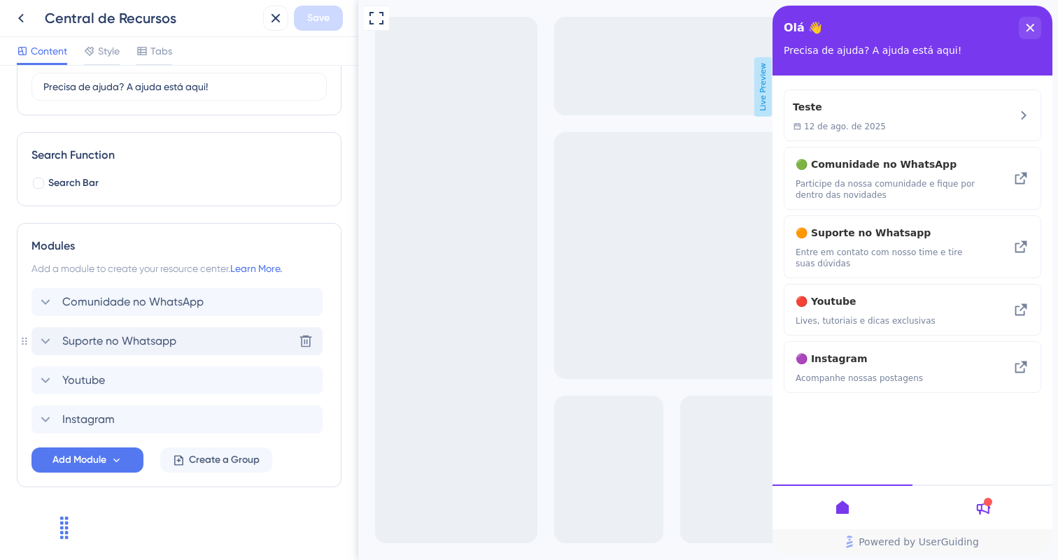
click at [85, 347] on span "Suporte no Whatsapp" at bounding box center [119, 341] width 114 height 17
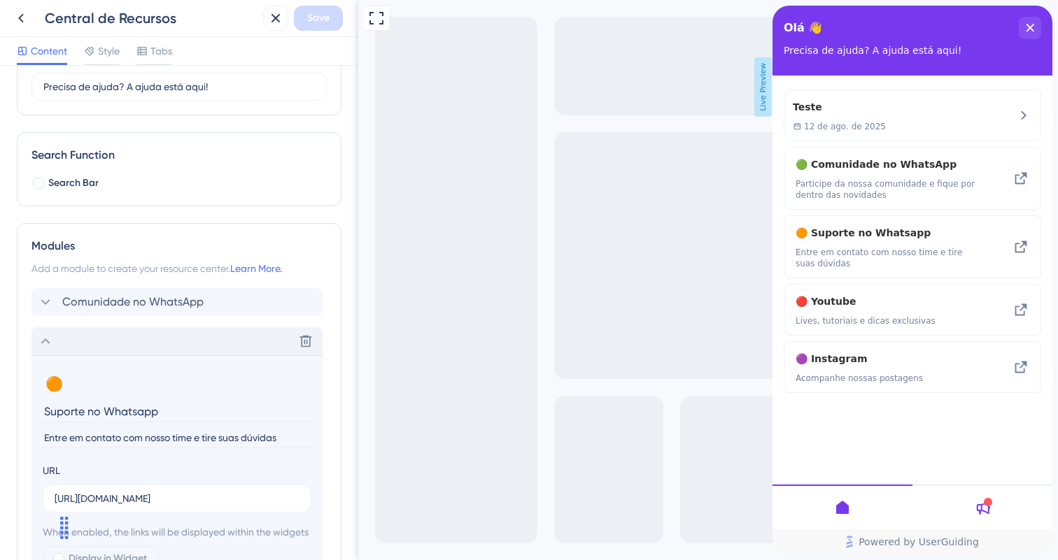
click at [115, 404] on input "Suporte no Whatsapp" at bounding box center [178, 412] width 271 height 22
click at [130, 419] on input "Suporte no Whatsapp" at bounding box center [178, 412] width 271 height 22
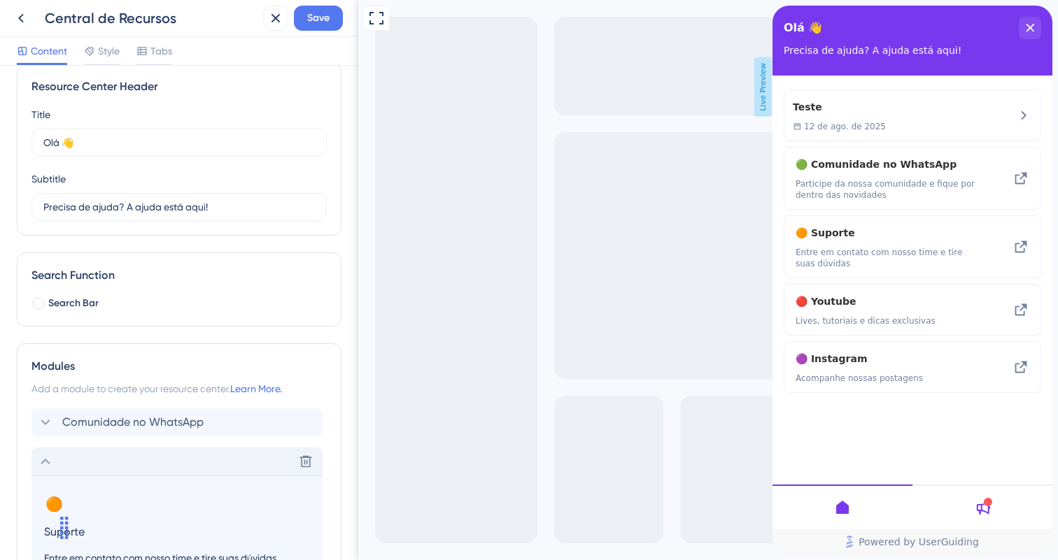
scroll to position [0, 0]
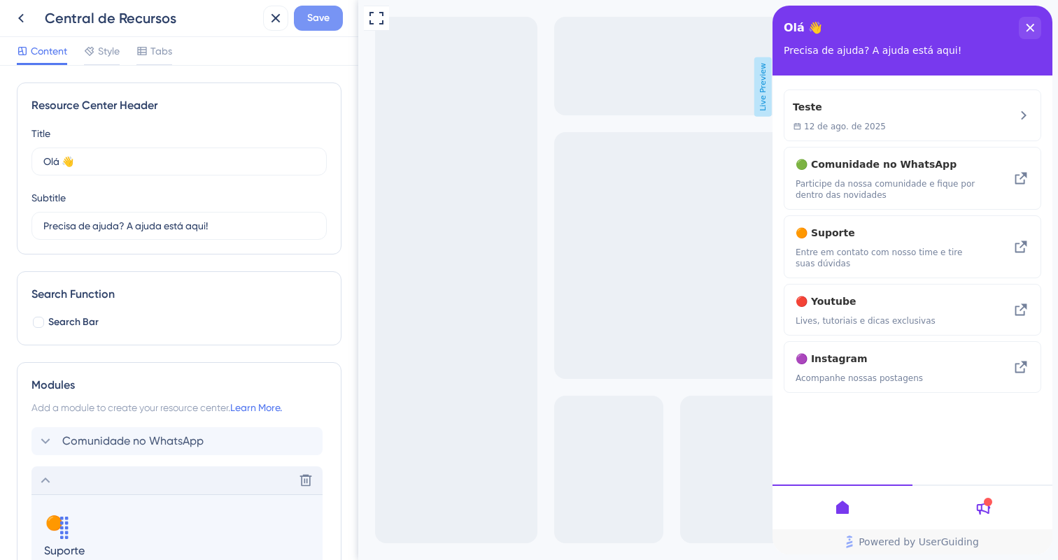
type input "Suporte"
click at [321, 16] on span "Save" at bounding box center [318, 18] width 22 height 17
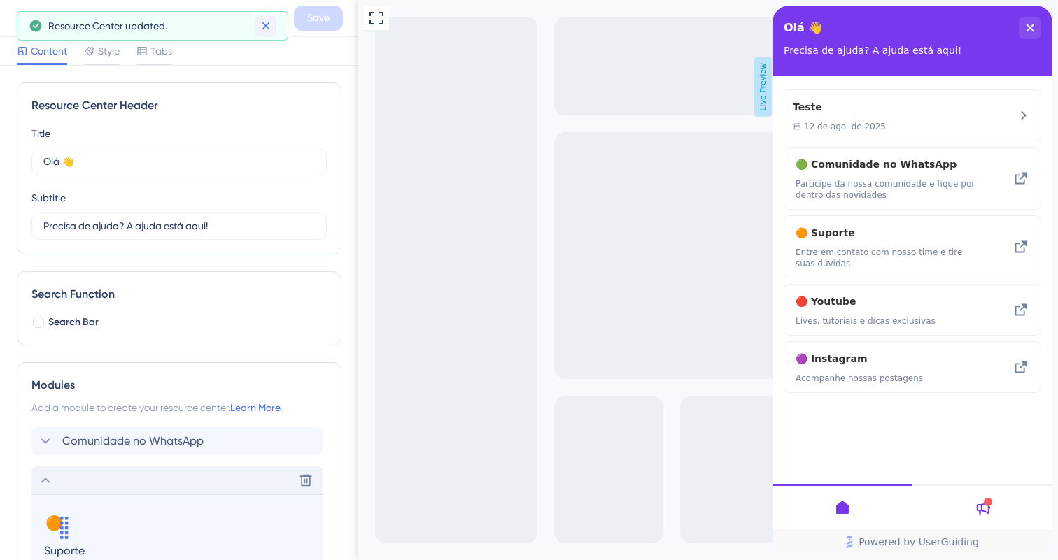
click at [261, 28] on icon at bounding box center [266, 26] width 14 height 14
click at [19, 16] on icon at bounding box center [21, 18] width 17 height 17
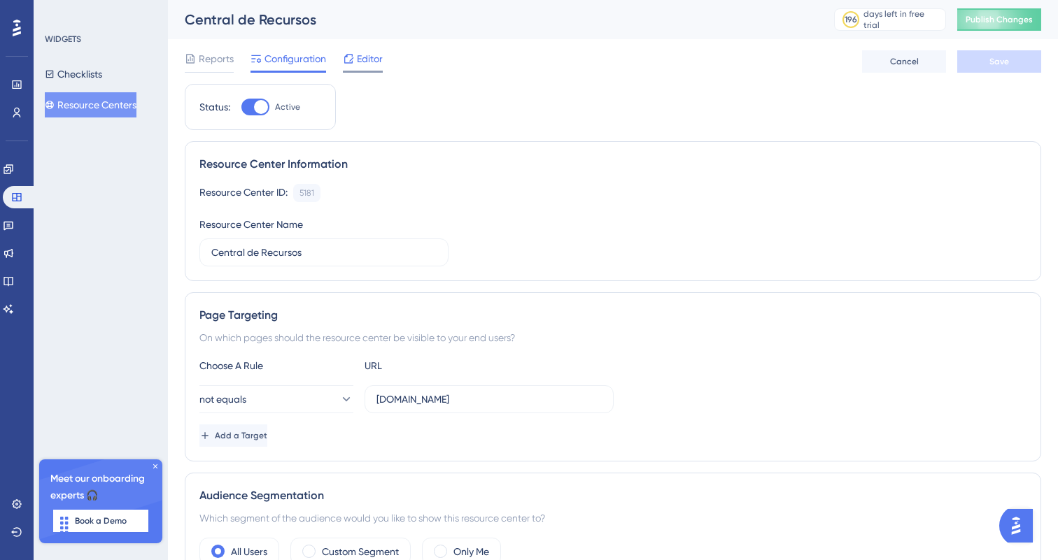
click at [364, 64] on span "Editor" at bounding box center [370, 58] width 26 height 17
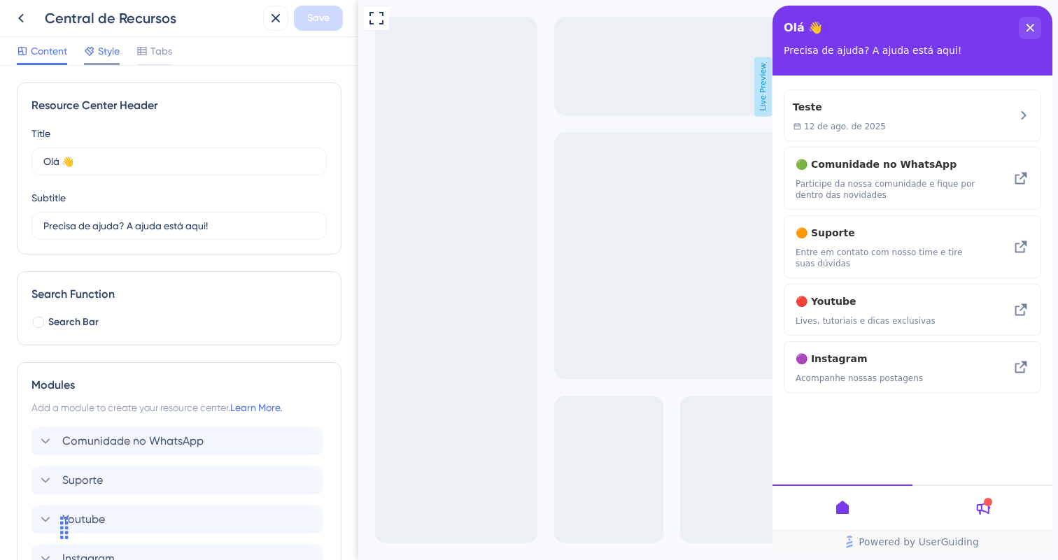
click at [111, 48] on span "Style" at bounding box center [109, 51] width 22 height 17
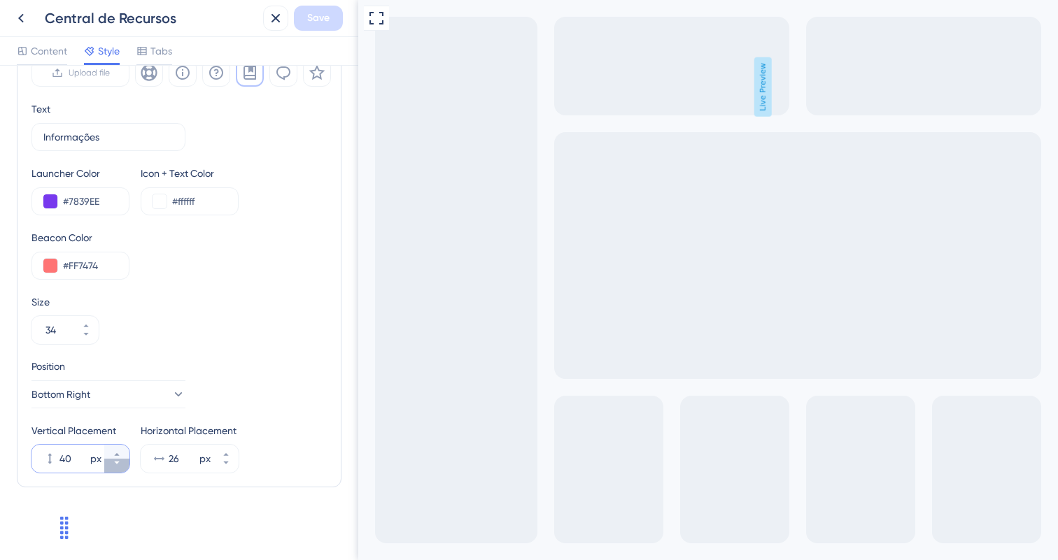
click at [119, 465] on icon at bounding box center [117, 463] width 8 height 8
click at [118, 443] on div "Vertical Placement 39 px" at bounding box center [80, 448] width 98 height 50
click at [117, 449] on button "39 px" at bounding box center [116, 452] width 25 height 14
click at [117, 449] on button "40 px" at bounding box center [116, 452] width 25 height 14
click at [117, 449] on button "41 px" at bounding box center [116, 452] width 25 height 14
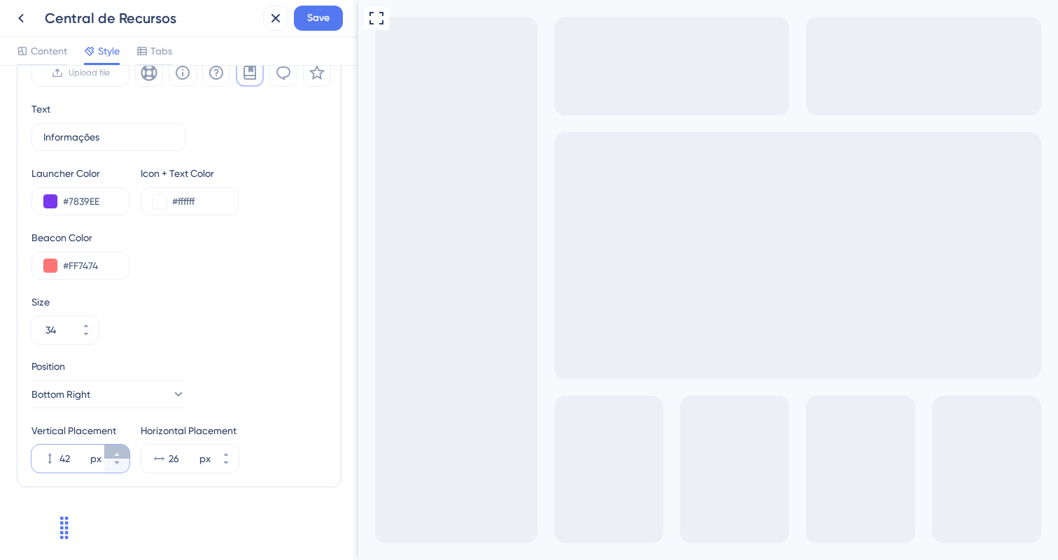
click at [117, 449] on button "42 px" at bounding box center [116, 452] width 25 height 14
click at [117, 449] on button "43 px" at bounding box center [116, 452] width 25 height 14
click at [117, 449] on button "44 px" at bounding box center [116, 452] width 25 height 14
click at [117, 449] on button "45 px" at bounding box center [116, 452] width 25 height 14
click at [117, 449] on button "46 px" at bounding box center [116, 452] width 25 height 14
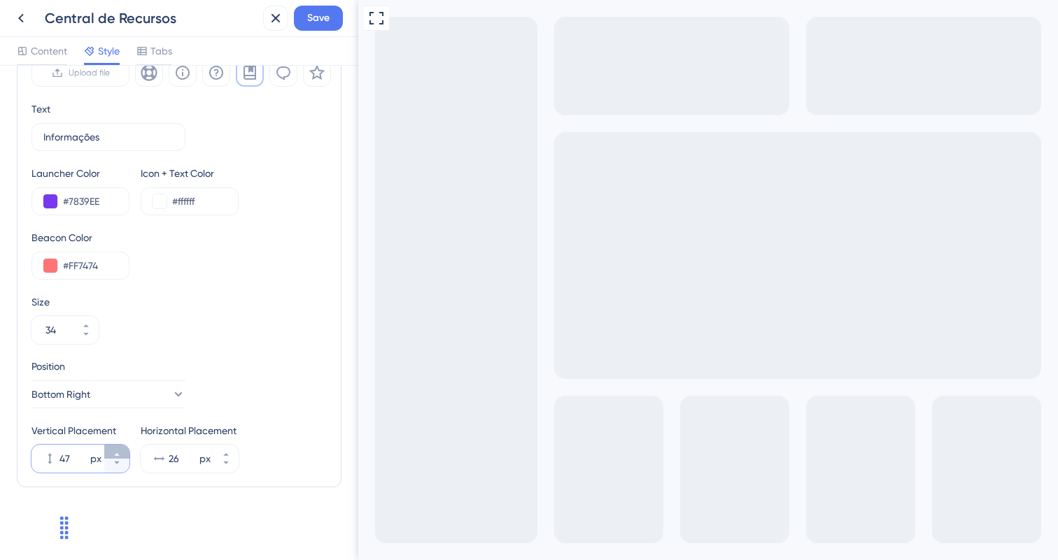
click at [117, 449] on button "47 px" at bounding box center [116, 452] width 25 height 14
click at [117, 449] on button "48 px" at bounding box center [116, 452] width 25 height 14
click at [117, 449] on button "49 px" at bounding box center [116, 452] width 25 height 14
type input "50"
click at [233, 458] on button "26 px" at bounding box center [225, 452] width 25 height 14
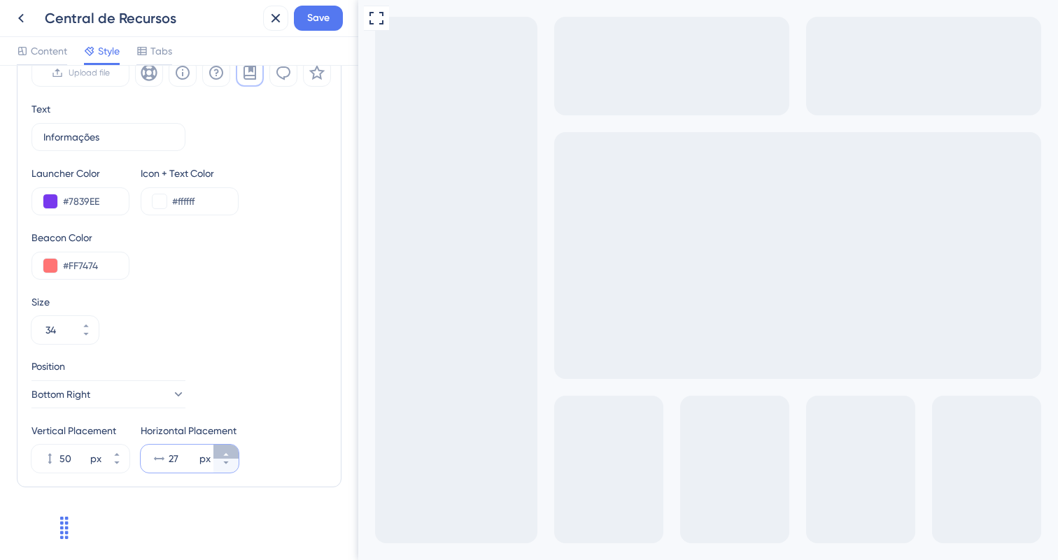
click at [233, 458] on button "27 px" at bounding box center [225, 452] width 25 height 14
click at [233, 458] on button "28 px" at bounding box center [225, 452] width 25 height 14
click at [233, 458] on button "29 px" at bounding box center [225, 452] width 25 height 14
click at [233, 468] on button "30 px" at bounding box center [225, 466] width 25 height 14
click at [233, 468] on button "29 px" at bounding box center [225, 466] width 25 height 14
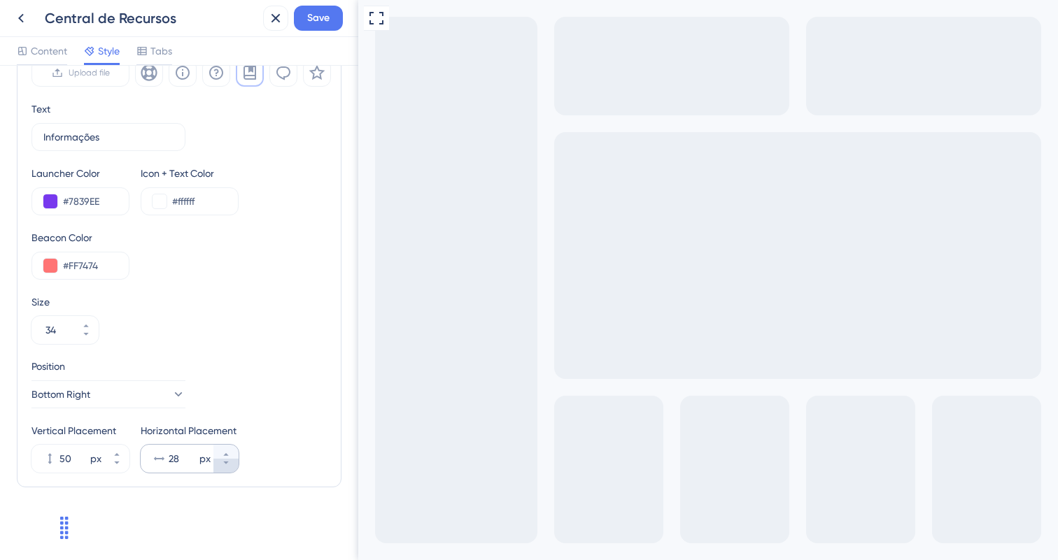
click at [233, 468] on button "28 px" at bounding box center [225, 466] width 25 height 14
click at [233, 468] on button "27 px" at bounding box center [225, 466] width 25 height 14
click at [233, 468] on button "26 px" at bounding box center [225, 466] width 25 height 14
click at [233, 468] on button "25 px" at bounding box center [225, 466] width 25 height 14
click at [233, 468] on button "24 px" at bounding box center [225, 466] width 25 height 14
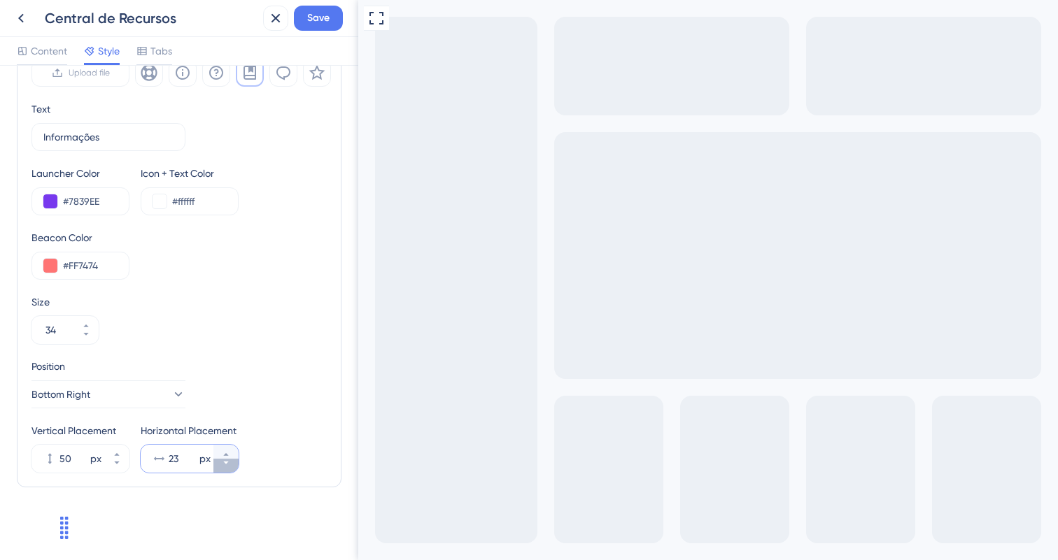
click at [233, 468] on button "23 px" at bounding box center [225, 466] width 25 height 14
click at [233, 468] on button "22 px" at bounding box center [225, 466] width 25 height 14
click at [233, 468] on button "21 px" at bounding box center [225, 466] width 25 height 14
type input "20"
click at [324, 20] on span "Save" at bounding box center [318, 18] width 22 height 17
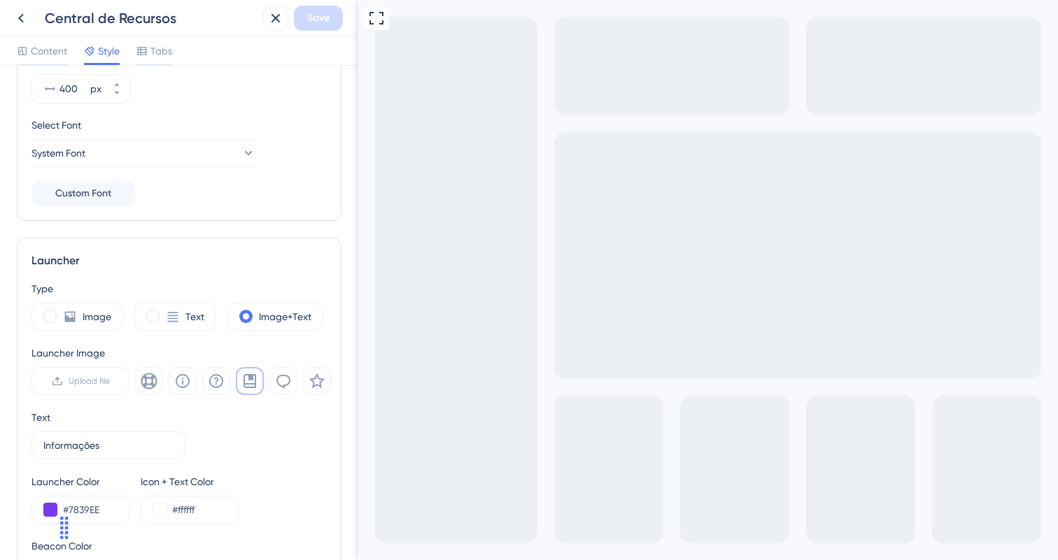
scroll to position [46, 0]
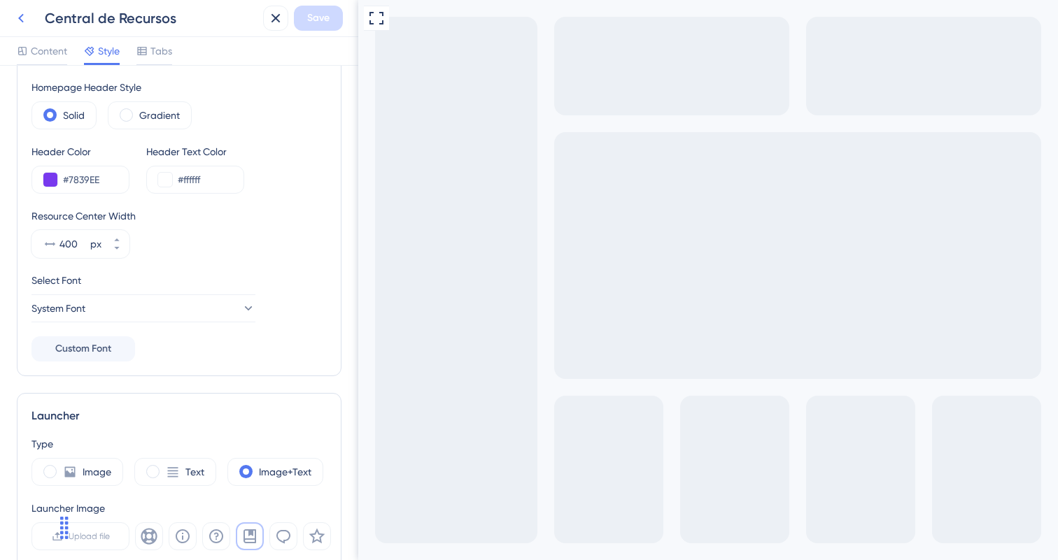
click at [20, 10] on icon at bounding box center [21, 18] width 17 height 17
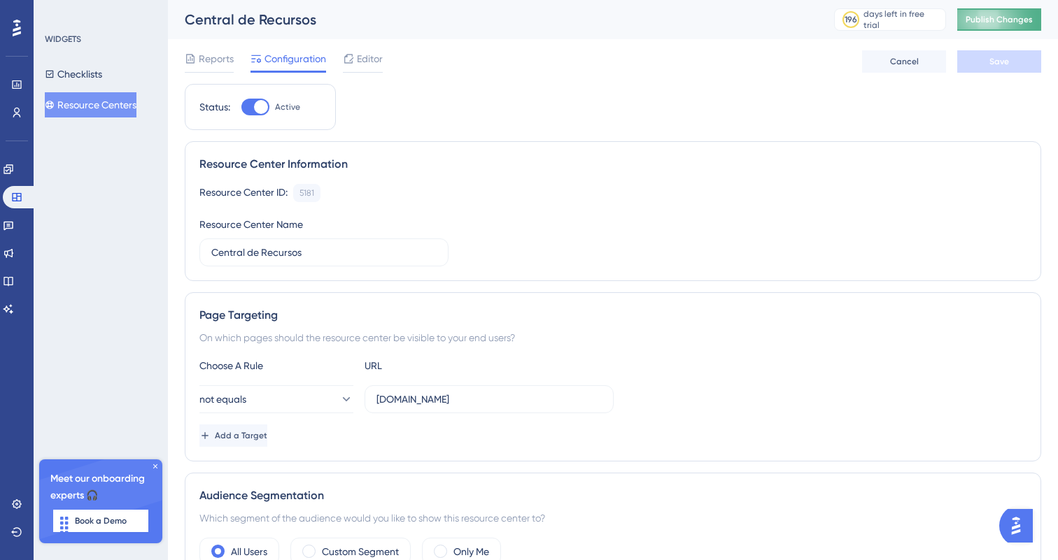
click at [1030, 30] on button "Publish Changes" at bounding box center [999, 19] width 84 height 22
click at [360, 67] on div "Editor" at bounding box center [363, 61] width 40 height 22
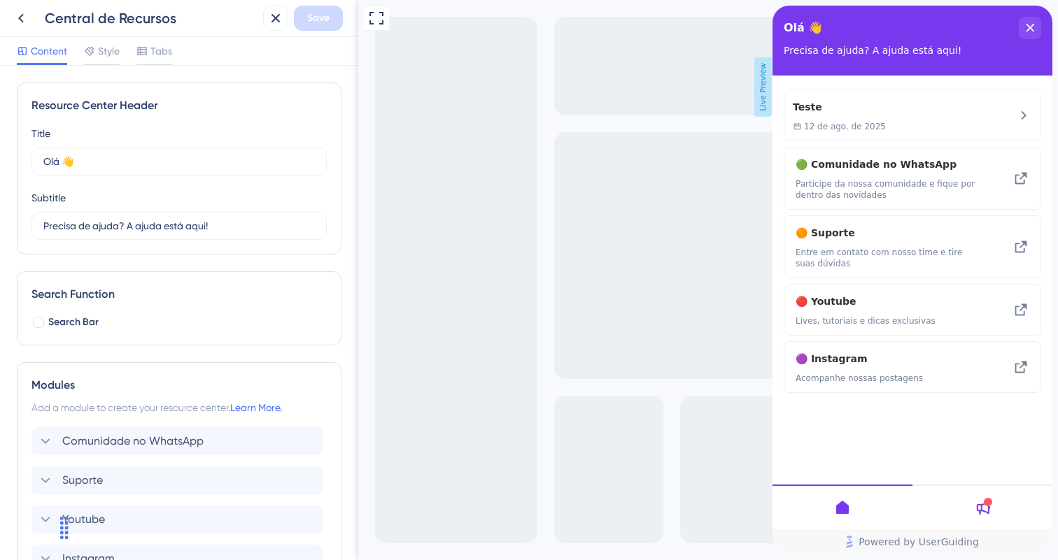
click at [124, 48] on div "Content Style Tabs" at bounding box center [94, 54] width 155 height 22
click at [112, 50] on span "Style" at bounding box center [109, 51] width 22 height 17
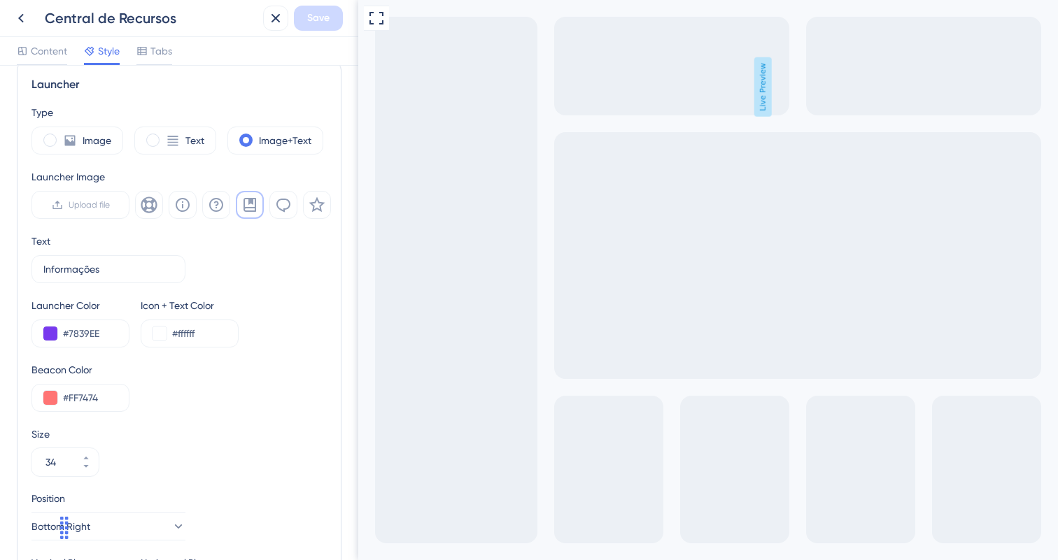
scroll to position [510, 0]
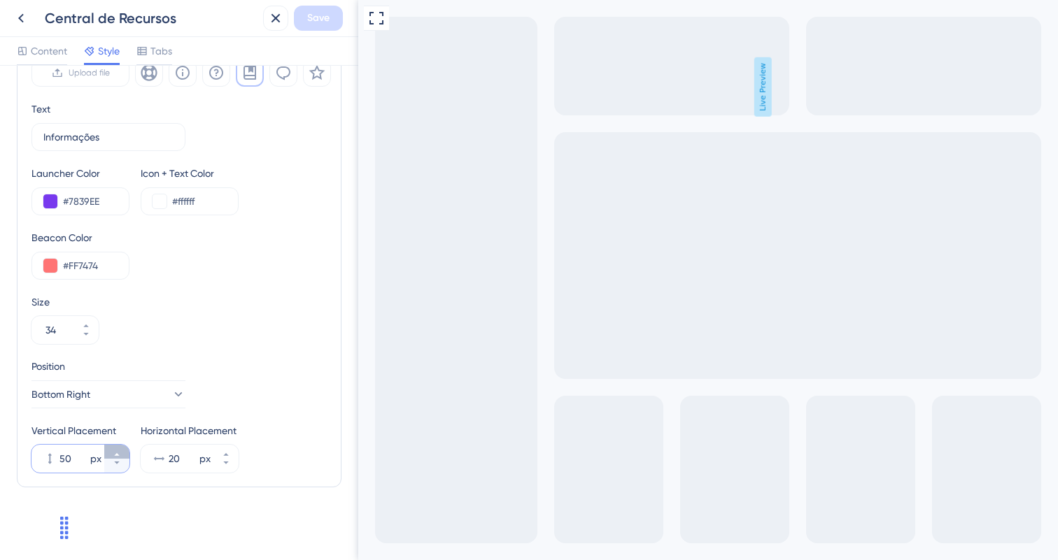
click at [120, 453] on icon at bounding box center [117, 455] width 8 height 8
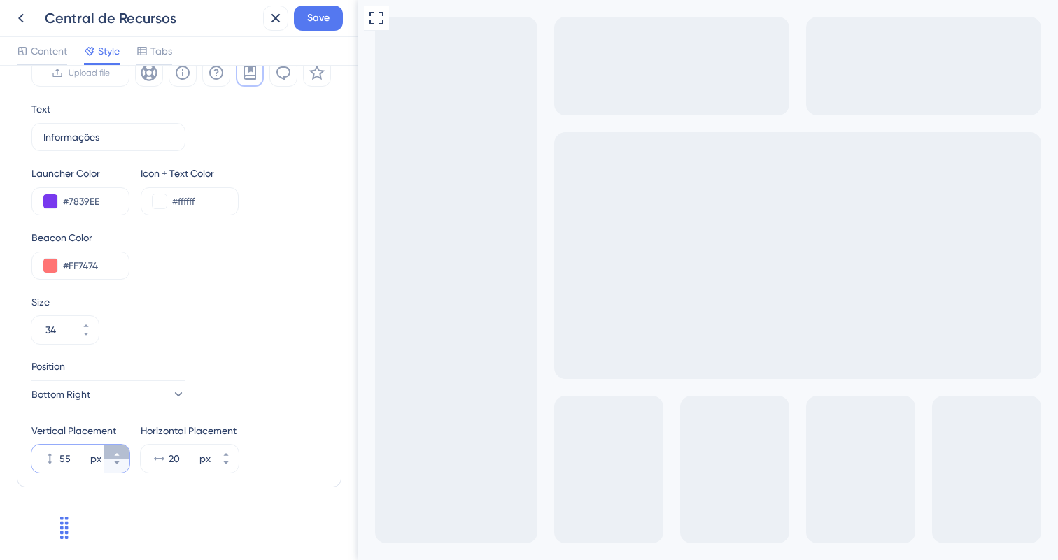
click at [120, 453] on icon at bounding box center [117, 455] width 8 height 8
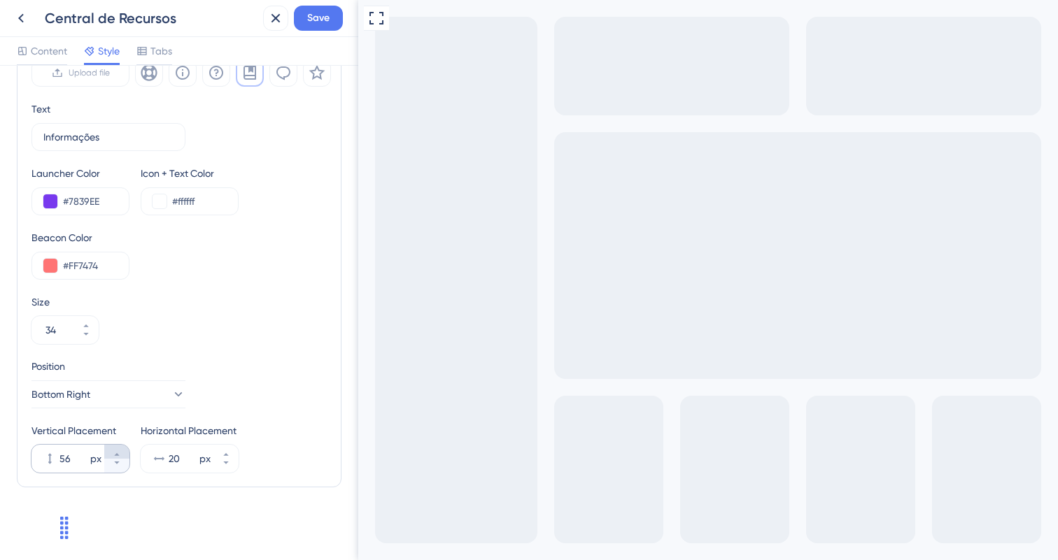
click at [120, 453] on icon at bounding box center [117, 455] width 8 height 8
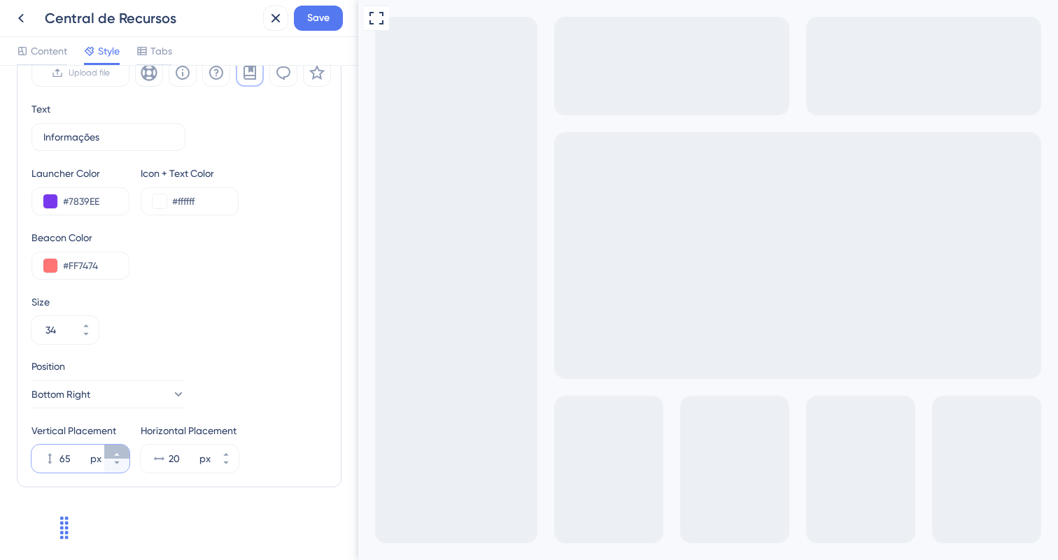
click at [120, 453] on icon at bounding box center [117, 455] width 8 height 8
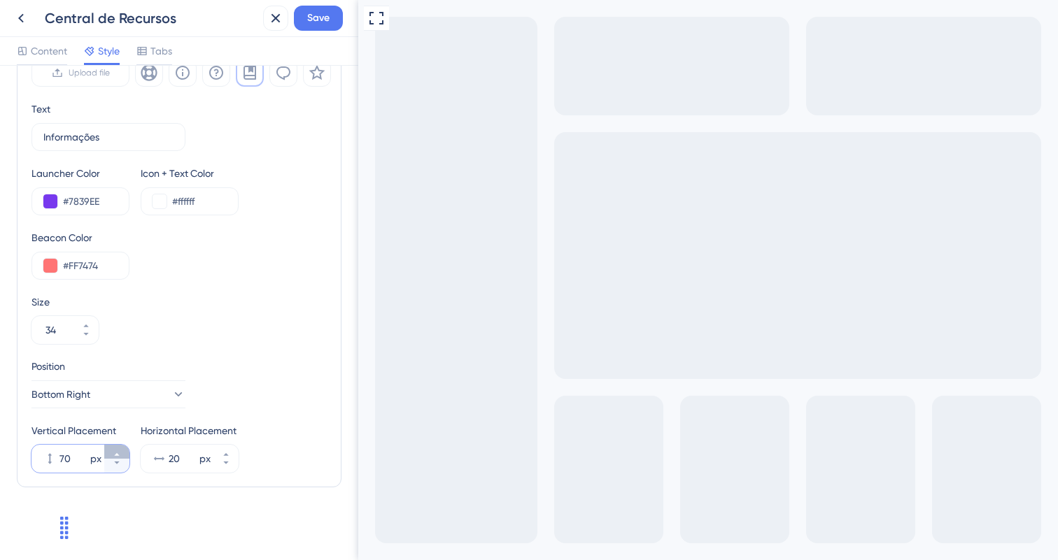
click at [120, 453] on icon at bounding box center [117, 455] width 8 height 8
click at [120, 468] on button "71 px" at bounding box center [116, 466] width 25 height 14
type input "70"
click at [318, 10] on span "Save" at bounding box center [318, 18] width 22 height 17
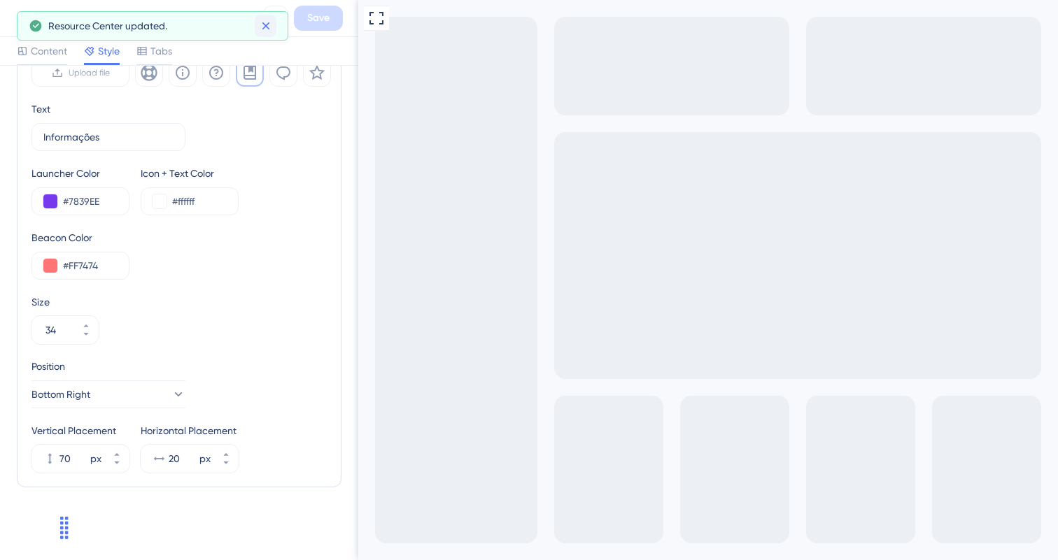
click at [262, 22] on icon at bounding box center [266, 26] width 14 height 14
click at [21, 20] on icon at bounding box center [21, 18] width 6 height 9
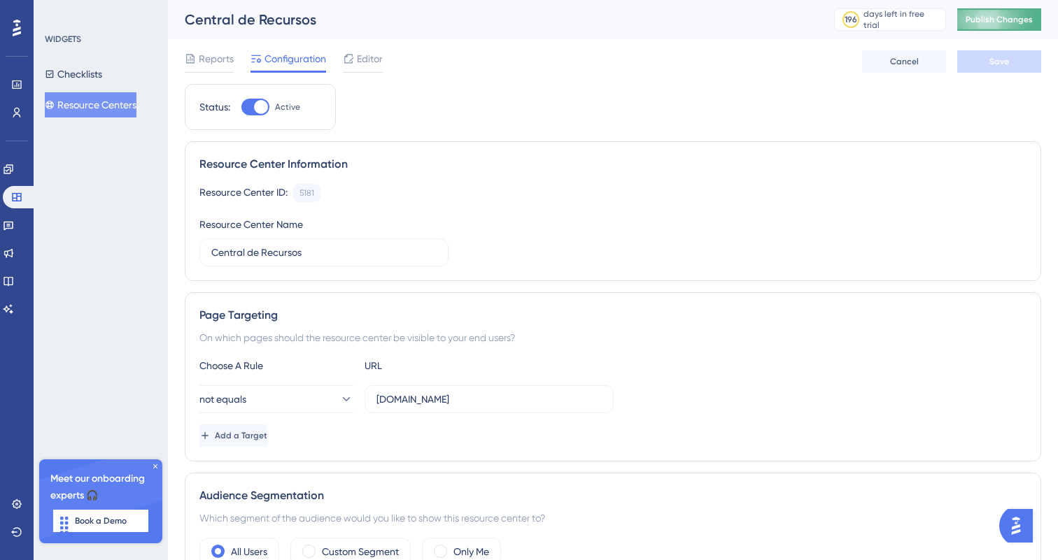
click at [987, 20] on span "Publish Changes" at bounding box center [999, 19] width 67 height 11
click at [396, 61] on div "Reports Configuration Editor Cancel Save" at bounding box center [613, 61] width 856 height 45
click at [374, 57] on span "Editor" at bounding box center [370, 58] width 26 height 17
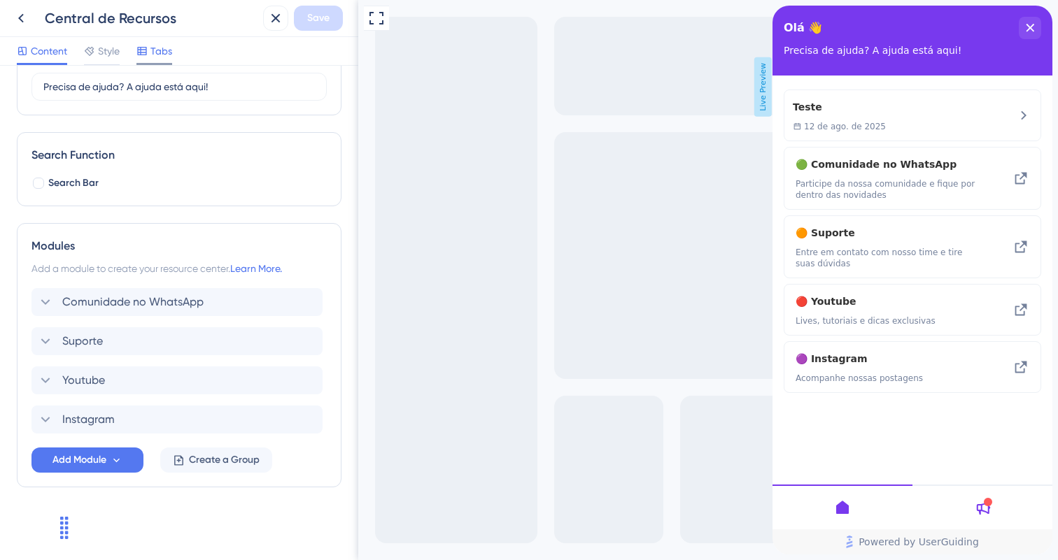
click at [143, 44] on div at bounding box center [141, 51] width 11 height 17
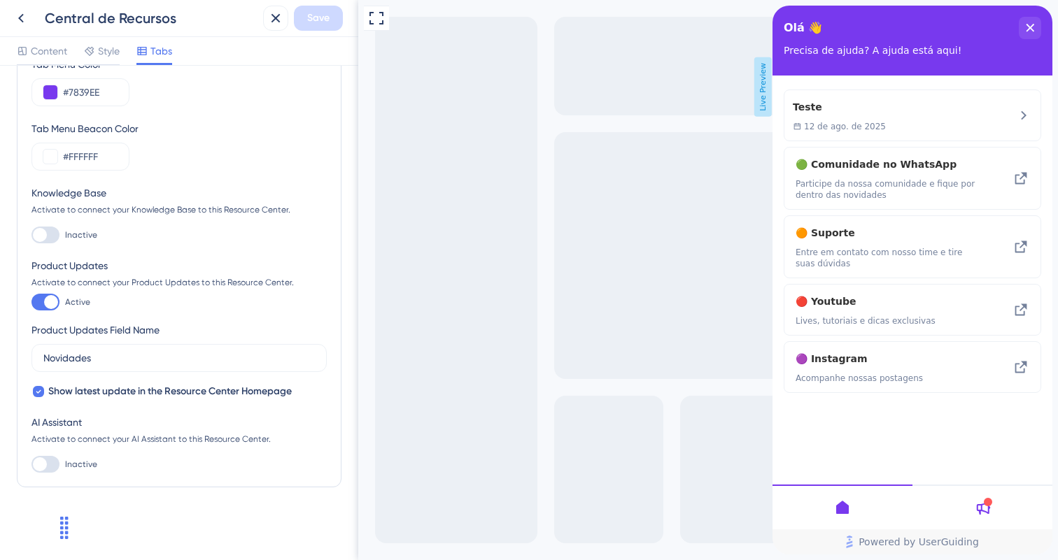
click at [122, 48] on div "Content Style Tabs" at bounding box center [94, 54] width 155 height 22
click at [102, 49] on span "Style" at bounding box center [109, 51] width 22 height 17
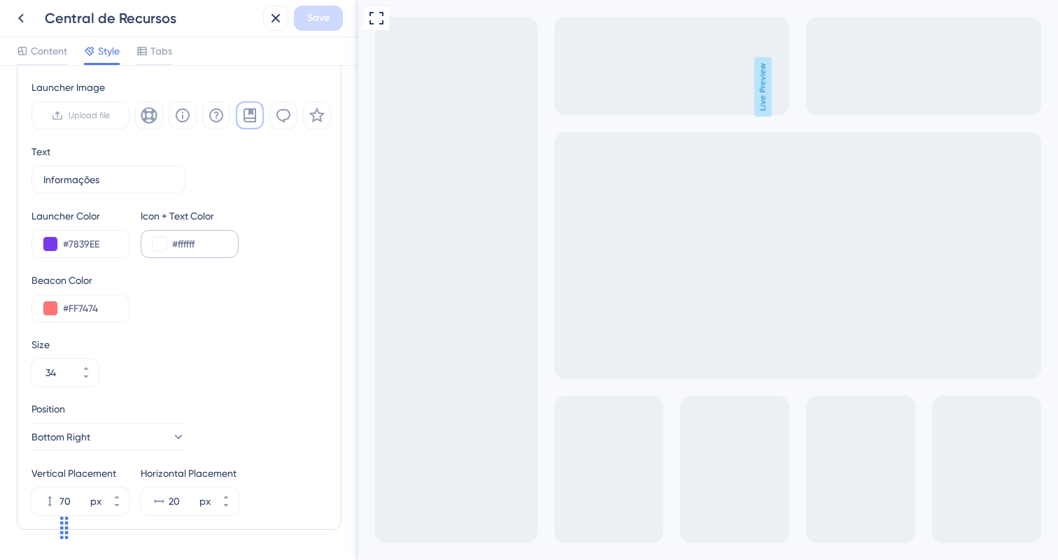
scroll to position [510, 0]
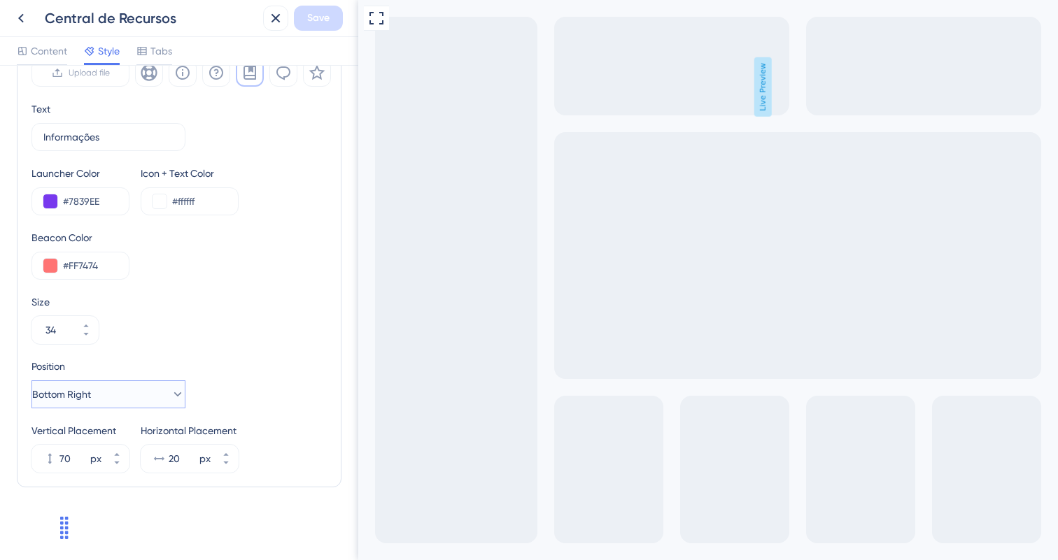
click at [139, 381] on button "Bottom Right" at bounding box center [108, 395] width 154 height 28
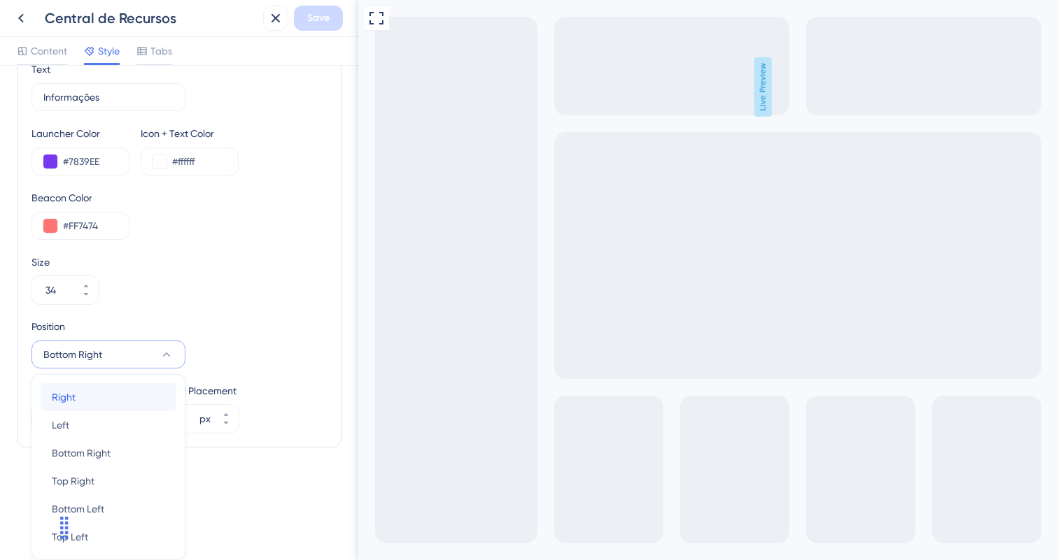
click at [106, 395] on div "Right Right" at bounding box center [108, 397] width 113 height 28
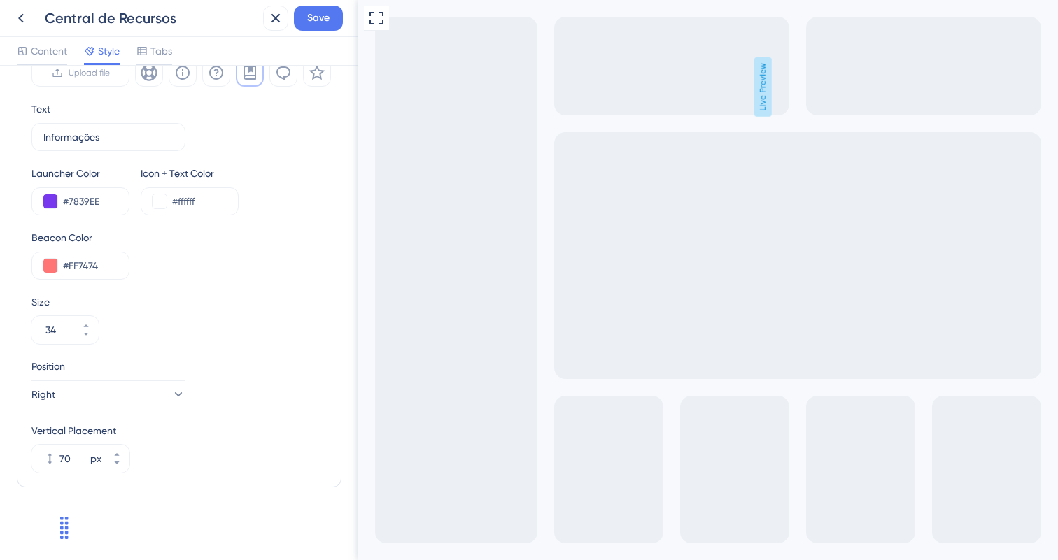
scroll to position [510, 0]
click at [115, 469] on button "70 px" at bounding box center [116, 466] width 25 height 14
click at [115, 469] on button "68 px" at bounding box center [116, 466] width 25 height 14
click at [115, 465] on icon at bounding box center [117, 463] width 8 height 8
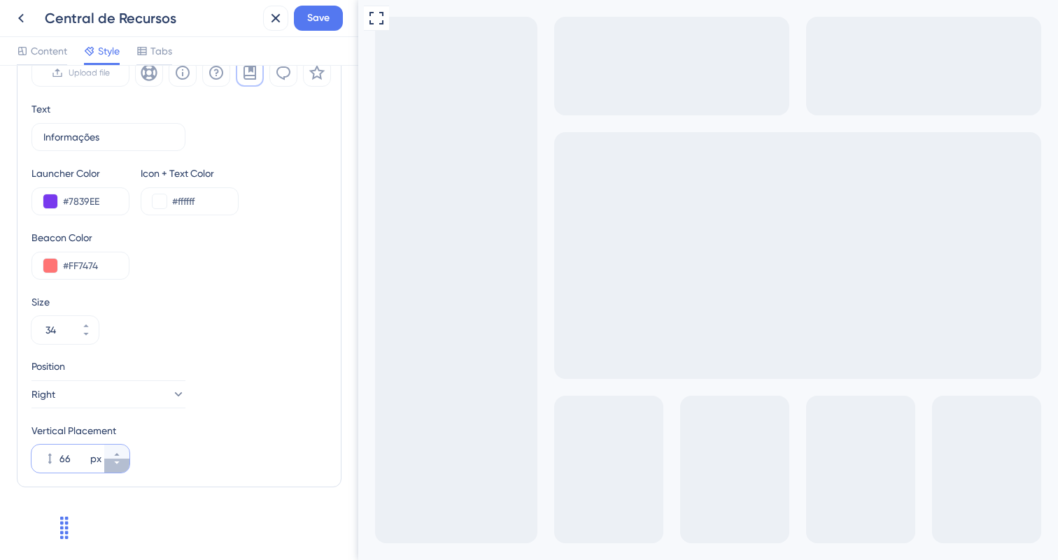
click at [115, 465] on icon at bounding box center [117, 463] width 8 height 8
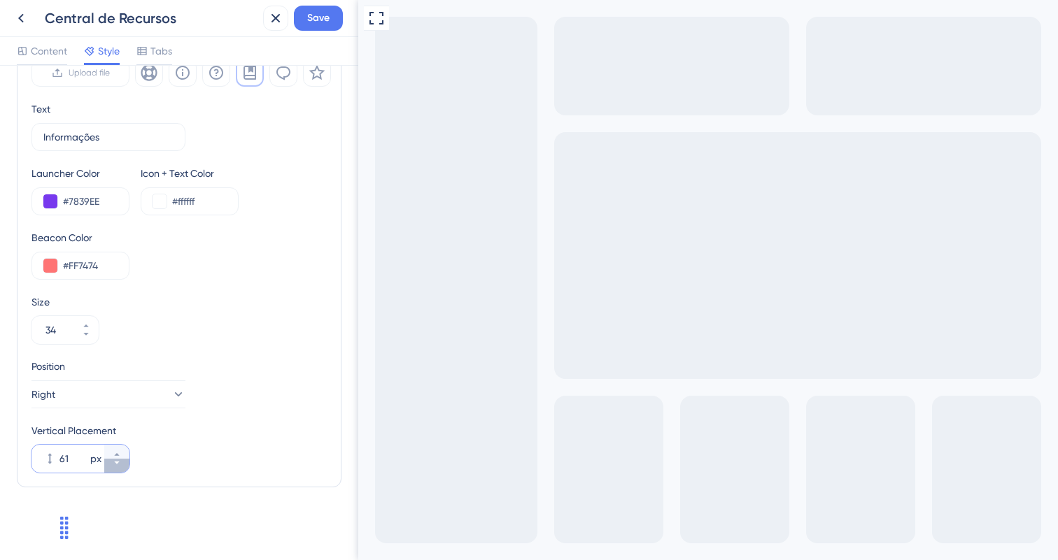
click at [115, 465] on icon at bounding box center [117, 463] width 8 height 8
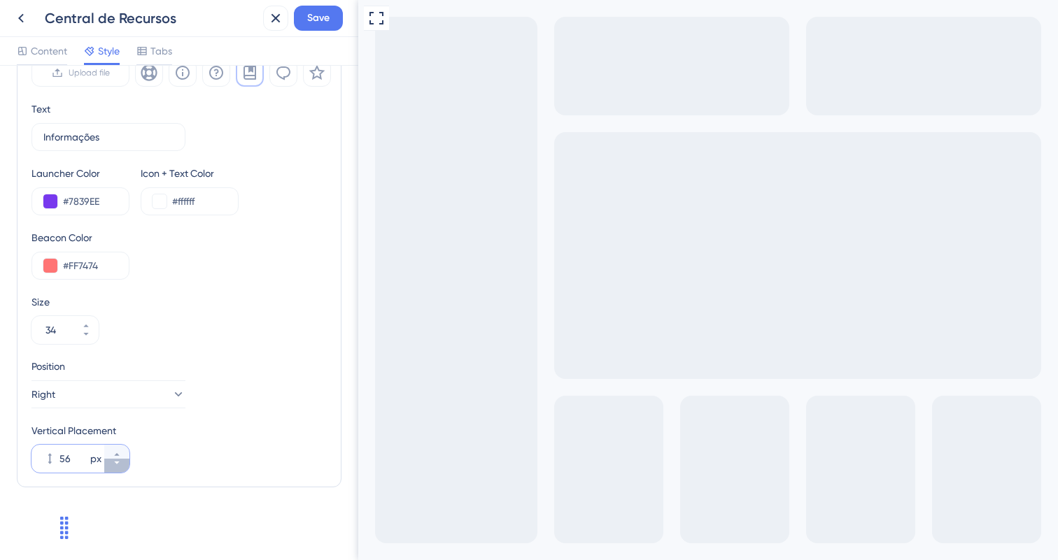
click at [115, 465] on icon at bounding box center [117, 463] width 8 height 8
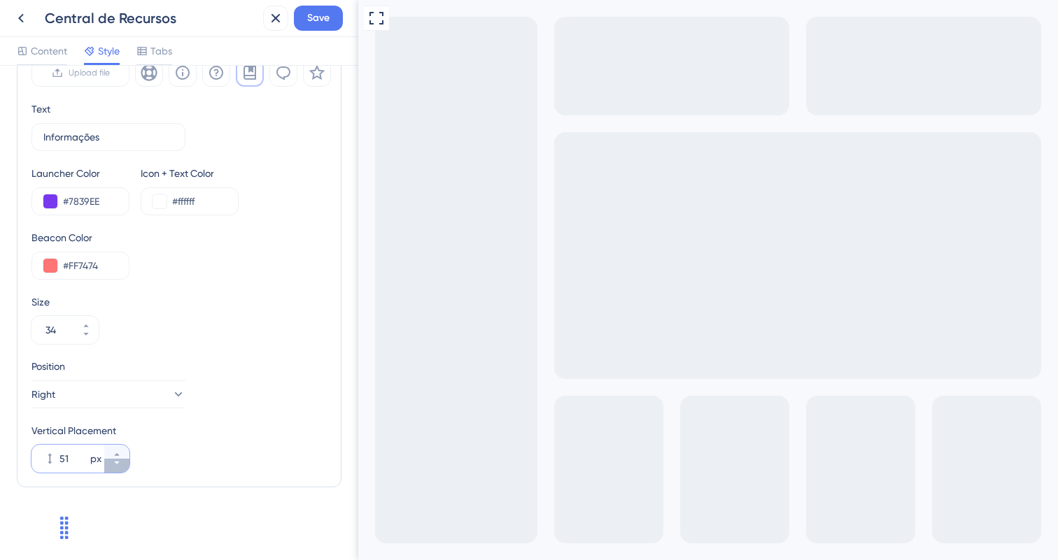
click at [115, 465] on icon at bounding box center [117, 463] width 8 height 8
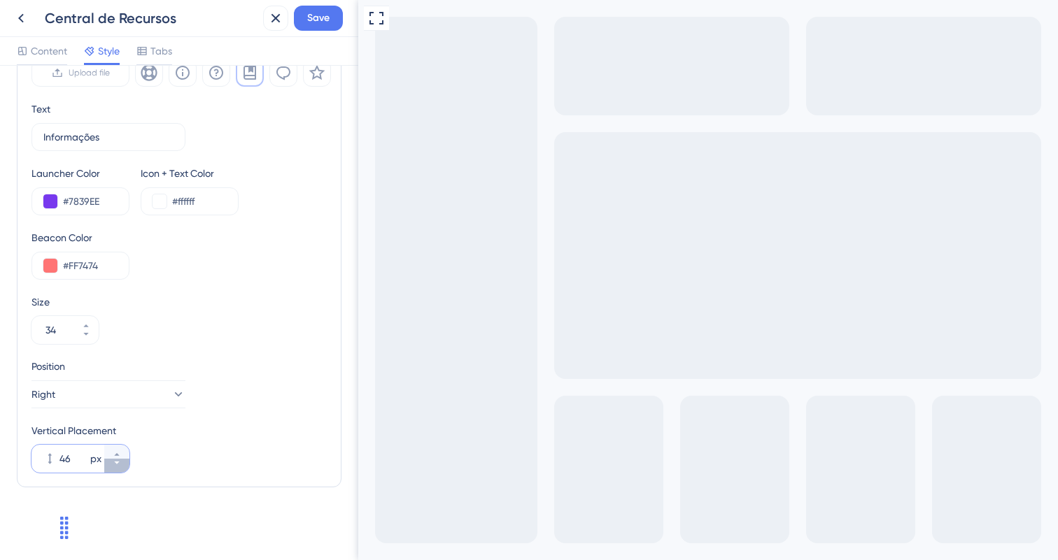
click at [115, 465] on icon at bounding box center [117, 463] width 8 height 8
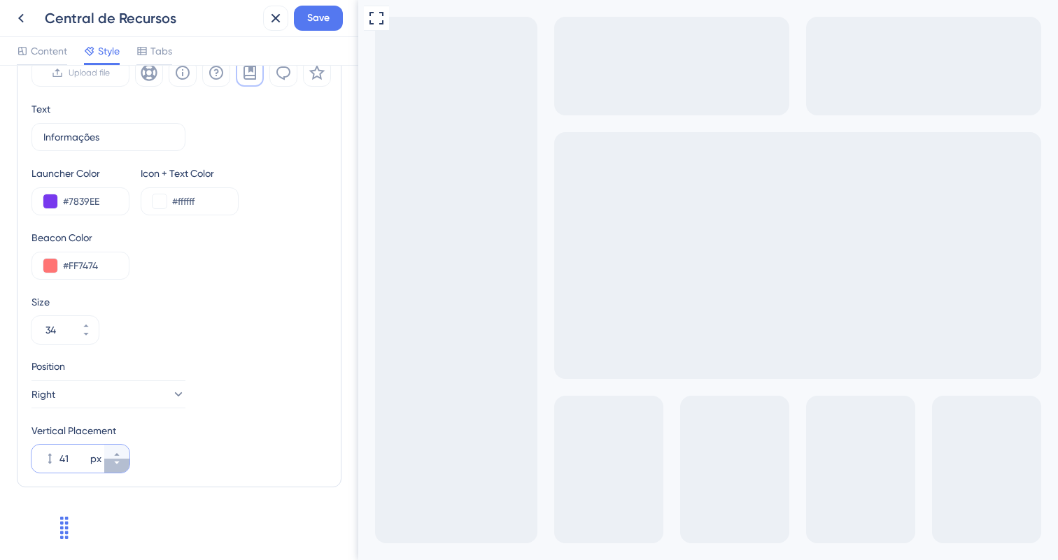
click at [115, 465] on icon at bounding box center [117, 463] width 8 height 8
click at [115, 455] on icon at bounding box center [116, 454] width 5 height 3
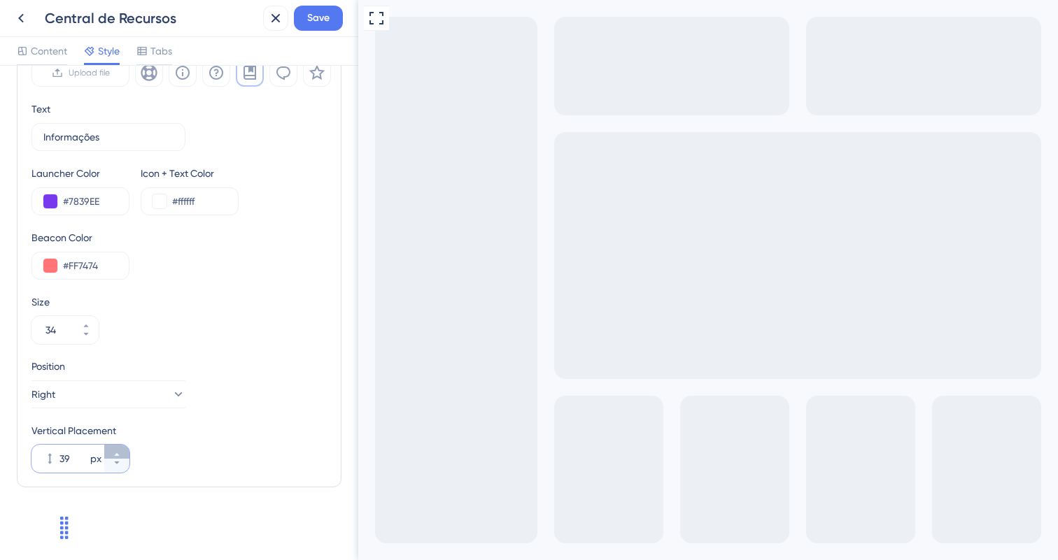
click at [115, 455] on icon at bounding box center [116, 454] width 5 height 3
type input "40"
click at [89, 337] on icon at bounding box center [86, 334] width 8 height 8
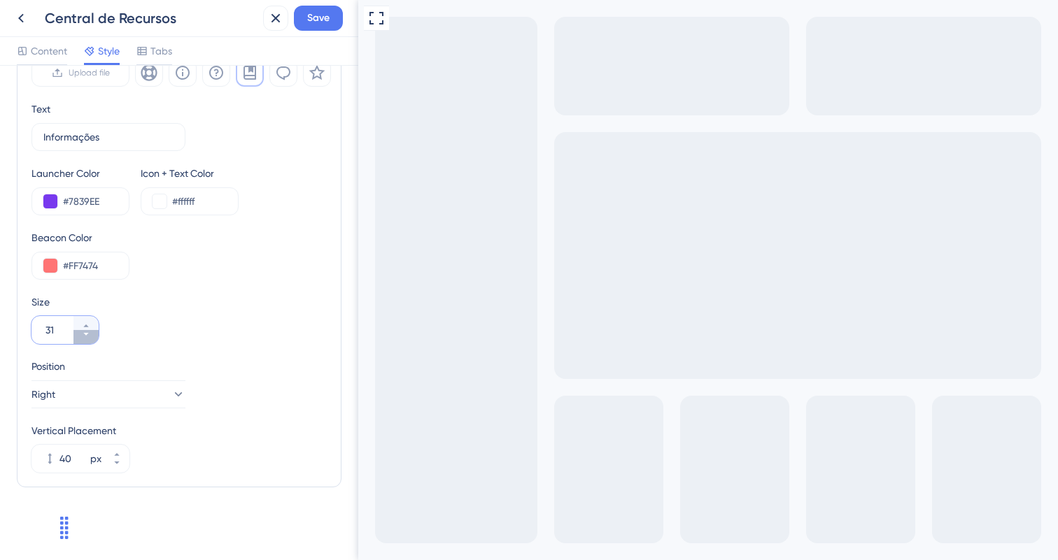
click at [89, 337] on icon at bounding box center [86, 334] width 8 height 8
click at [89, 327] on icon at bounding box center [86, 326] width 8 height 8
type input "30"
click at [169, 365] on div "Position" at bounding box center [108, 366] width 154 height 17
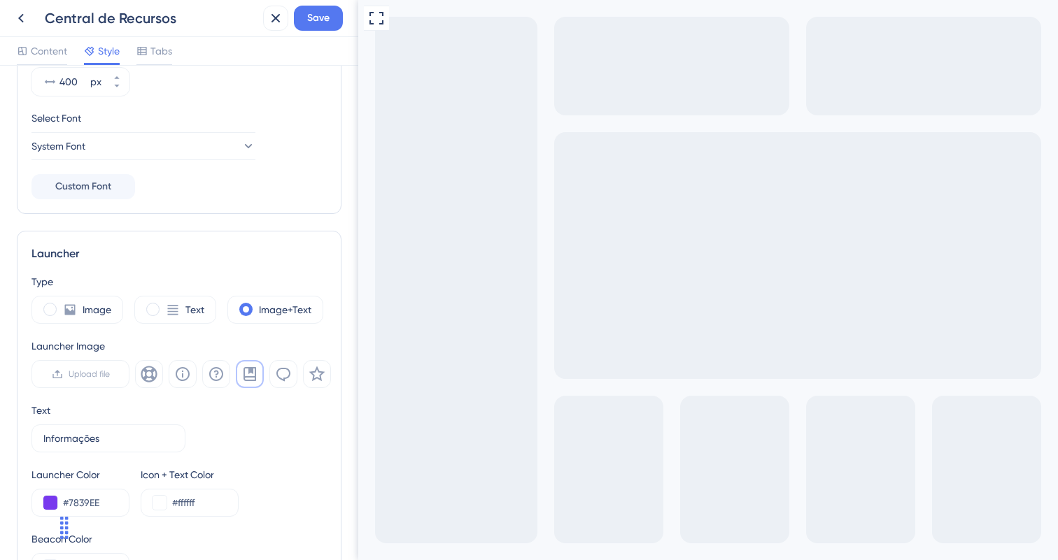
scroll to position [32, 0]
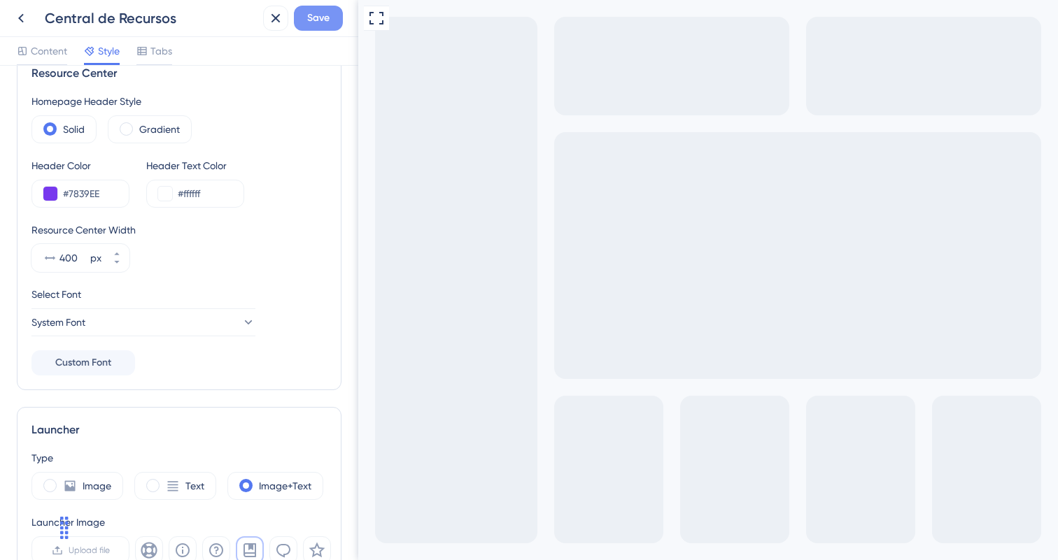
click at [319, 19] on span "Save" at bounding box center [318, 18] width 22 height 17
click at [27, 13] on icon at bounding box center [21, 18] width 17 height 17
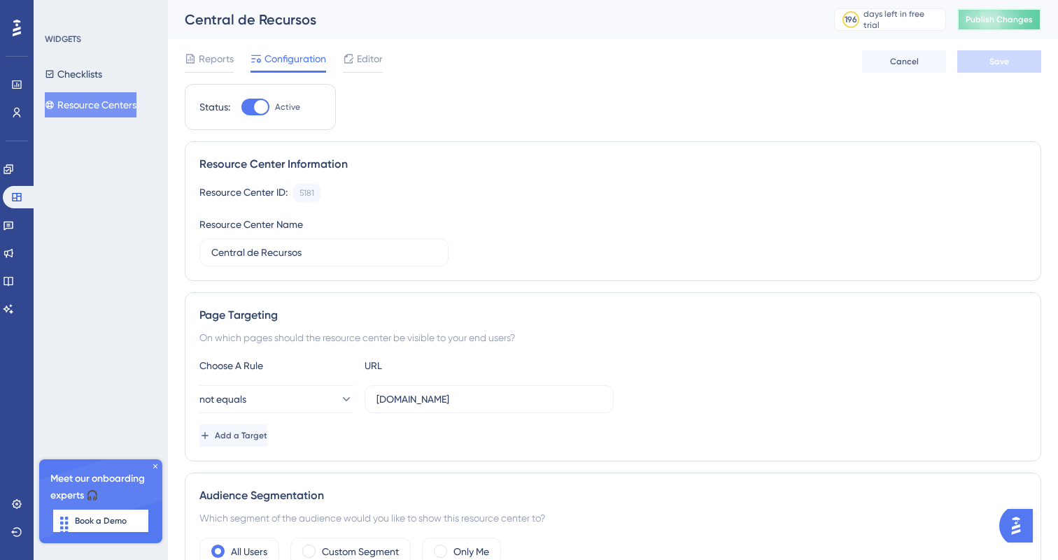
click at [994, 22] on span "Publish Changes" at bounding box center [999, 19] width 67 height 11
click at [357, 59] on span "Editor" at bounding box center [370, 58] width 26 height 17
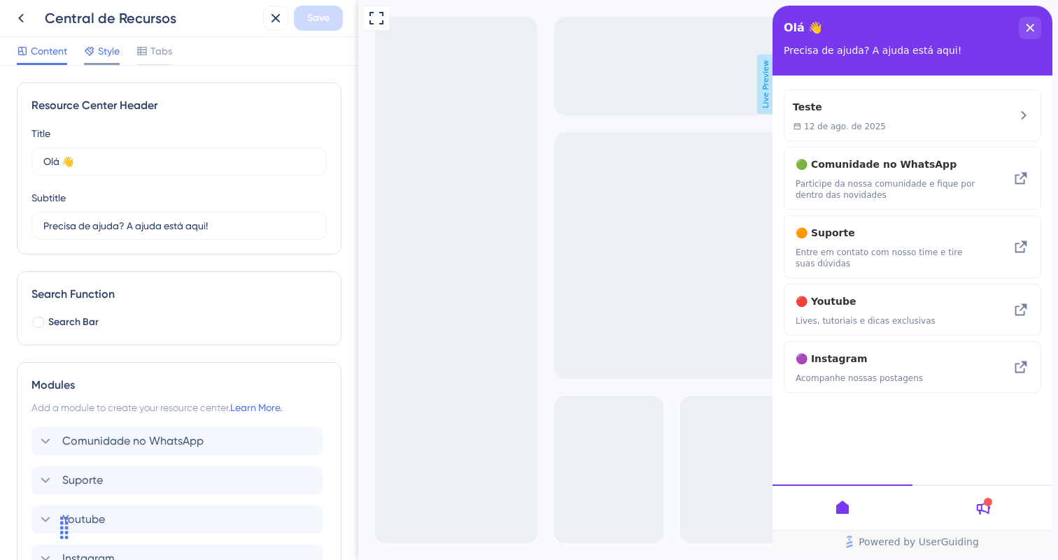
click at [110, 61] on div "Style" at bounding box center [102, 54] width 36 height 22
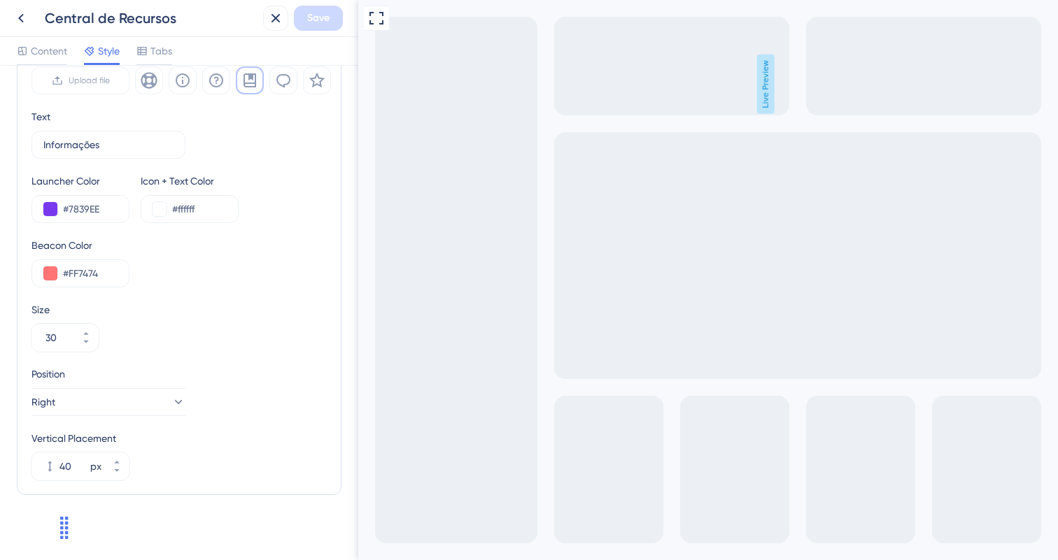
scroll to position [510, 0]
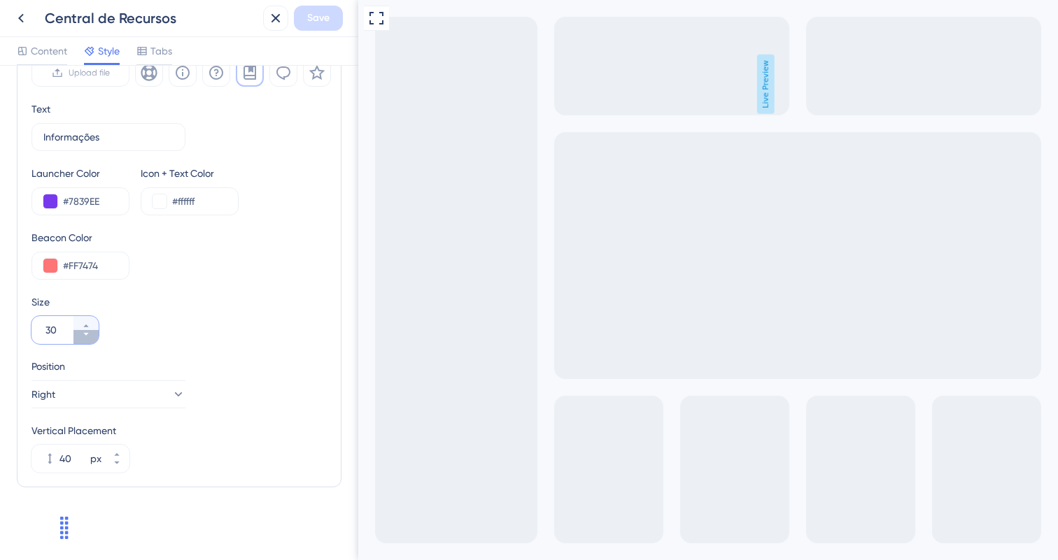
click at [89, 334] on icon at bounding box center [86, 334] width 8 height 8
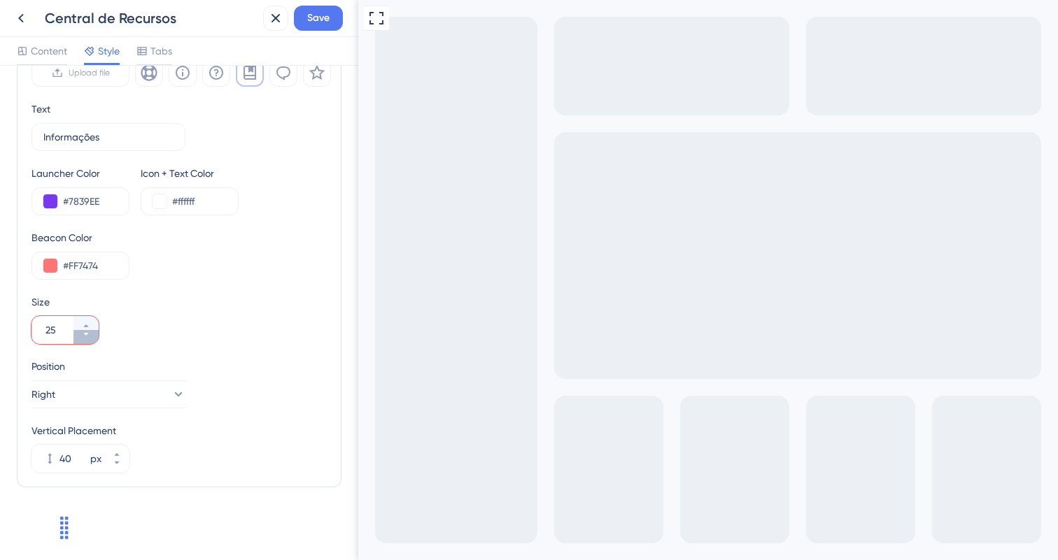
click at [89, 334] on icon at bounding box center [86, 334] width 8 height 8
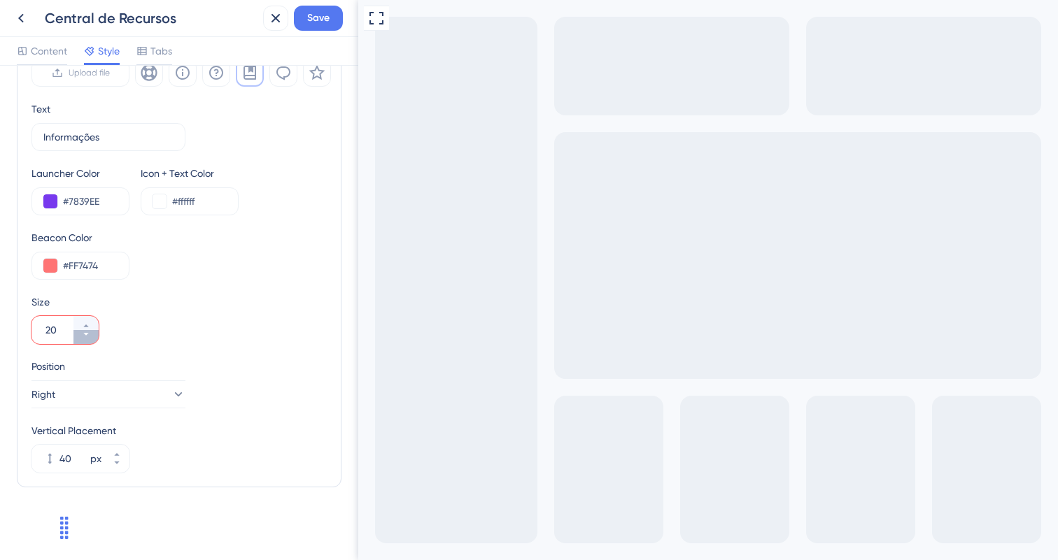
click at [89, 334] on icon at bounding box center [86, 334] width 8 height 8
click at [86, 318] on button "19" at bounding box center [85, 323] width 25 height 14
click at [148, 291] on div "Type Image Text Image+Text Launcher Image Upload file Text Informações 9 Launch…" at bounding box center [178, 222] width 295 height 501
click at [124, 344] on div "Size 20" at bounding box center [178, 319] width 295 height 50
click at [306, 35] on div "Central de Recursos Save" at bounding box center [179, 18] width 358 height 37
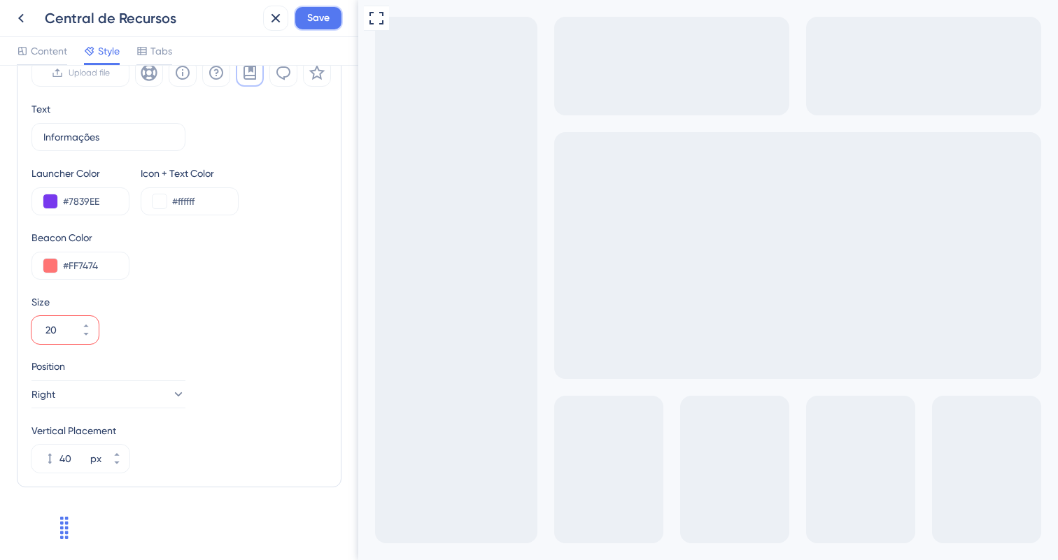
click at [309, 28] on button "Save" at bounding box center [318, 18] width 49 height 25
click at [90, 319] on button "20" at bounding box center [85, 323] width 25 height 14
click at [90, 319] on button "21" at bounding box center [85, 323] width 25 height 14
click at [90, 319] on button "22" at bounding box center [85, 323] width 25 height 14
click at [90, 319] on button "23" at bounding box center [85, 323] width 25 height 14
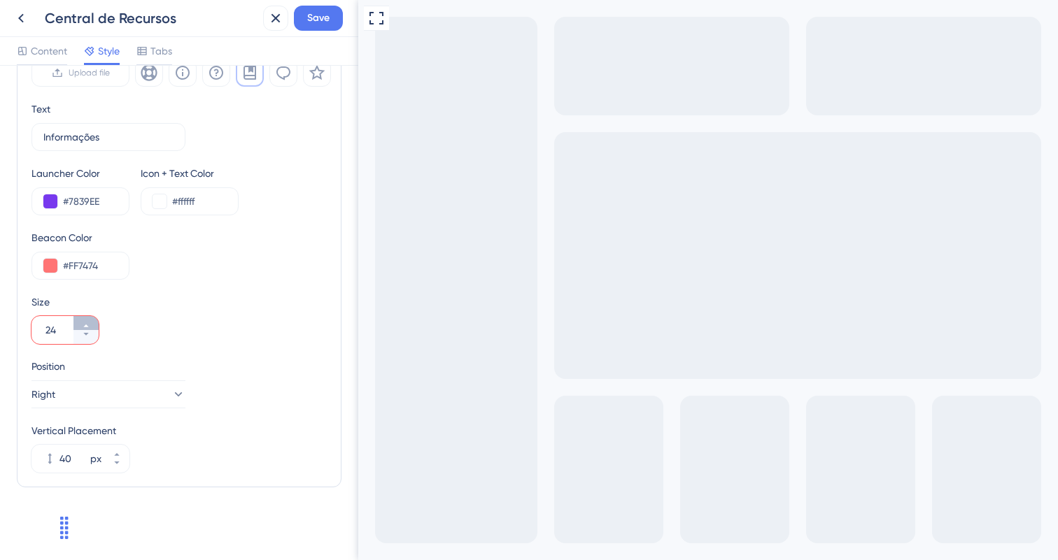
click at [90, 319] on button "24" at bounding box center [85, 323] width 25 height 14
click at [90, 319] on button "25" at bounding box center [85, 323] width 25 height 14
click at [90, 319] on button "26" at bounding box center [85, 323] width 25 height 14
click at [90, 319] on button "27" at bounding box center [85, 323] width 25 height 14
click at [90, 319] on button "28" at bounding box center [85, 323] width 25 height 14
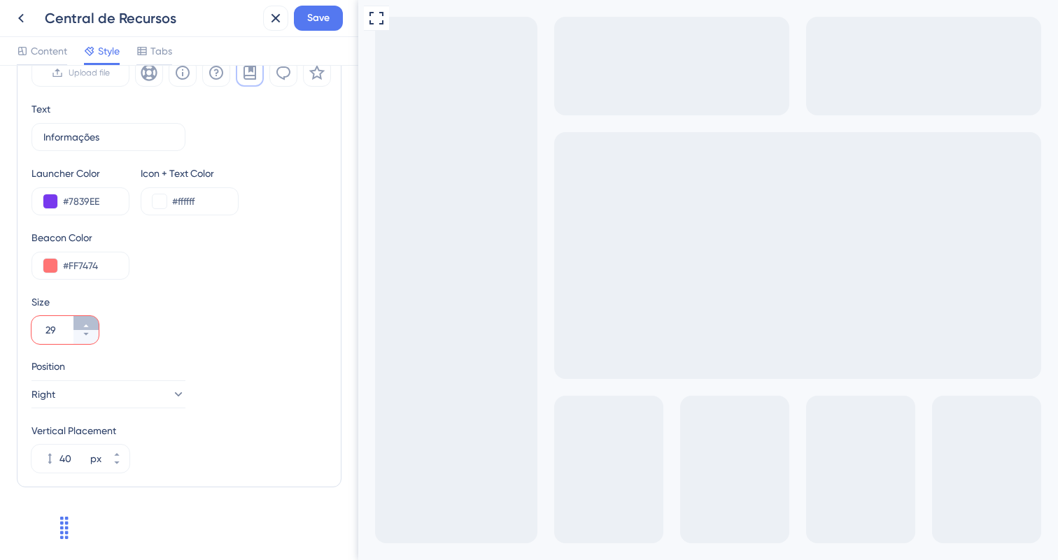
click at [90, 319] on button "29" at bounding box center [85, 323] width 25 height 14
type input "30"
click at [272, 22] on icon at bounding box center [275, 18] width 9 height 9
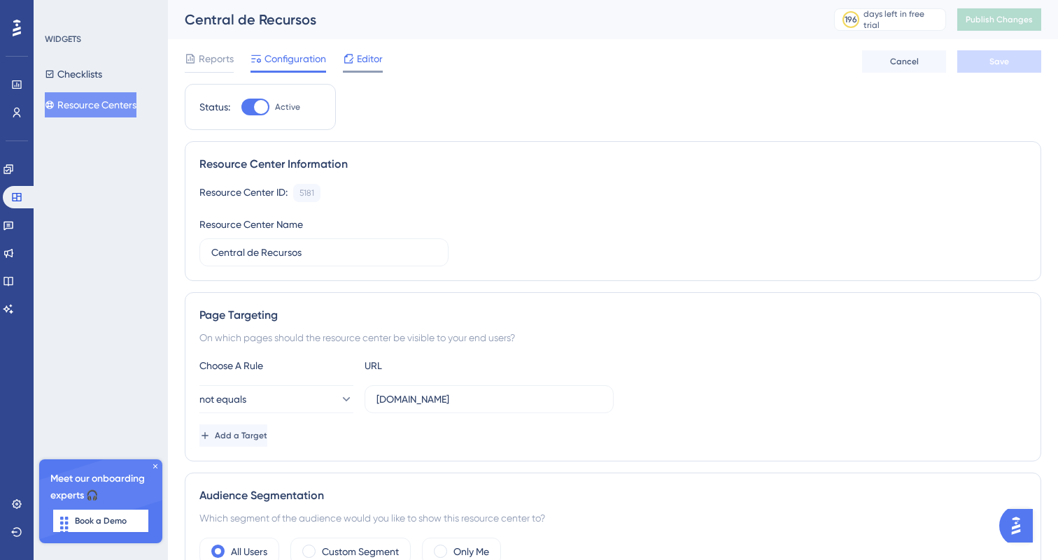
click at [364, 69] on div "Editor" at bounding box center [363, 61] width 40 height 22
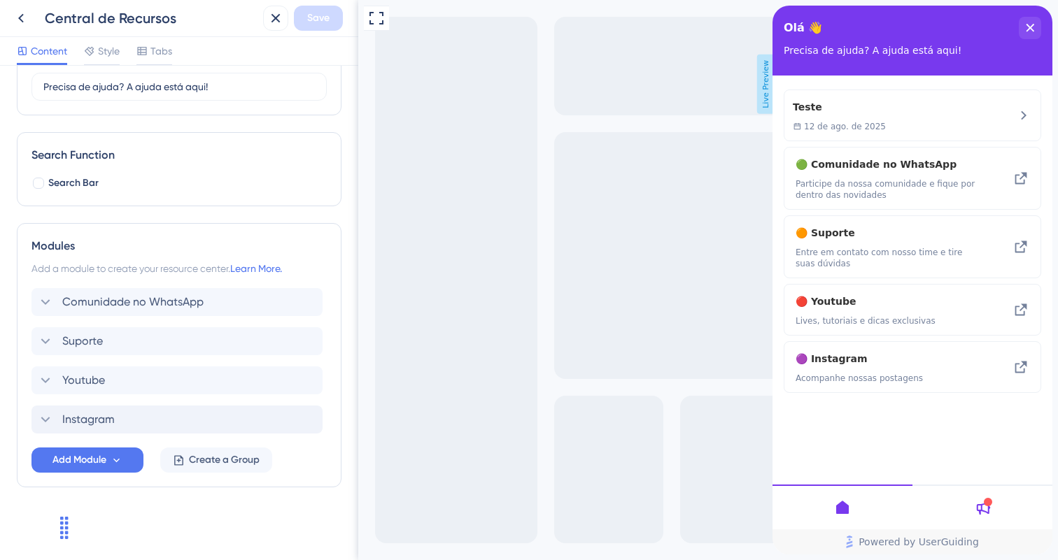
click at [150, 422] on div "Instagram" at bounding box center [176, 420] width 291 height 28
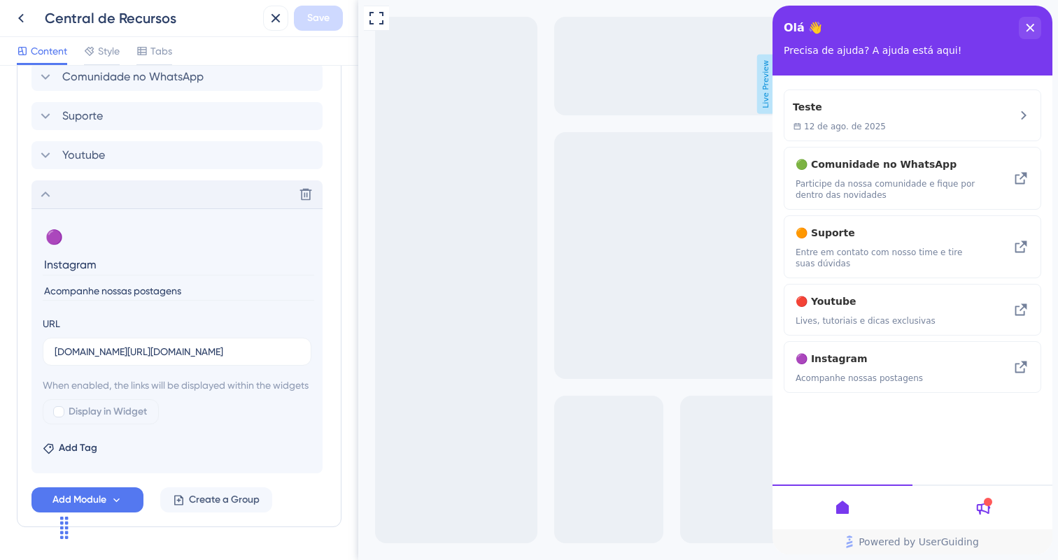
scroll to position [421, 0]
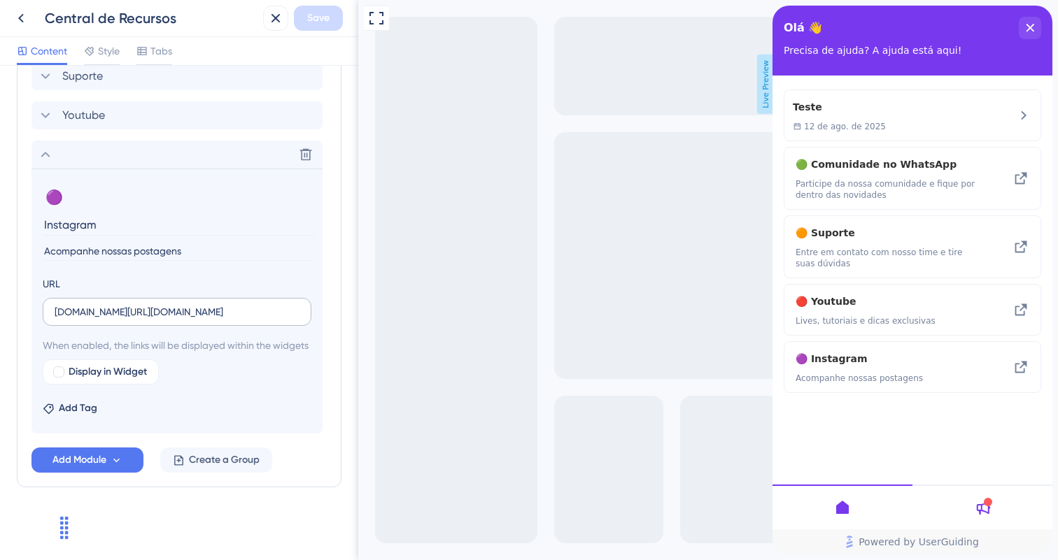
click at [53, 298] on label "[DOMAIN_NAME][URL][DOMAIN_NAME]" at bounding box center [177, 312] width 269 height 28
click at [55, 304] on input "[DOMAIN_NAME][URL][DOMAIN_NAME]" at bounding box center [177, 311] width 245 height 15
click at [50, 298] on label "[DOMAIN_NAME][URL][DOMAIN_NAME]" at bounding box center [177, 312] width 269 height 28
click at [55, 304] on input "[DOMAIN_NAME][URL][DOMAIN_NAME]" at bounding box center [177, 311] width 245 height 15
click at [52, 298] on label "[DOMAIN_NAME][URL][DOMAIN_NAME]" at bounding box center [177, 312] width 269 height 28
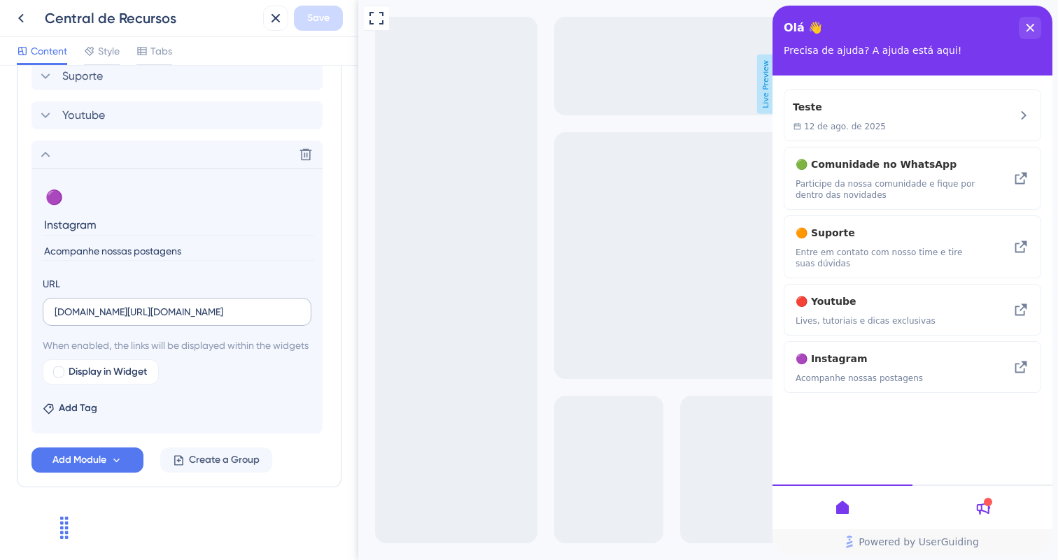
click at [55, 304] on input "[DOMAIN_NAME][URL][DOMAIN_NAME]" at bounding box center [177, 311] width 245 height 15
click at [53, 298] on label "[DOMAIN_NAME][URL][DOMAIN_NAME]" at bounding box center [177, 312] width 269 height 28
click at [55, 304] on input "[DOMAIN_NAME][URL][DOMAIN_NAME]" at bounding box center [177, 311] width 245 height 15
type input "[URL][DOMAIN_NAME][DOMAIN_NAME]"
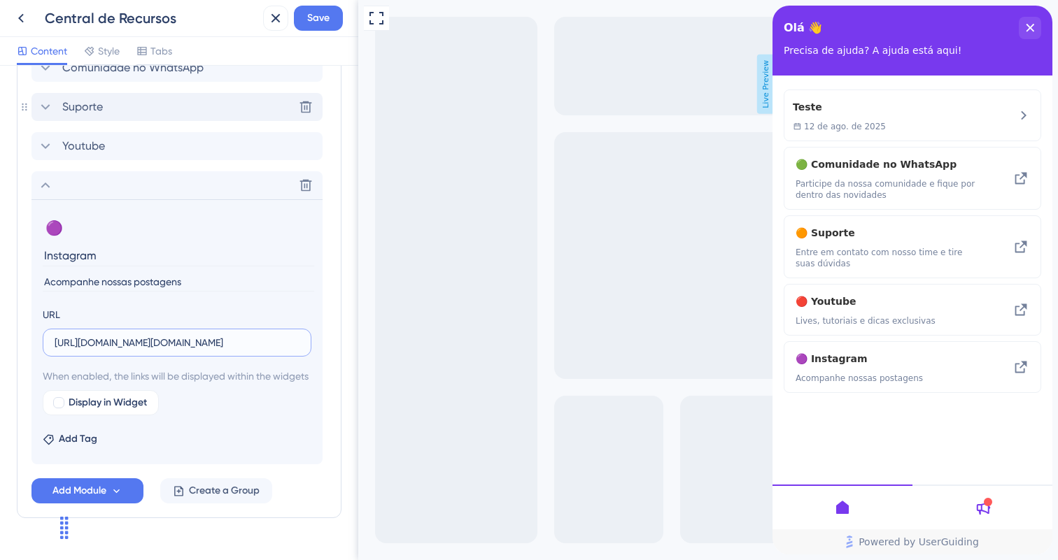
scroll to position [227, 0]
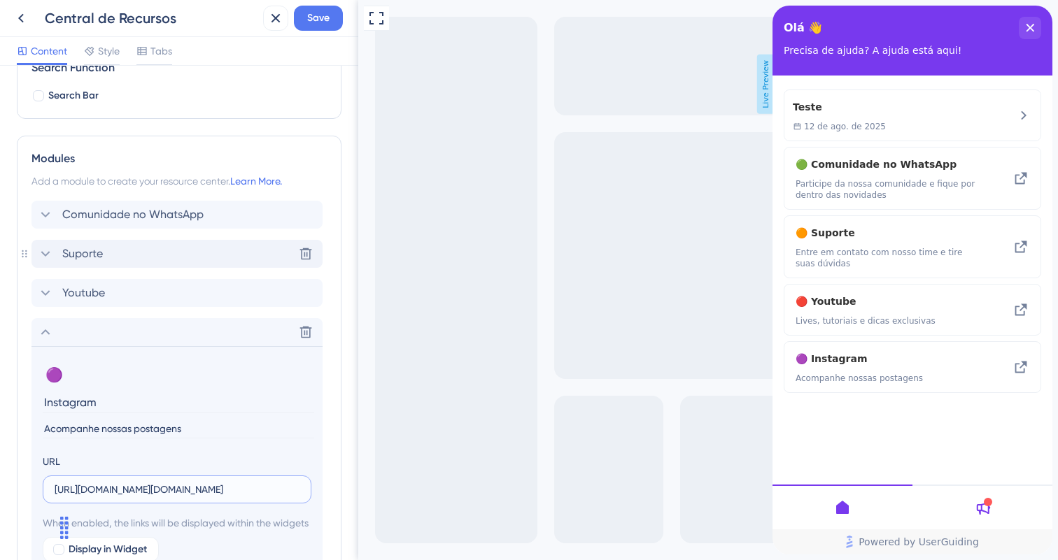
click at [283, 254] on div "Suporte Delete" at bounding box center [176, 254] width 291 height 28
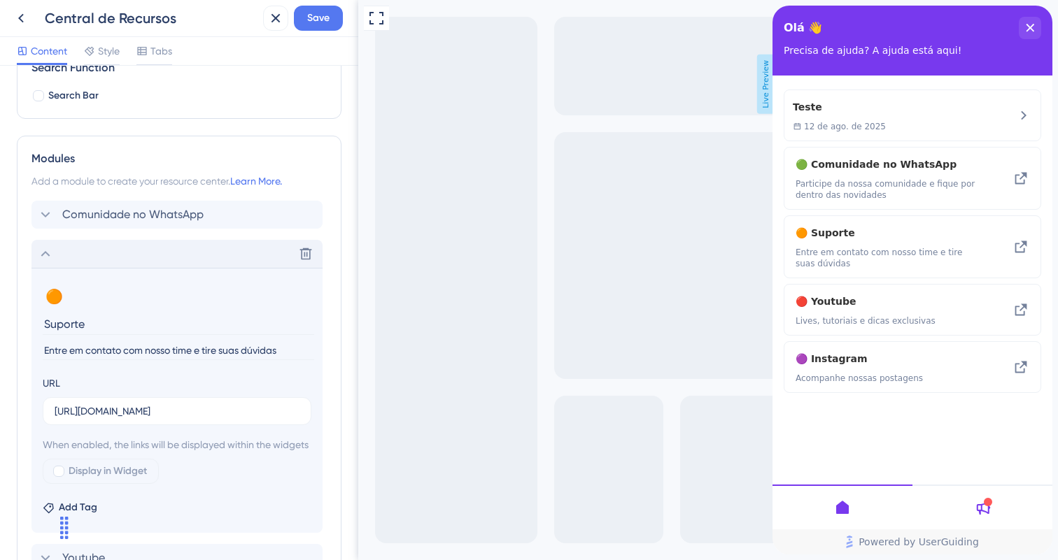
click at [97, 259] on div "Delete" at bounding box center [176, 254] width 291 height 28
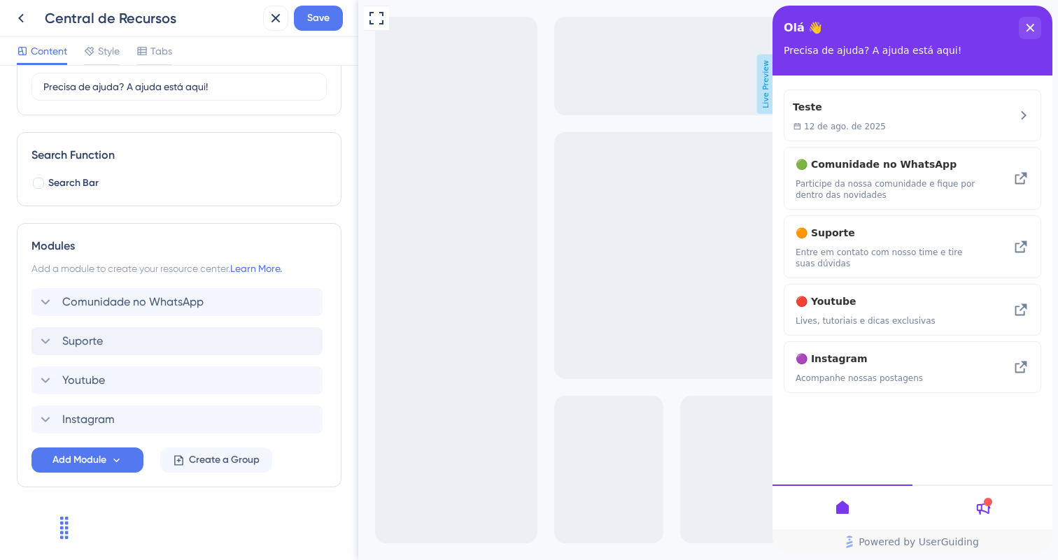
click at [119, 338] on div "Suporte" at bounding box center [176, 341] width 291 height 28
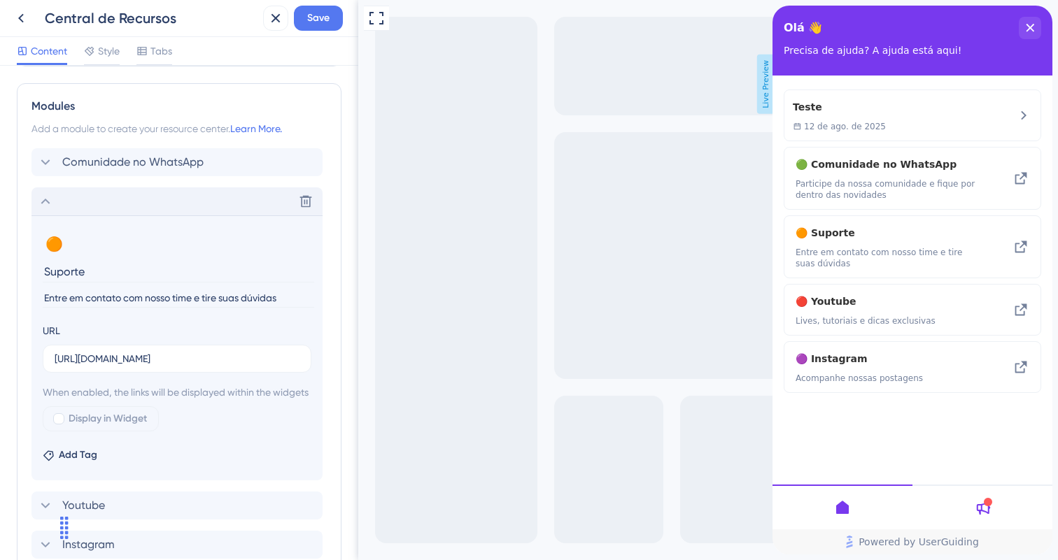
scroll to position [285, 0]
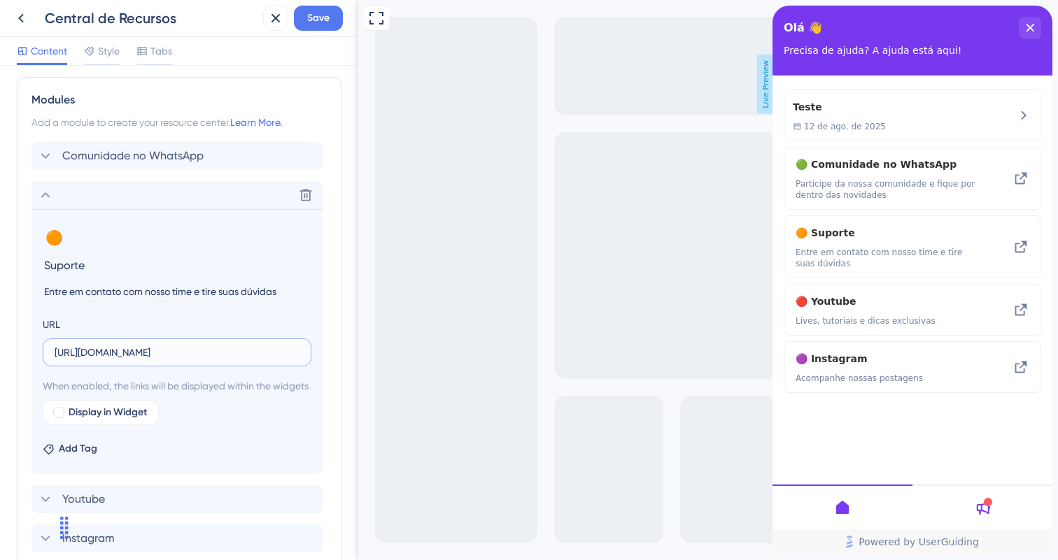
click at [127, 351] on input "[URL][DOMAIN_NAME]" at bounding box center [177, 352] width 245 height 15
click at [150, 353] on input "[URL][DOMAIN_NAME]" at bounding box center [177, 352] width 245 height 15
drag, startPoint x: 116, startPoint y: 353, endPoint x: 218, endPoint y: 353, distance: 102.2
click at [218, 353] on input "[URL][DOMAIN_NAME][PHONE_NUMBER]" at bounding box center [177, 352] width 245 height 15
click at [73, 353] on input "[URL][DOMAIN_NAME][PHONE_NUMBER]" at bounding box center [177, 352] width 245 height 15
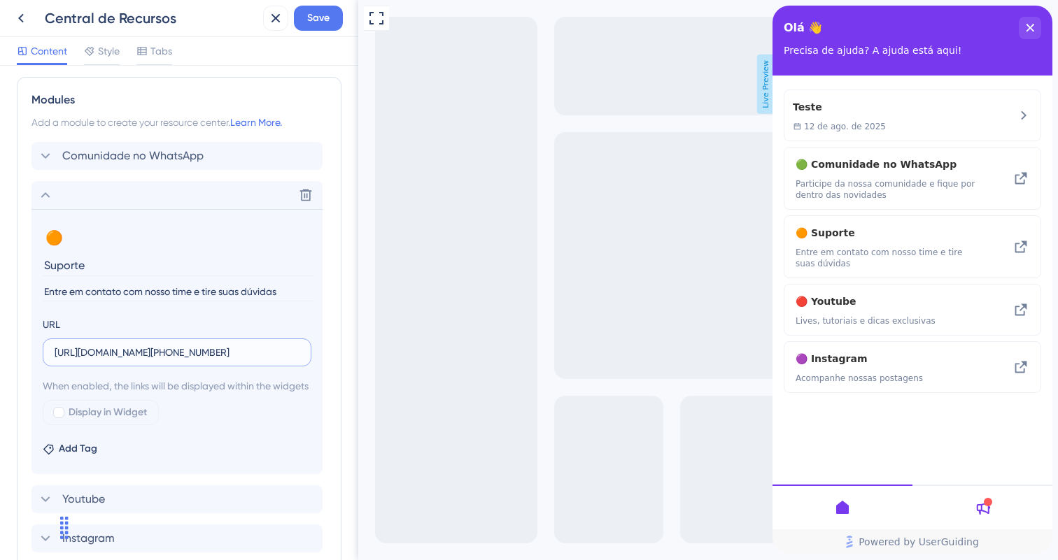
click at [131, 358] on input "[URL][DOMAIN_NAME][PHONE_NUMBER]" at bounding box center [177, 352] width 245 height 15
type input "[URL][DOMAIN_NAME][PHONE_NUMBER]"
click at [324, 16] on span "Save" at bounding box center [318, 18] width 22 height 17
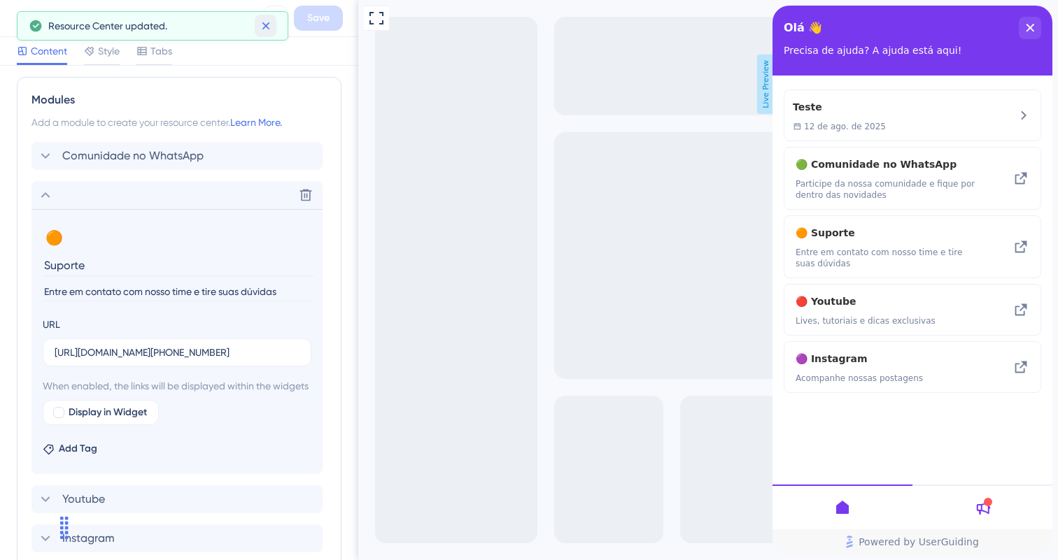
click at [265, 24] on icon at bounding box center [266, 26] width 14 height 14
click at [29, 15] on button at bounding box center [20, 18] width 25 height 25
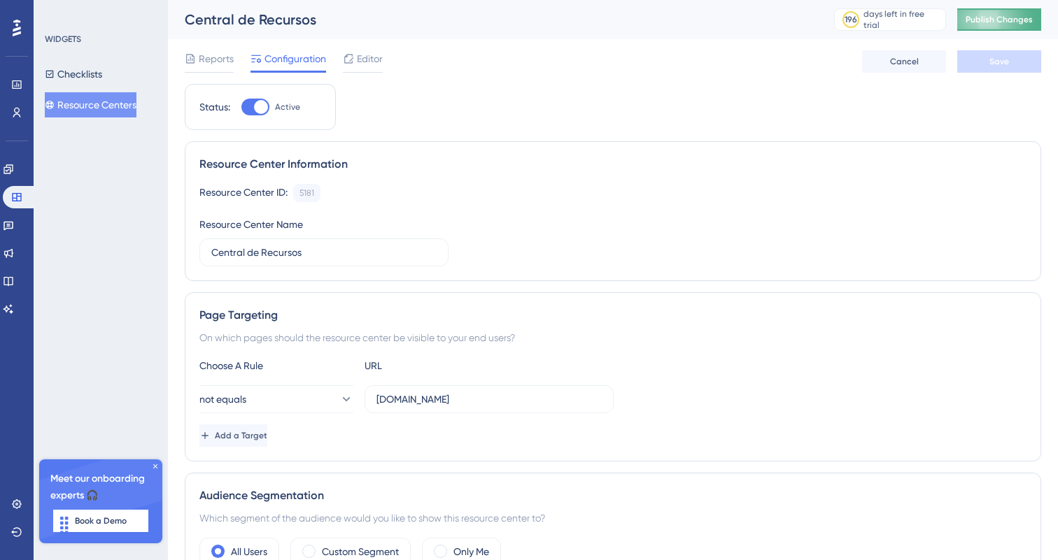
click at [1019, 17] on span "Publish Changes" at bounding box center [999, 19] width 67 height 11
click at [102, 73] on button "Checklists" at bounding box center [73, 74] width 57 height 25
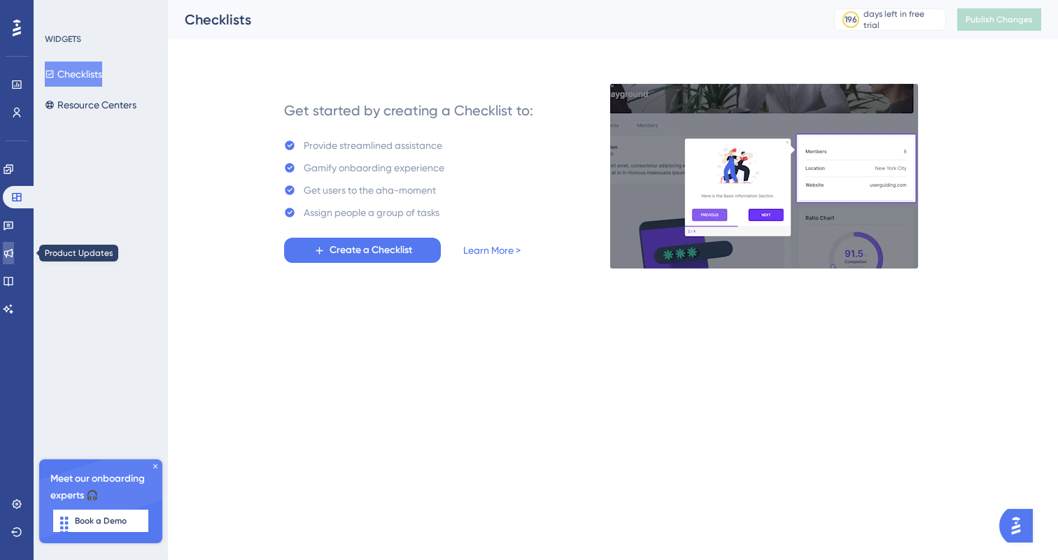
click at [13, 255] on icon at bounding box center [8, 253] width 9 height 9
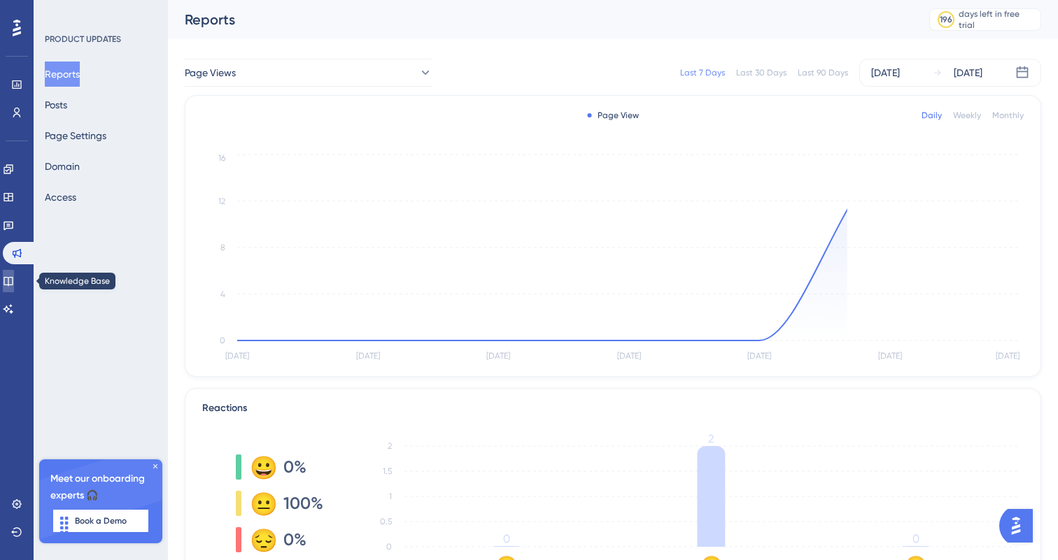
click at [14, 282] on icon at bounding box center [8, 281] width 11 height 11
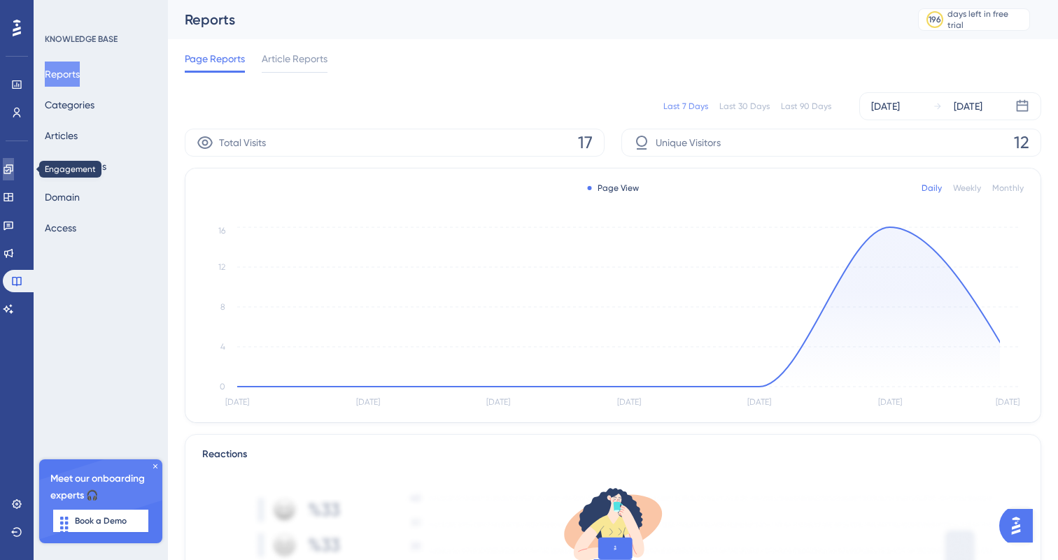
click at [13, 164] on icon at bounding box center [8, 169] width 11 height 11
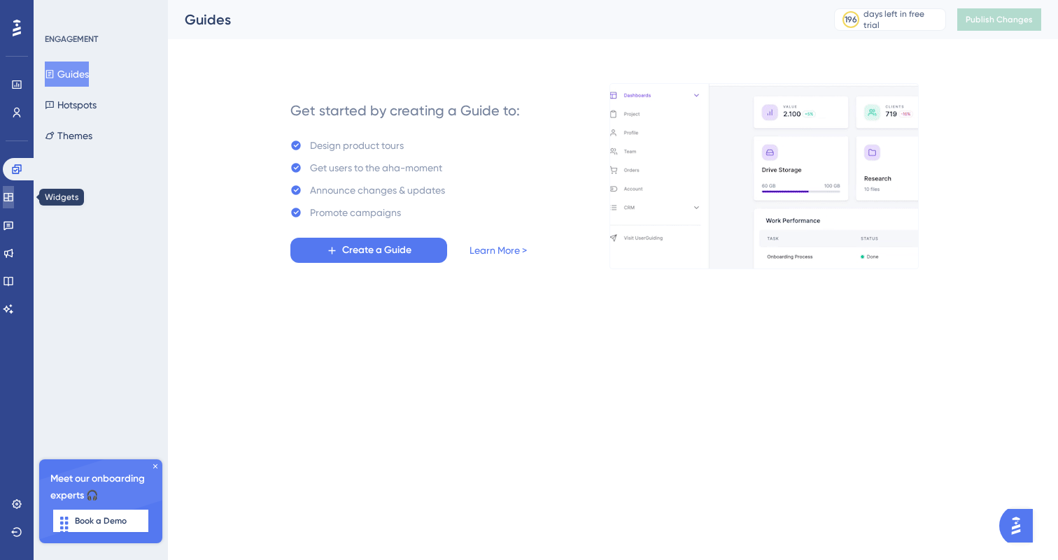
click at [13, 203] on link at bounding box center [8, 197] width 11 height 22
